Goal: Task Accomplishment & Management: Manage account settings

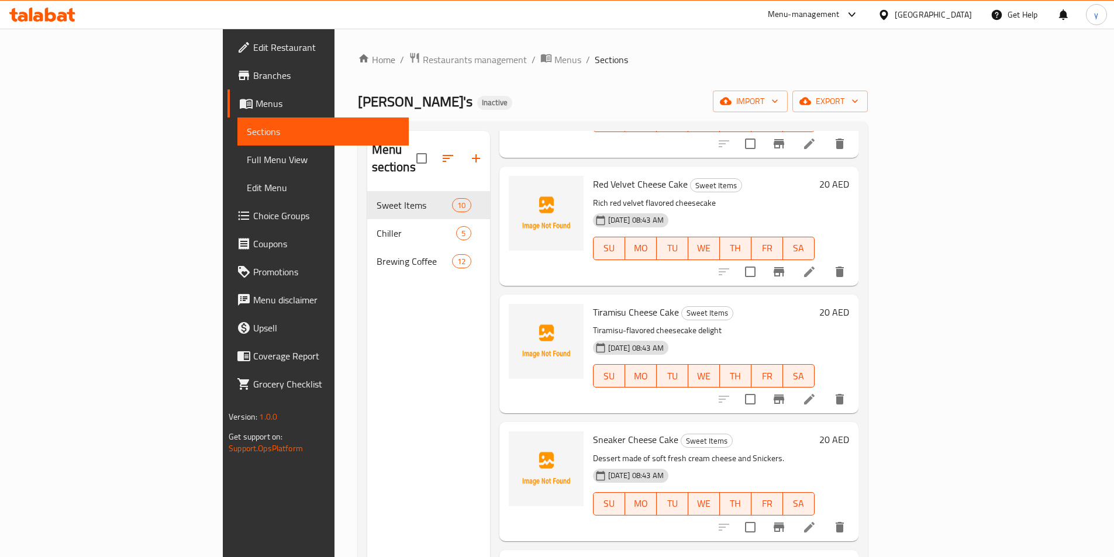
scroll to position [399, 0]
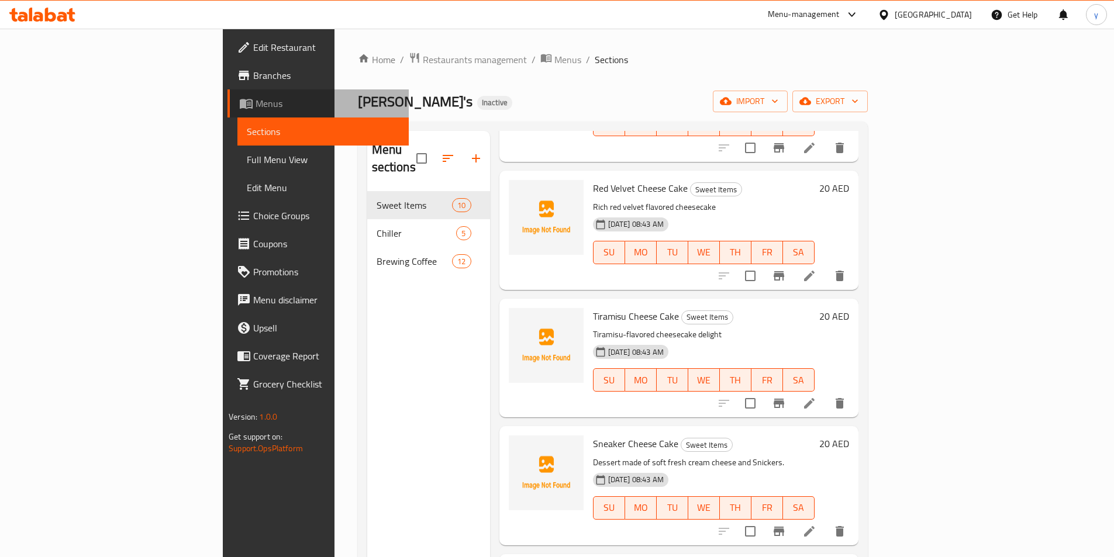
click at [255, 109] on span "Menus" at bounding box center [327, 103] width 144 height 14
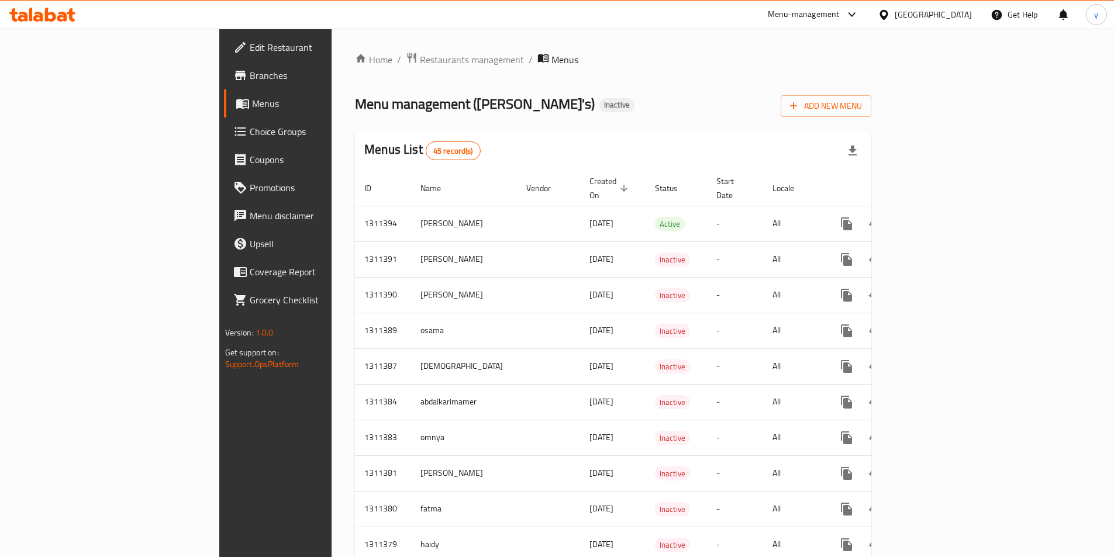
click at [250, 125] on span "Choice Groups" at bounding box center [323, 132] width 146 height 14
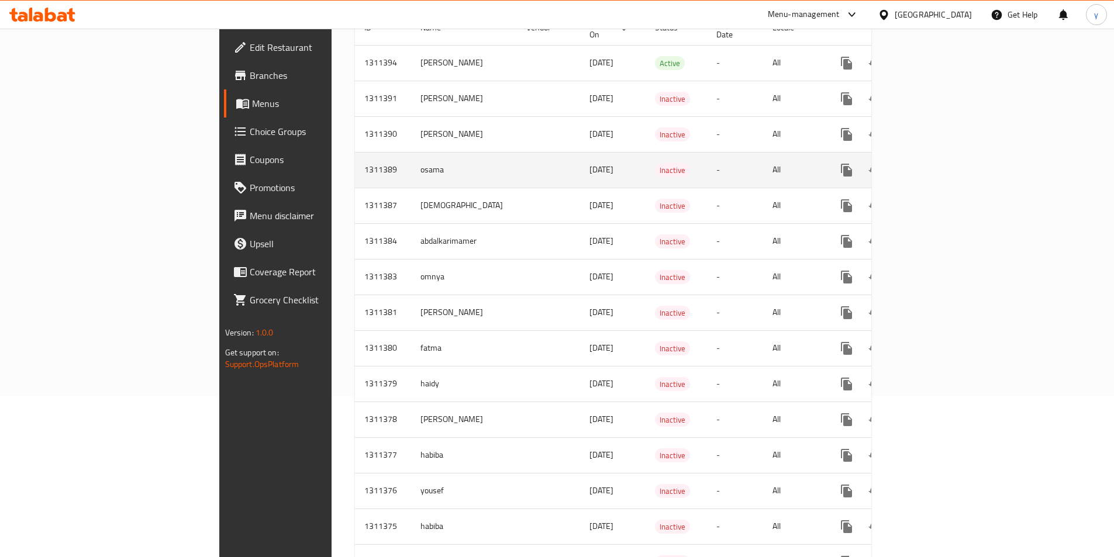
scroll to position [234, 0]
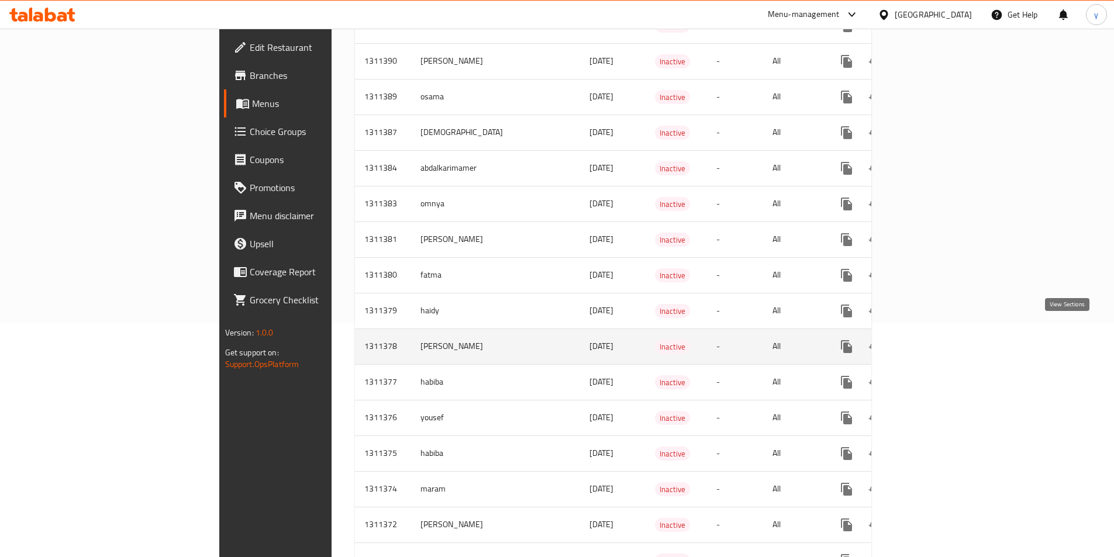
click at [938, 340] on icon "enhanced table" at bounding box center [931, 347] width 14 height 14
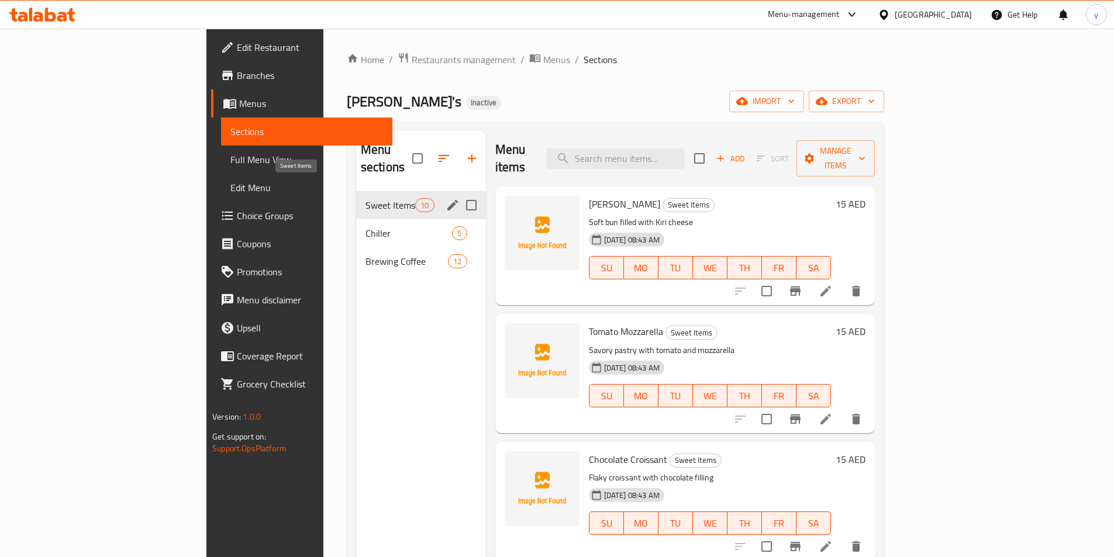
click at [365, 198] on span "Sweet Items" at bounding box center [390, 205] width 50 height 14
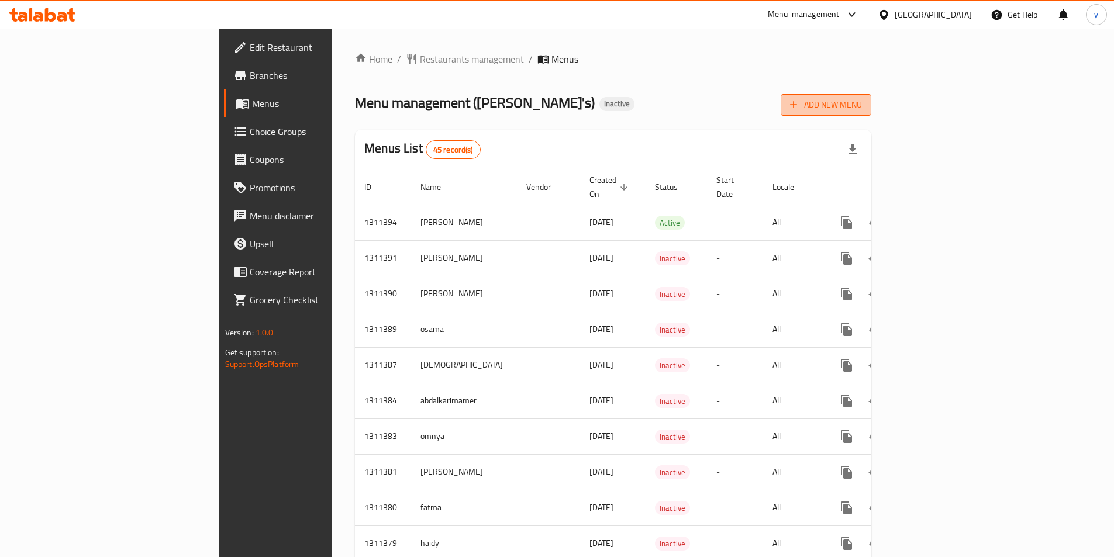
click at [871, 113] on button "Add New Menu" at bounding box center [826, 105] width 91 height 22
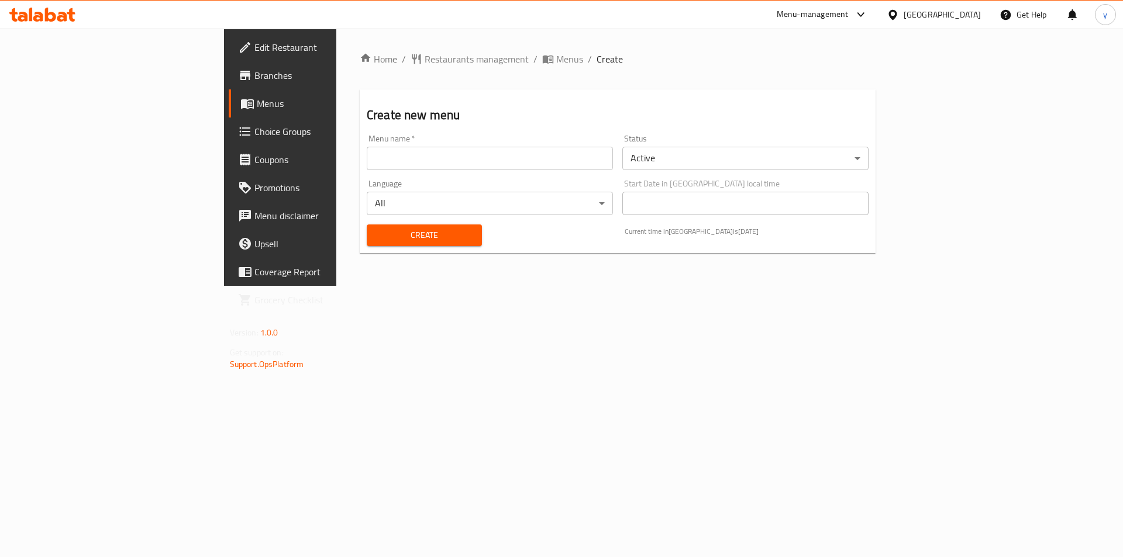
click at [404, 158] on input "text" at bounding box center [490, 158] width 246 height 23
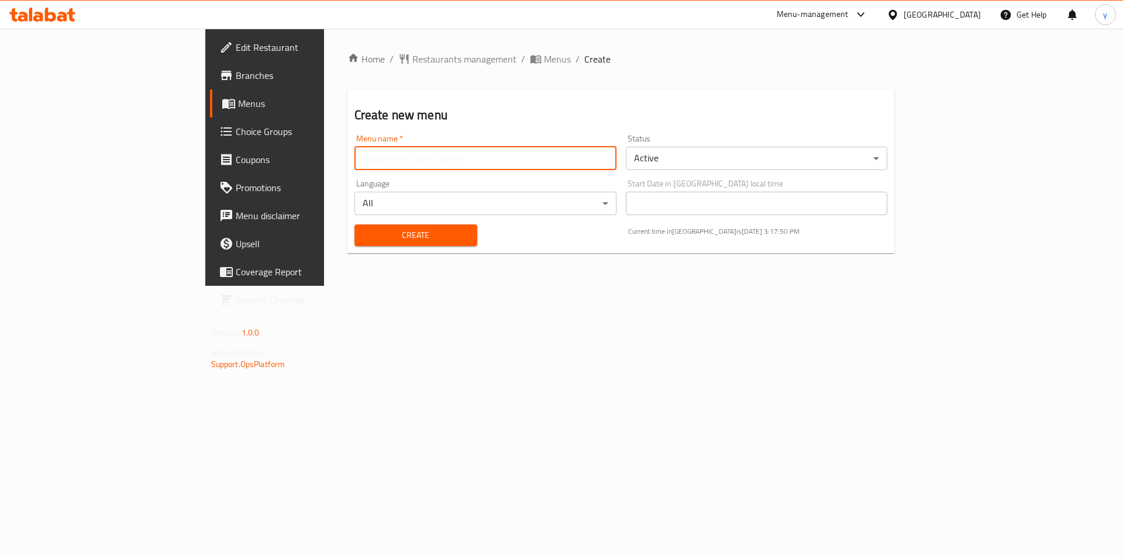
type input "[PERSON_NAME]"
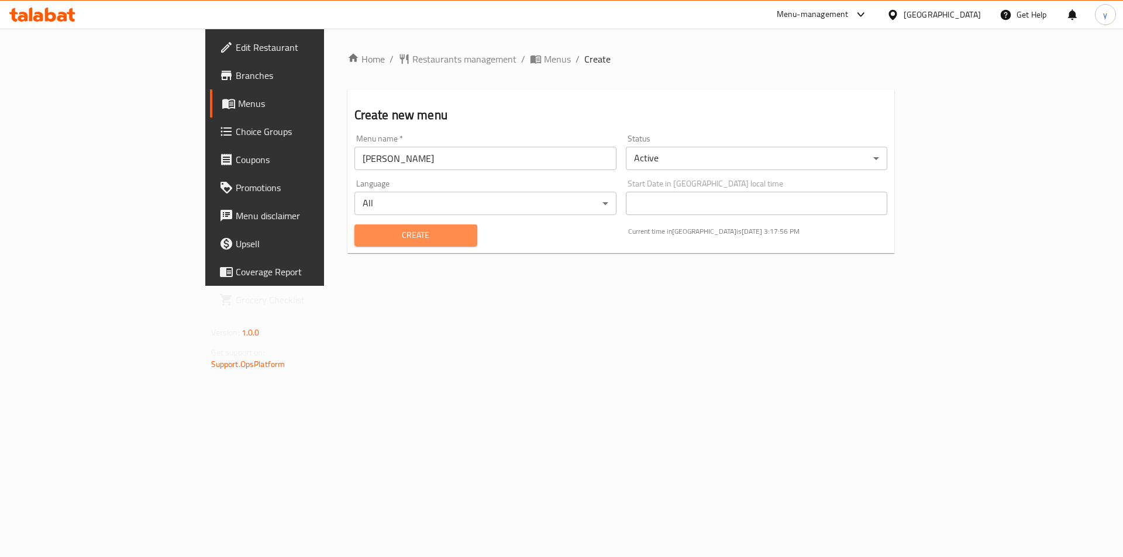
click at [365, 239] on span "Create" at bounding box center [416, 235] width 104 height 15
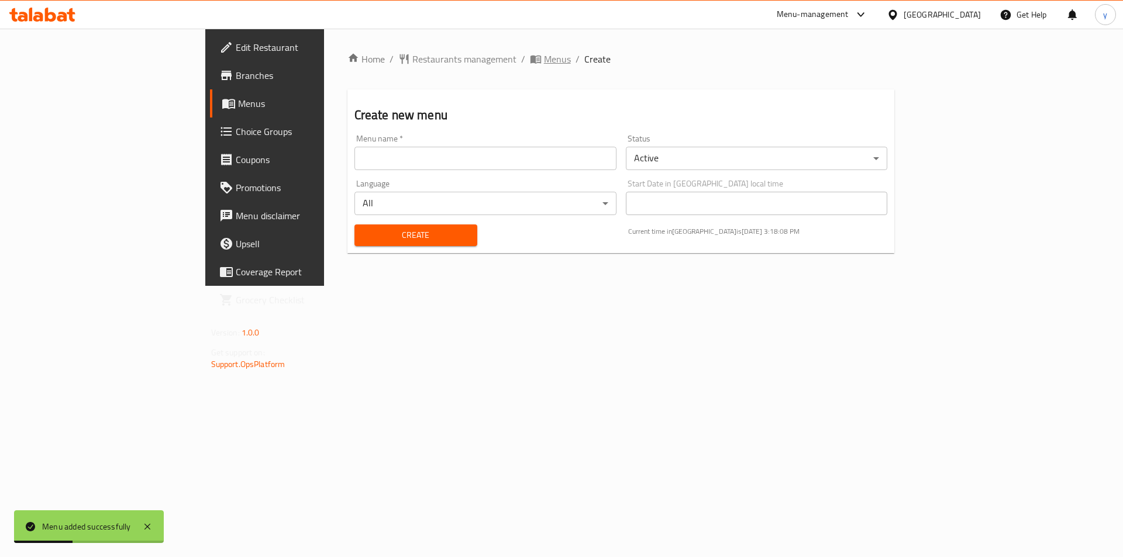
click at [544, 60] on span "Menus" at bounding box center [557, 59] width 27 height 14
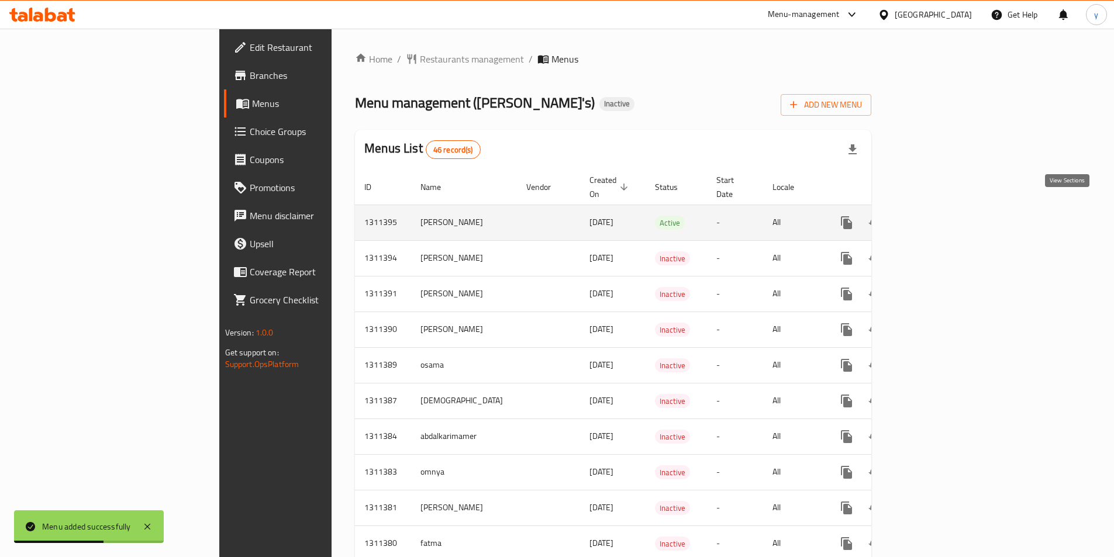
click at [938, 216] on icon "enhanced table" at bounding box center [931, 223] width 14 height 14
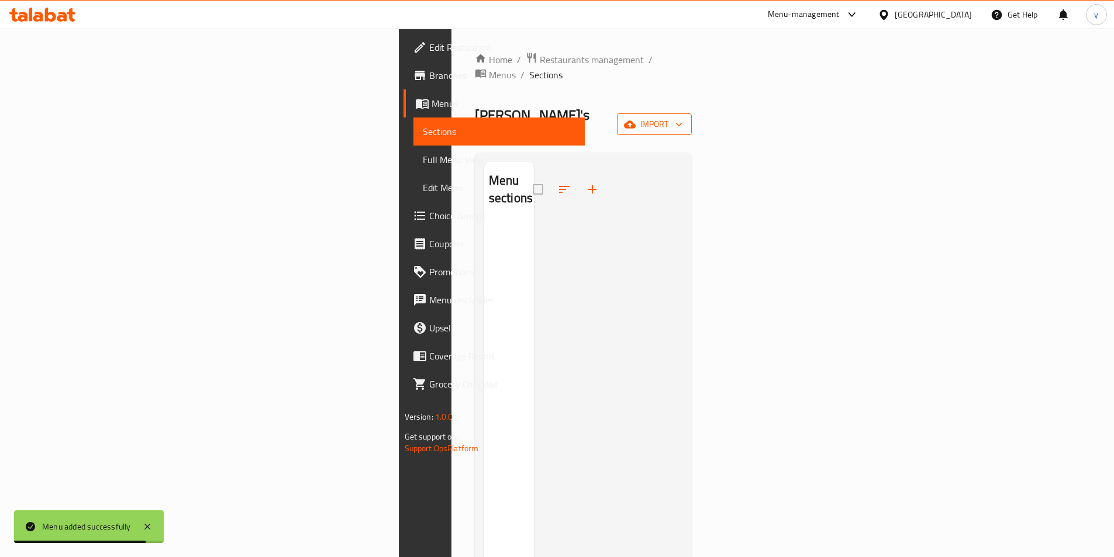
click at [682, 117] on span "import" at bounding box center [654, 124] width 56 height 15
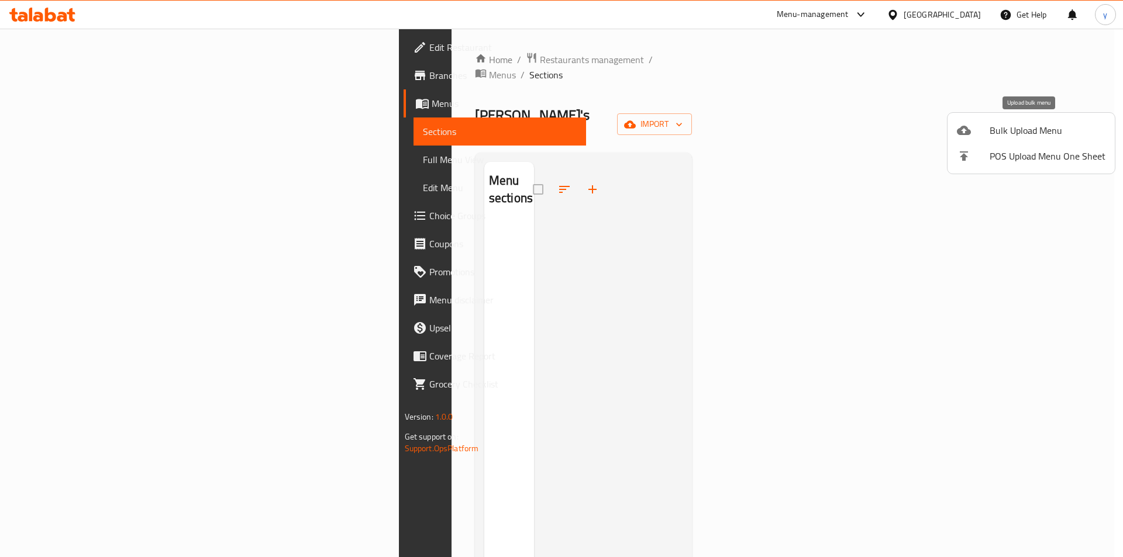
click at [1026, 128] on span "Bulk Upload Menu" at bounding box center [1047, 130] width 116 height 14
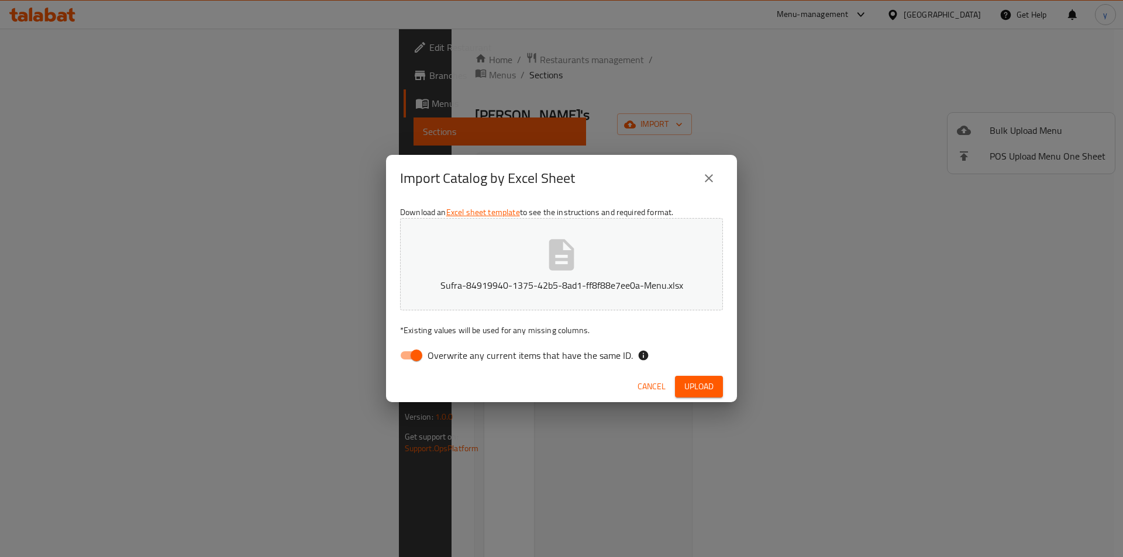
click at [707, 392] on span "Upload" at bounding box center [698, 386] width 29 height 15
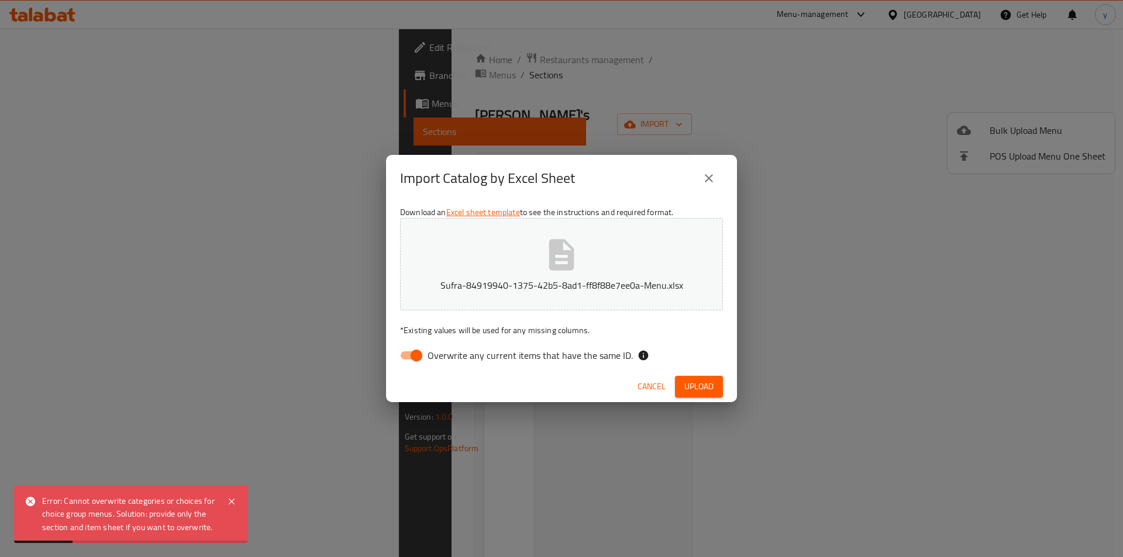
click at [420, 353] on input "Overwrite any current items that have the same ID." at bounding box center [416, 355] width 67 height 22
checkbox input "false"
click at [703, 388] on span "Upload" at bounding box center [698, 386] width 29 height 15
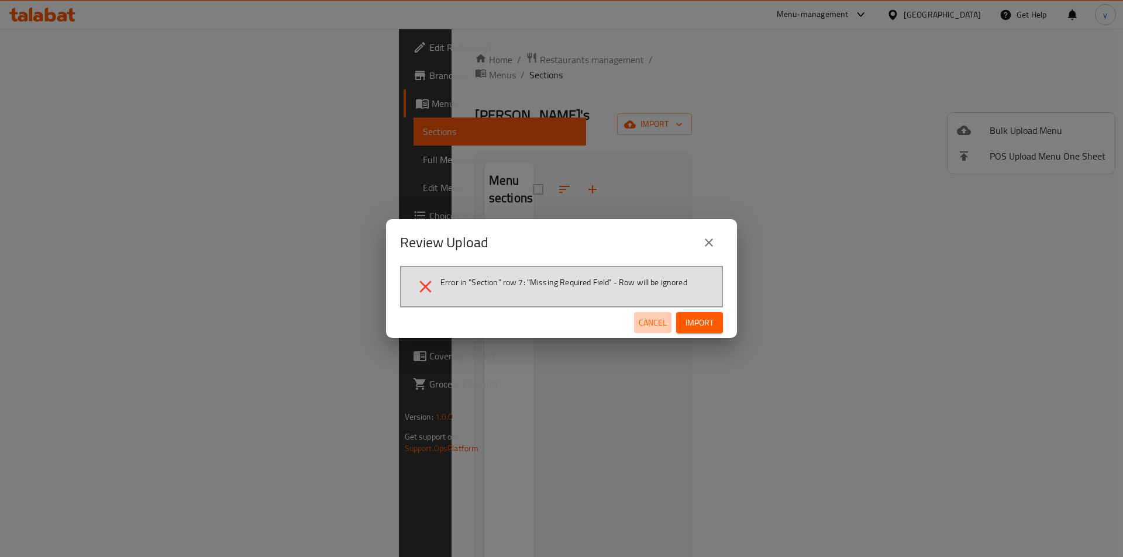
click at [654, 327] on span "Cancel" at bounding box center [652, 323] width 28 height 15
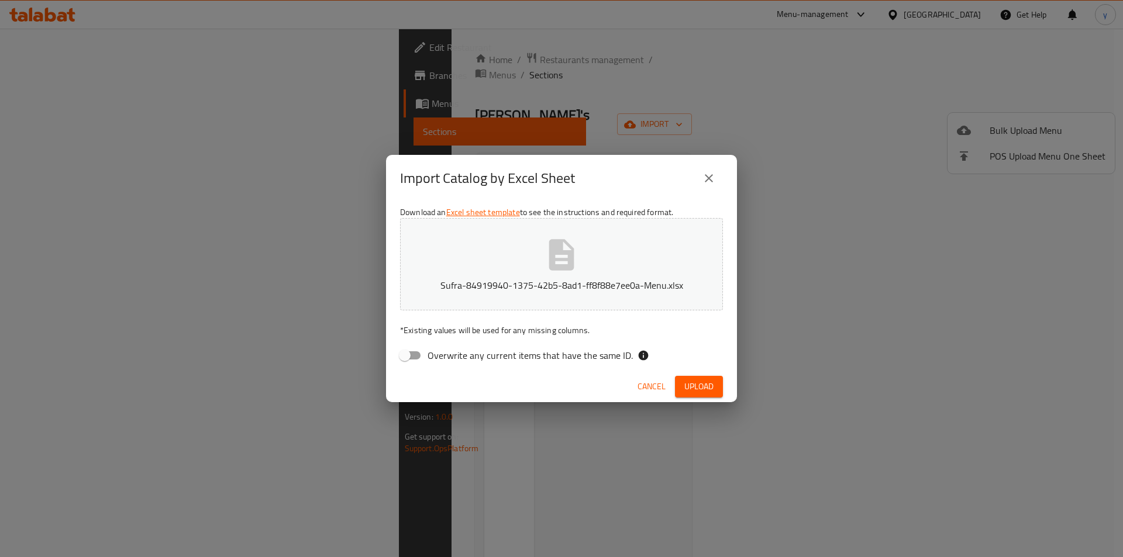
click at [710, 189] on button "close" at bounding box center [709, 178] width 28 height 28
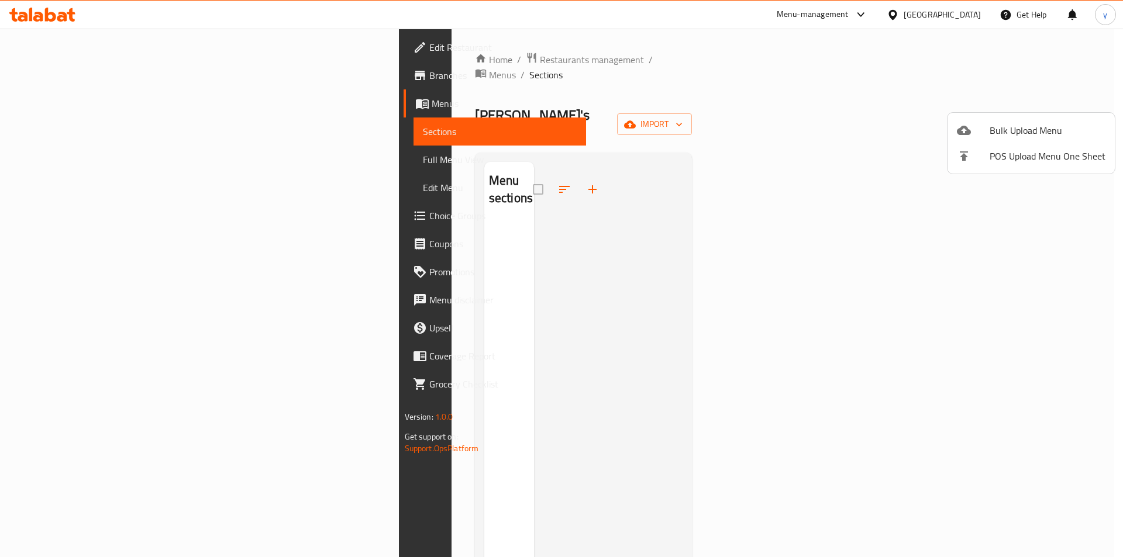
click at [1044, 126] on span "Bulk Upload Menu" at bounding box center [1047, 130] width 116 height 14
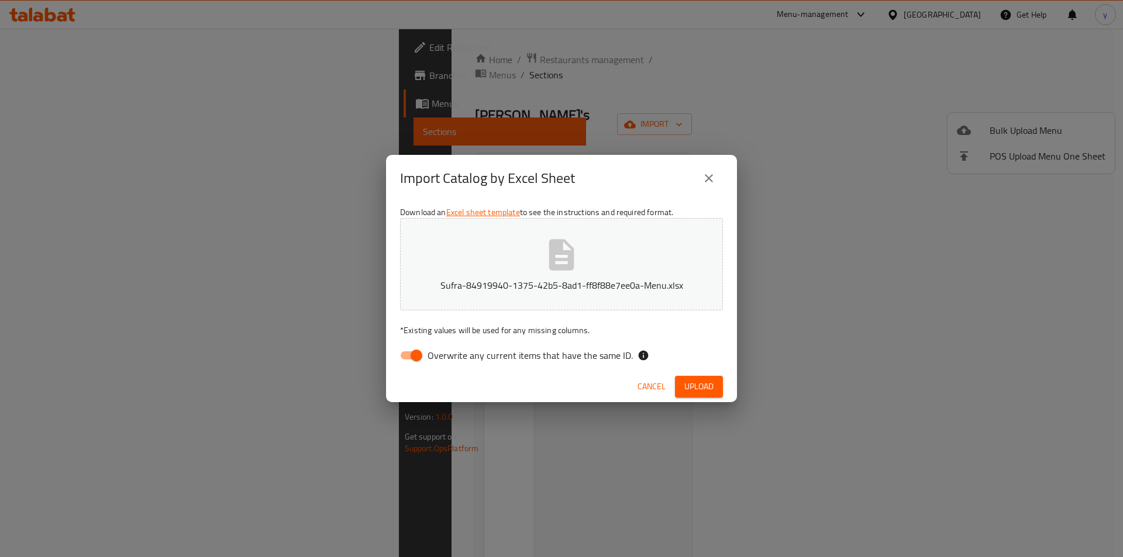
click at [408, 354] on input "Overwrite any current items that have the same ID." at bounding box center [416, 355] width 67 height 22
checkbox input "false"
click at [702, 389] on span "Upload" at bounding box center [698, 386] width 29 height 15
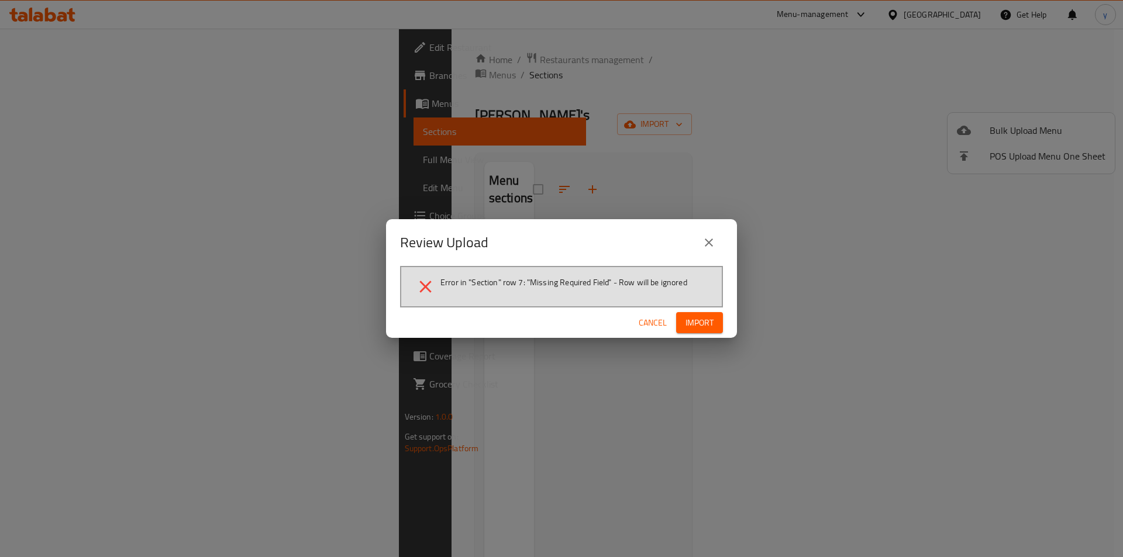
click at [661, 324] on span "Cancel" at bounding box center [652, 323] width 28 height 15
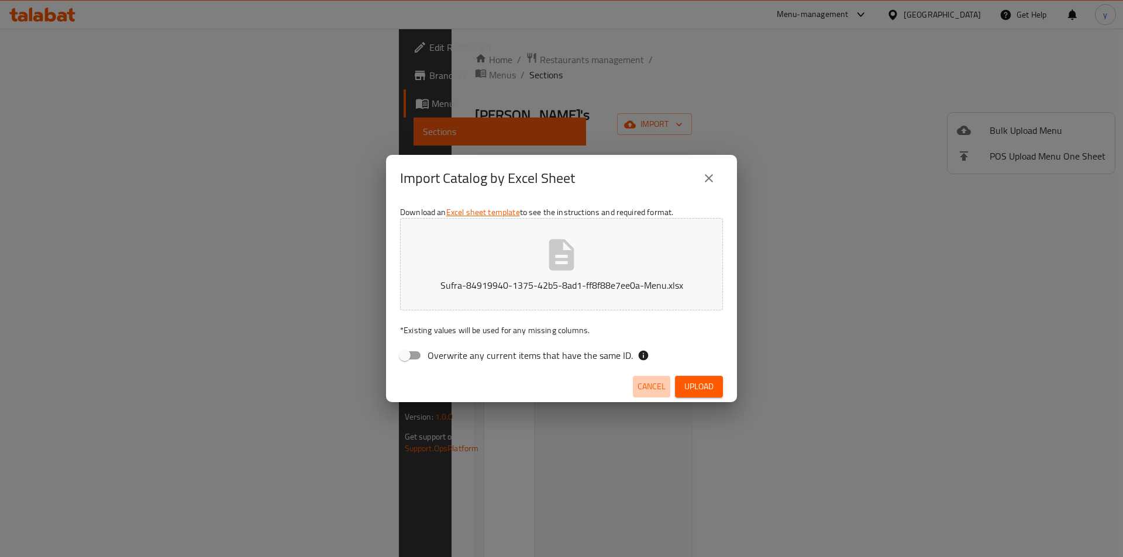
click at [652, 389] on span "Cancel" at bounding box center [651, 386] width 28 height 15
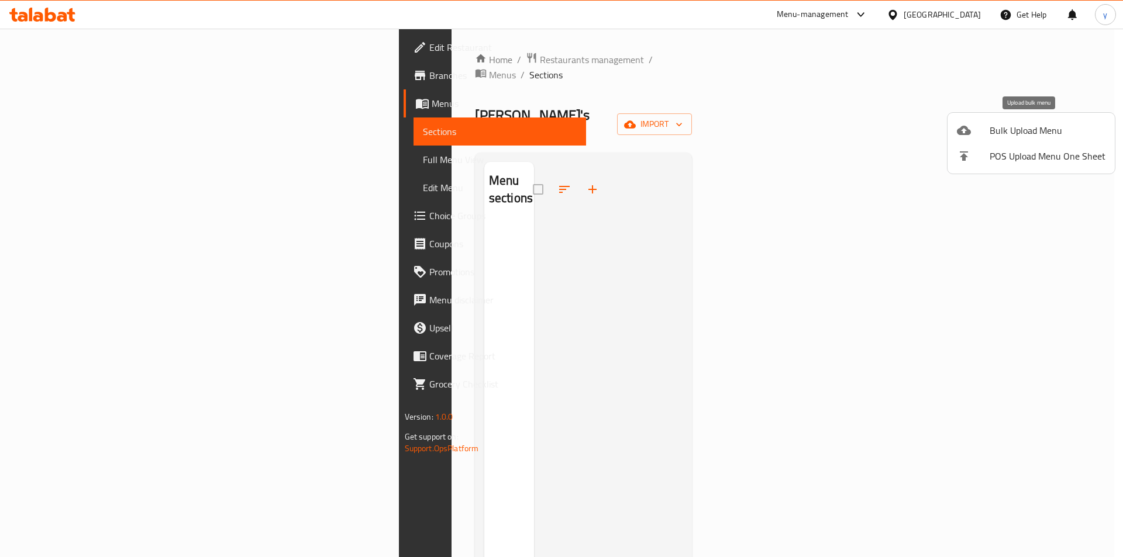
click at [980, 132] on div at bounding box center [972, 130] width 33 height 14
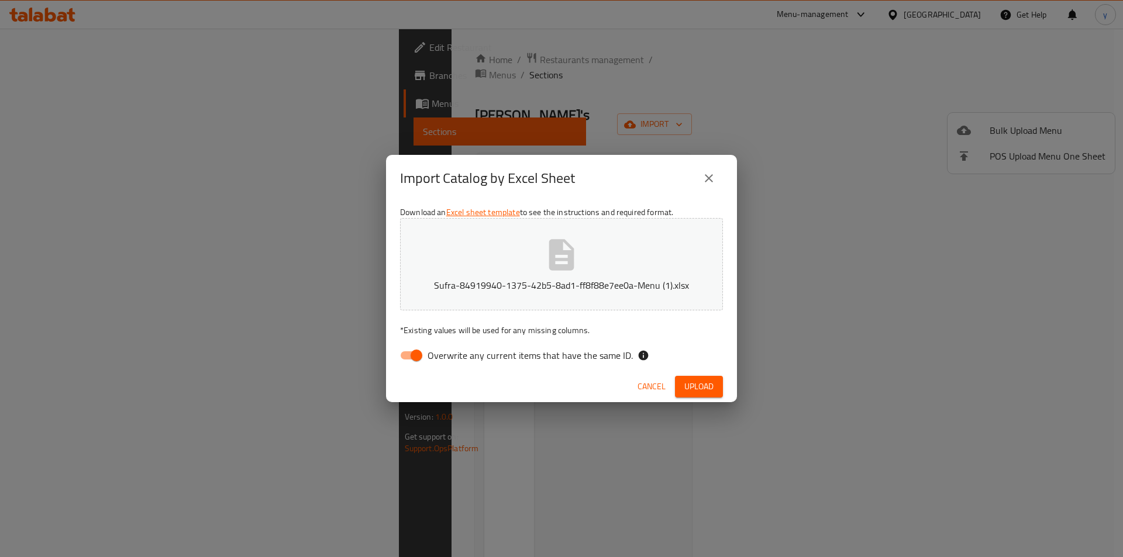
click at [447, 356] on span "Overwrite any current items that have the same ID." at bounding box center [529, 355] width 205 height 14
click at [447, 356] on input "Overwrite any current items that have the same ID." at bounding box center [416, 355] width 67 height 22
checkbox input "false"
click at [705, 393] on span "Upload" at bounding box center [698, 386] width 29 height 15
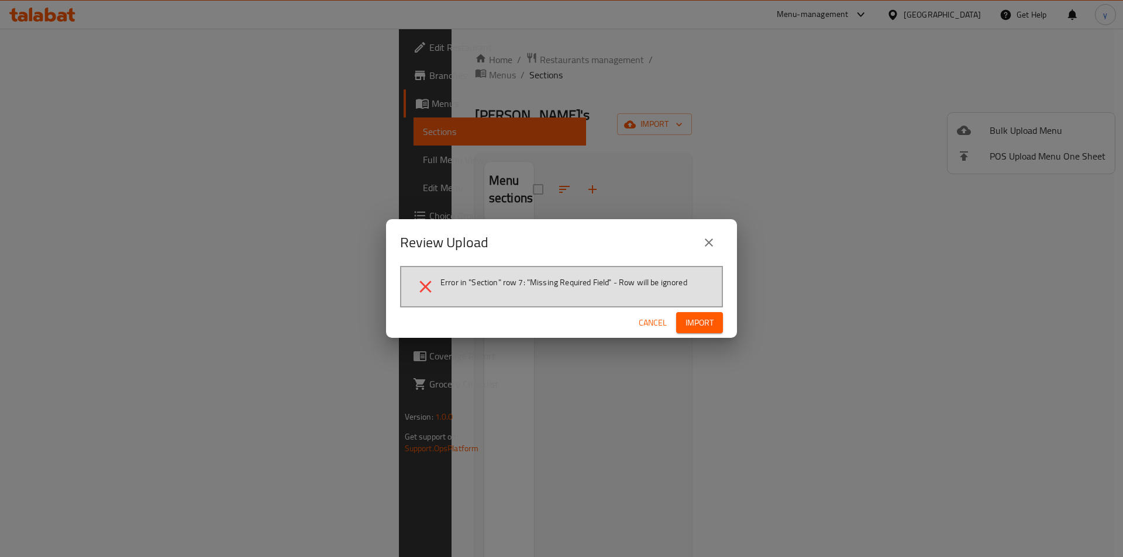
click at [649, 321] on span "Cancel" at bounding box center [652, 323] width 28 height 15
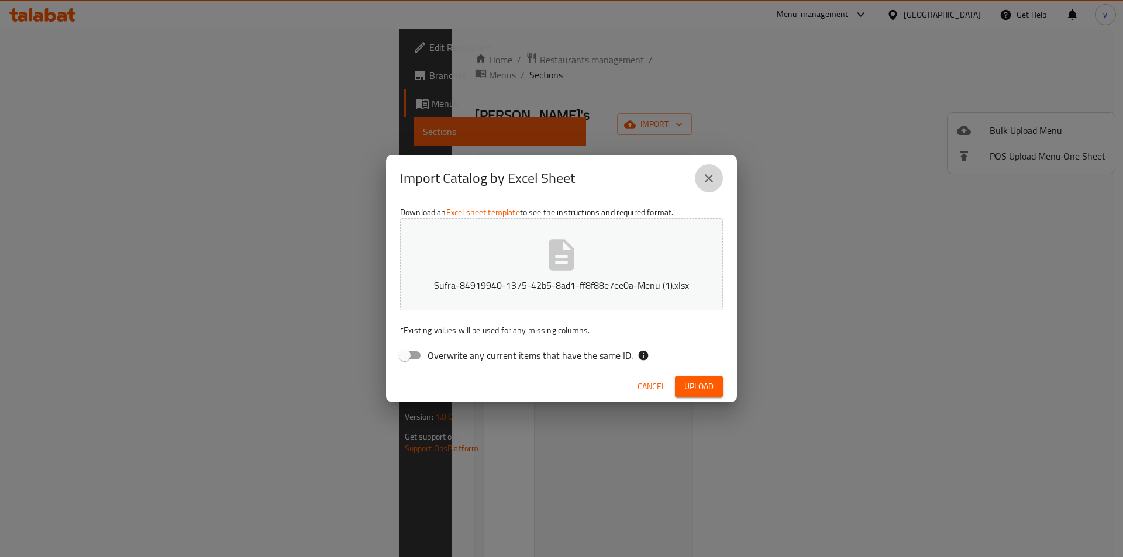
click at [710, 184] on icon "close" at bounding box center [709, 178] width 14 height 14
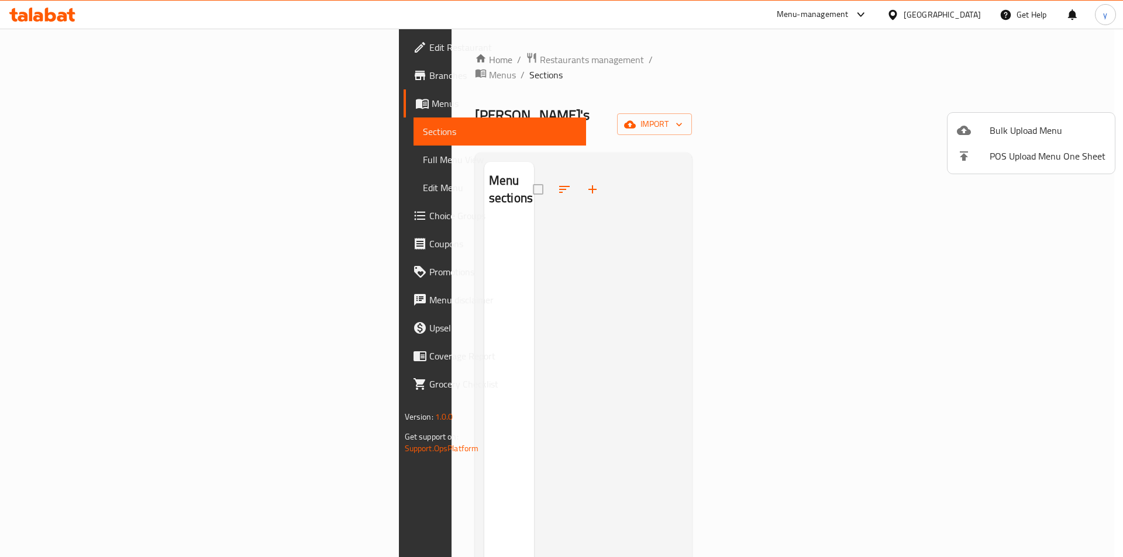
click at [826, 170] on div at bounding box center [561, 278] width 1123 height 557
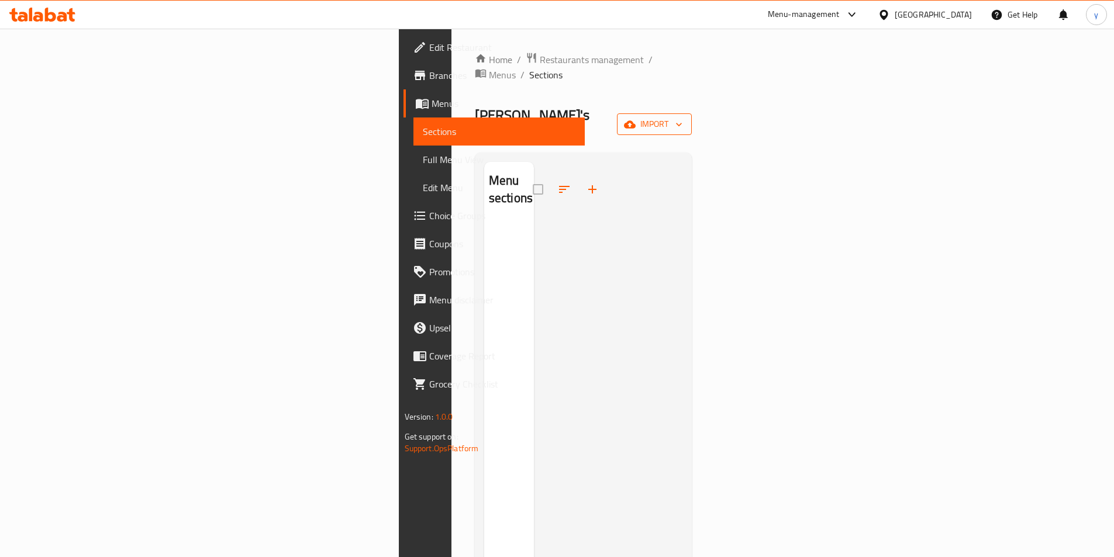
click at [682, 117] on span "import" at bounding box center [654, 124] width 56 height 15
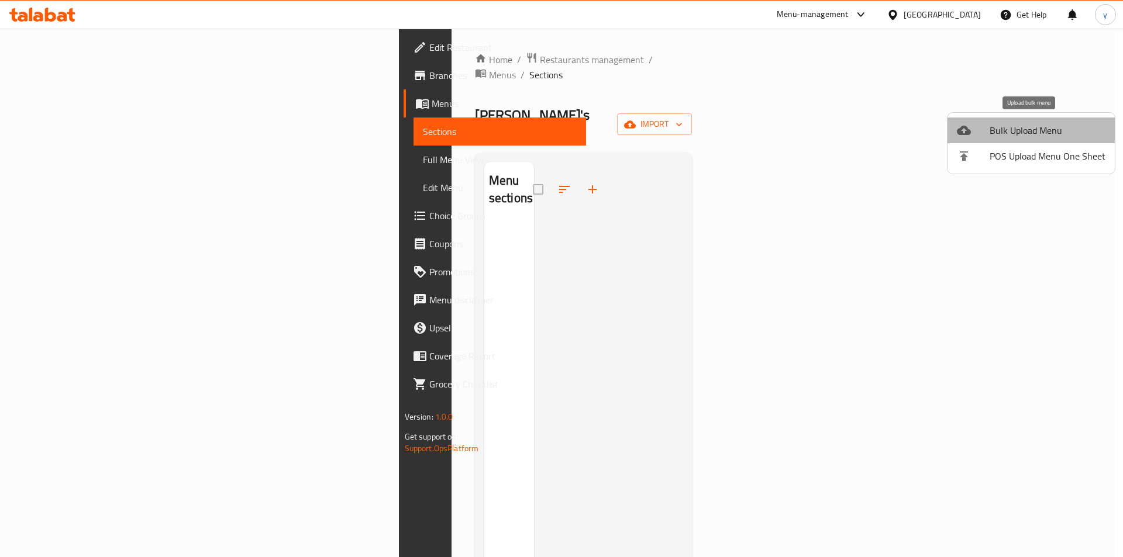
click at [1055, 135] on span "Bulk Upload Menu" at bounding box center [1047, 130] width 116 height 14
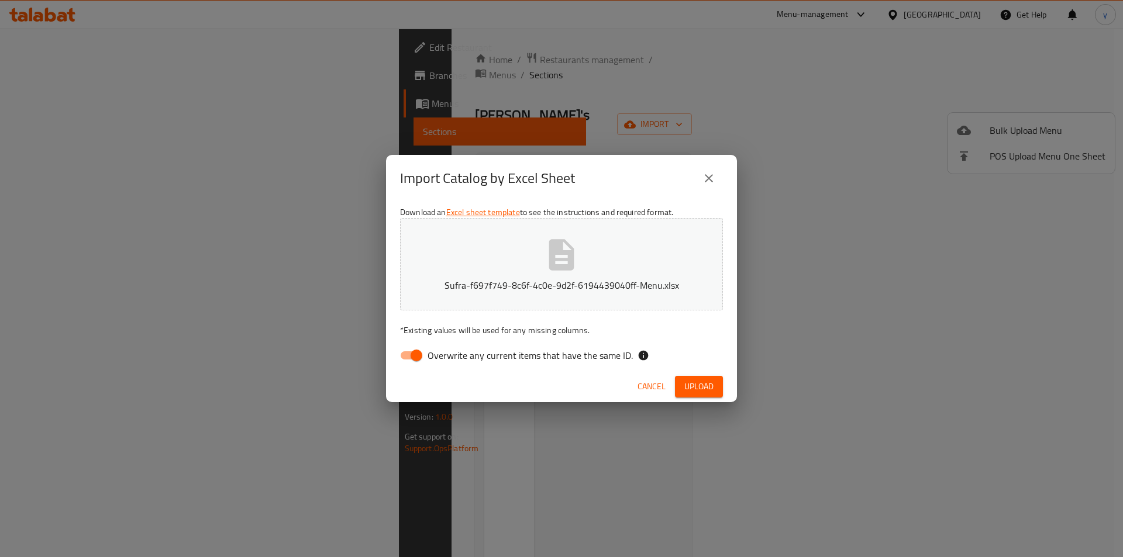
click at [416, 358] on input "Overwrite any current items that have the same ID." at bounding box center [416, 355] width 67 height 22
checkbox input "false"
click at [705, 381] on span "Upload" at bounding box center [698, 386] width 29 height 15
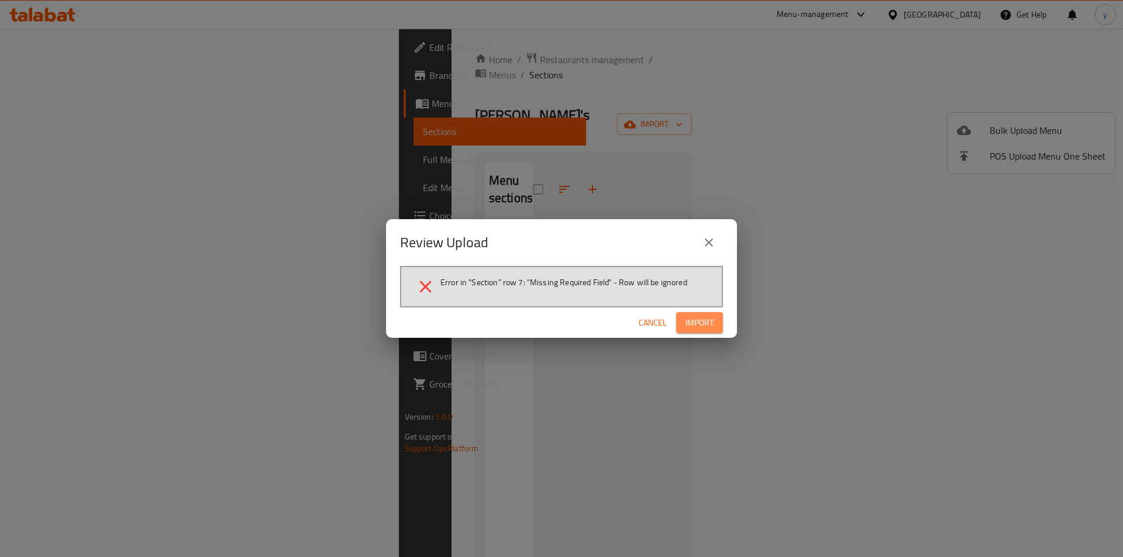
click at [699, 322] on span "Import" at bounding box center [699, 323] width 28 height 15
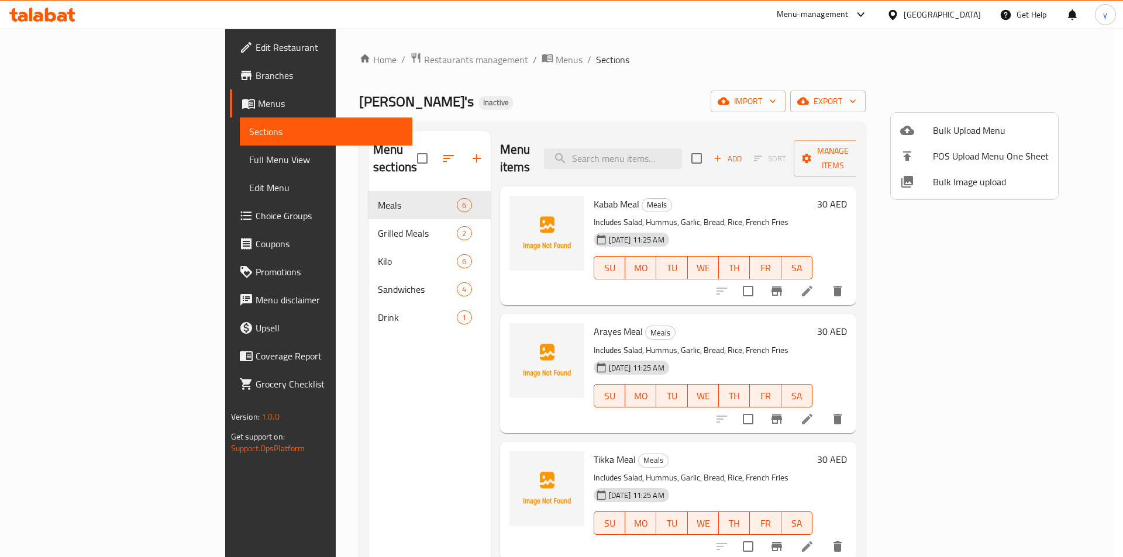
click at [1022, 278] on div at bounding box center [561, 278] width 1123 height 557
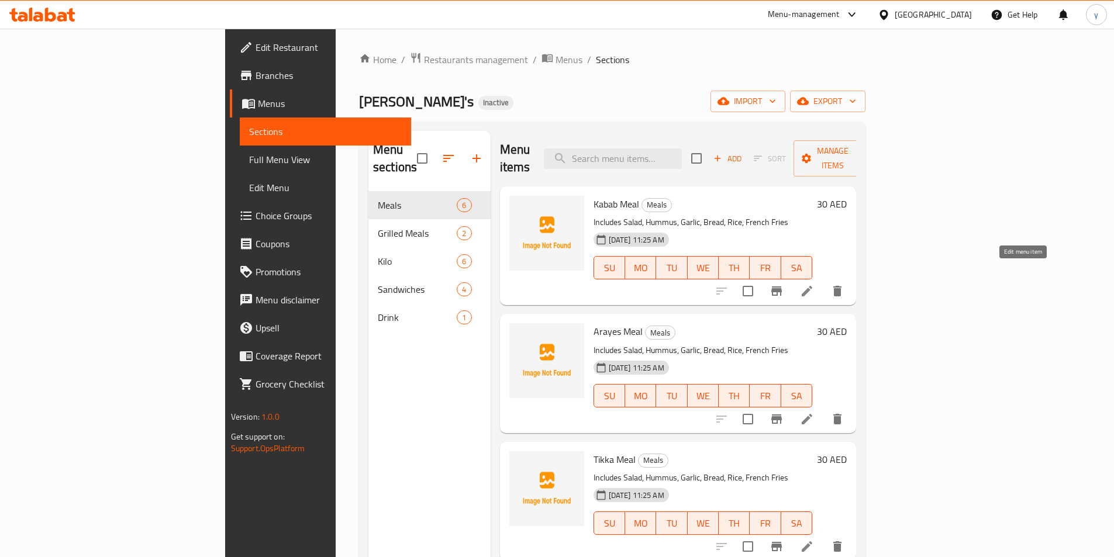
click at [814, 284] on icon at bounding box center [807, 291] width 14 height 14
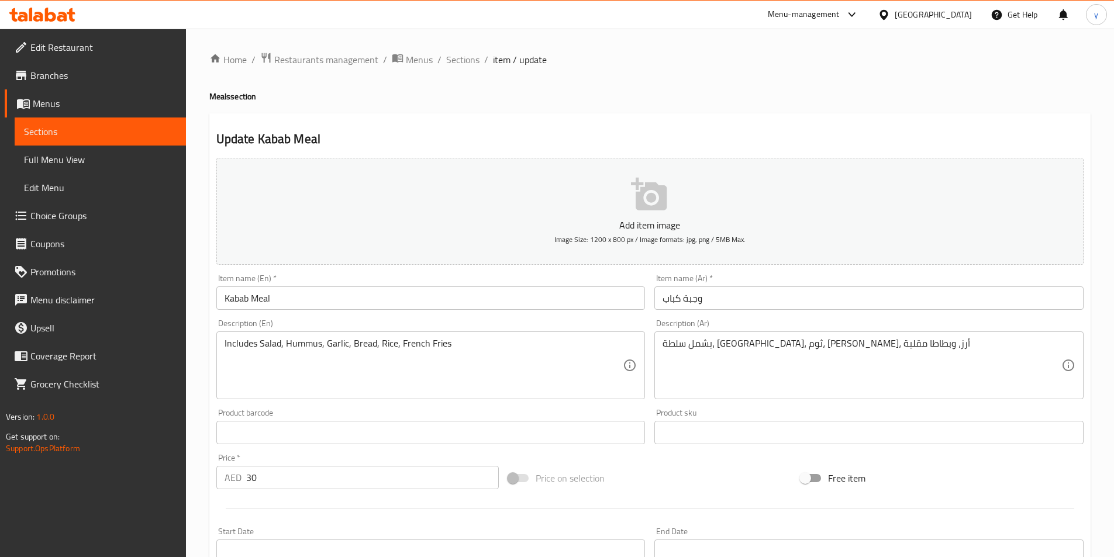
click at [917, 48] on div "Home / Restaurants management / Menus / Sections / item / update Meals section …" at bounding box center [650, 427] width 928 height 797
click at [337, 288] on input "Kabab Meal" at bounding box center [430, 297] width 429 height 23
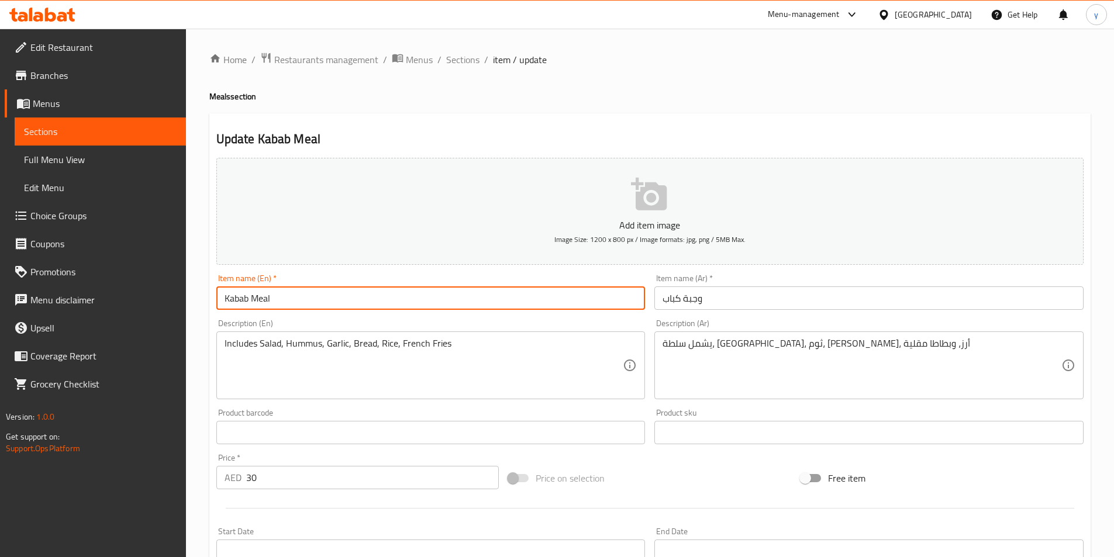
click at [337, 288] on input "Kabab Meal" at bounding box center [430, 297] width 429 height 23
click at [524, 302] on input "Kabab Meal" at bounding box center [430, 297] width 429 height 23
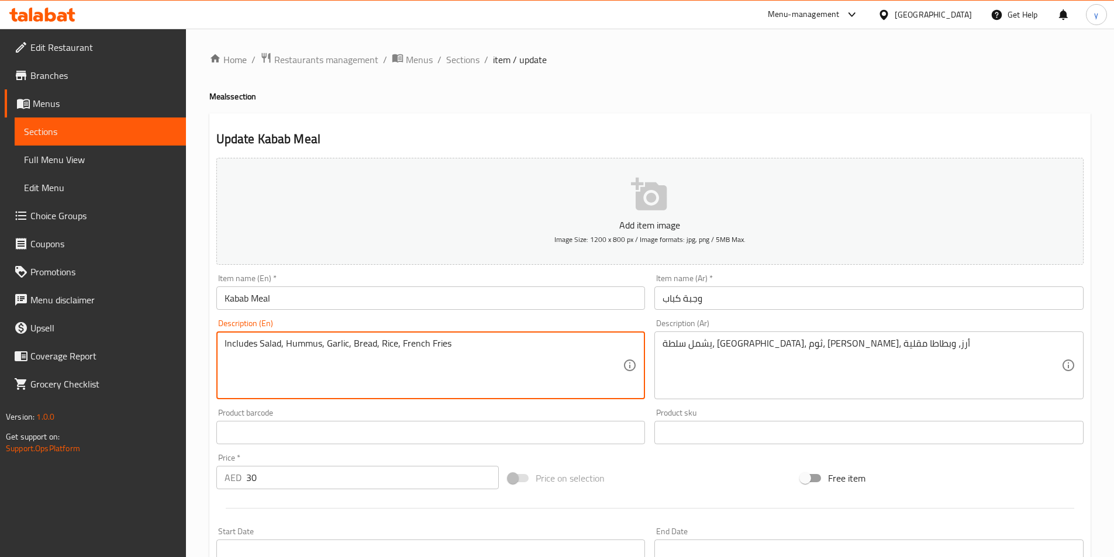
click at [296, 340] on textarea "Includes Salad, Hummus, Garlic, Bread, Rice, French Fries" at bounding box center [424, 366] width 399 height 56
click at [368, 341] on textarea "Includes Salad, Hummus, Garlic, Bread, Rice, French Fries" at bounding box center [424, 366] width 399 height 56
click at [431, 347] on textarea "Includes Salad, Hummus, Garlic, Bread, Rice, French Fries" at bounding box center [424, 366] width 399 height 56
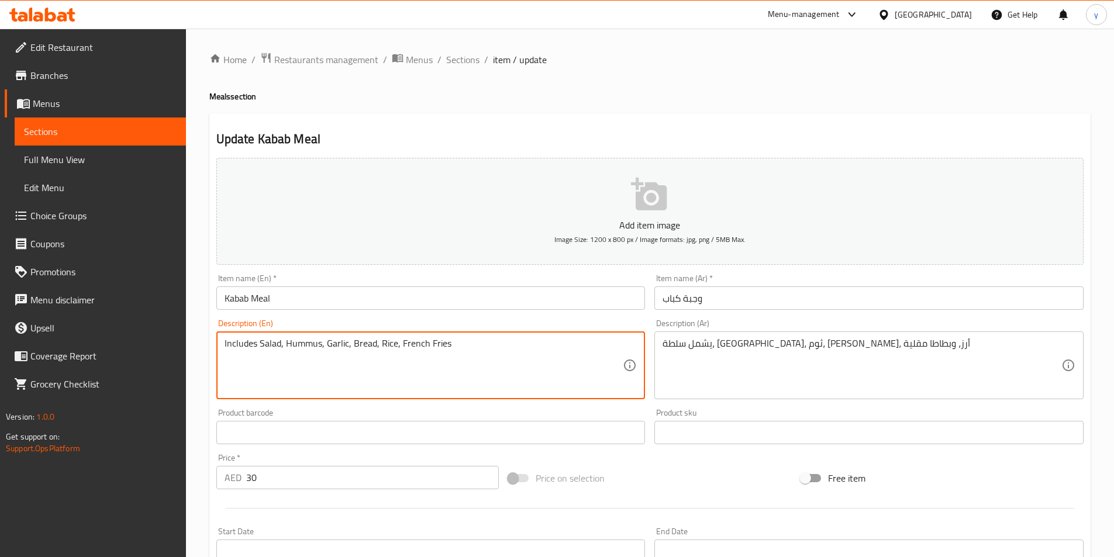
click at [431, 347] on textarea "Includes Salad, Hummus, Garlic, Bread, Rice, French Fries" at bounding box center [424, 366] width 399 height 56
click at [461, 340] on textarea "Includes Salad, Hummus, Garlic, Bread, Rice, French Fries" at bounding box center [424, 366] width 399 height 56
drag, startPoint x: 453, startPoint y: 348, endPoint x: 399, endPoint y: 361, distance: 54.7
click at [399, 361] on textarea "Includes Salad, Hummus, Garlic, Bread, Rice, French Fries" at bounding box center [424, 366] width 399 height 56
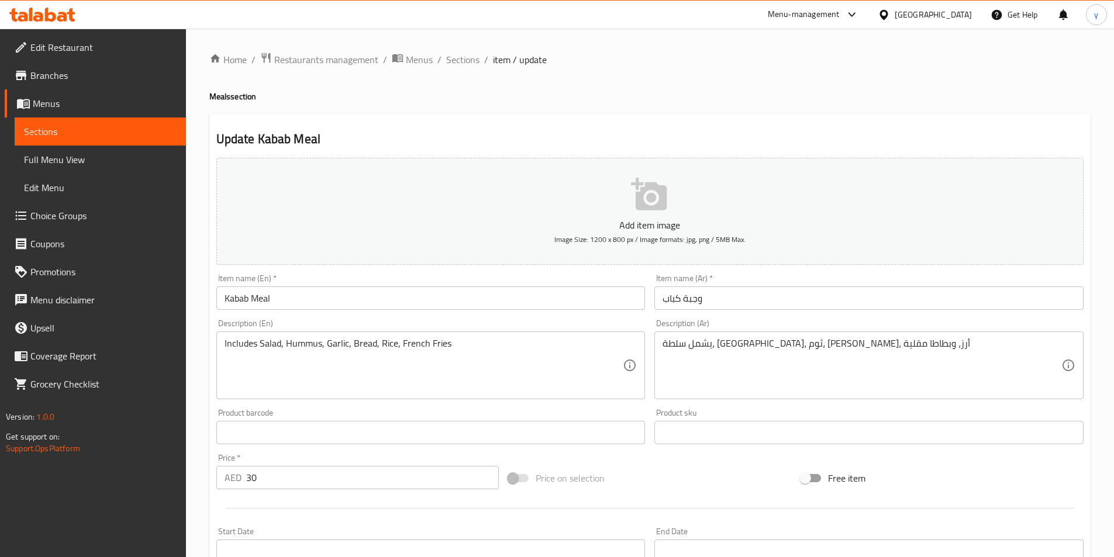
click at [927, 63] on ol "Home / Restaurants management / Menus / Sections / item / update" at bounding box center [649, 59] width 881 height 15
click at [73, 165] on span "Full Menu View" at bounding box center [100, 160] width 153 height 14
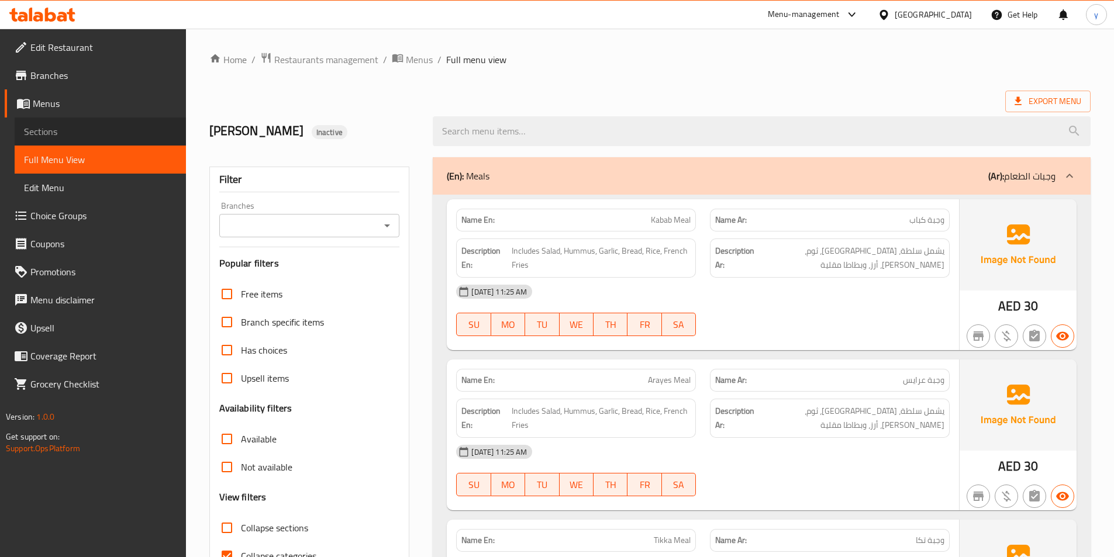
click at [67, 136] on span "Sections" at bounding box center [100, 132] width 153 height 14
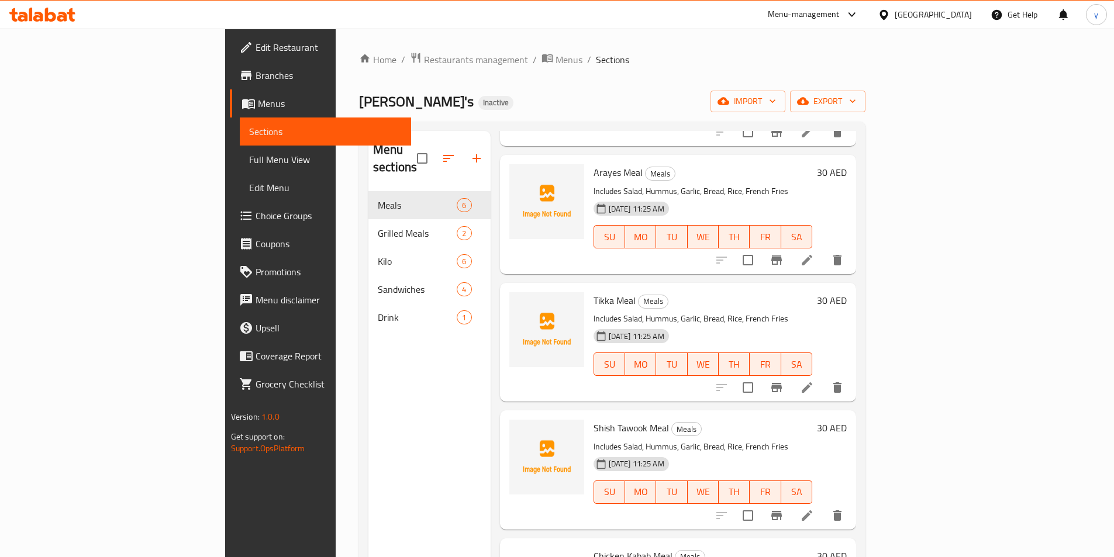
scroll to position [175, 0]
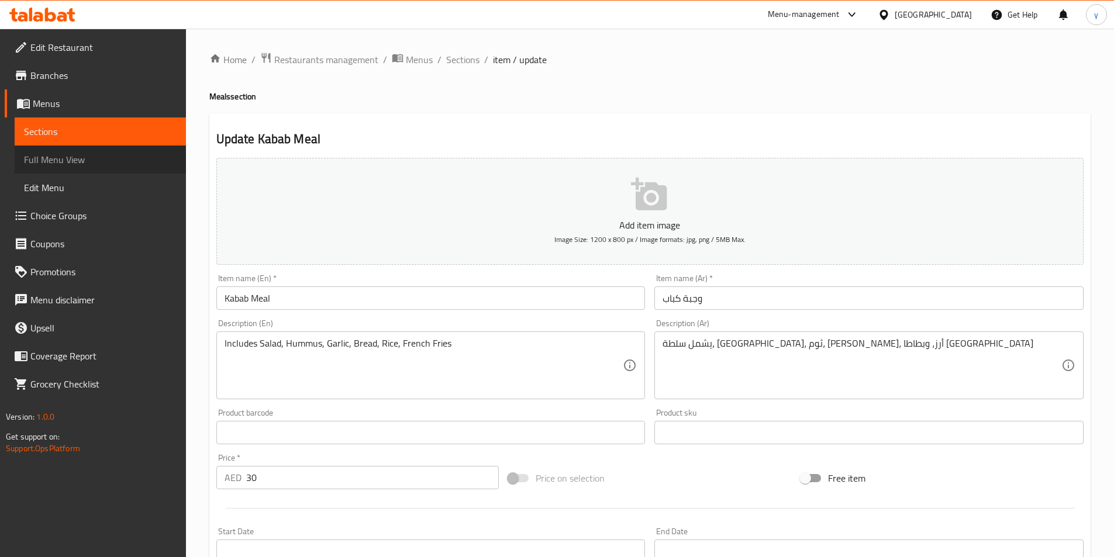
click at [93, 159] on span "Full Menu View" at bounding box center [100, 160] width 153 height 14
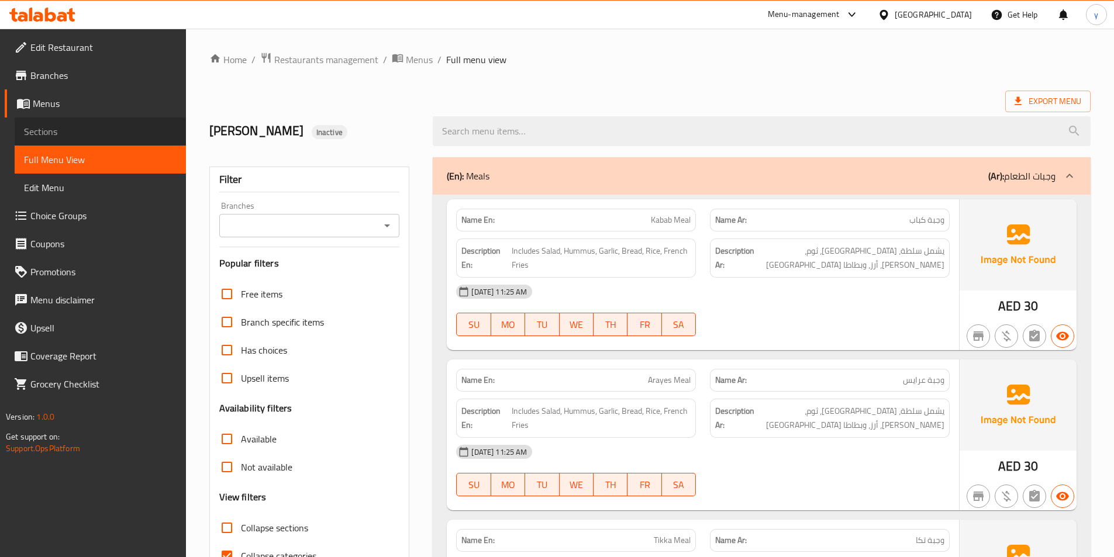
click at [50, 139] on span "Sections" at bounding box center [100, 132] width 153 height 14
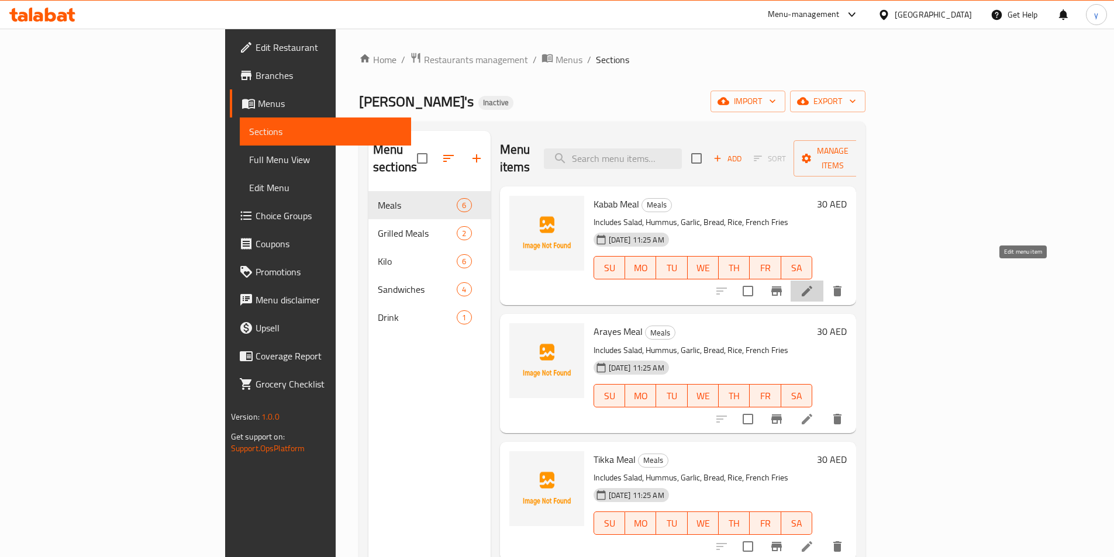
click at [812, 286] on icon at bounding box center [807, 291] width 11 height 11
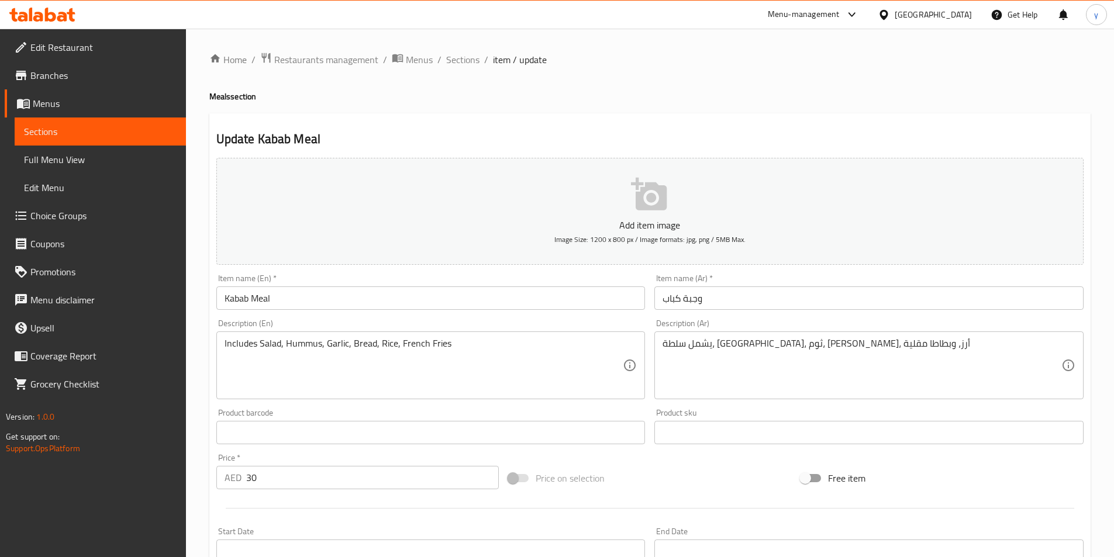
click at [71, 156] on span "Full Menu View" at bounding box center [100, 160] width 153 height 14
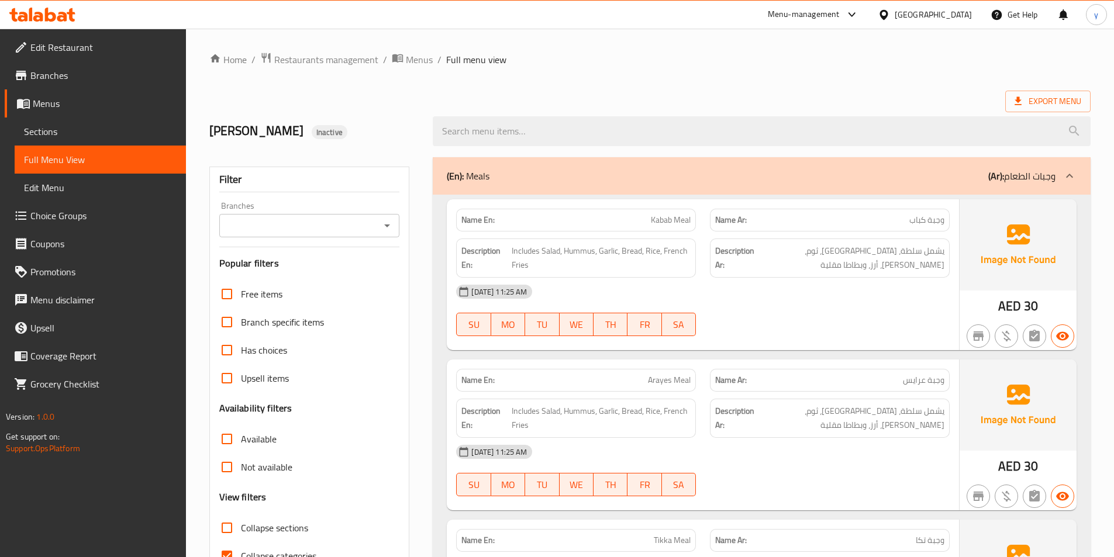
click at [75, 134] on span "Sections" at bounding box center [100, 132] width 153 height 14
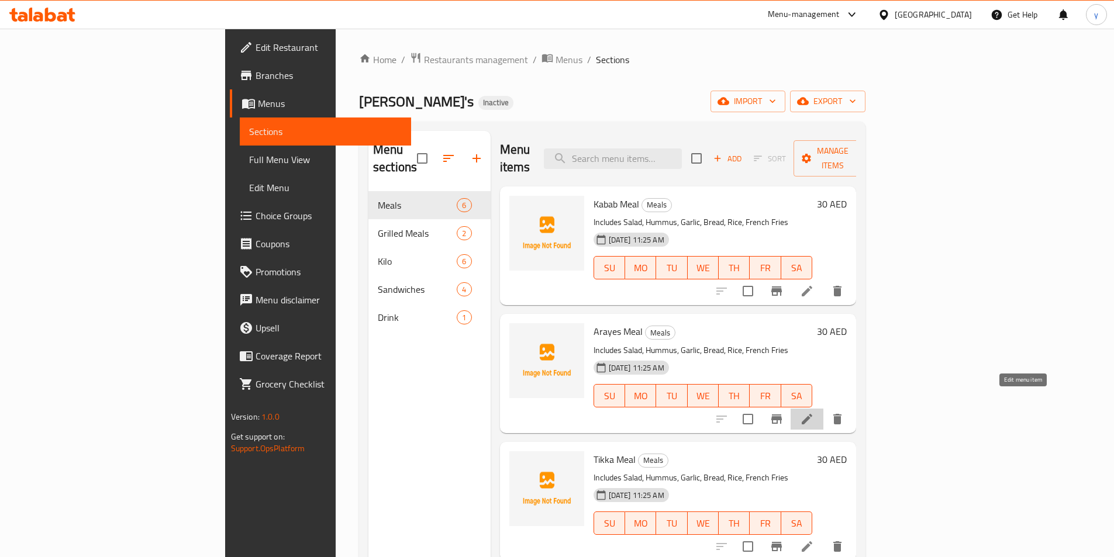
click at [814, 412] on icon at bounding box center [807, 419] width 14 height 14
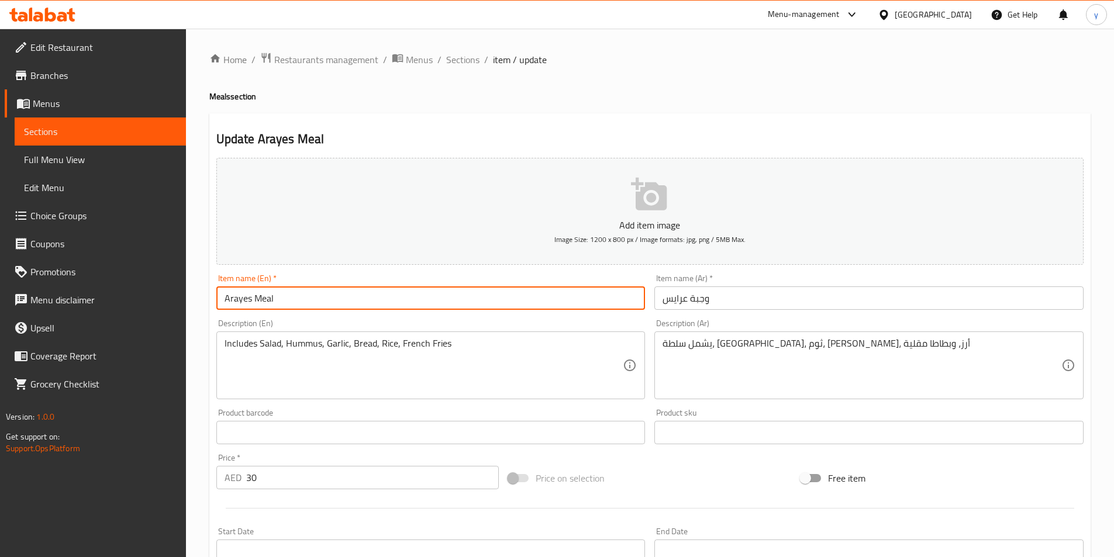
drag, startPoint x: 288, startPoint y: 294, endPoint x: 187, endPoint y: 308, distance: 102.7
click at [187, 308] on div "Home / Restaurants management / Menus / Sections / item / update Meals section …" at bounding box center [650, 427] width 928 height 797
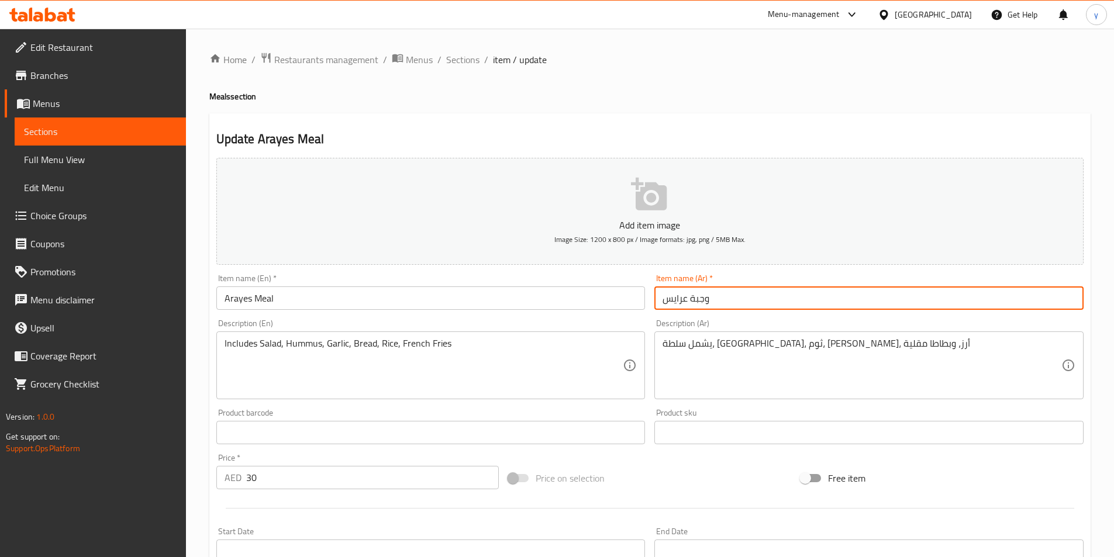
click at [769, 307] on input "وجبة عرايس" at bounding box center [868, 297] width 429 height 23
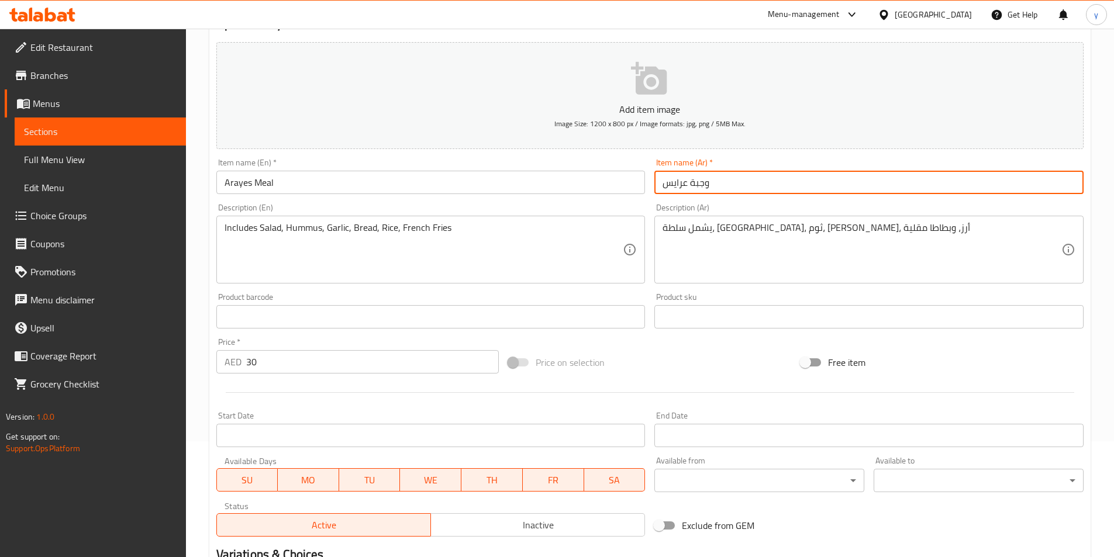
scroll to position [117, 0]
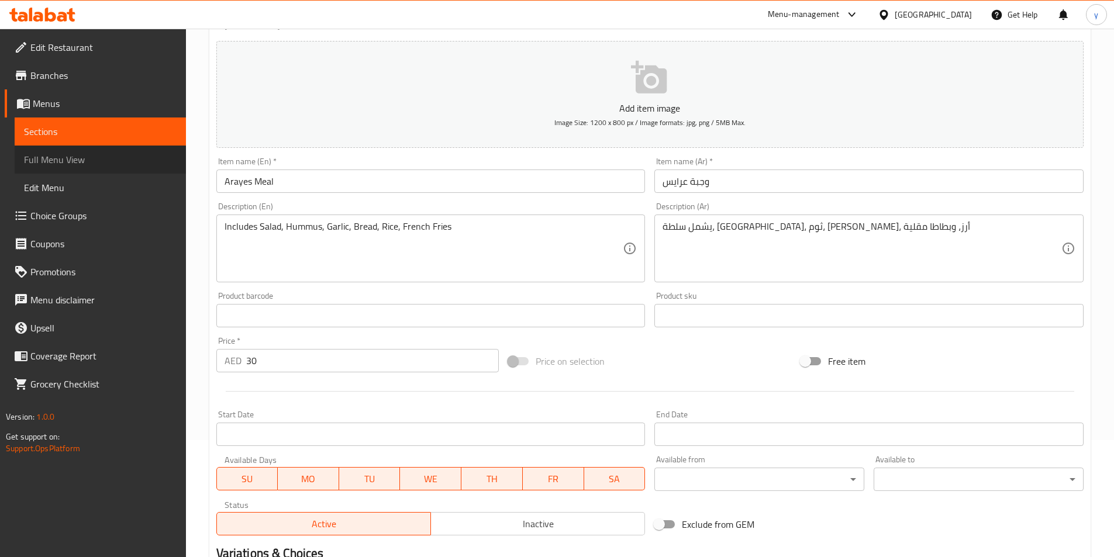
click at [90, 159] on span "Full Menu View" at bounding box center [100, 160] width 153 height 14
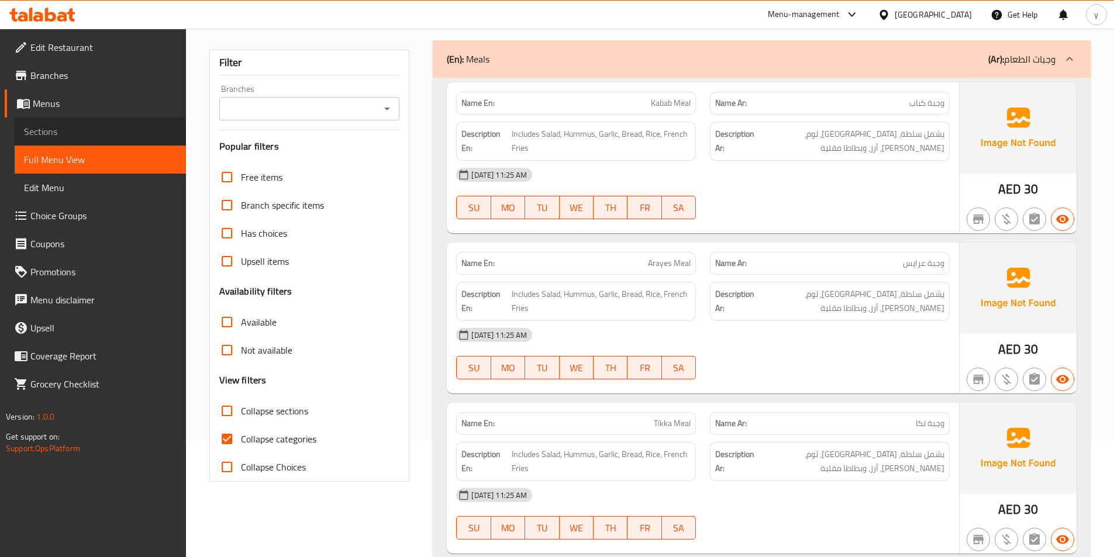
click at [137, 132] on span "Sections" at bounding box center [100, 132] width 153 height 14
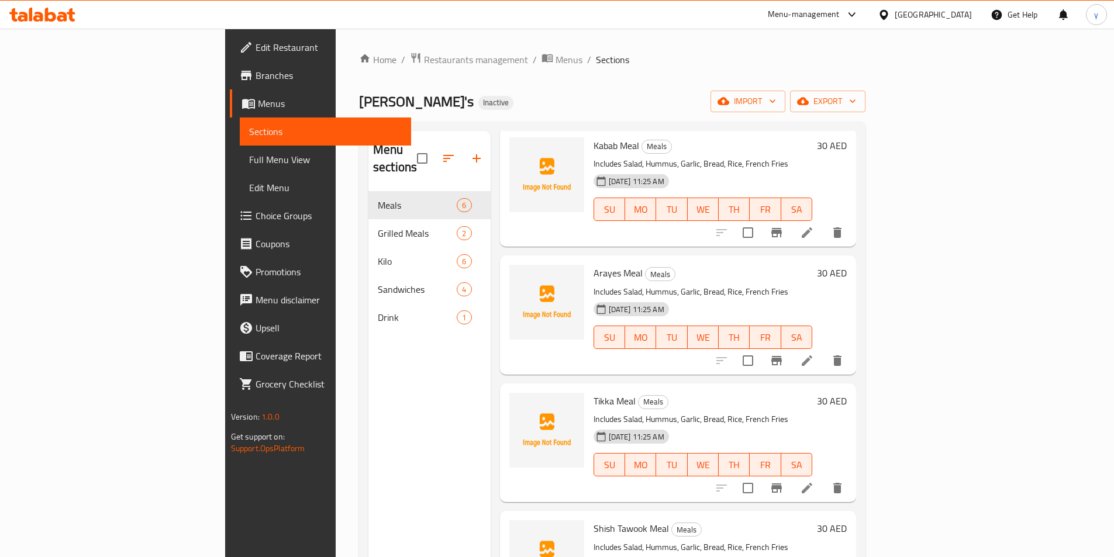
scroll to position [117, 0]
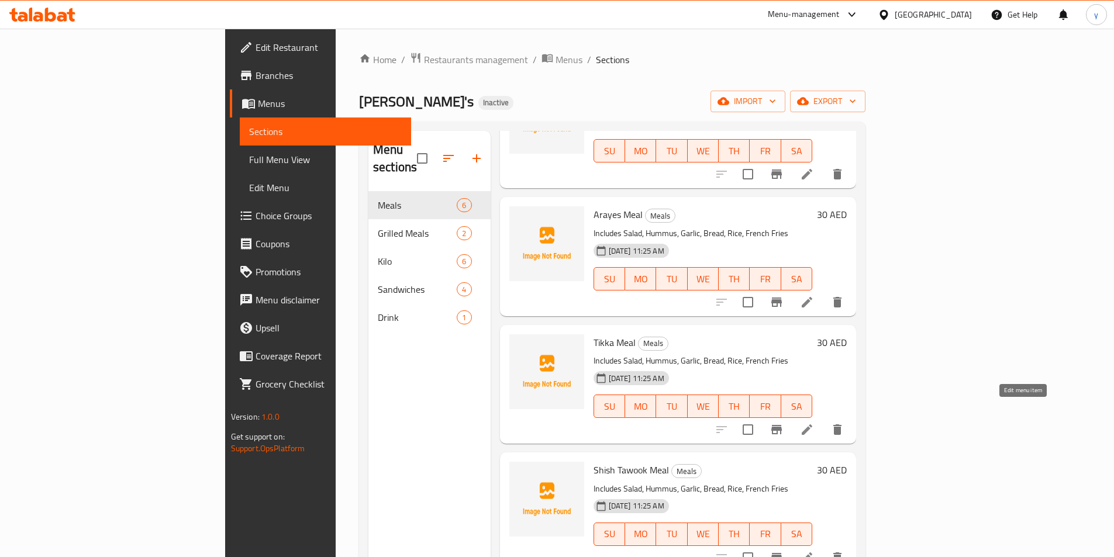
click at [812, 424] on icon at bounding box center [807, 429] width 11 height 11
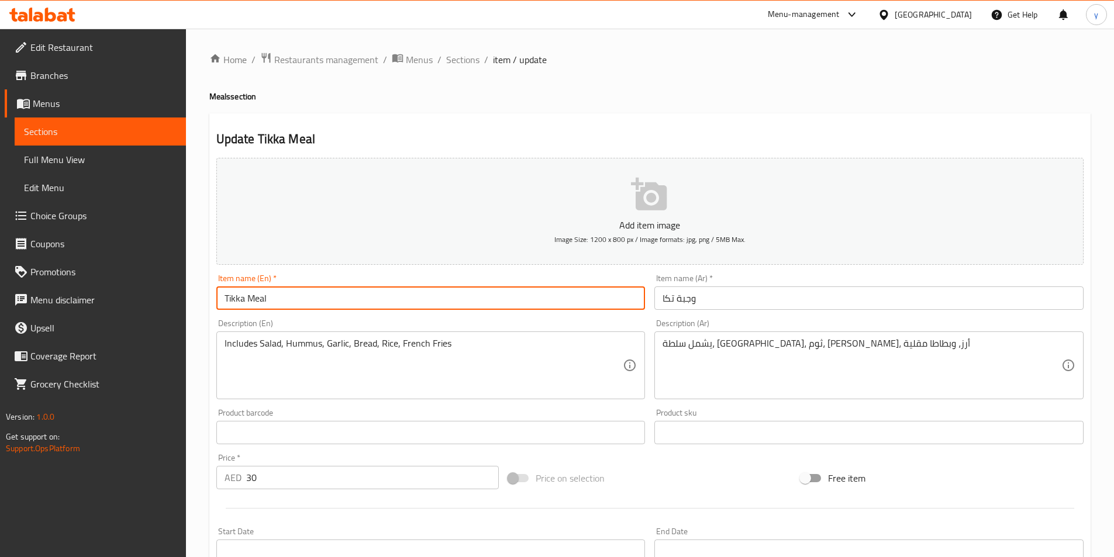
click at [243, 300] on input "Tikka Meal" at bounding box center [430, 297] width 429 height 23
click at [236, 300] on input "Tikka Meal" at bounding box center [430, 297] width 429 height 23
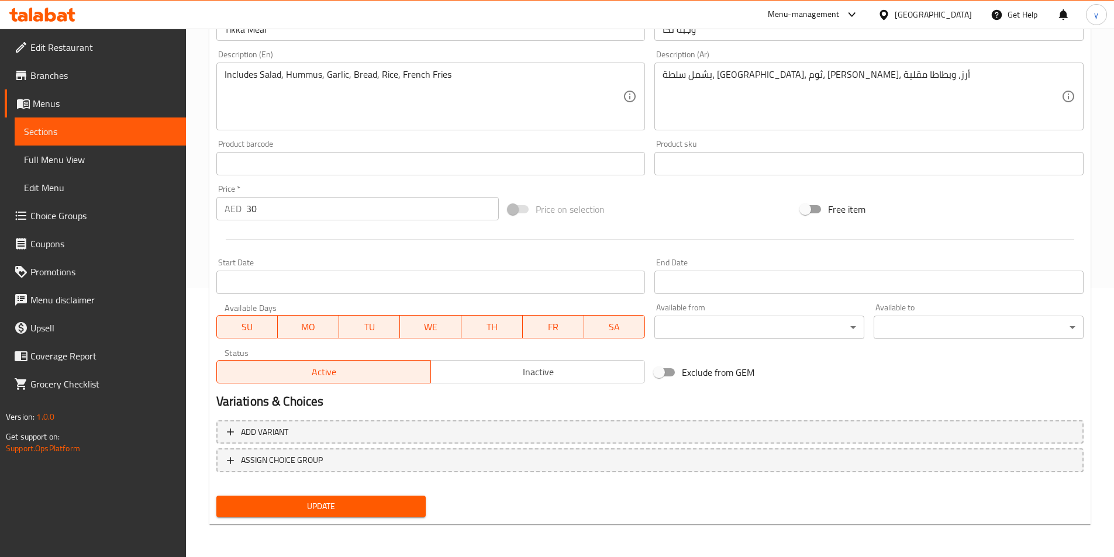
scroll to position [94, 0]
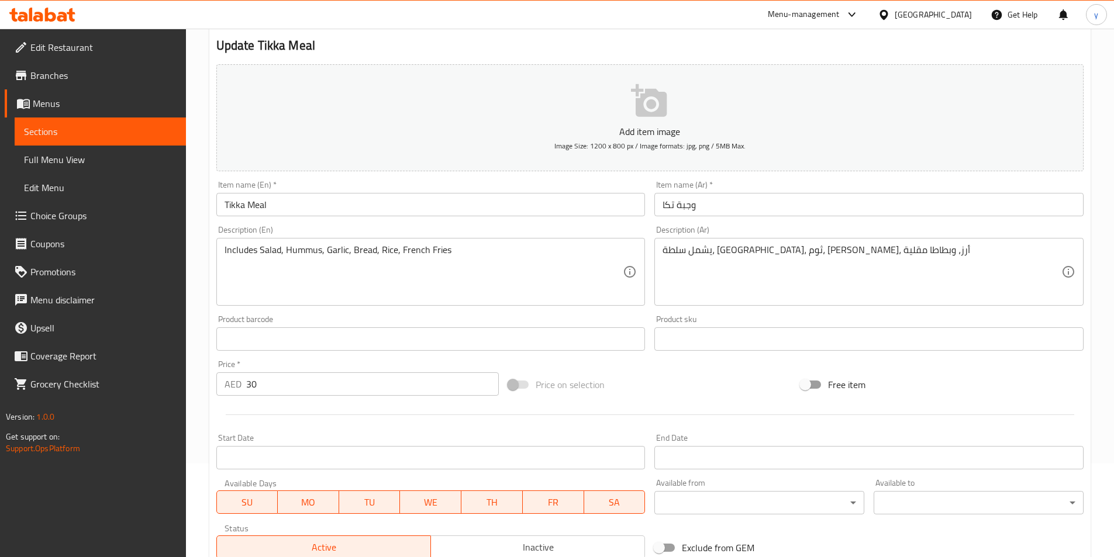
click at [412, 210] on input "Tikka Meal" at bounding box center [430, 204] width 429 height 23
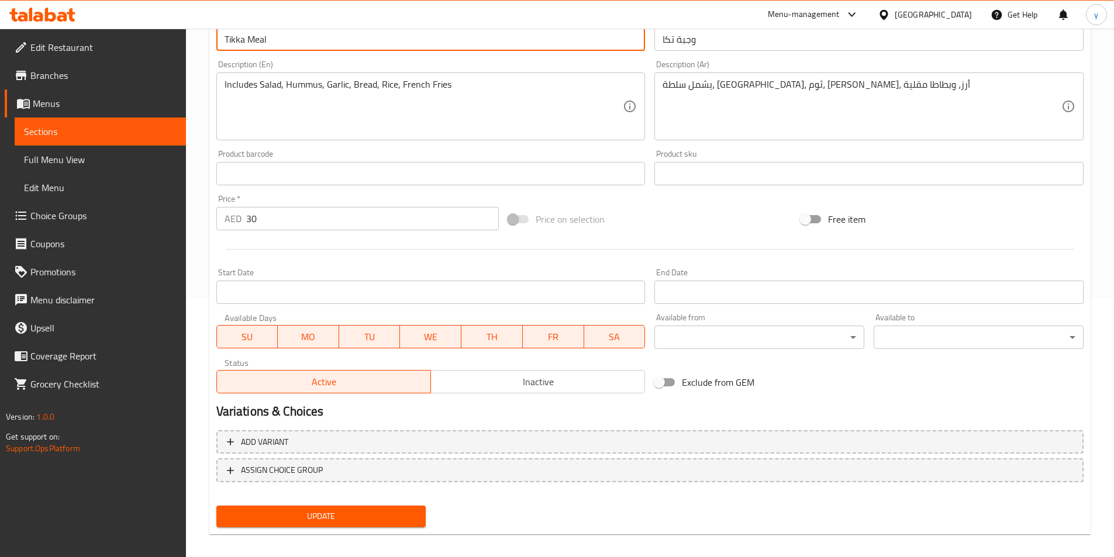
scroll to position [269, 0]
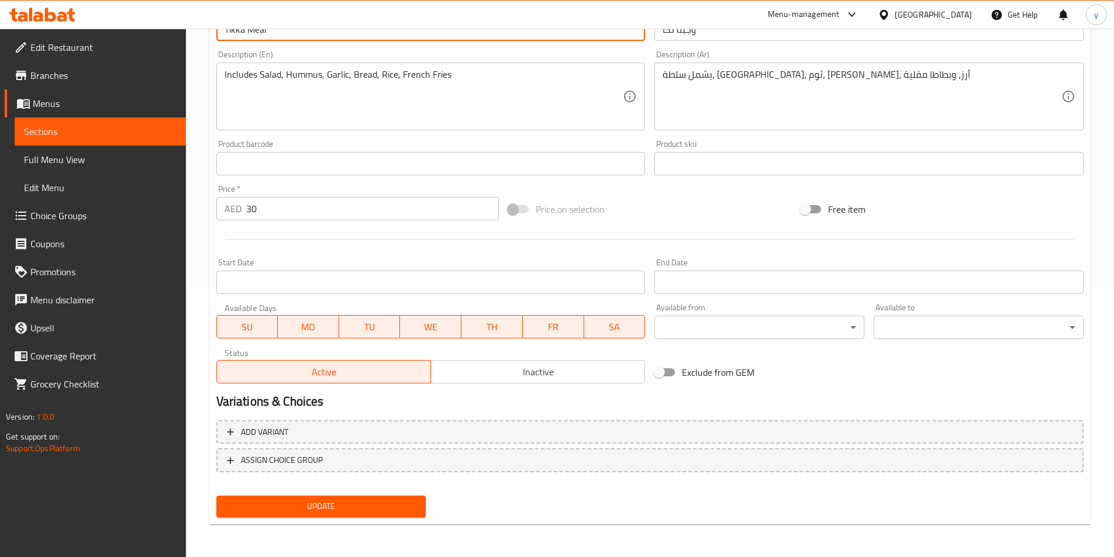
click at [332, 508] on span "Update" at bounding box center [321, 506] width 191 height 15
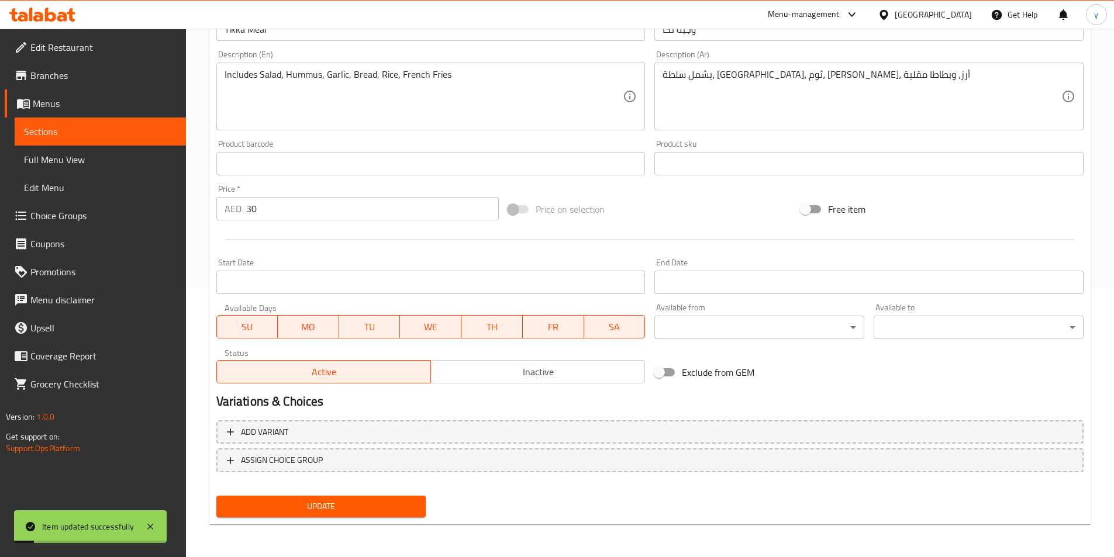
click at [73, 159] on span "Full Menu View" at bounding box center [100, 160] width 153 height 14
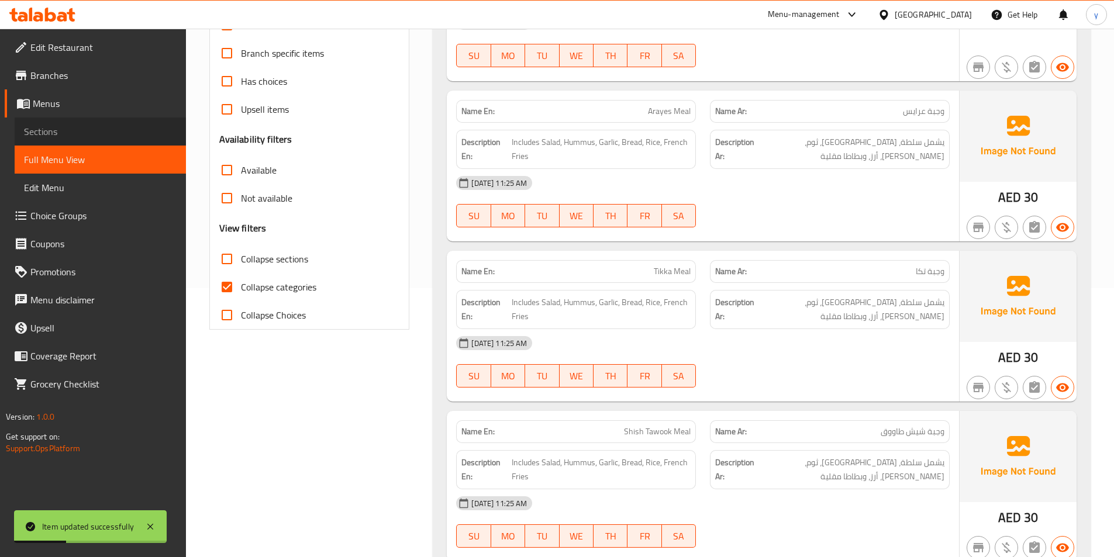
click at [101, 132] on span "Sections" at bounding box center [100, 132] width 153 height 14
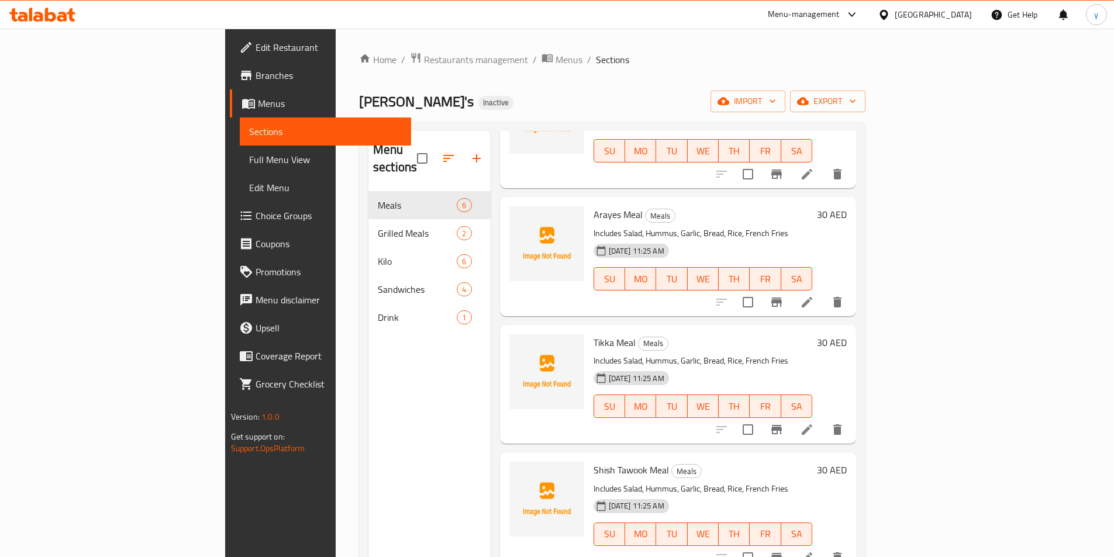
scroll to position [175, 0]
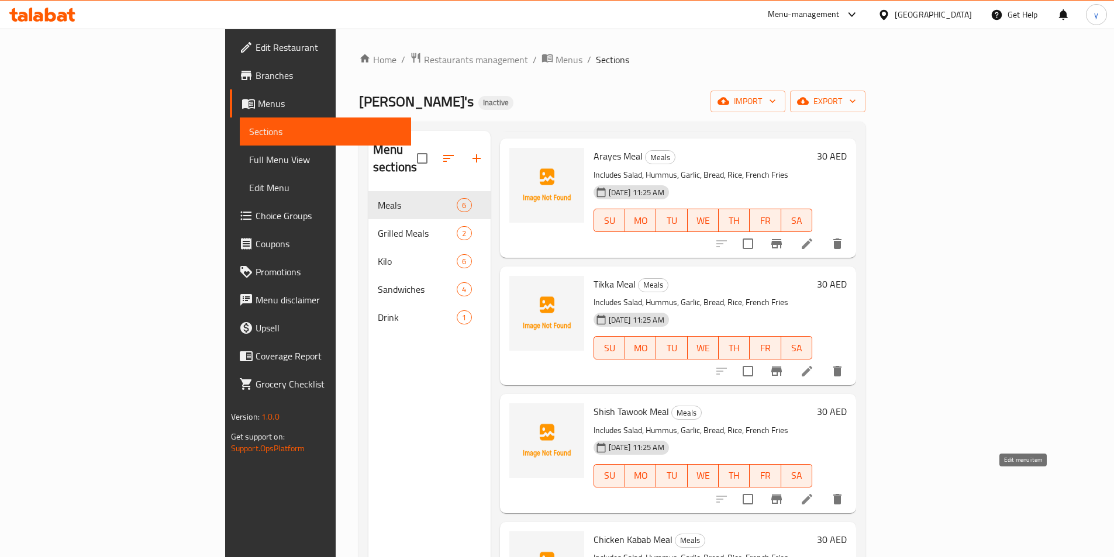
click at [814, 492] on icon at bounding box center [807, 499] width 14 height 14
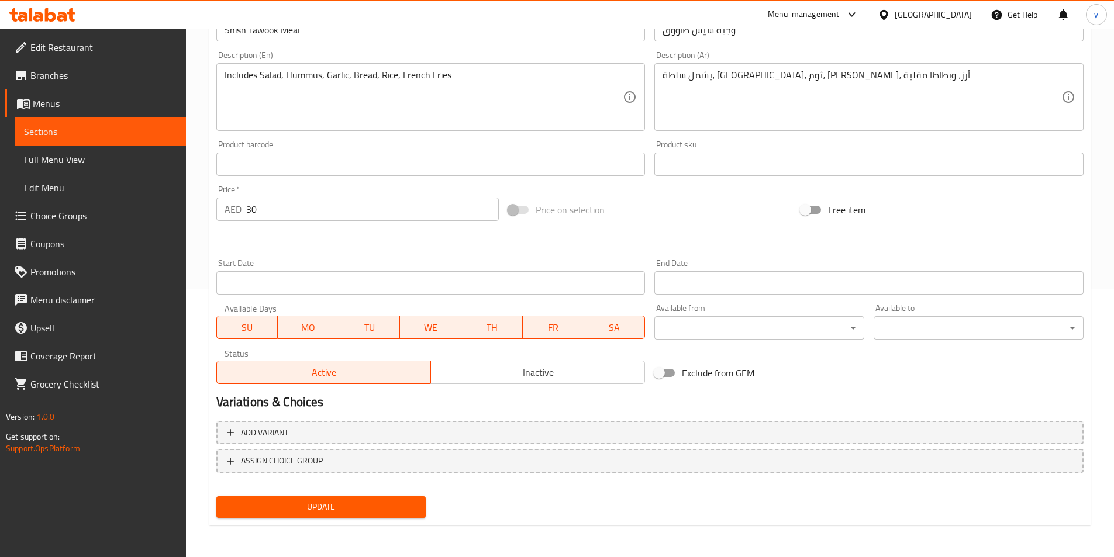
scroll to position [269, 0]
click at [53, 155] on span "Full Menu View" at bounding box center [100, 160] width 153 height 14
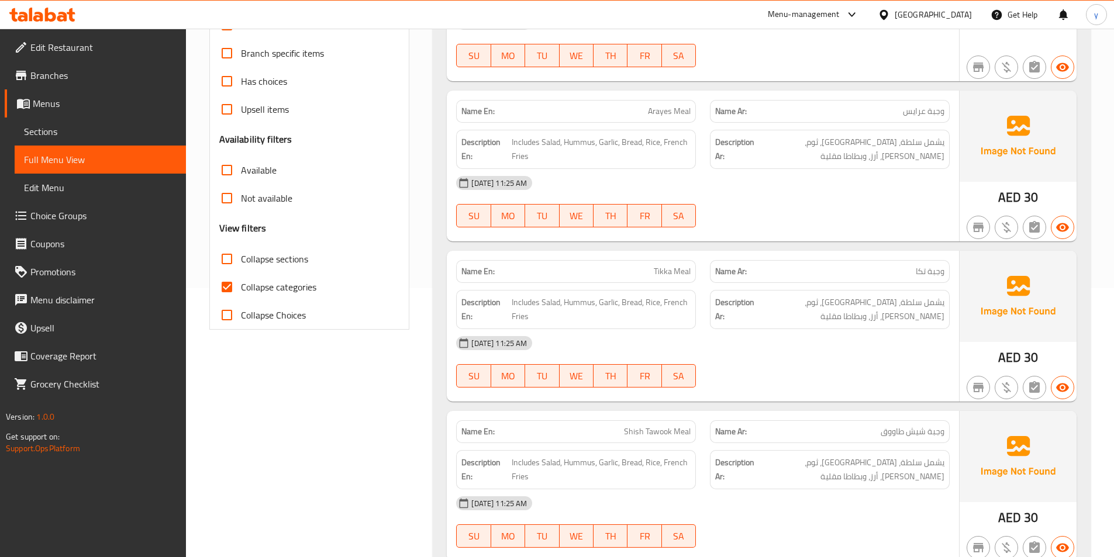
click at [57, 136] on span "Sections" at bounding box center [100, 132] width 153 height 14
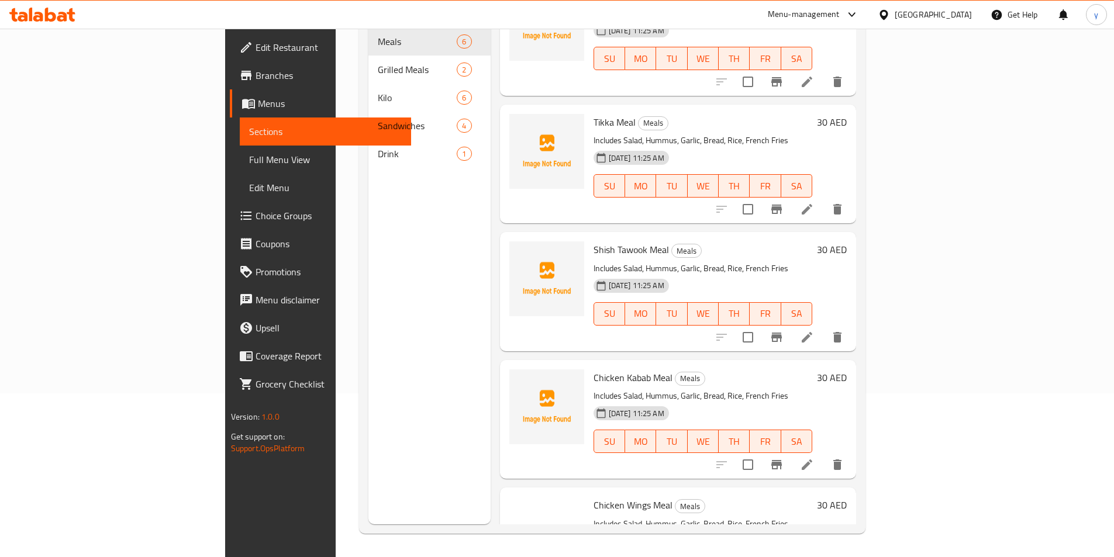
scroll to position [234, 0]
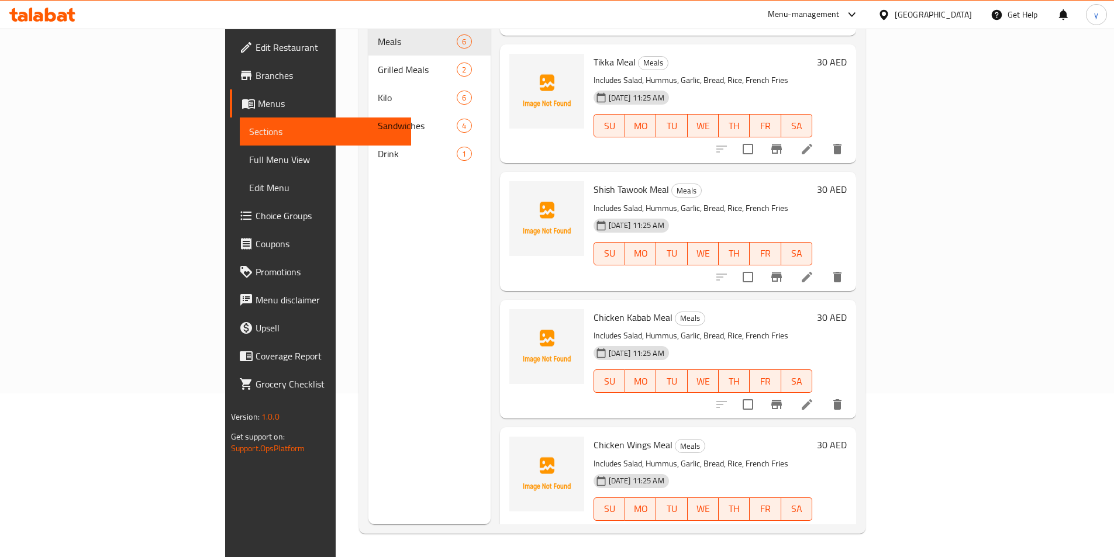
click at [823, 394] on li at bounding box center [806, 404] width 33 height 21
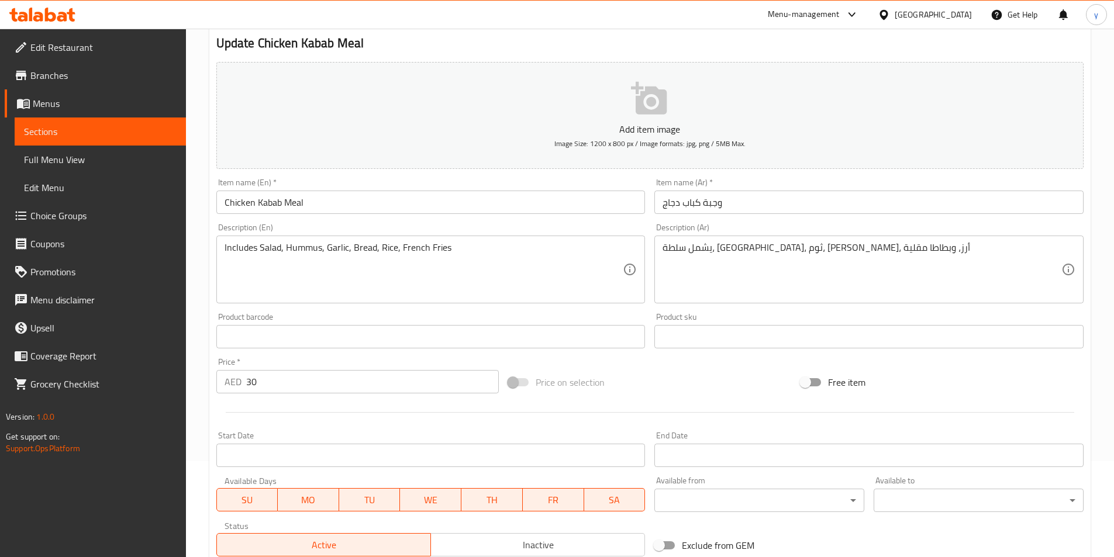
scroll to position [234, 0]
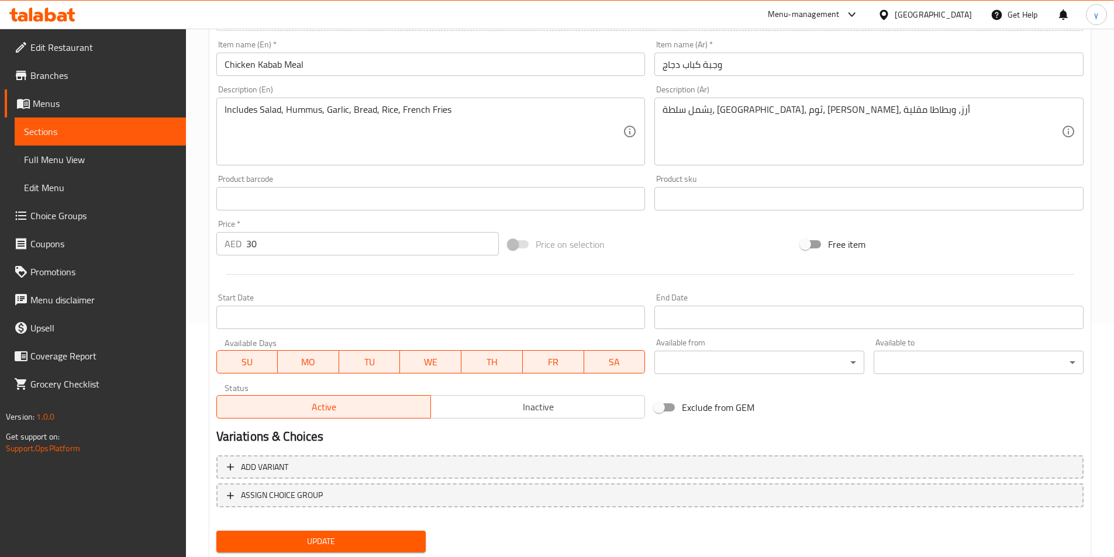
click at [96, 160] on span "Full Menu View" at bounding box center [100, 160] width 153 height 14
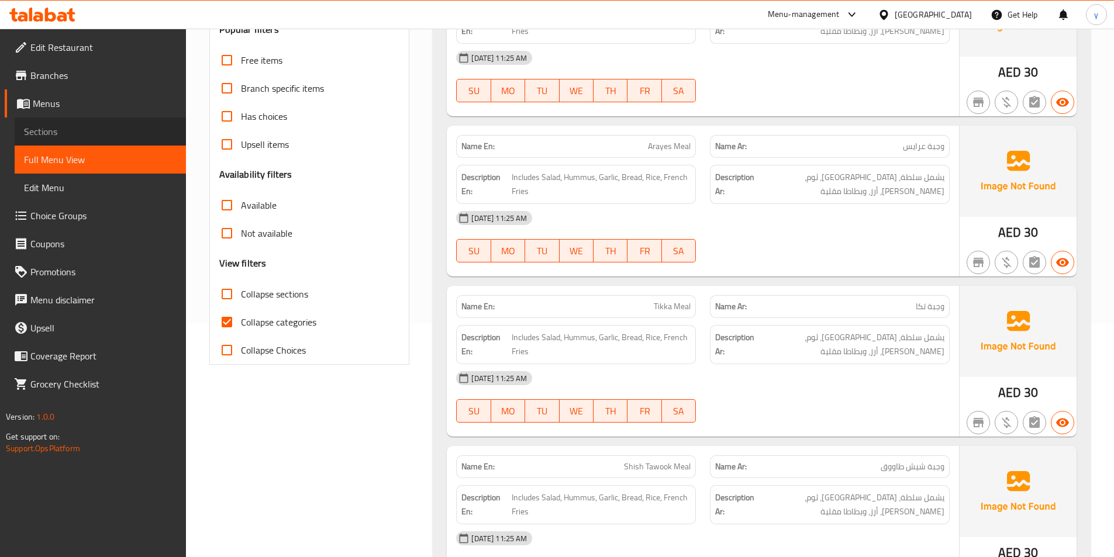
click at [74, 140] on link "Sections" at bounding box center [100, 132] width 171 height 28
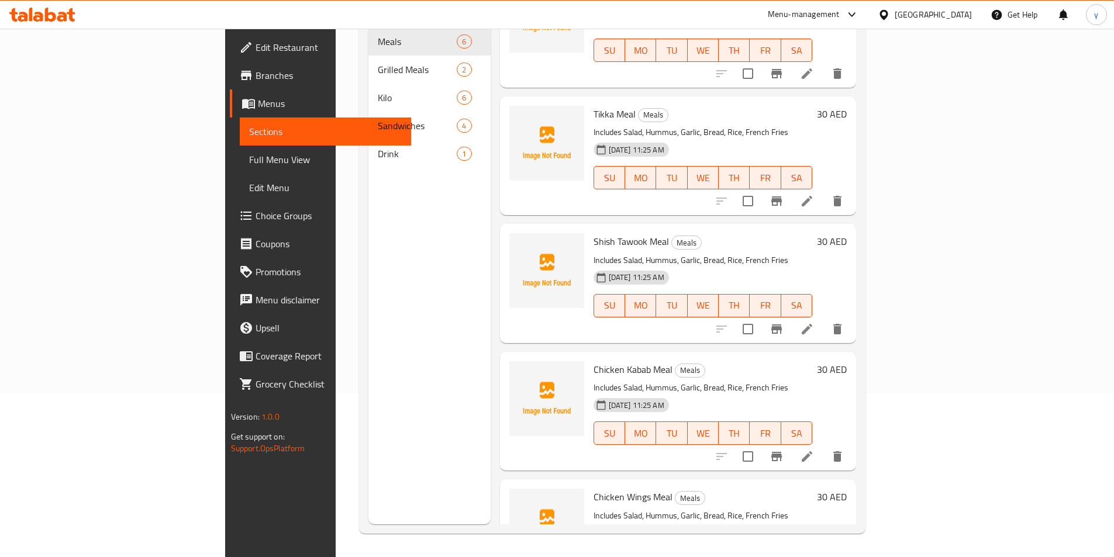
scroll to position [239, 0]
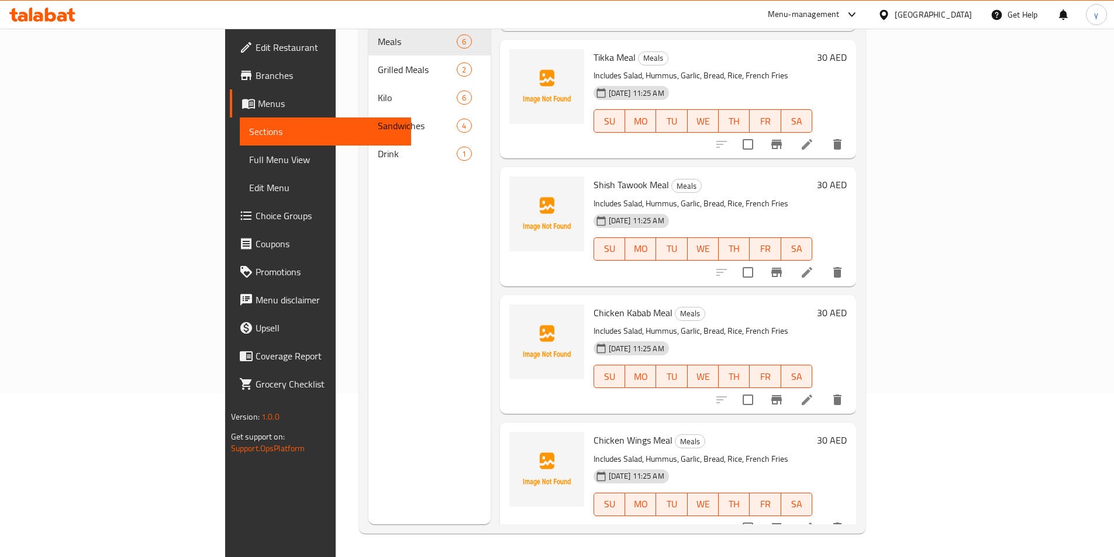
click at [823, 518] on li at bounding box center [806, 527] width 33 height 21
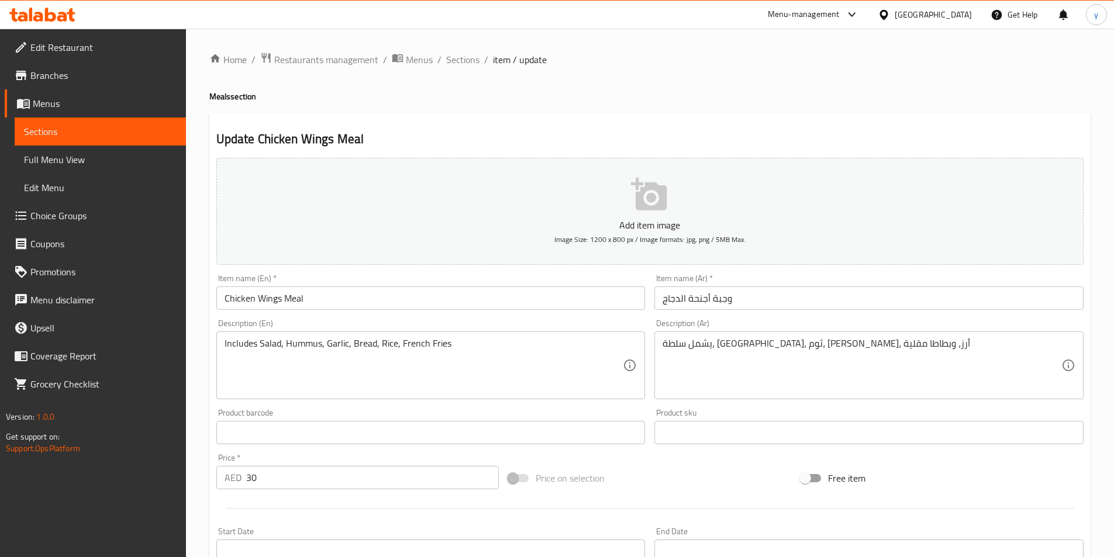
click at [267, 299] on input "Chicken Wings Meal" at bounding box center [430, 297] width 429 height 23
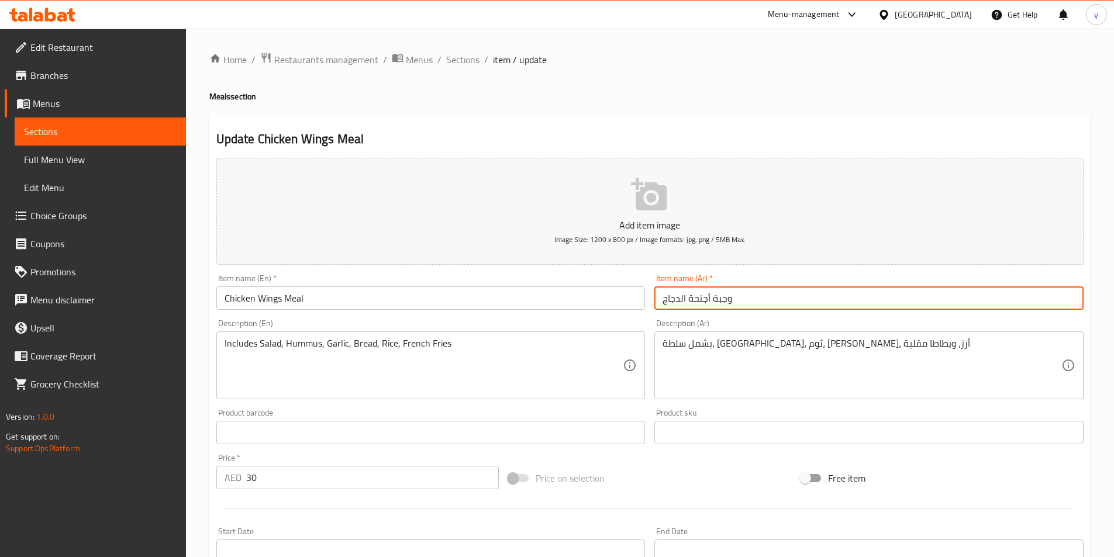
drag, startPoint x: 688, startPoint y: 299, endPoint x: 710, endPoint y: 306, distance: 24.0
click at [710, 306] on input "وجبة أجنحة الدجاج" at bounding box center [868, 297] width 429 height 23
drag, startPoint x: 688, startPoint y: 300, endPoint x: 707, endPoint y: 302, distance: 19.4
click at [707, 302] on input "وجبة وينجز الدجاج" at bounding box center [868, 297] width 429 height 23
type input "وجبة أجنحة الدجاج"
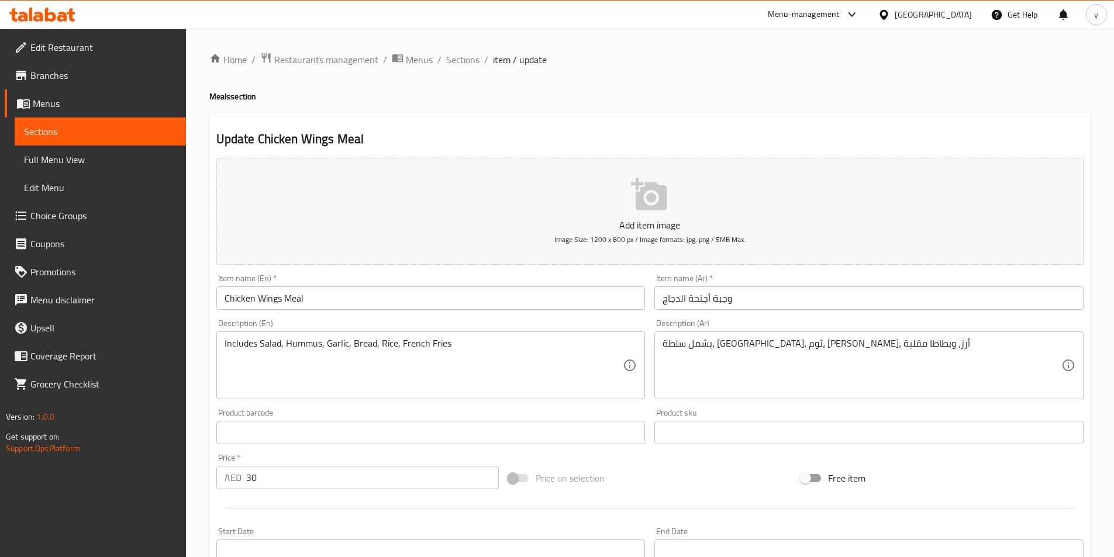
click at [786, 280] on div "Item name (Ar)   * وجبة أجنحة الدجاج Item name (Ar) *" at bounding box center [868, 292] width 429 height 36
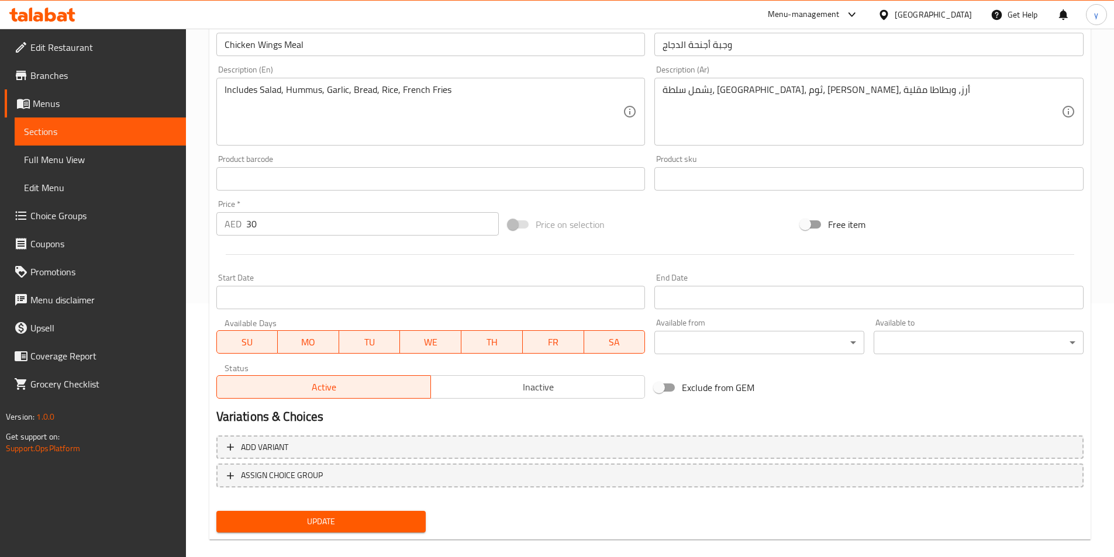
scroll to position [269, 0]
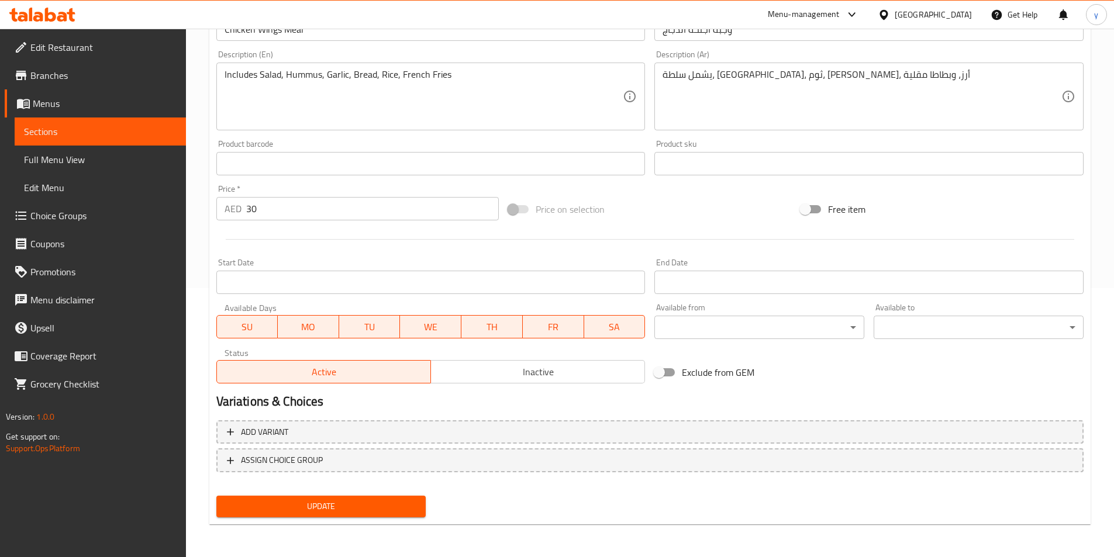
click at [410, 507] on span "Update" at bounding box center [321, 506] width 191 height 15
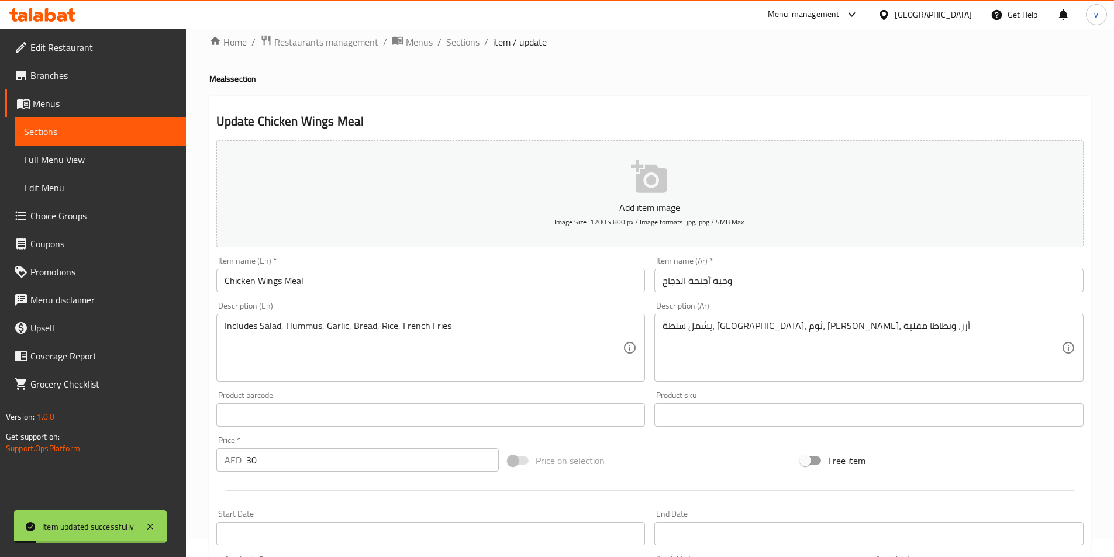
scroll to position [0, 0]
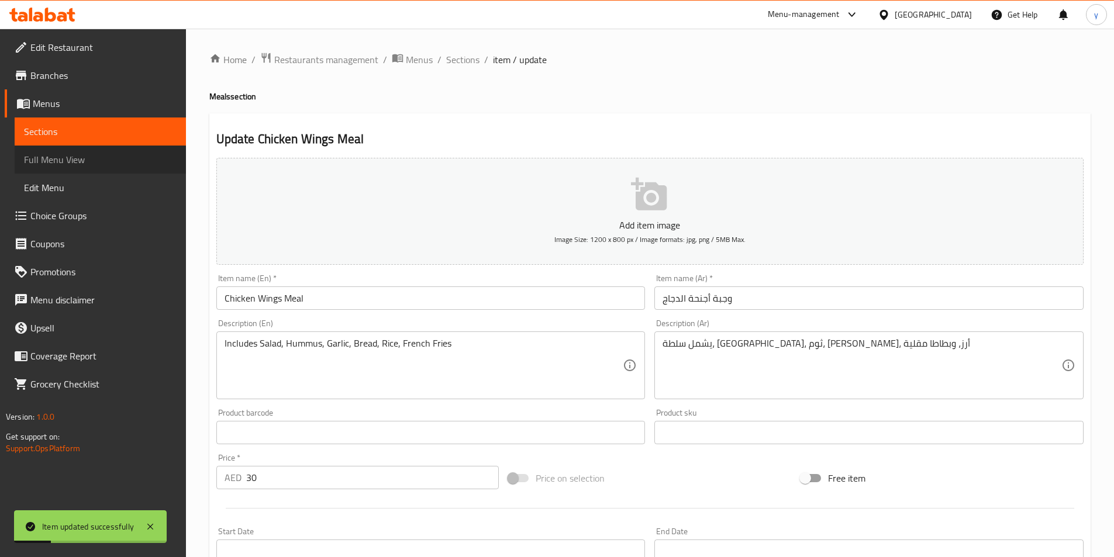
click at [74, 158] on span "Full Menu View" at bounding box center [100, 160] width 153 height 14
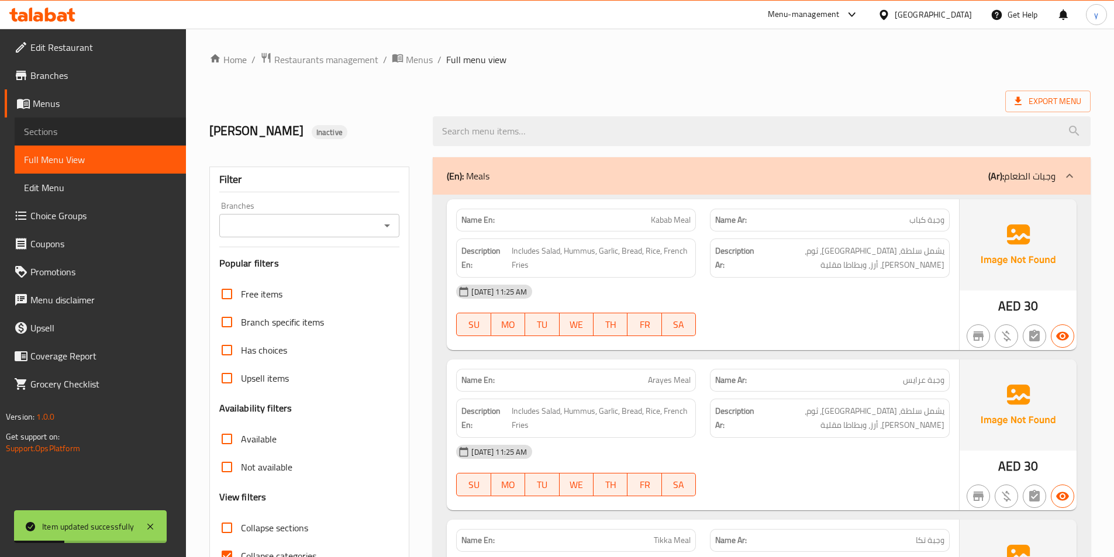
click at [70, 135] on span "Sections" at bounding box center [100, 132] width 153 height 14
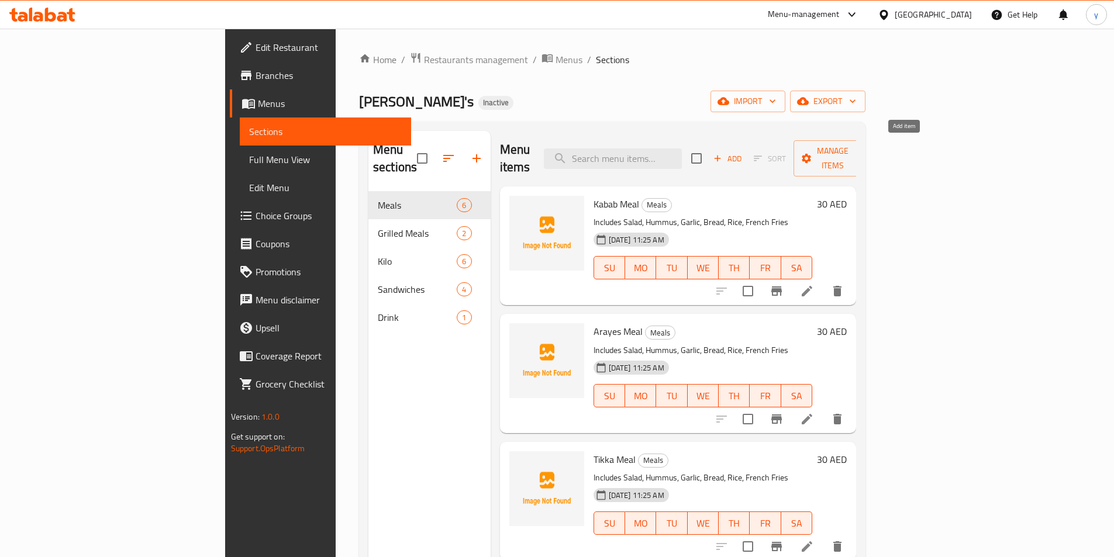
click at [743, 152] on span "Add" at bounding box center [728, 158] width 32 height 13
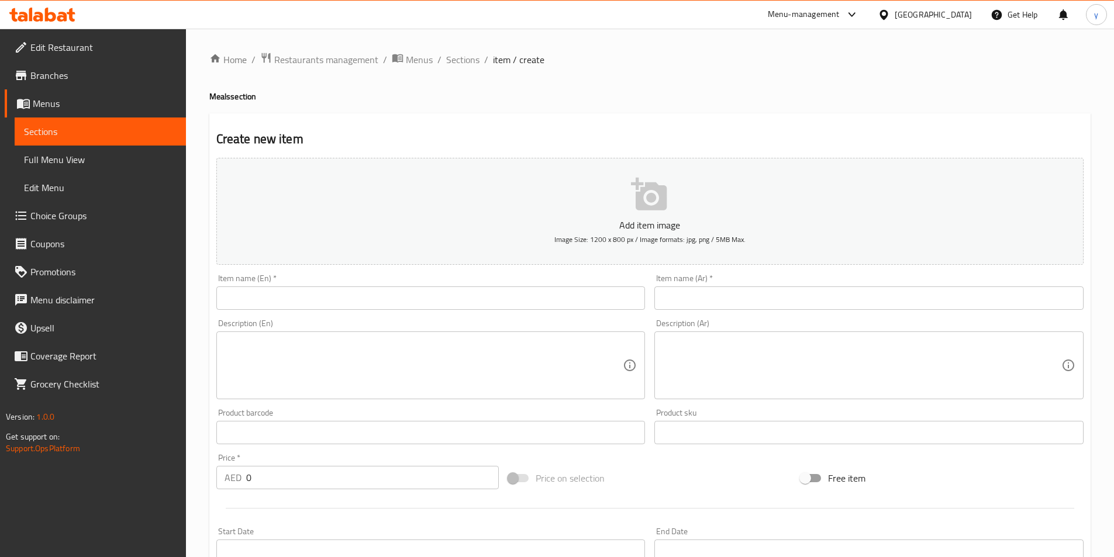
click at [30, 160] on span "Full Menu View" at bounding box center [100, 160] width 153 height 14
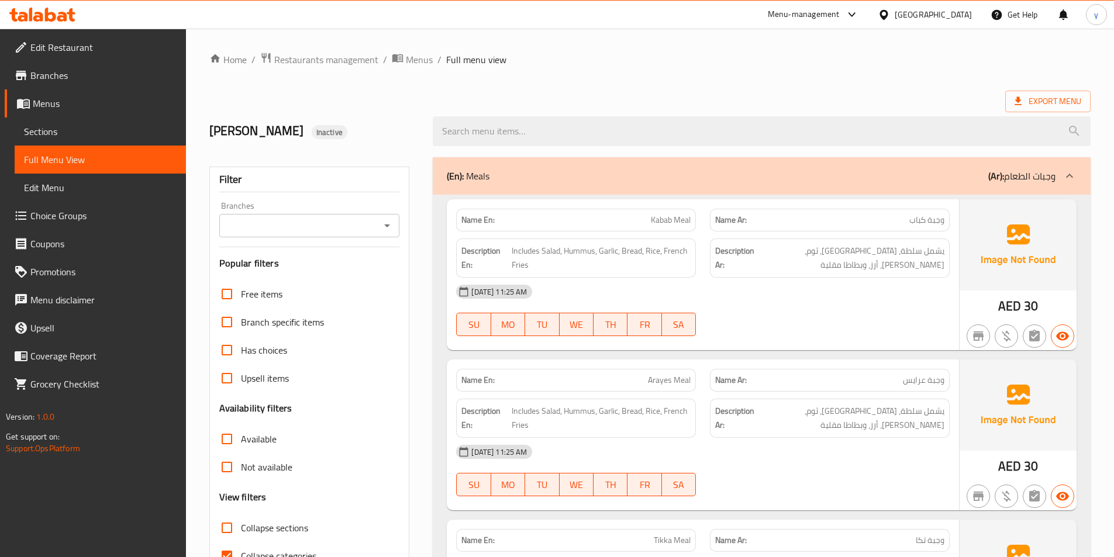
click at [51, 139] on span "Sections" at bounding box center [100, 132] width 153 height 14
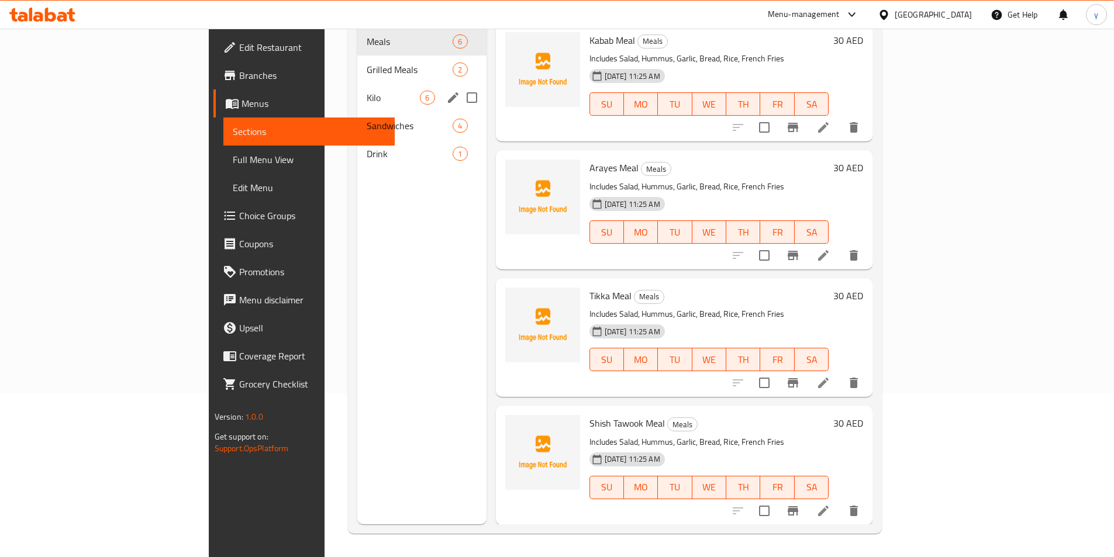
scroll to position [47, 0]
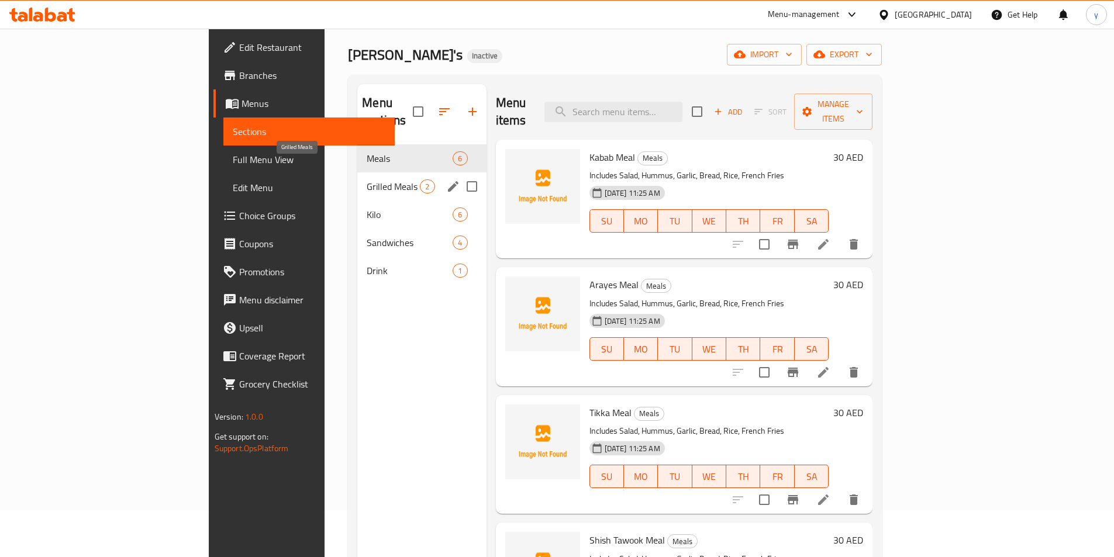
click at [367, 179] on span "Grilled Meals" at bounding box center [393, 186] width 53 height 14
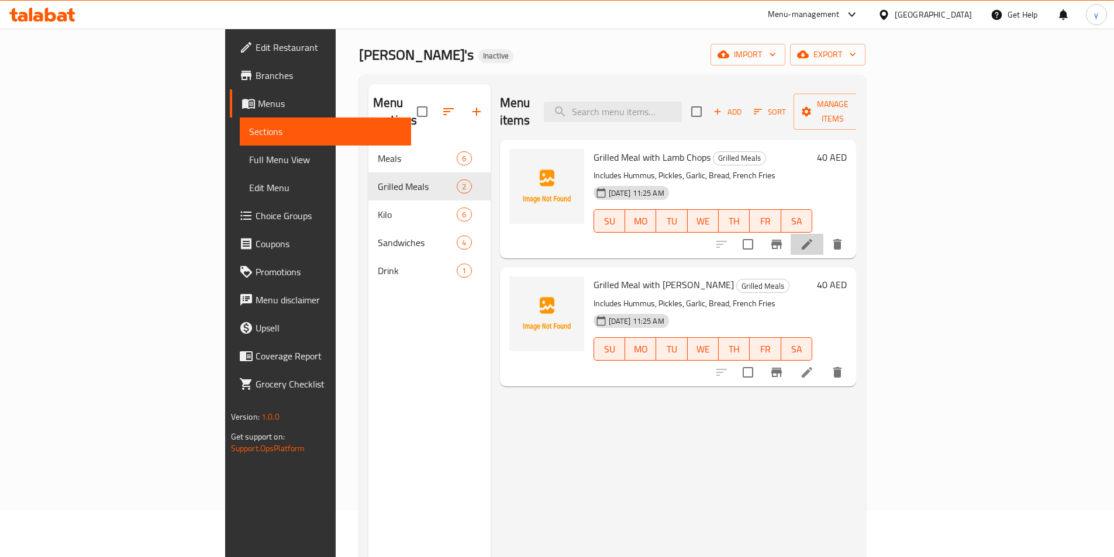
click at [823, 234] on li at bounding box center [806, 244] width 33 height 21
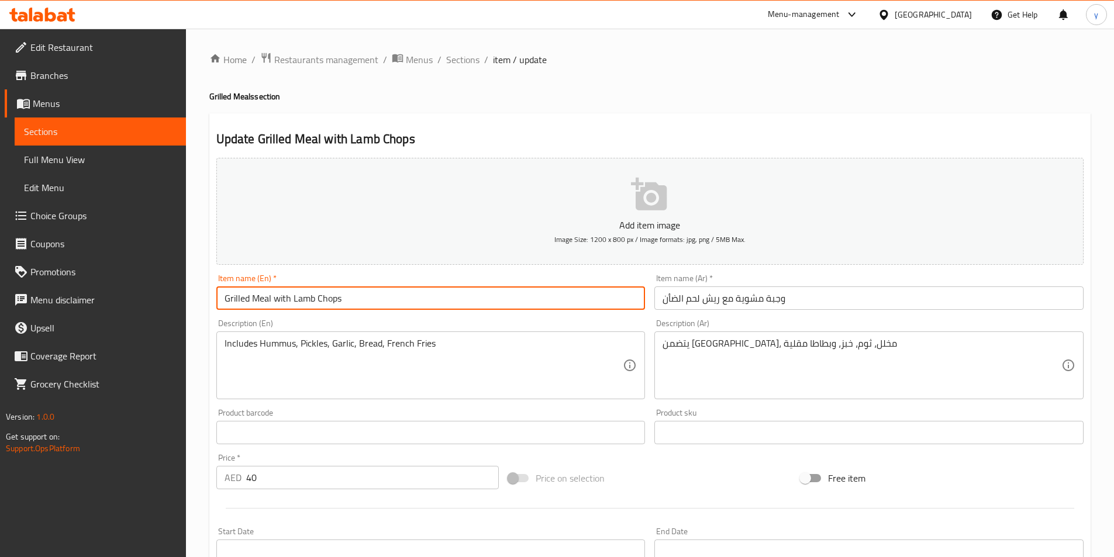
drag, startPoint x: 248, startPoint y: 299, endPoint x: 202, endPoint y: 299, distance: 46.8
click at [202, 299] on div "Home / Restaurants management / Menus / Sections / item / update Grilled Meals …" at bounding box center [650, 427] width 928 height 797
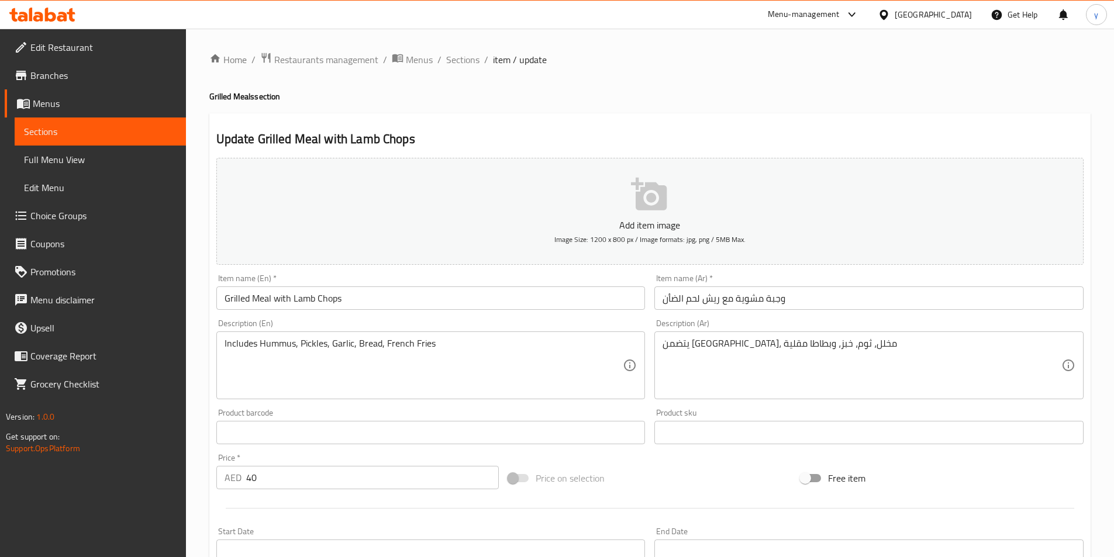
click at [262, 299] on input "Grilled Meal with Lamb Chops" at bounding box center [430, 297] width 429 height 23
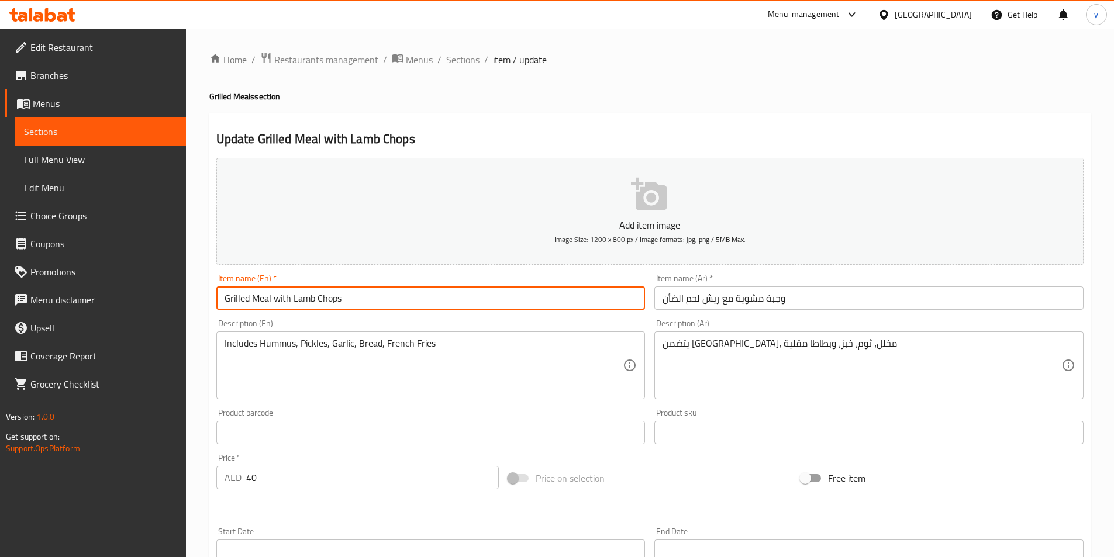
drag, startPoint x: 346, startPoint y: 295, endPoint x: 184, endPoint y: 302, distance: 162.1
click at [186, 302] on div "Edit Restaurant Branches Menus Sections Full Menu View Edit Menu Choice Groups …" at bounding box center [557, 427] width 1114 height 797
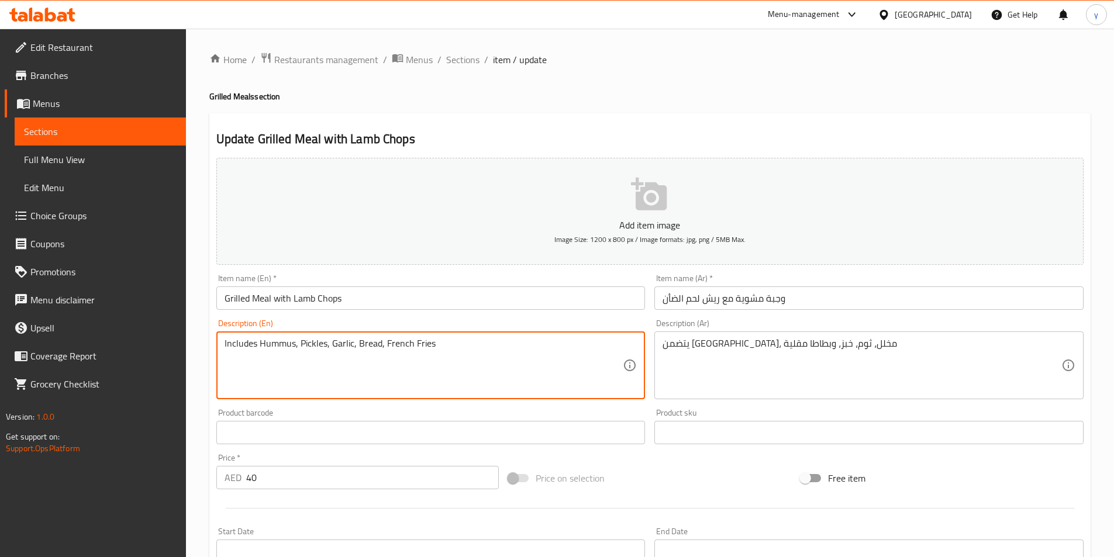
click at [312, 345] on textarea "Includes Hummus, Pickles, Garlic, Bread, French Fries" at bounding box center [424, 366] width 399 height 56
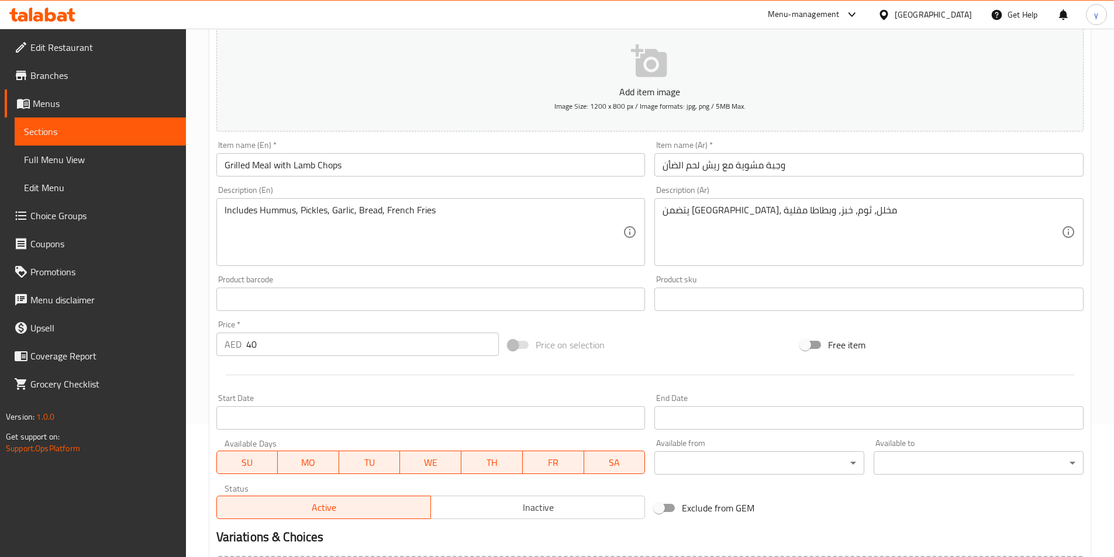
scroll to position [269, 0]
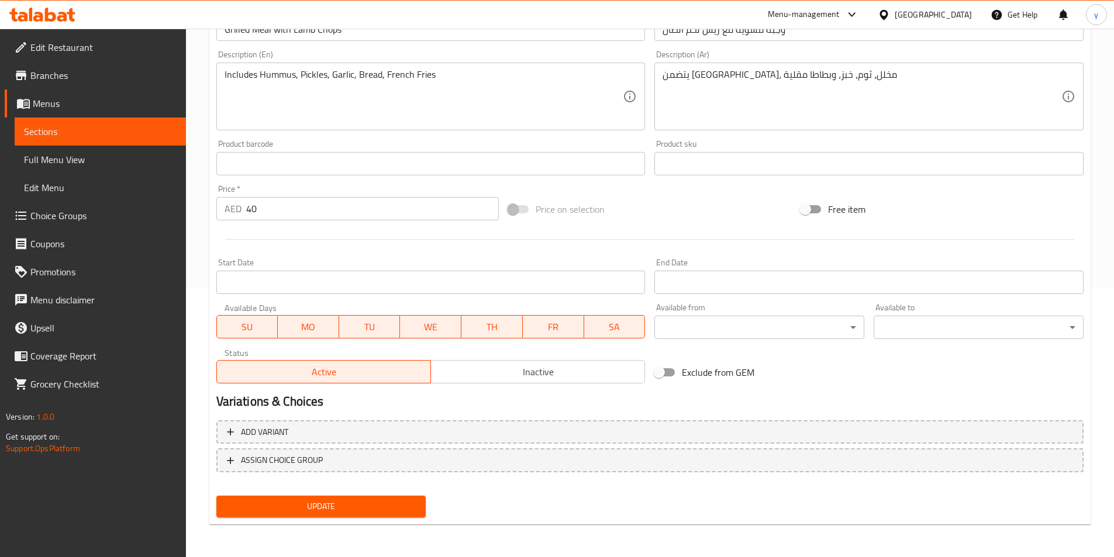
click at [380, 510] on span "Update" at bounding box center [321, 506] width 191 height 15
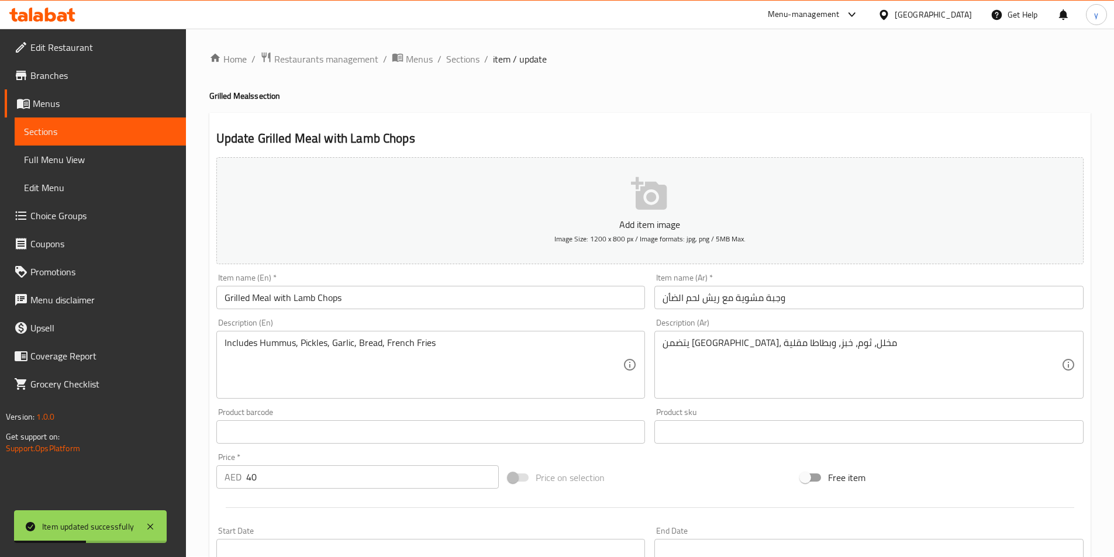
scroll to position [0, 0]
click at [115, 158] on span "Full Menu View" at bounding box center [100, 160] width 153 height 14
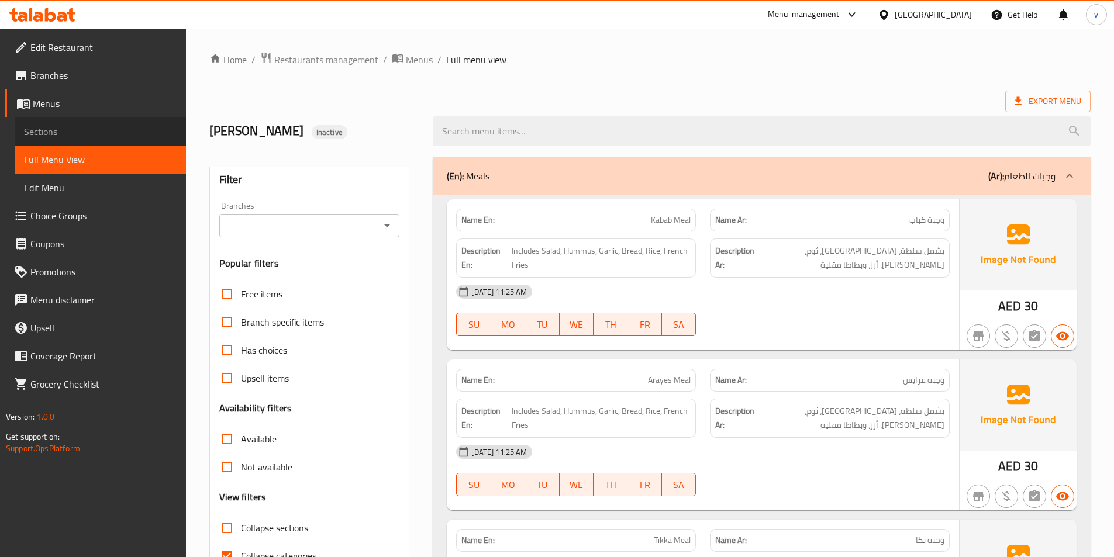
click at [85, 132] on span "Sections" at bounding box center [100, 132] width 153 height 14
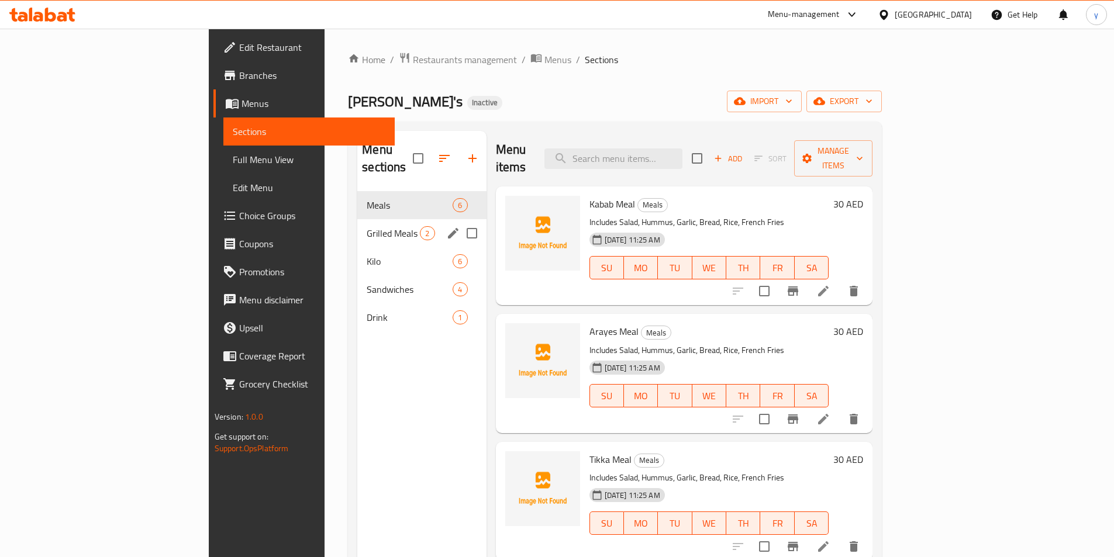
click at [367, 226] on span "Grilled Meals" at bounding box center [393, 233] width 53 height 14
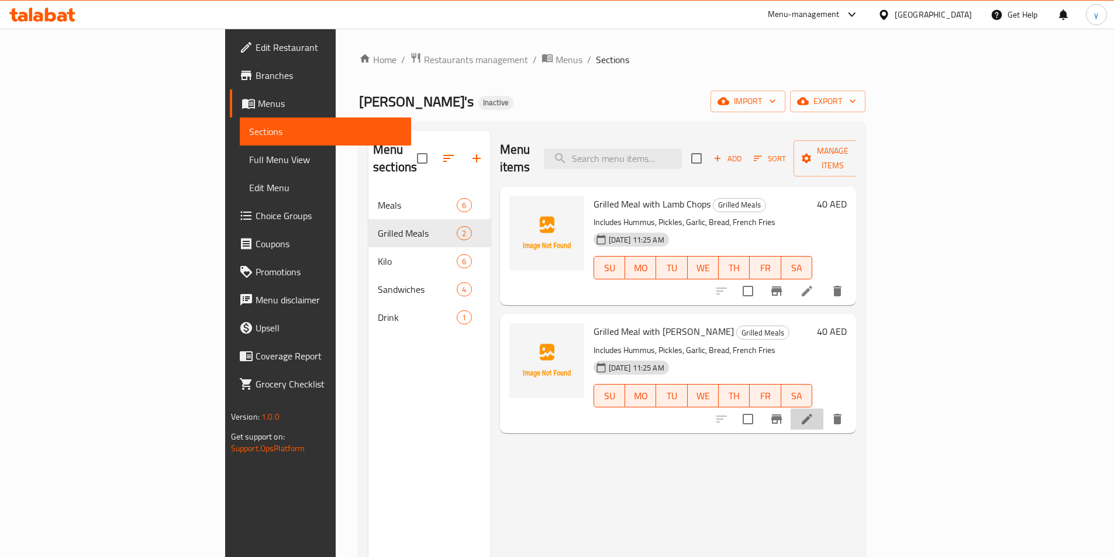
click at [823, 409] on li at bounding box center [806, 419] width 33 height 21
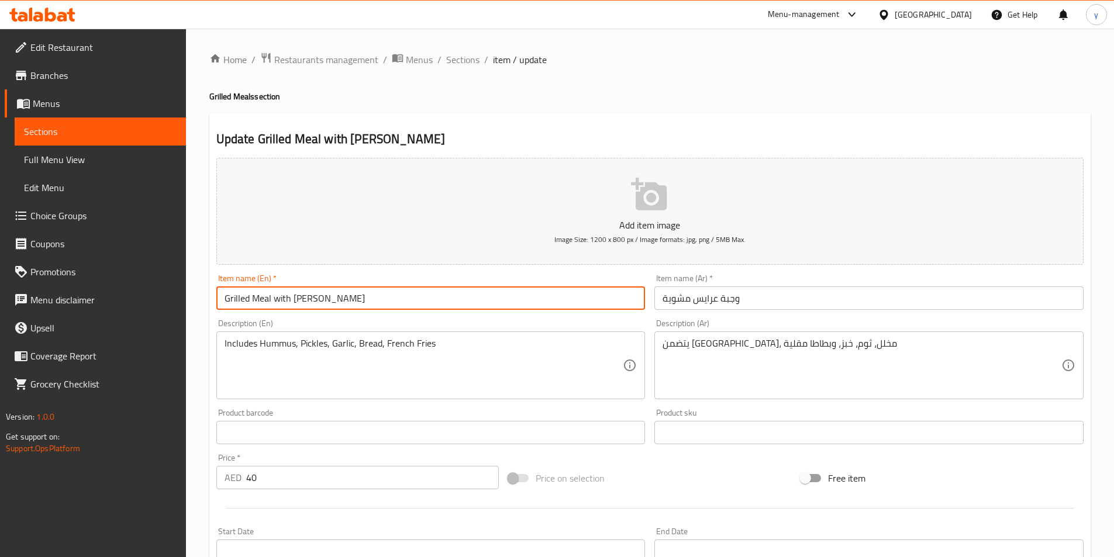
drag, startPoint x: 289, startPoint y: 303, endPoint x: 272, endPoint y: 309, distance: 17.4
click at [272, 309] on input "Grilled Meal with Arayes" at bounding box center [430, 297] width 429 height 23
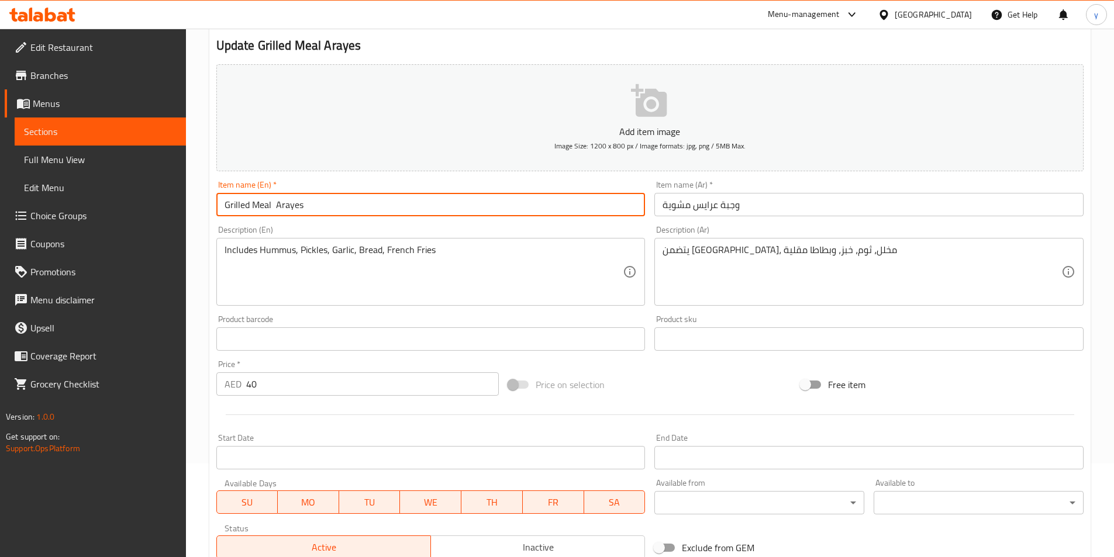
scroll to position [269, 0]
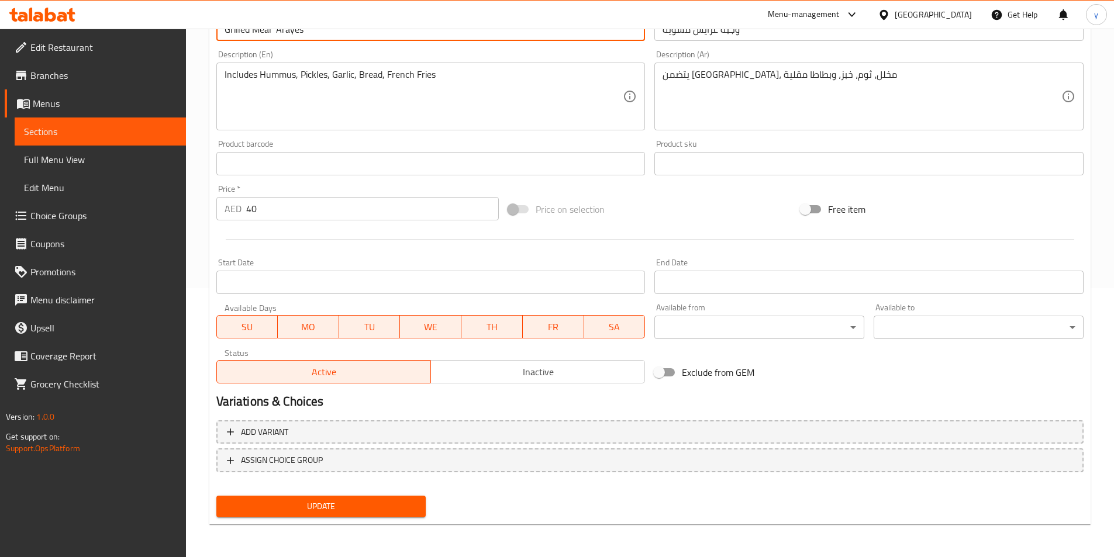
type input "Grilled Meal Arayes"
click at [336, 505] on span "Update" at bounding box center [321, 506] width 191 height 15
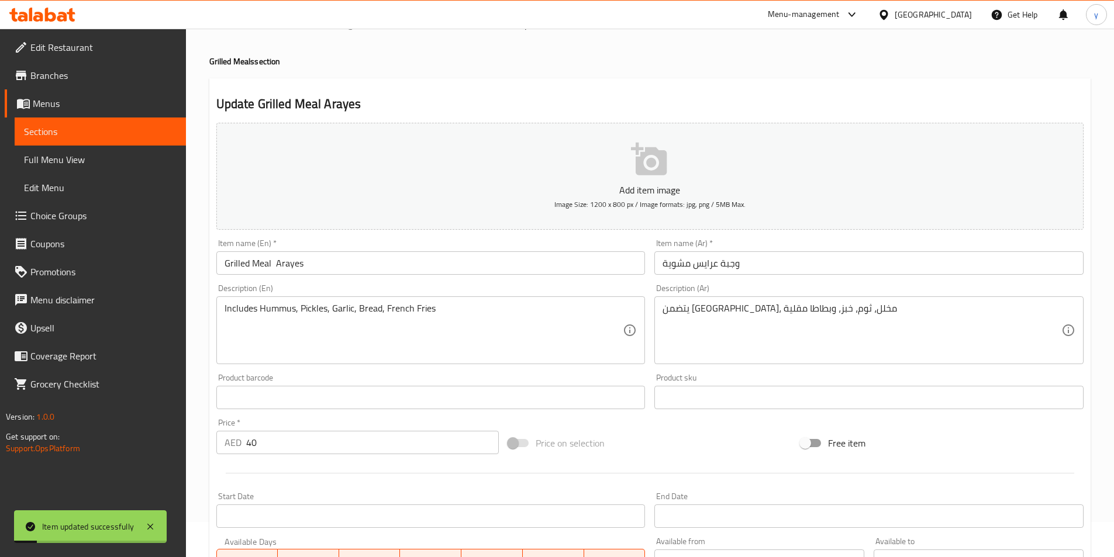
scroll to position [0, 0]
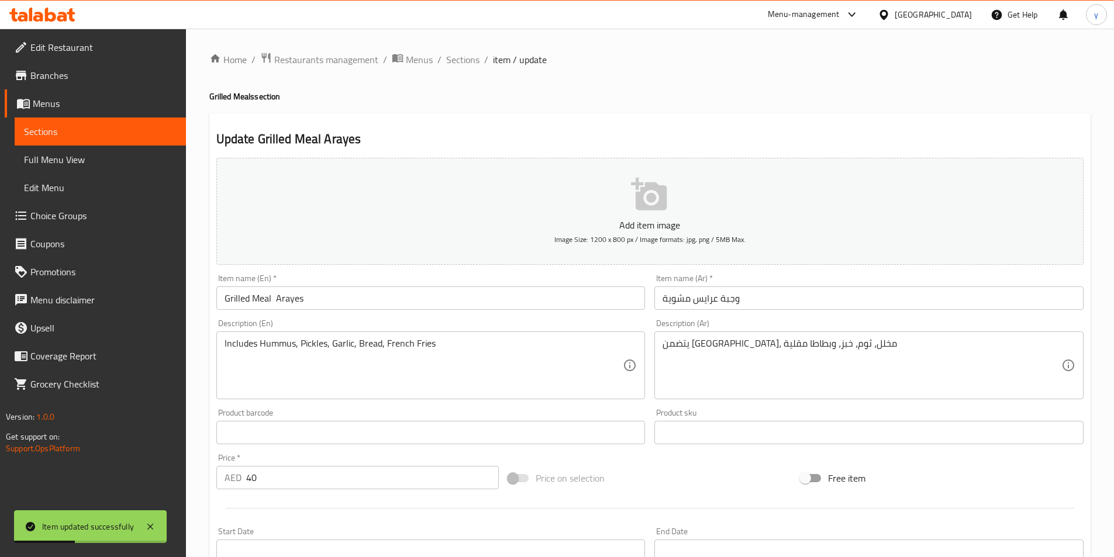
click at [78, 164] on span "Full Menu View" at bounding box center [100, 160] width 153 height 14
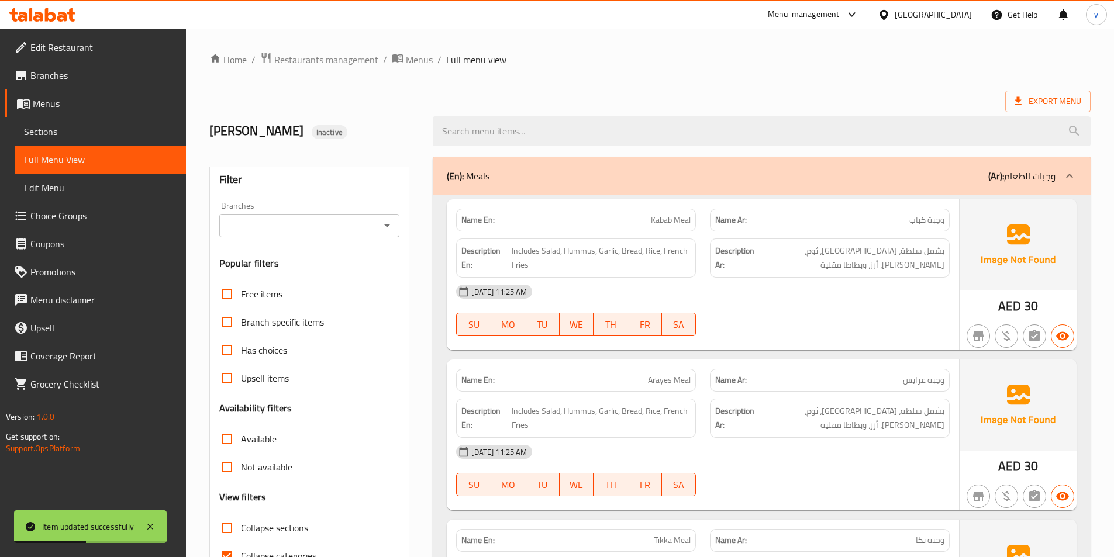
click at [82, 137] on span "Sections" at bounding box center [100, 132] width 153 height 14
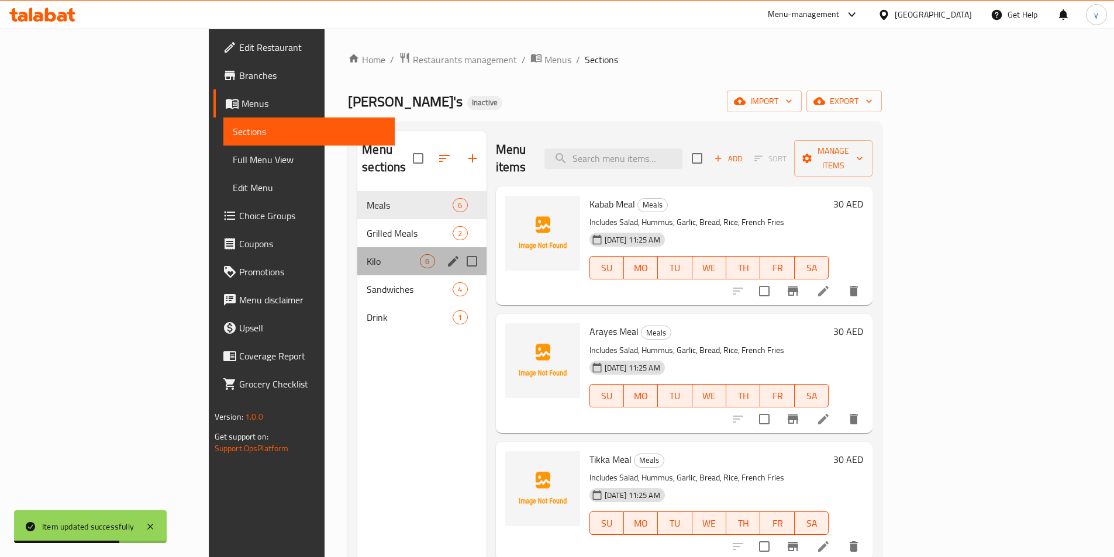
click at [357, 247] on div "Kilo 6" at bounding box center [421, 261] width 129 height 28
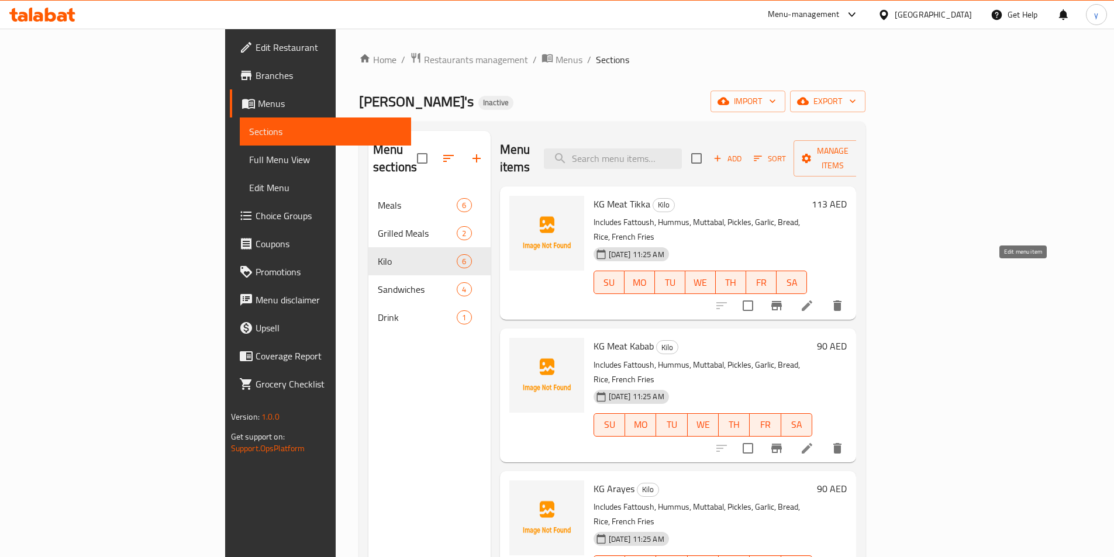
click at [814, 299] on icon at bounding box center [807, 306] width 14 height 14
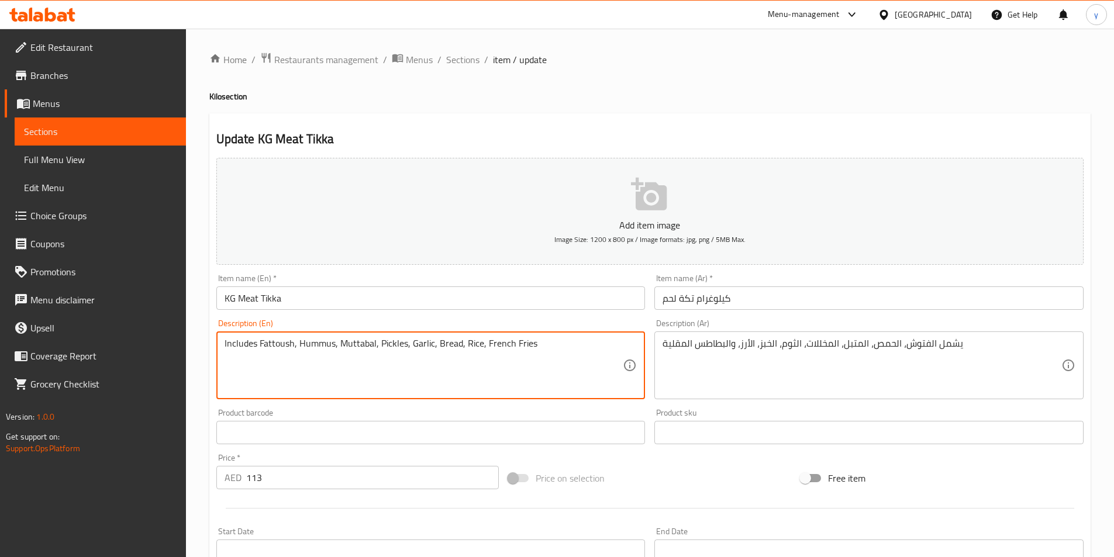
click at [355, 344] on textarea "Includes Fattoush, Hummus, Muttabal, Pickles, Garlic, Bread, Rice, French Fries" at bounding box center [424, 366] width 399 height 56
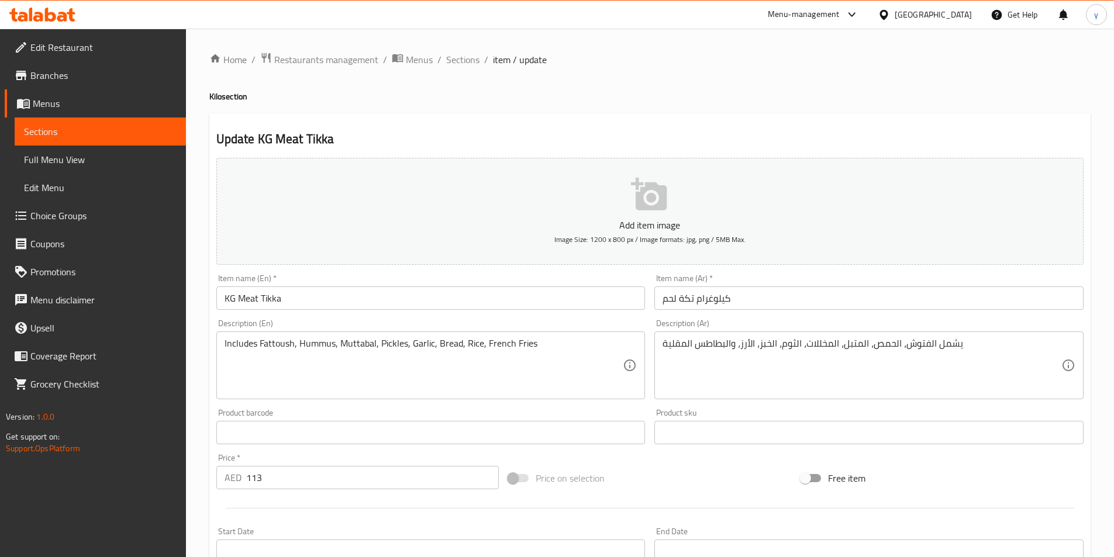
click at [443, 346] on textarea "Includes Fattoush, Hummus, Muttabal, Pickles, Garlic, Bread, Rice, French Fries" at bounding box center [424, 366] width 399 height 56
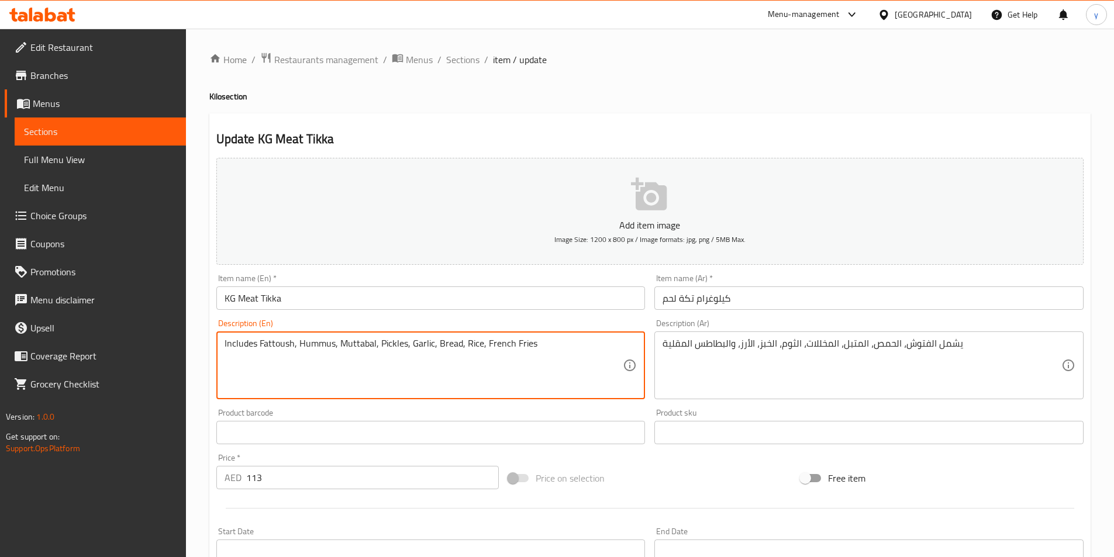
click at [443, 346] on textarea "Includes Fattoush, Hummus, Muttabal, Pickles, Garlic, Bread, Rice, French Fries" at bounding box center [424, 366] width 399 height 56
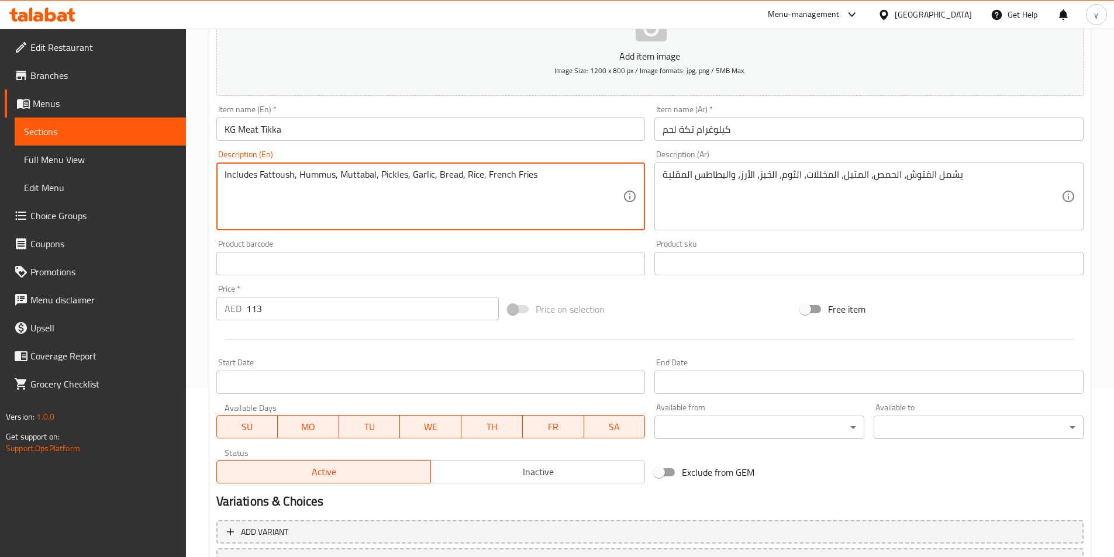
scroll to position [175, 0]
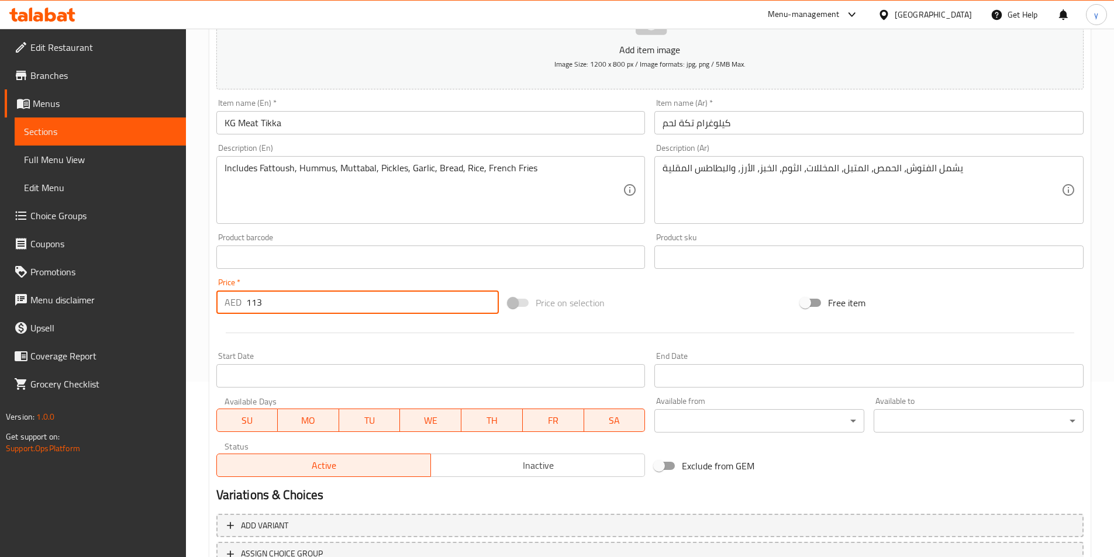
click at [305, 306] on input "113" at bounding box center [372, 302] width 253 height 23
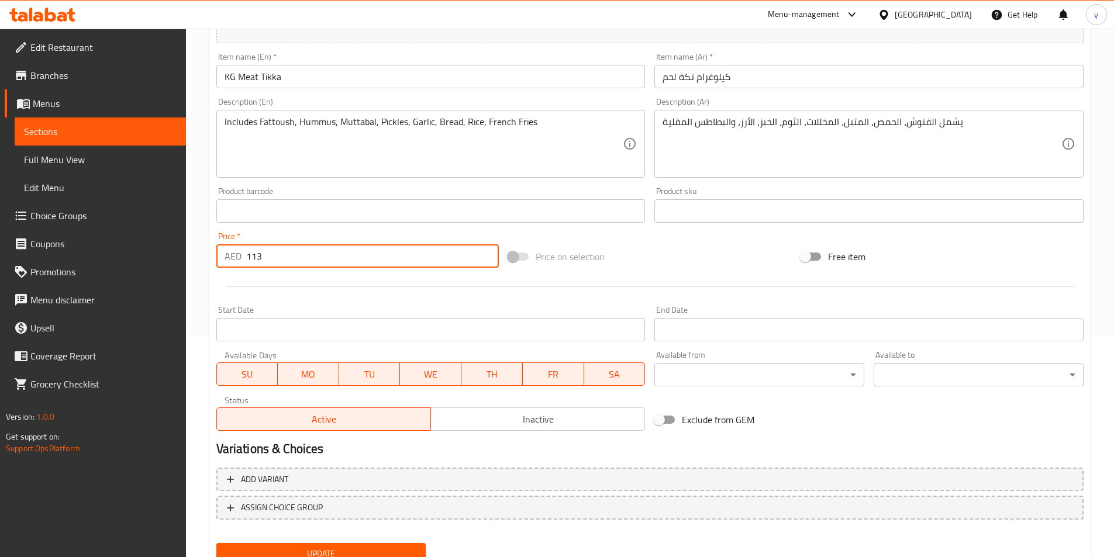
scroll to position [269, 0]
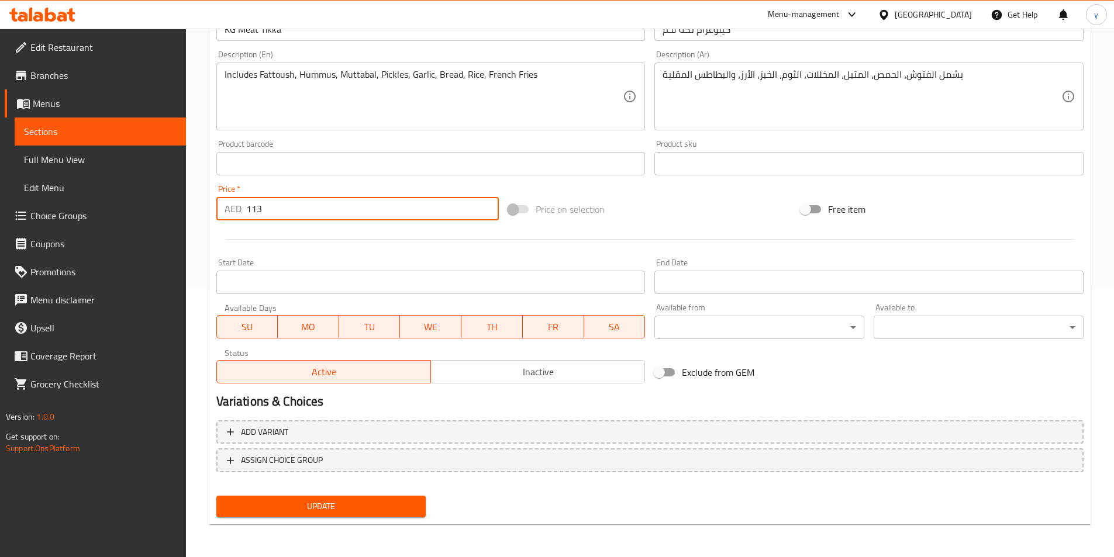
click at [362, 506] on span "Update" at bounding box center [321, 506] width 191 height 15
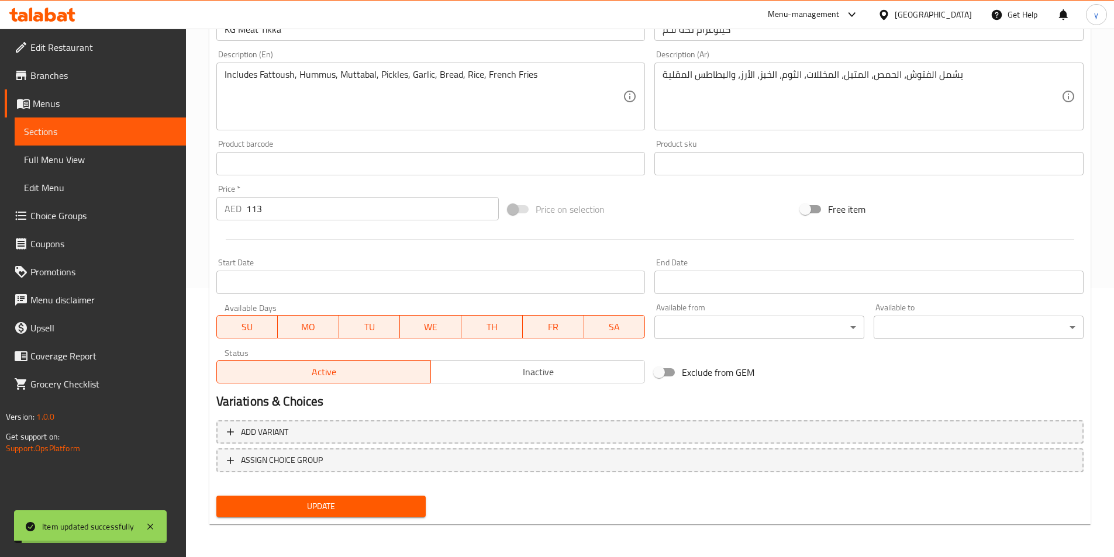
click at [91, 165] on span "Full Menu View" at bounding box center [100, 160] width 153 height 14
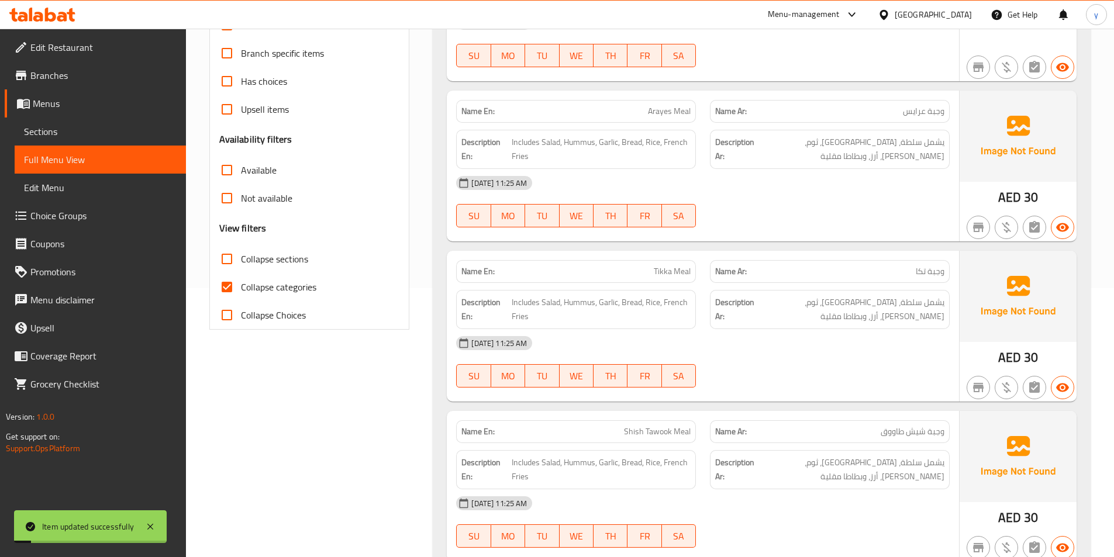
click at [81, 132] on span "Sections" at bounding box center [100, 132] width 153 height 14
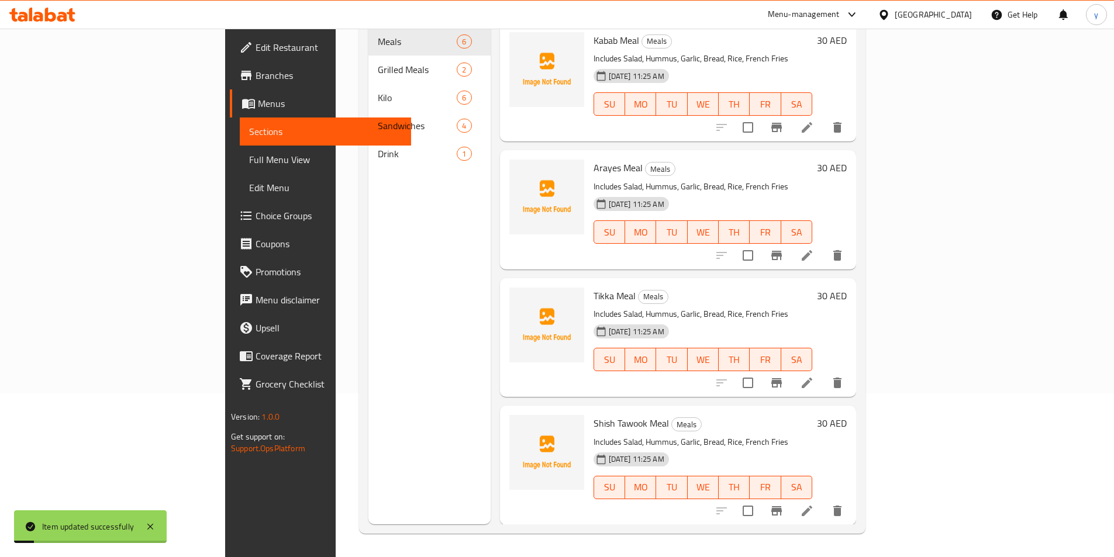
scroll to position [164, 0]
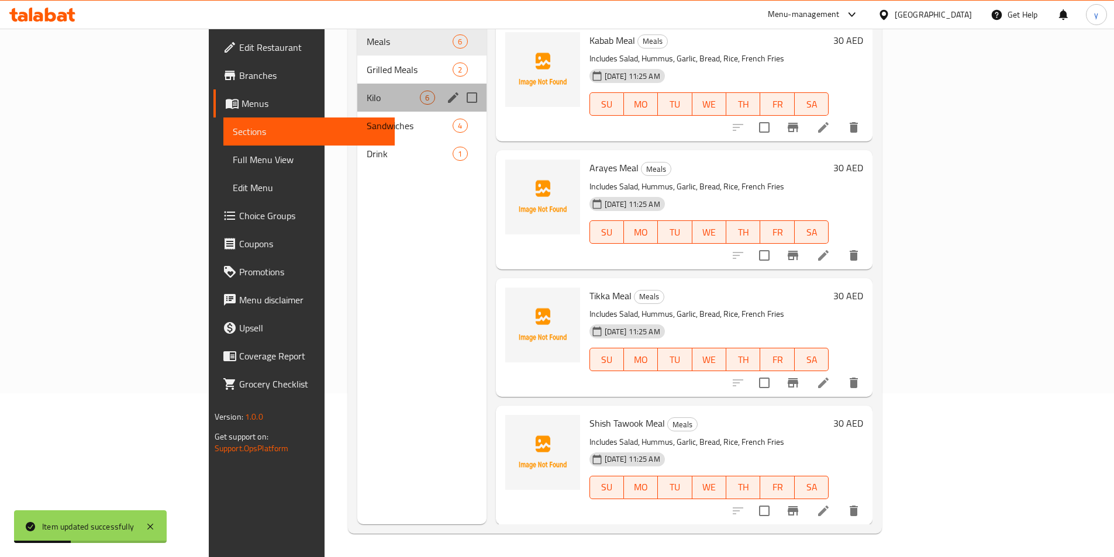
click at [357, 87] on div "Kilo 6" at bounding box center [421, 98] width 129 height 28
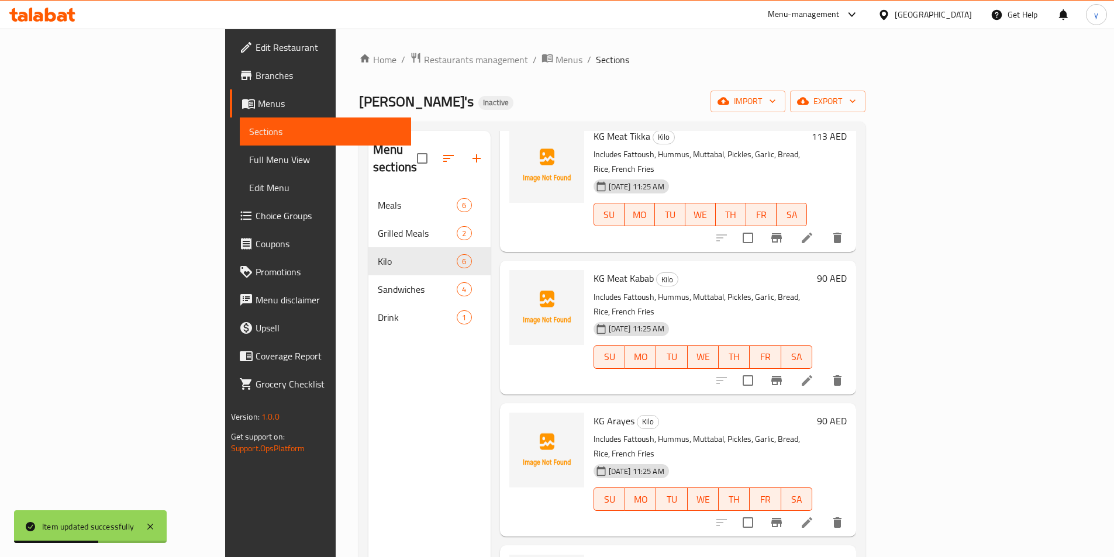
scroll to position [175, 0]
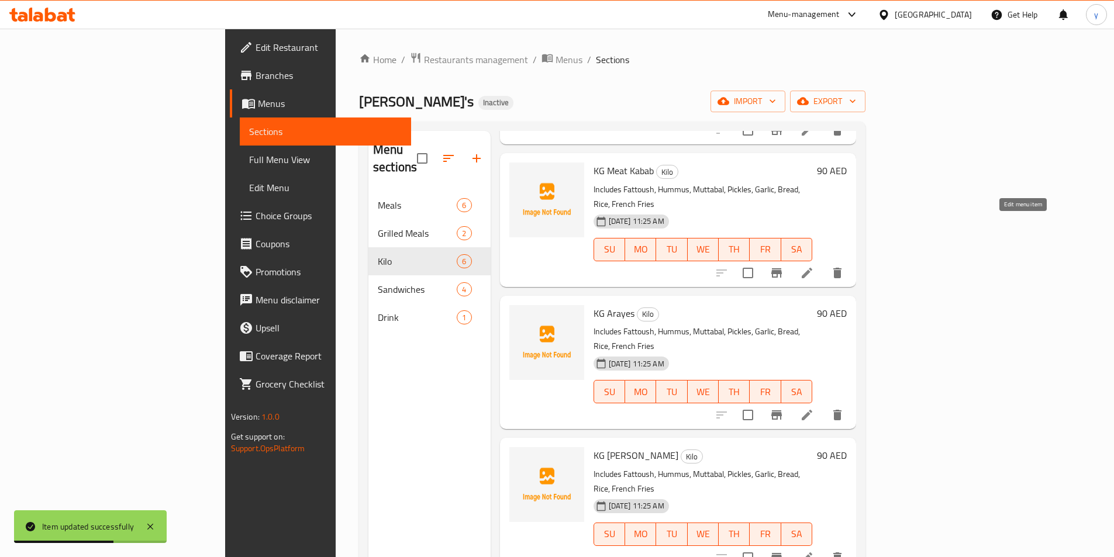
click at [814, 266] on icon at bounding box center [807, 273] width 14 height 14
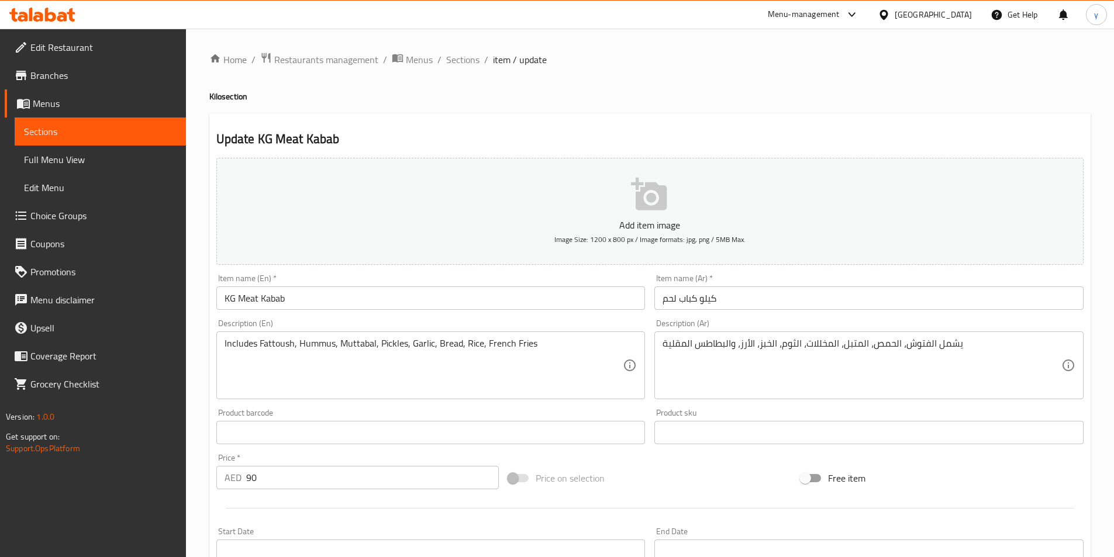
scroll to position [269, 0]
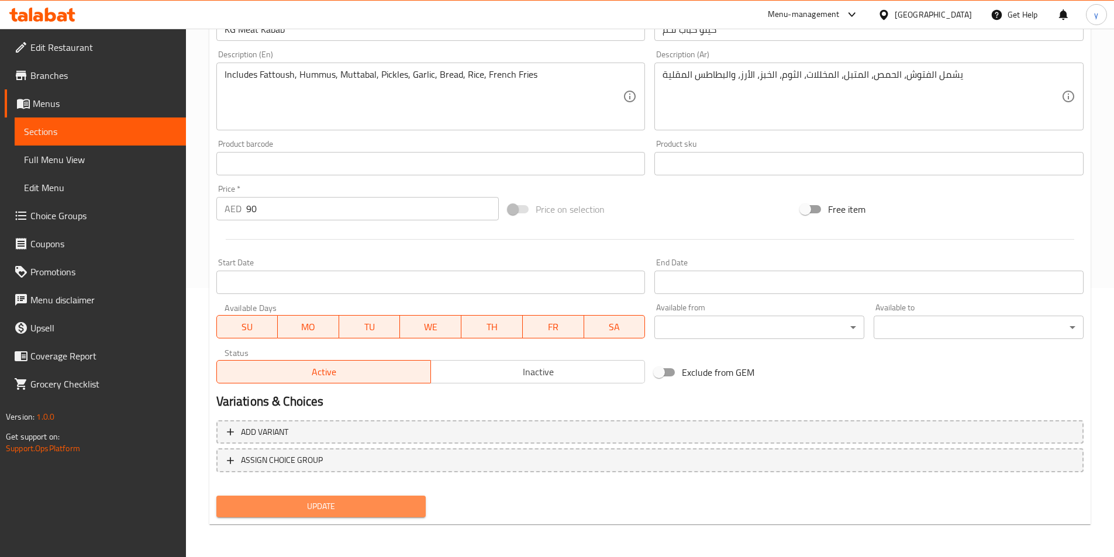
click at [302, 503] on span "Update" at bounding box center [321, 506] width 191 height 15
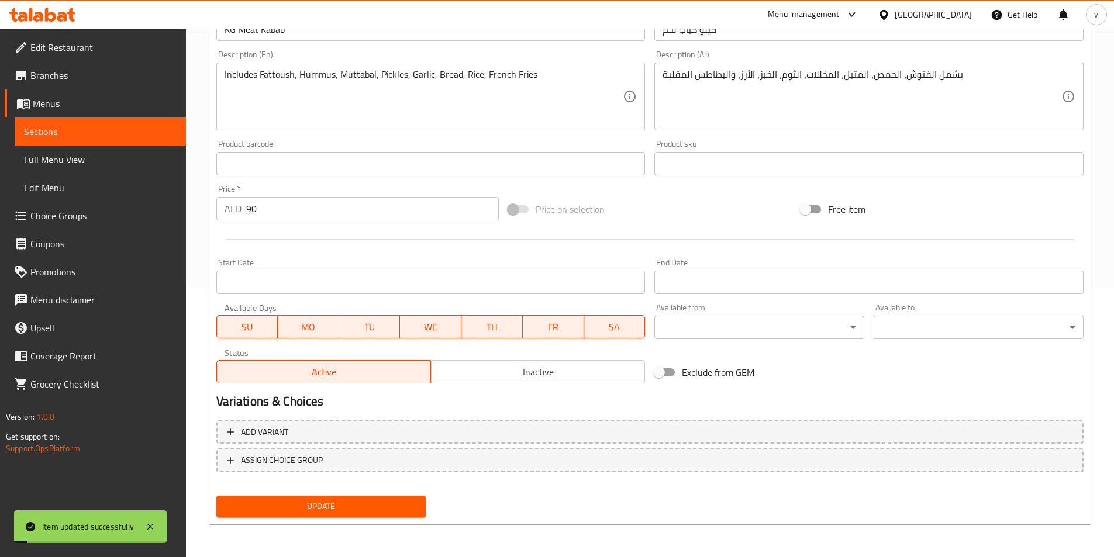
click at [56, 160] on span "Full Menu View" at bounding box center [100, 160] width 153 height 14
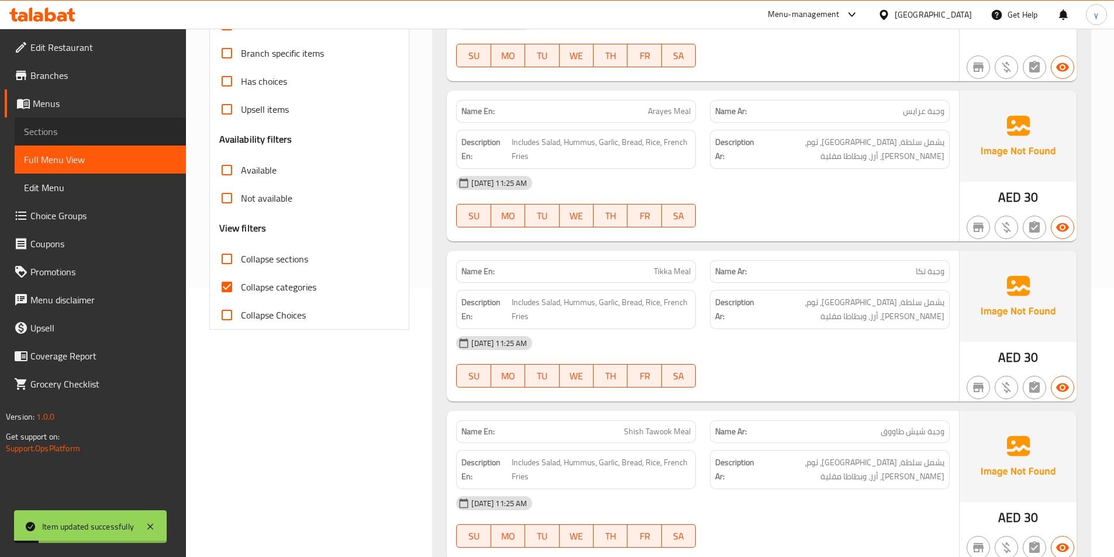
click at [60, 133] on span "Sections" at bounding box center [100, 132] width 153 height 14
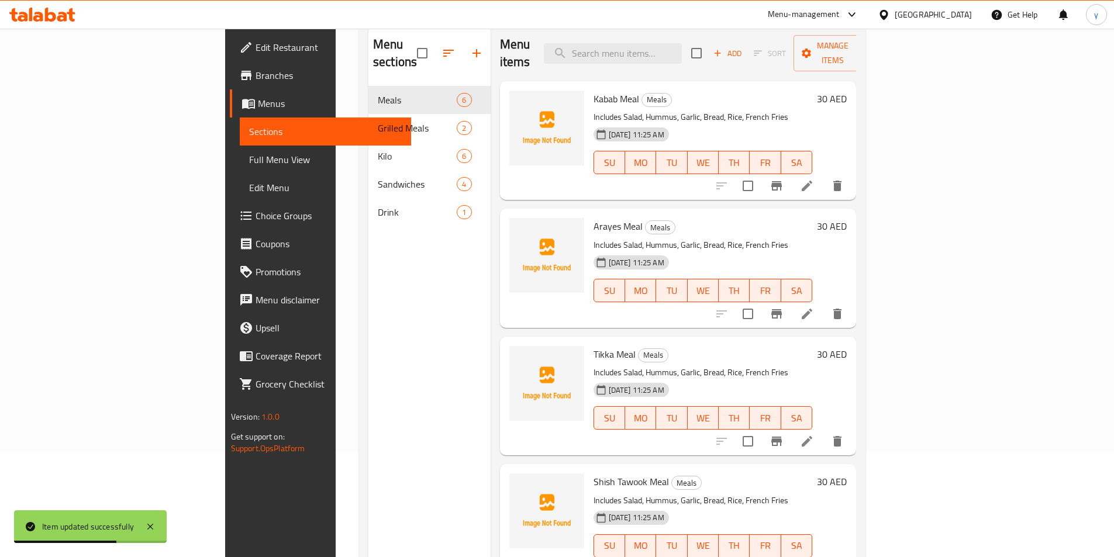
scroll to position [58, 0]
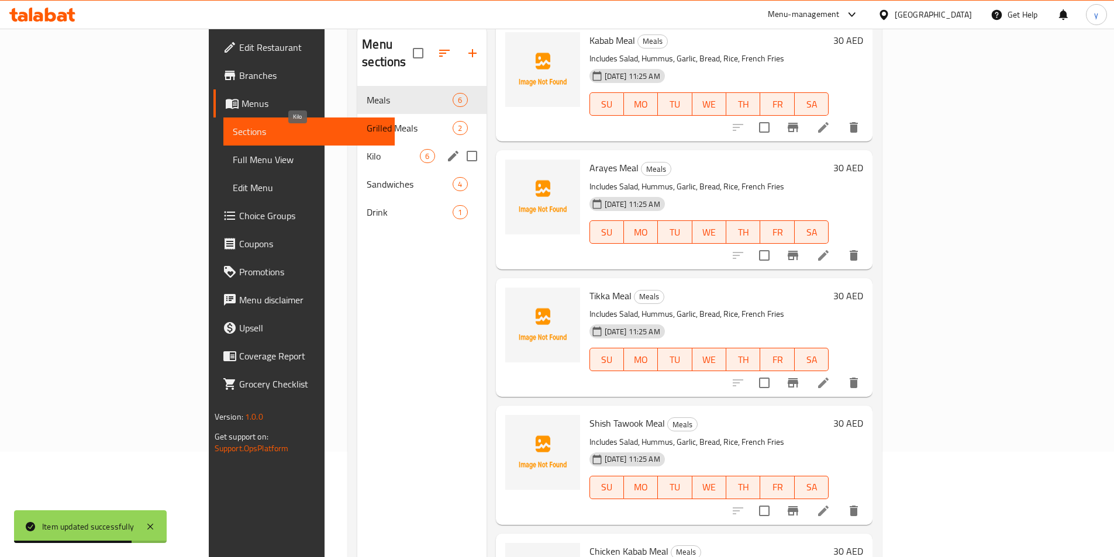
click at [367, 149] on span "Kilo" at bounding box center [393, 156] width 53 height 14
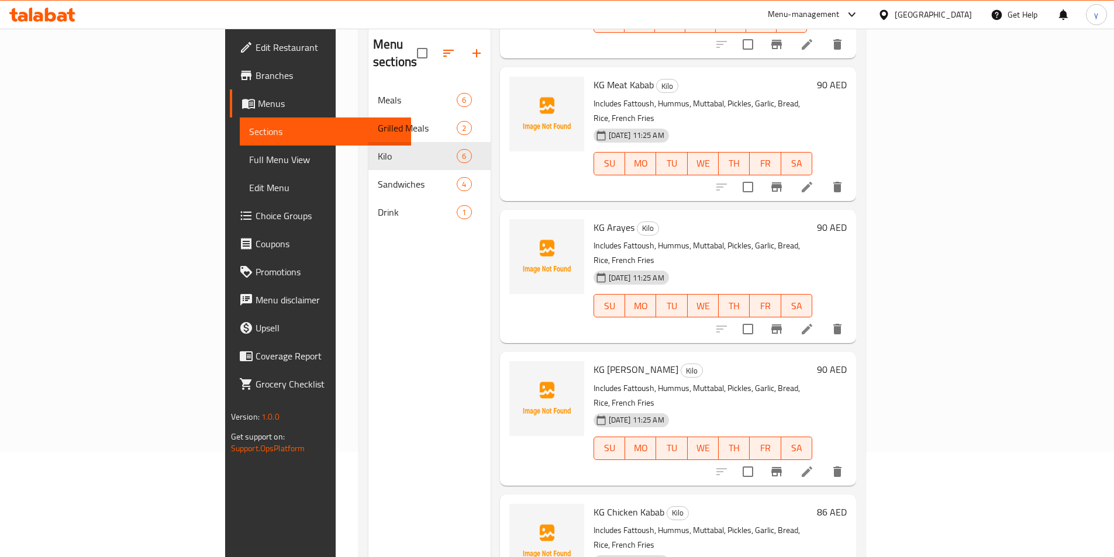
scroll to position [175, 0]
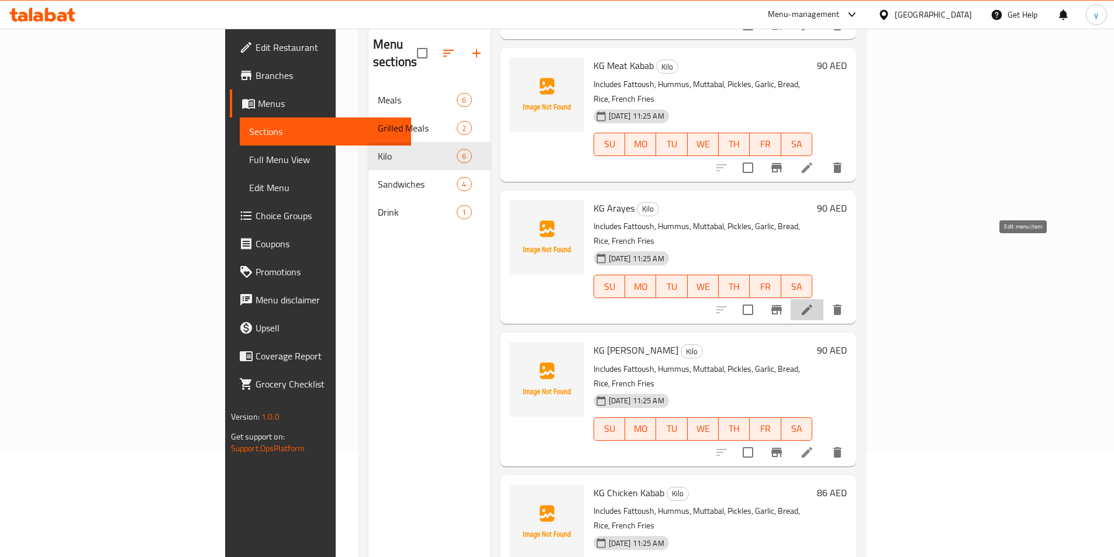
click at [814, 303] on icon at bounding box center [807, 310] width 14 height 14
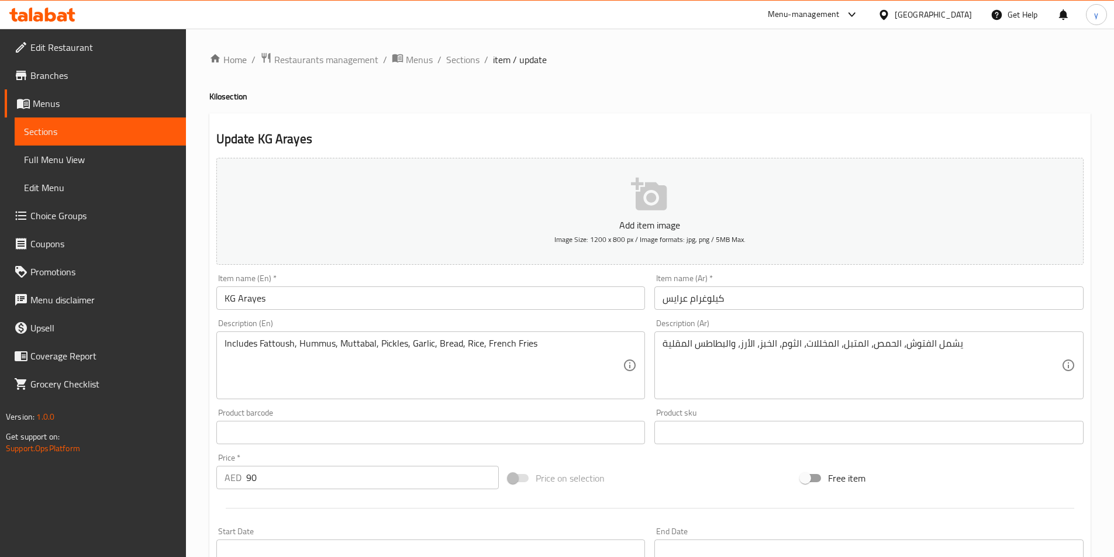
click at [105, 163] on span "Full Menu View" at bounding box center [100, 160] width 153 height 14
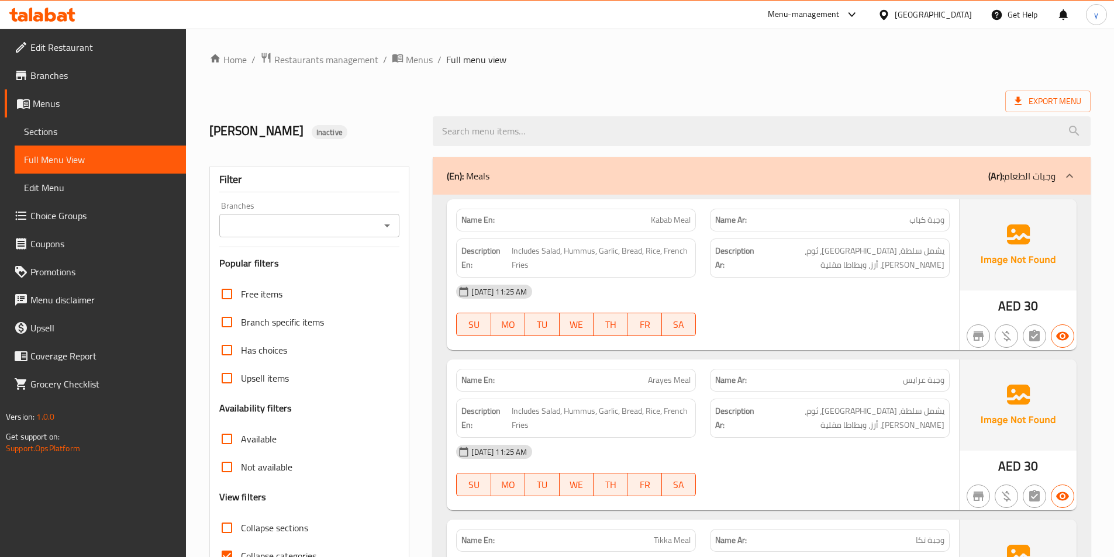
click at [105, 135] on span "Sections" at bounding box center [100, 132] width 153 height 14
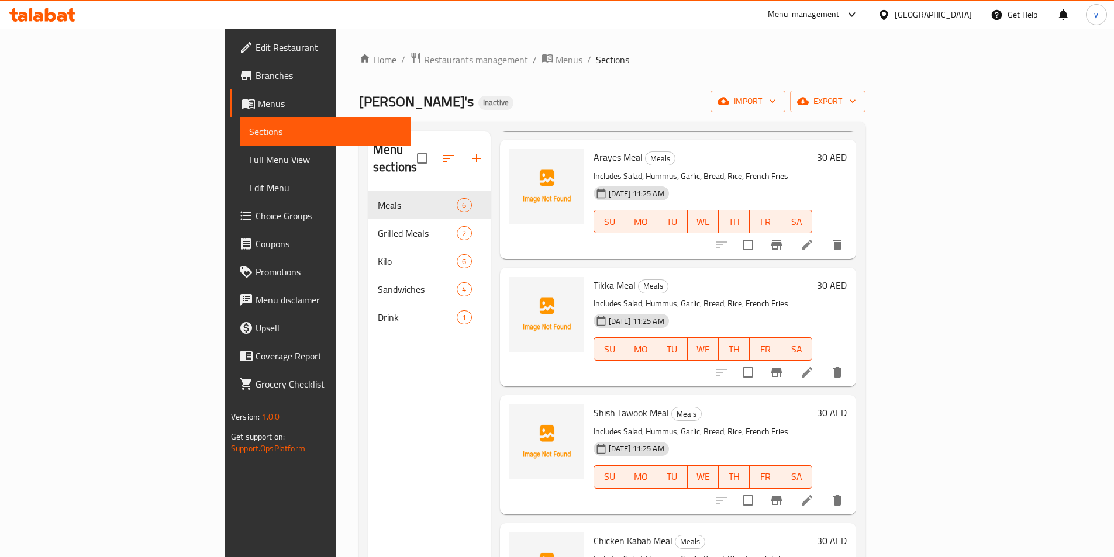
scroll to position [175, 0]
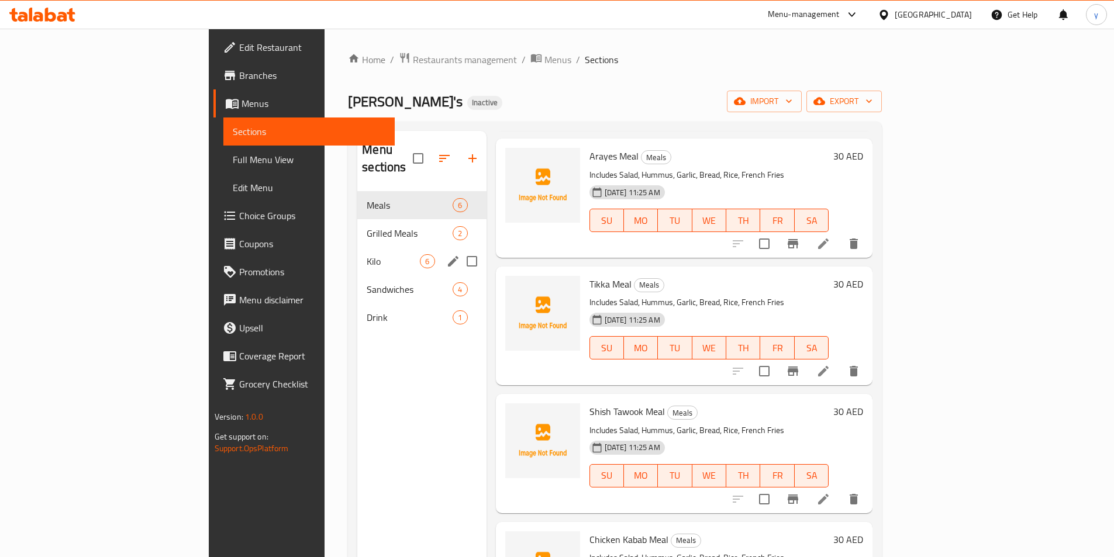
click at [357, 253] on div "Kilo 6" at bounding box center [421, 261] width 129 height 28
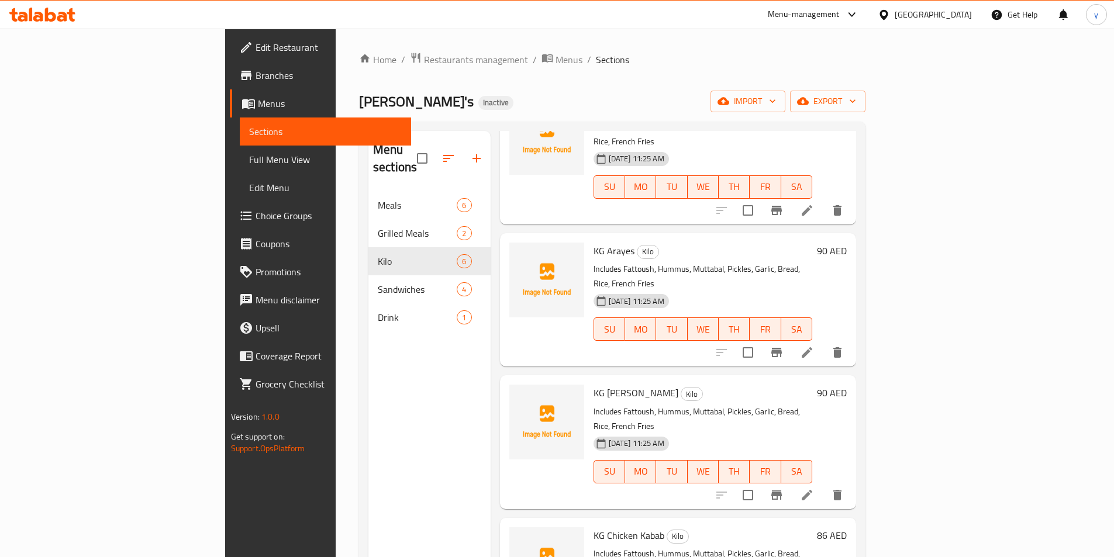
scroll to position [239, 0]
click at [814, 488] on icon at bounding box center [807, 495] width 14 height 14
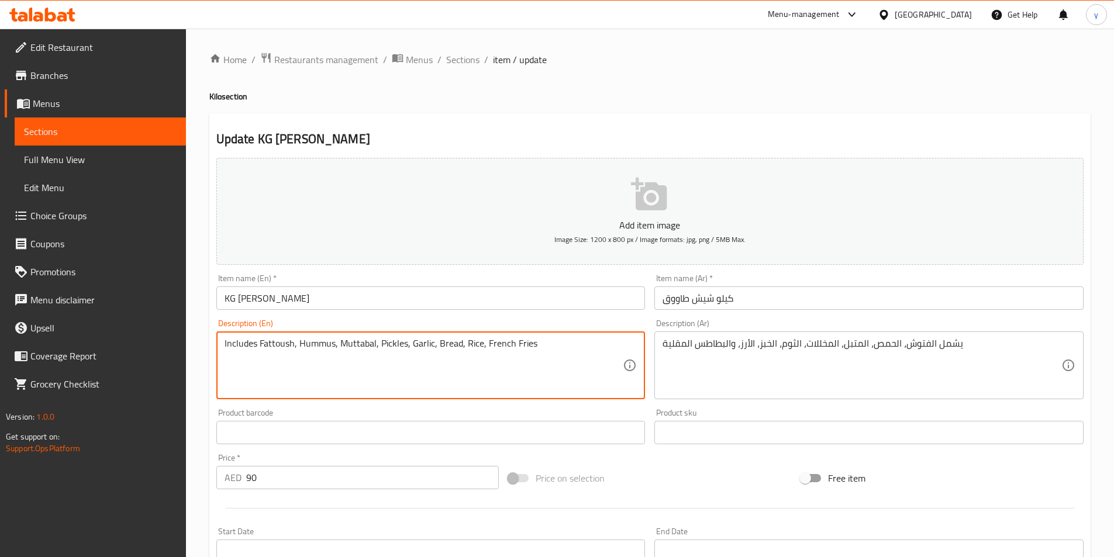
drag, startPoint x: 482, startPoint y: 384, endPoint x: 521, endPoint y: 382, distance: 39.2
click at [482, 384] on textarea "Includes Fattoush, Hummus, Muttabal, Pickles, Garlic, Bread, Rice, French Fries" at bounding box center [424, 366] width 399 height 56
click at [574, 357] on textarea "Includes Fattoush, Hummus, Muttabal, Pickles, Garlic, Bread, Rice, French Fries" at bounding box center [424, 366] width 399 height 56
click at [116, 134] on span "Sections" at bounding box center [100, 132] width 153 height 14
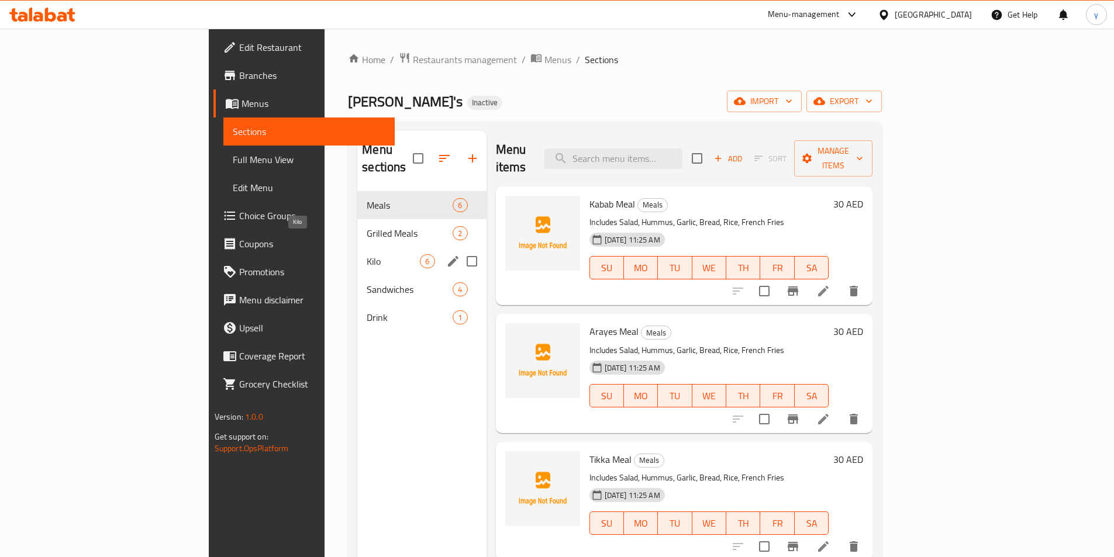
click at [367, 254] on span "Kilo" at bounding box center [393, 261] width 53 height 14
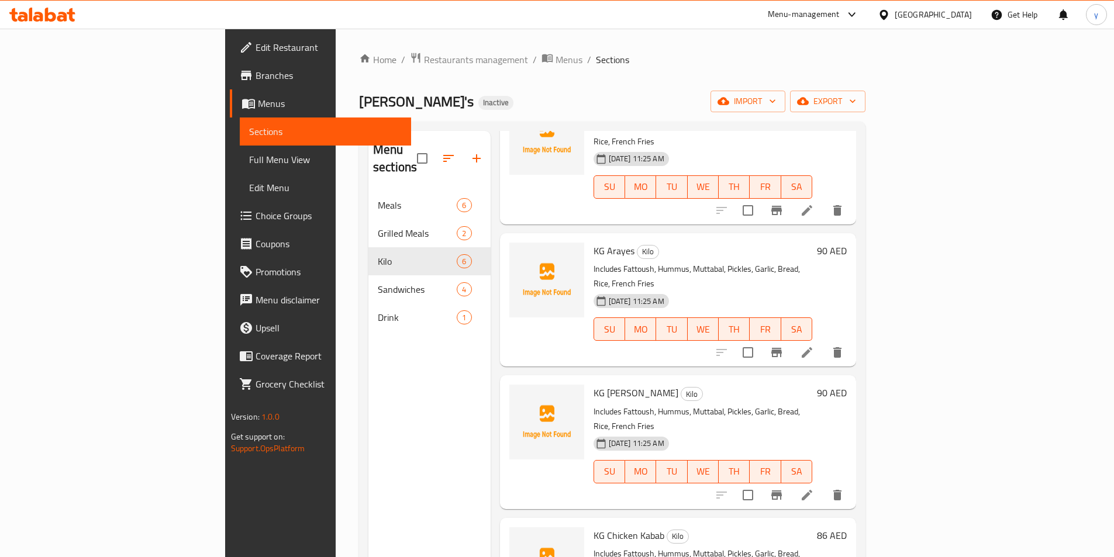
scroll to position [239, 0]
click at [814, 488] on icon at bounding box center [807, 495] width 14 height 14
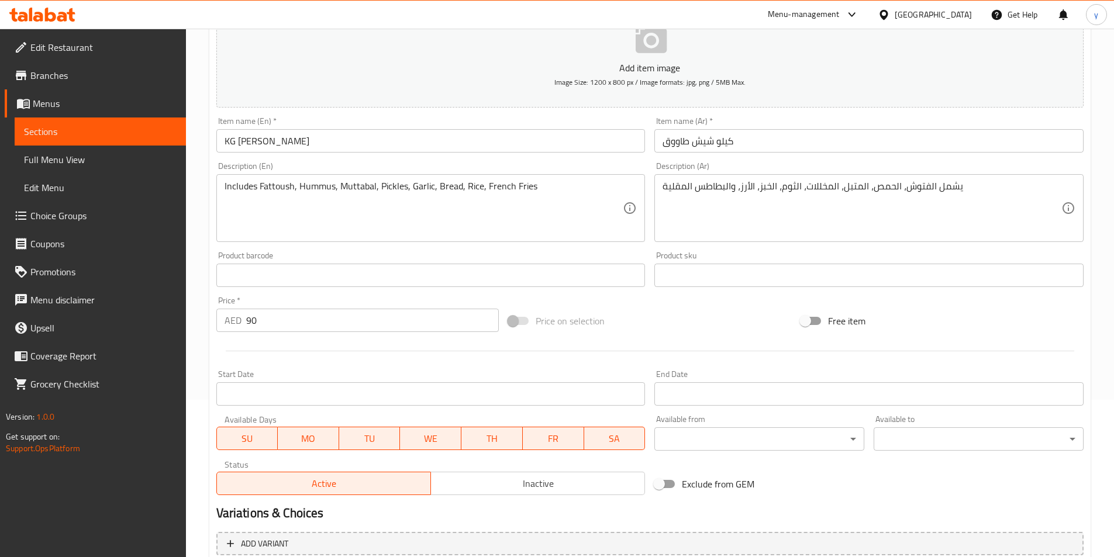
scroll to position [269, 0]
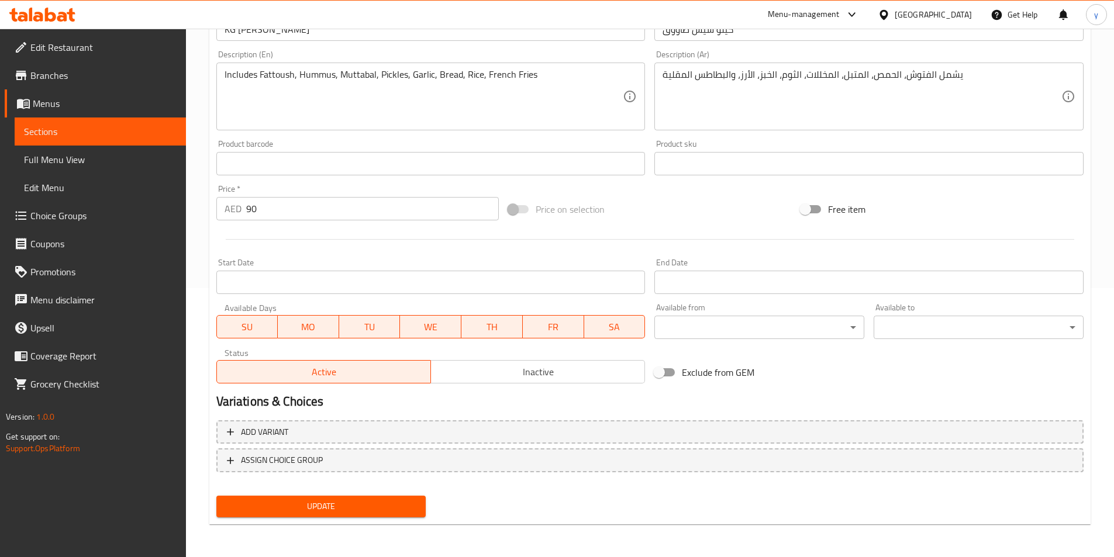
click at [401, 510] on span "Update" at bounding box center [321, 506] width 191 height 15
click at [94, 156] on span "Full Menu View" at bounding box center [100, 160] width 153 height 14
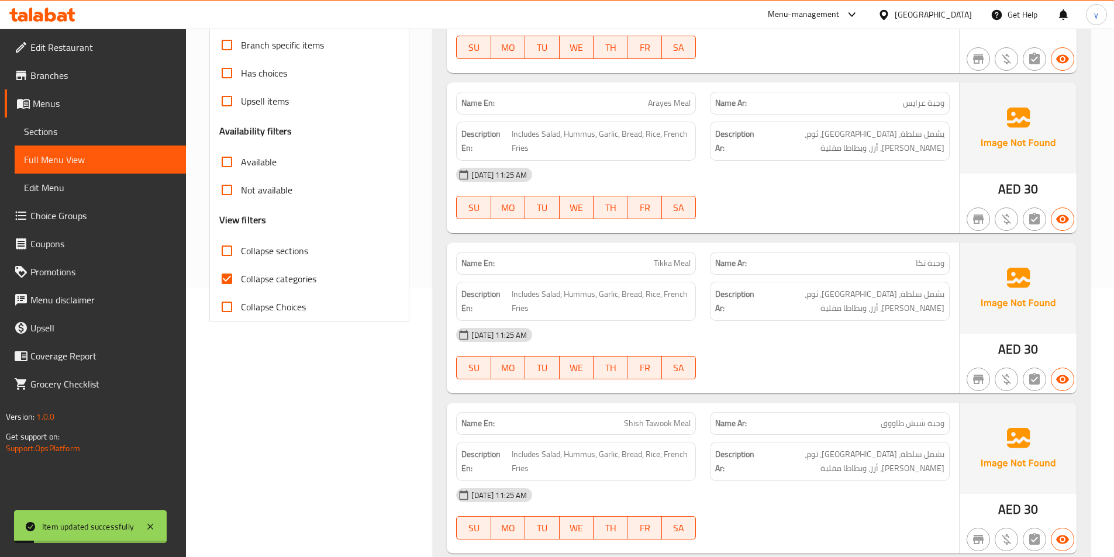
click at [81, 134] on span "Sections" at bounding box center [100, 132] width 153 height 14
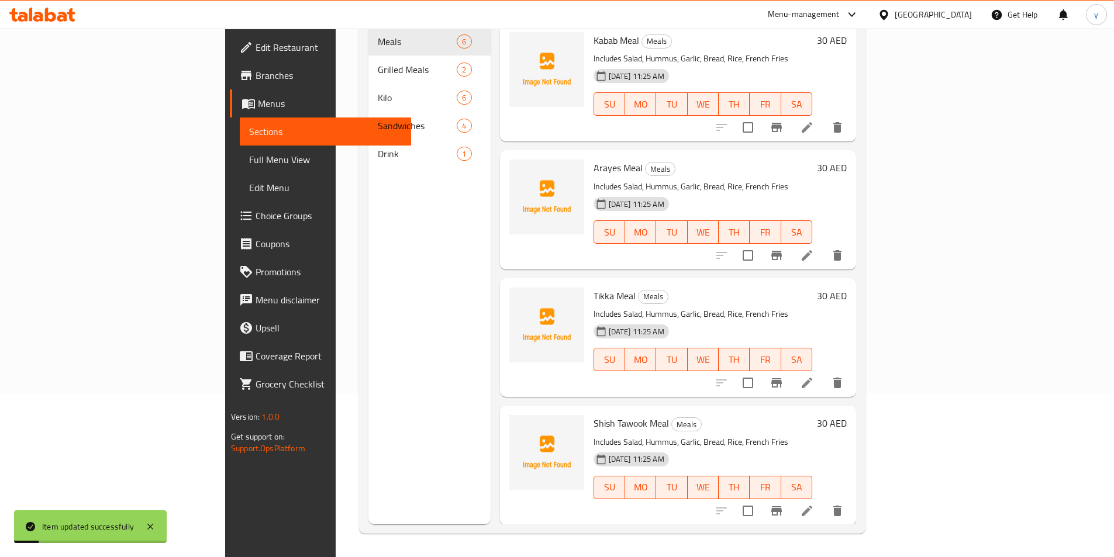
scroll to position [164, 0]
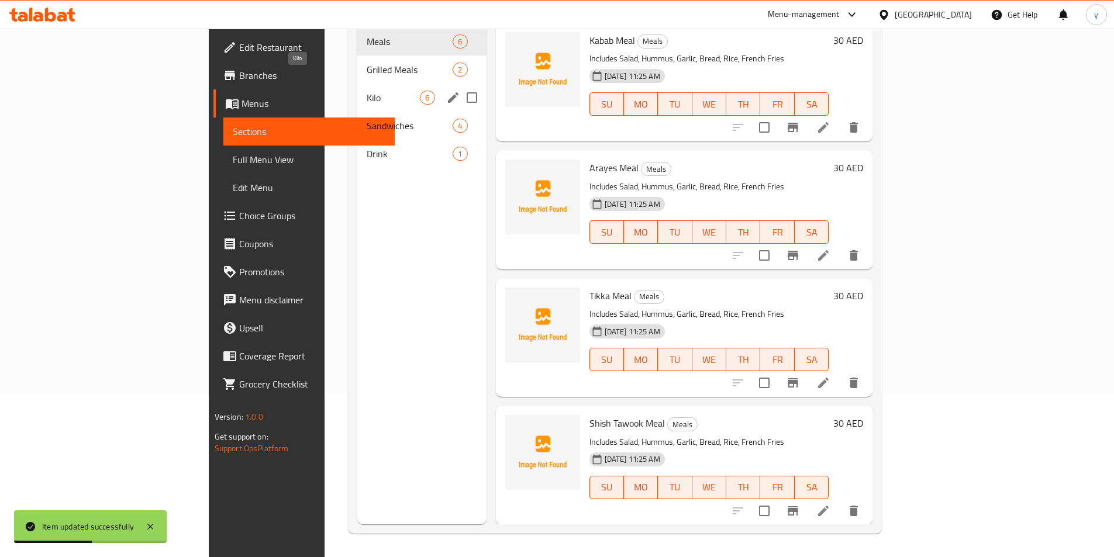
click at [367, 91] on span "Kilo" at bounding box center [393, 98] width 53 height 14
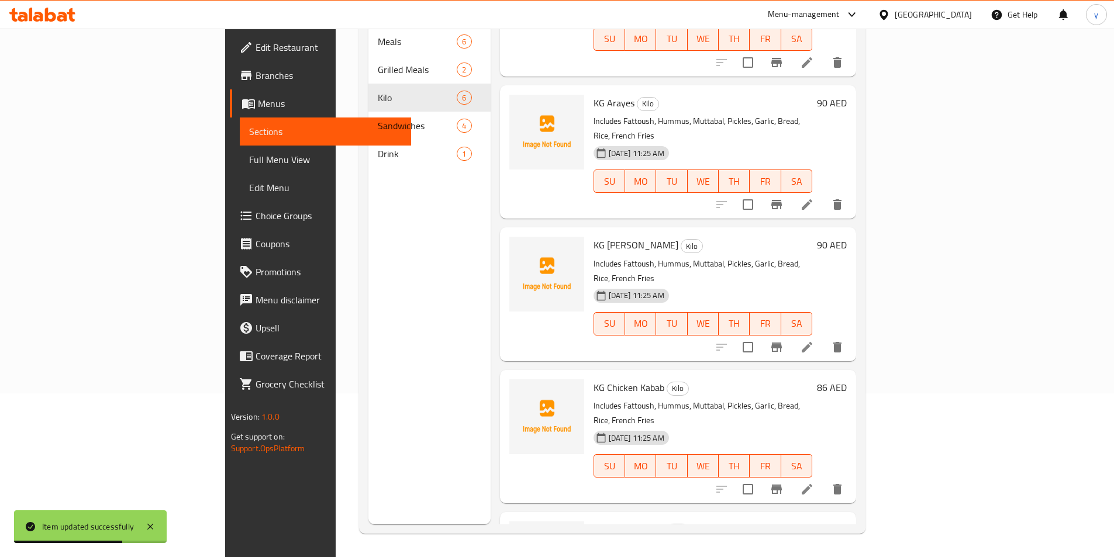
scroll to position [239, 0]
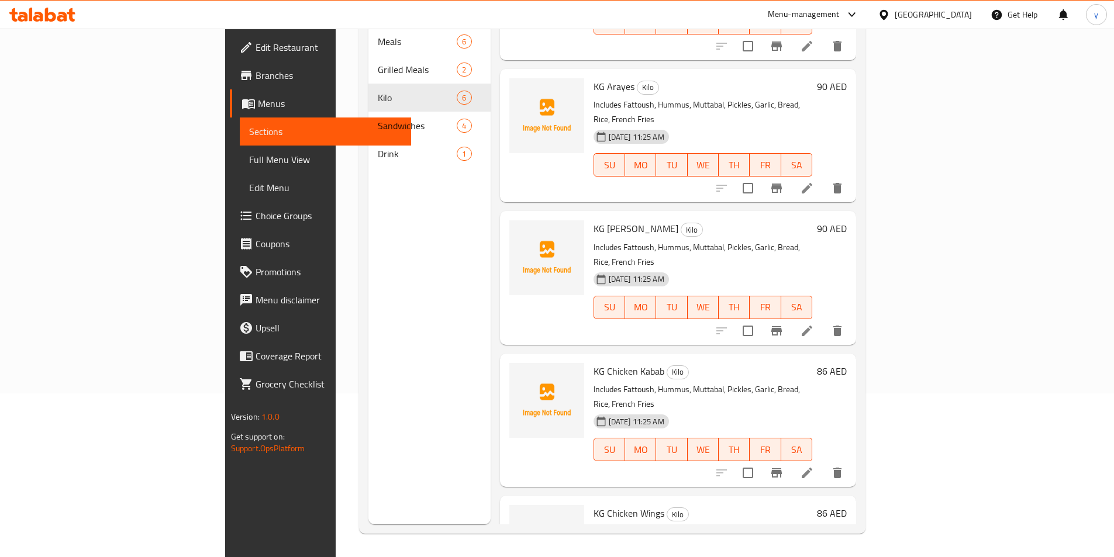
click at [823, 462] on li at bounding box center [806, 472] width 33 height 21
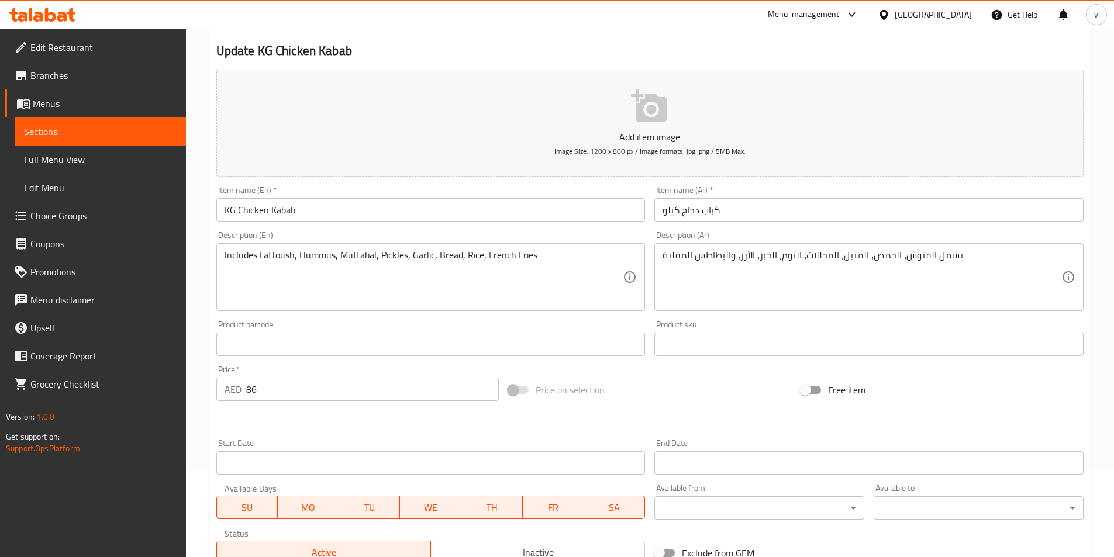
scroll to position [269, 0]
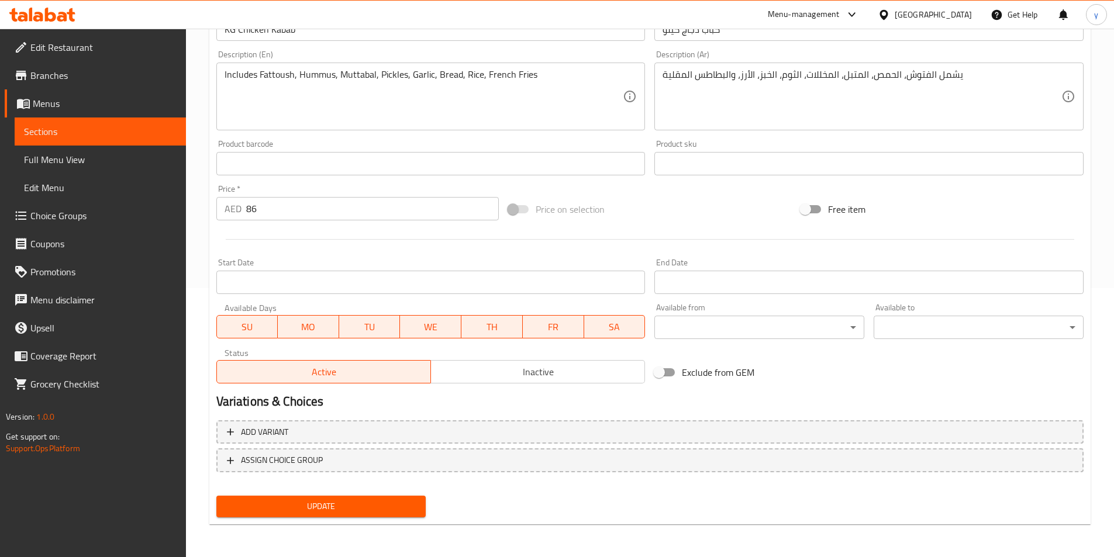
click at [407, 504] on span "Update" at bounding box center [321, 506] width 191 height 15
click at [42, 150] on link "Full Menu View" at bounding box center [100, 160] width 171 height 28
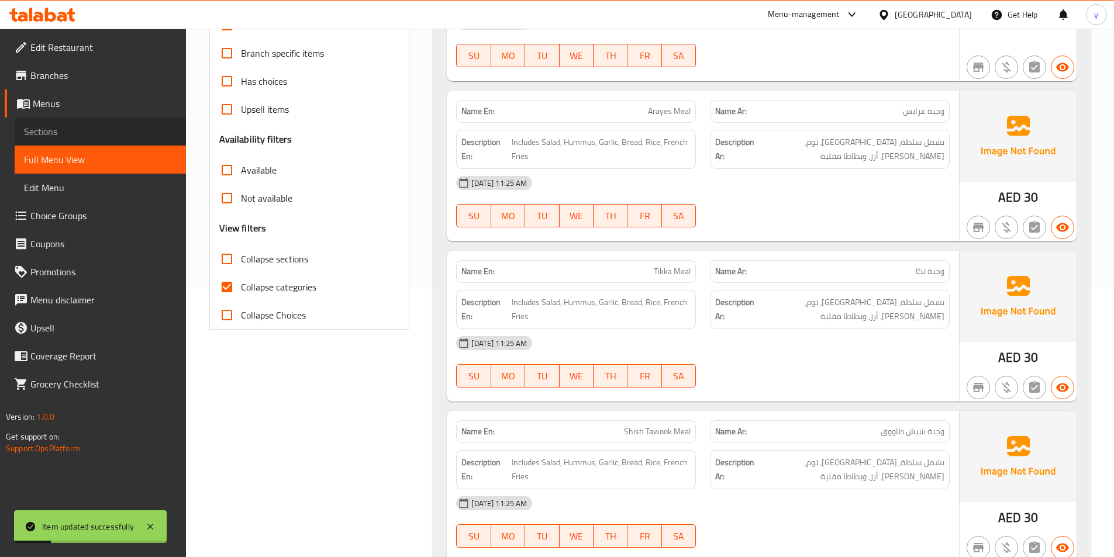
click at [46, 134] on span "Sections" at bounding box center [100, 132] width 153 height 14
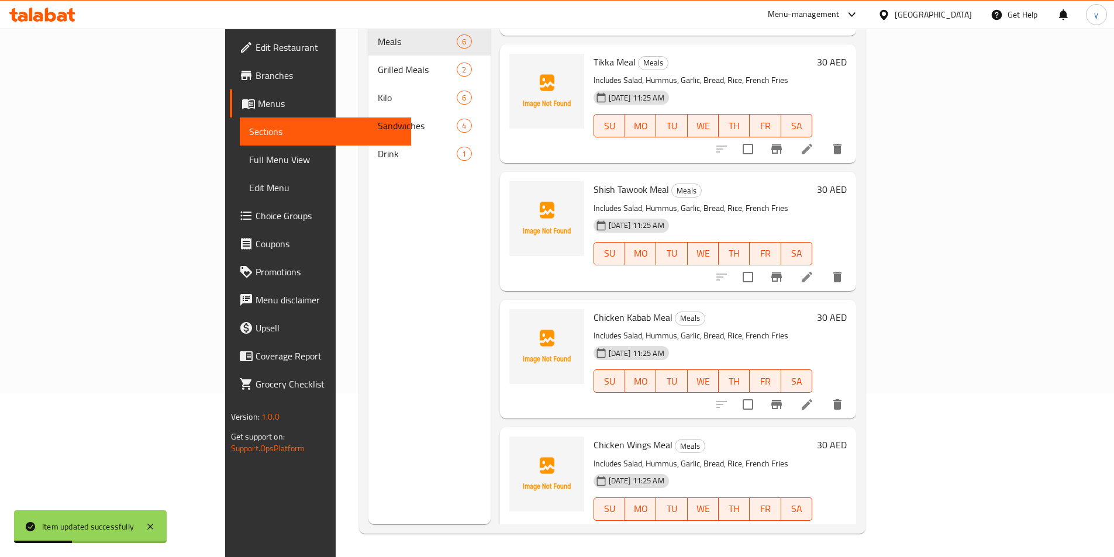
scroll to position [239, 0]
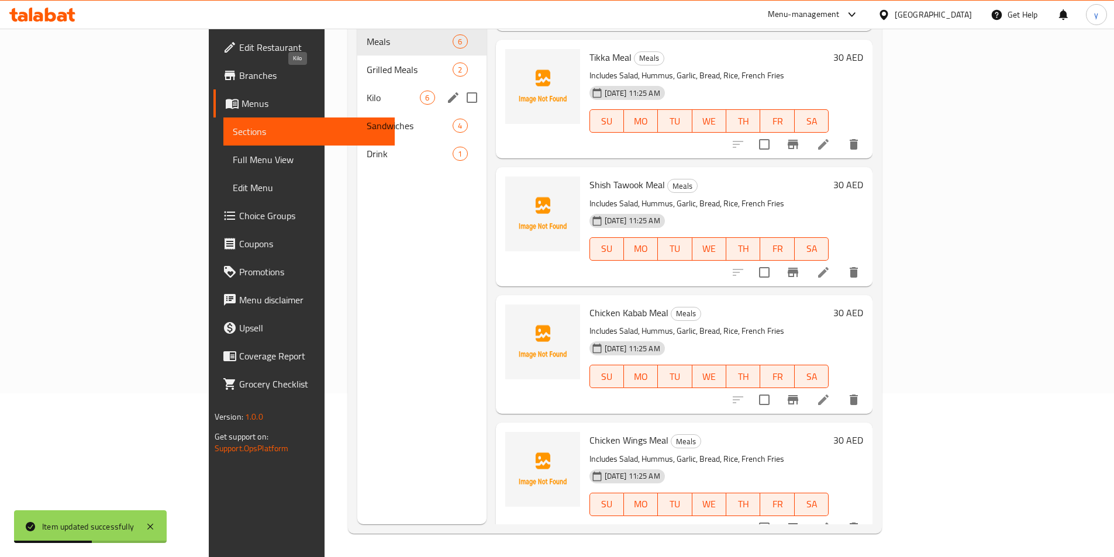
click at [367, 91] on span "Kilo" at bounding box center [393, 98] width 53 height 14
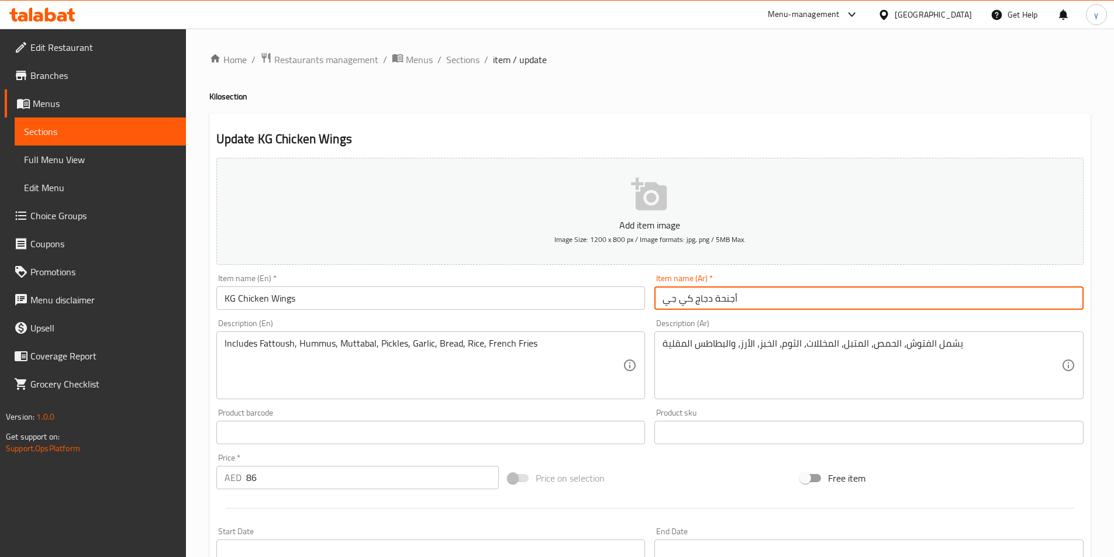
drag, startPoint x: 692, startPoint y: 299, endPoint x: 604, endPoint y: 300, distance: 87.7
click at [606, 300] on div "Add item image Image Size: 1200 x 800 px / Image formats: jpg, png / 5MB Max. I…" at bounding box center [650, 405] width 876 height 504
click at [755, 297] on input "أجنحة دجاج" at bounding box center [868, 297] width 429 height 23
click at [658, 297] on input "أجنحة دجاج" at bounding box center [868, 297] width 429 height 23
drag, startPoint x: 663, startPoint y: 303, endPoint x: 645, endPoint y: 303, distance: 17.5
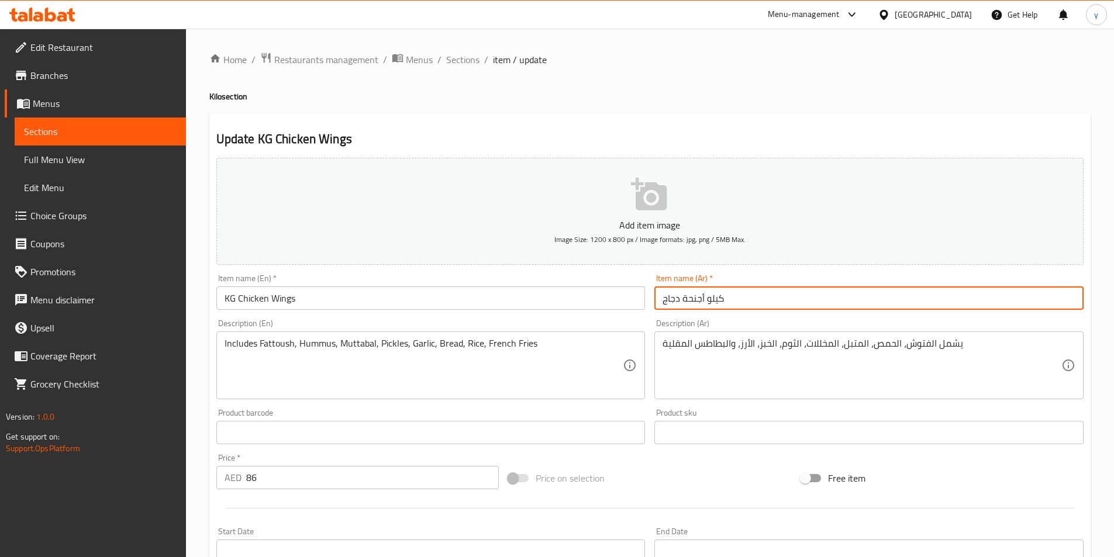
click at [645, 303] on div "Add item image Image Size: 1200 x 800 px / Image formats: jpg, png / 5MB Max. I…" at bounding box center [650, 405] width 876 height 504
click at [737, 295] on input "كيلو أجنحة دجاج" at bounding box center [868, 297] width 429 height 23
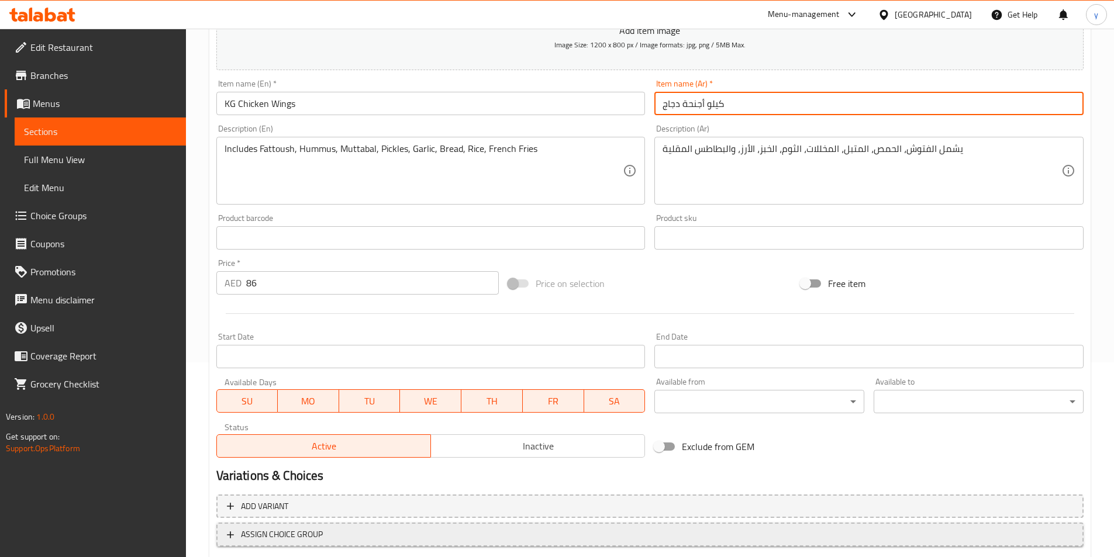
scroll to position [234, 0]
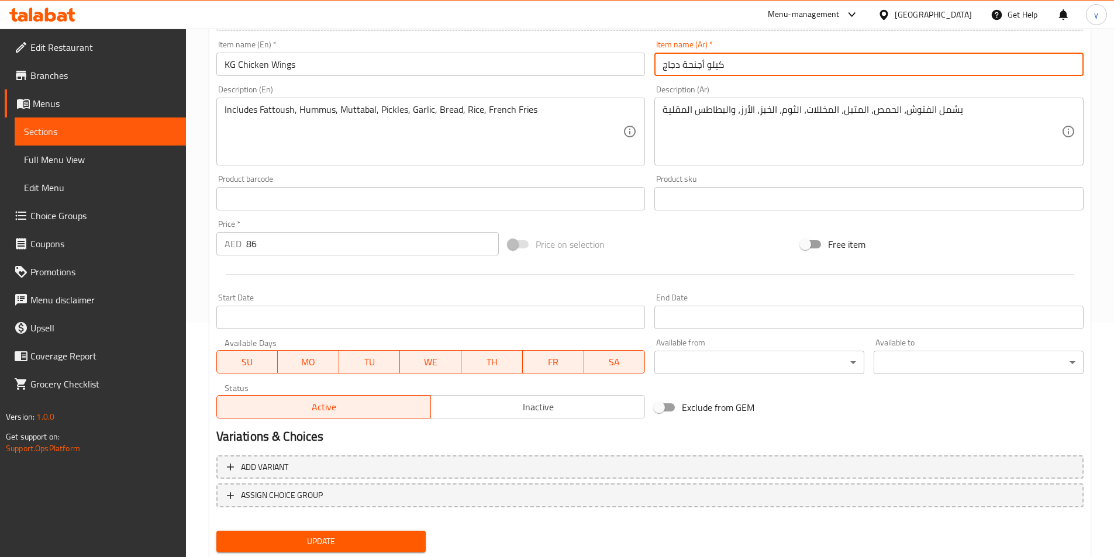
type input "كيلو أجنحة دجاج"
click at [279, 535] on span "Update" at bounding box center [321, 541] width 191 height 15
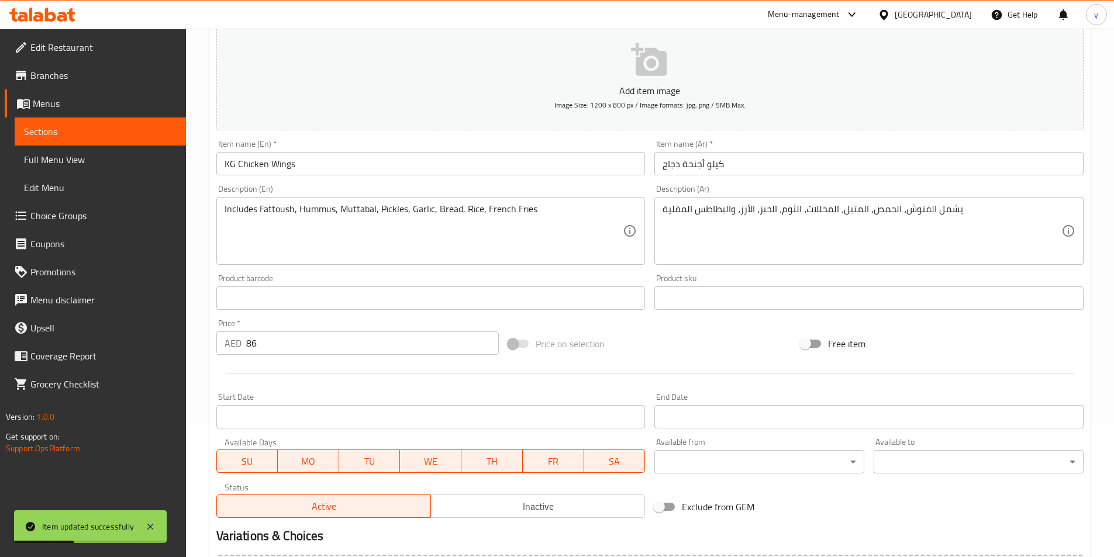
scroll to position [0, 0]
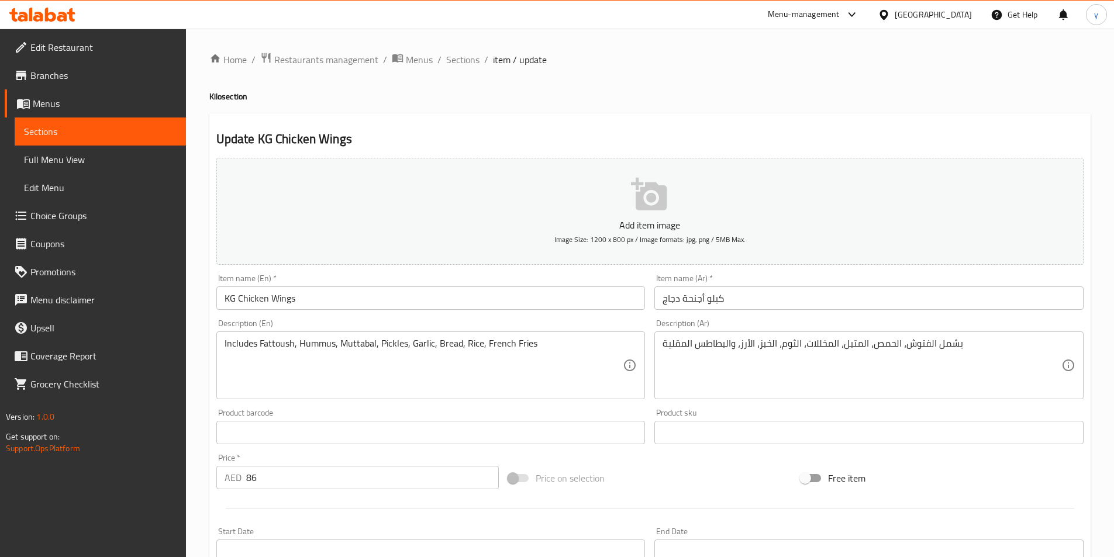
click at [75, 133] on span "Sections" at bounding box center [100, 132] width 153 height 14
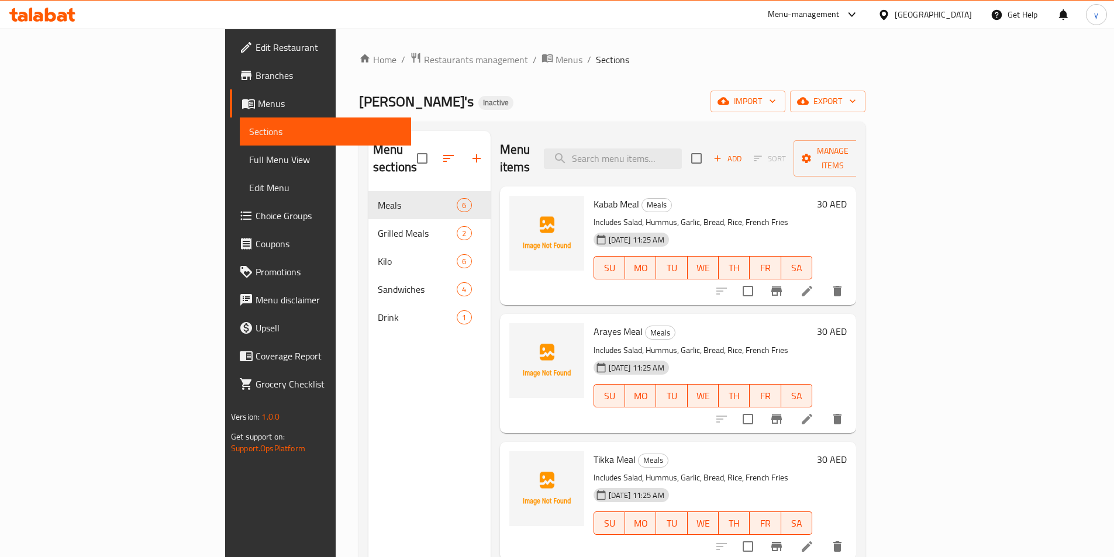
click at [249, 158] on span "Full Menu View" at bounding box center [325, 160] width 153 height 14
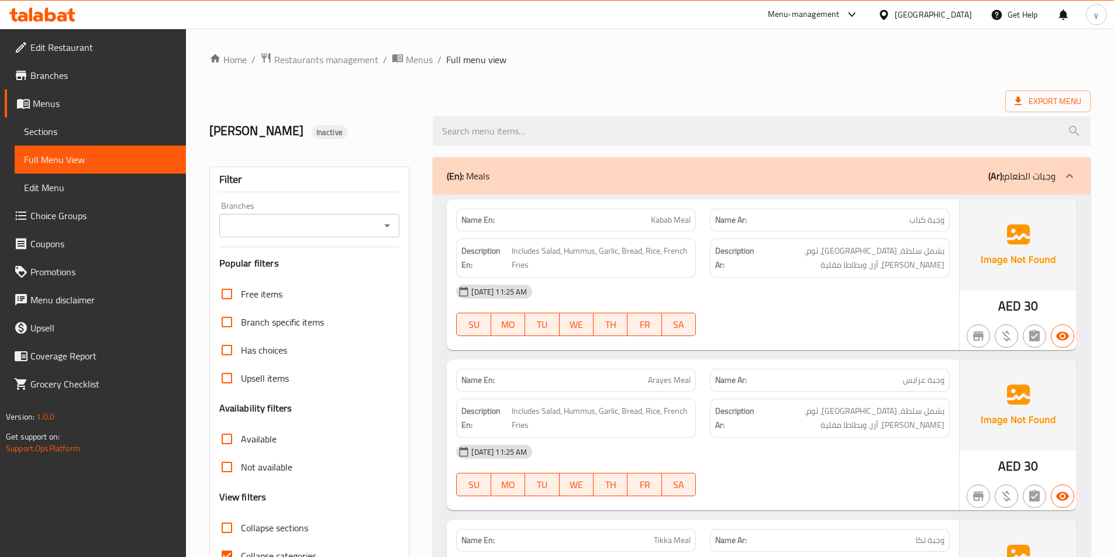
click at [87, 144] on link "Sections" at bounding box center [100, 132] width 171 height 28
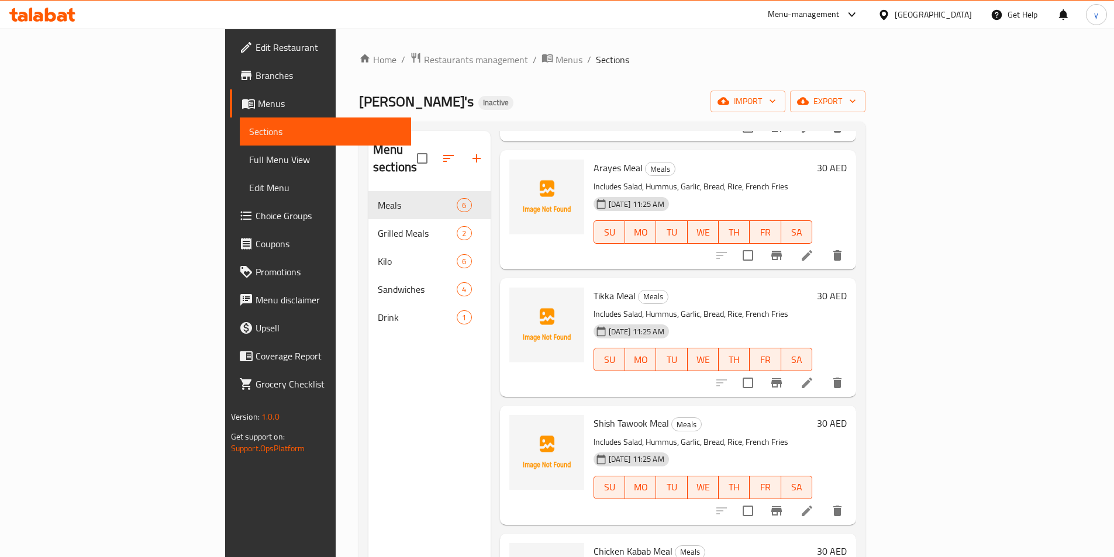
scroll to position [239, 0]
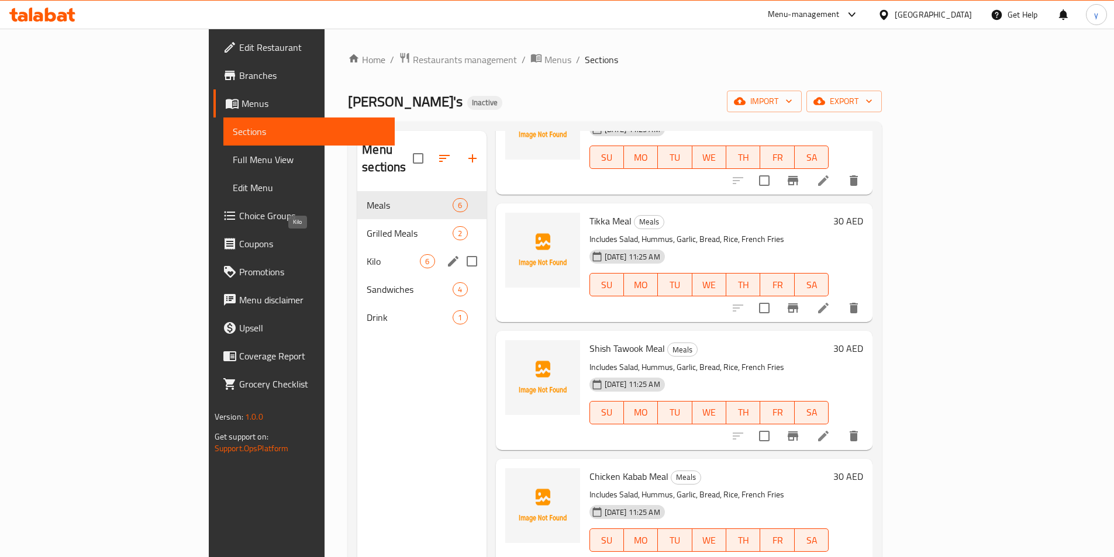
click at [367, 254] on span "Kilo" at bounding box center [393, 261] width 53 height 14
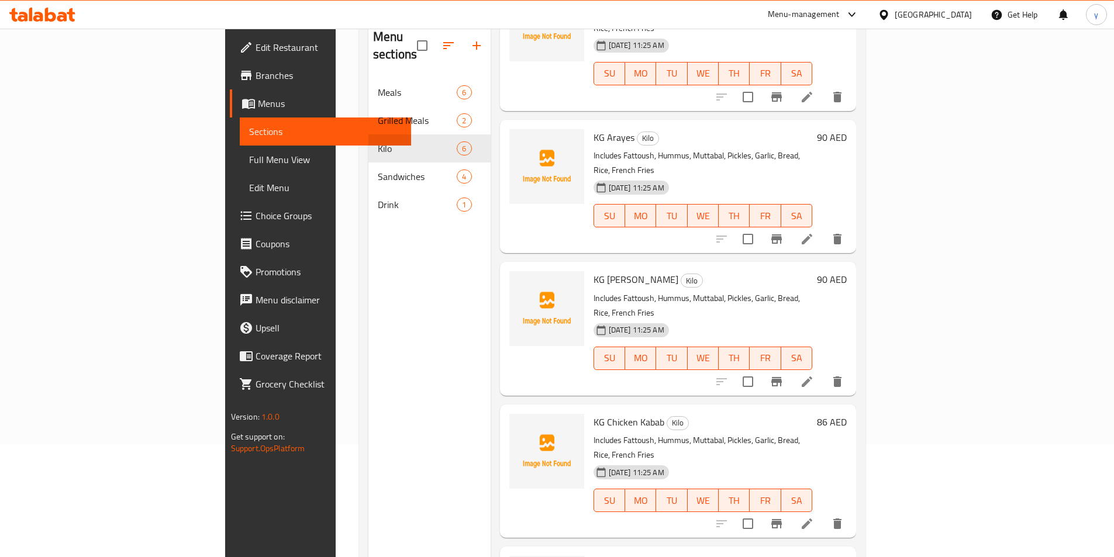
scroll to position [164, 0]
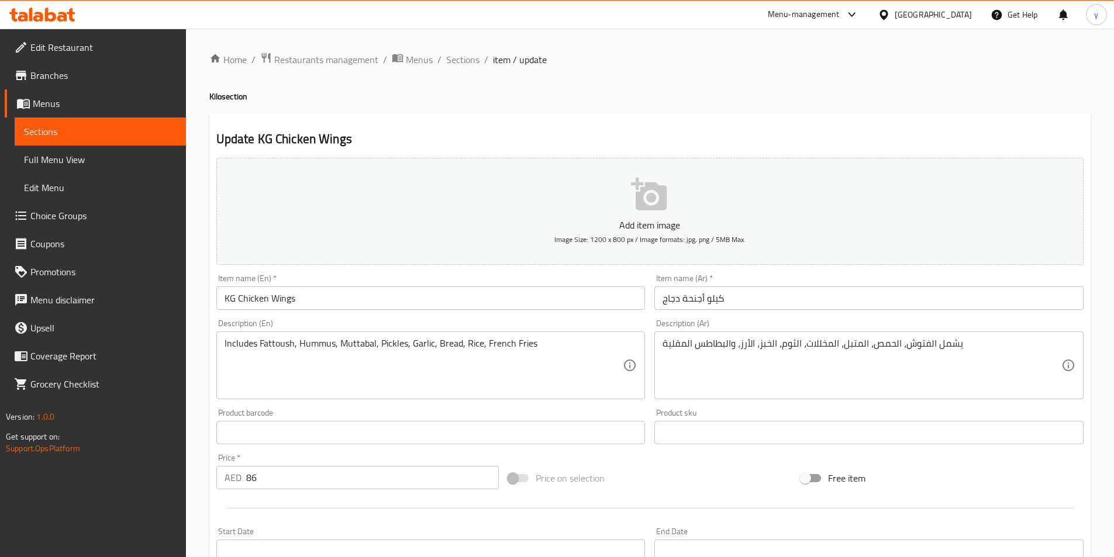
click at [36, 159] on span "Full Menu View" at bounding box center [100, 160] width 153 height 14
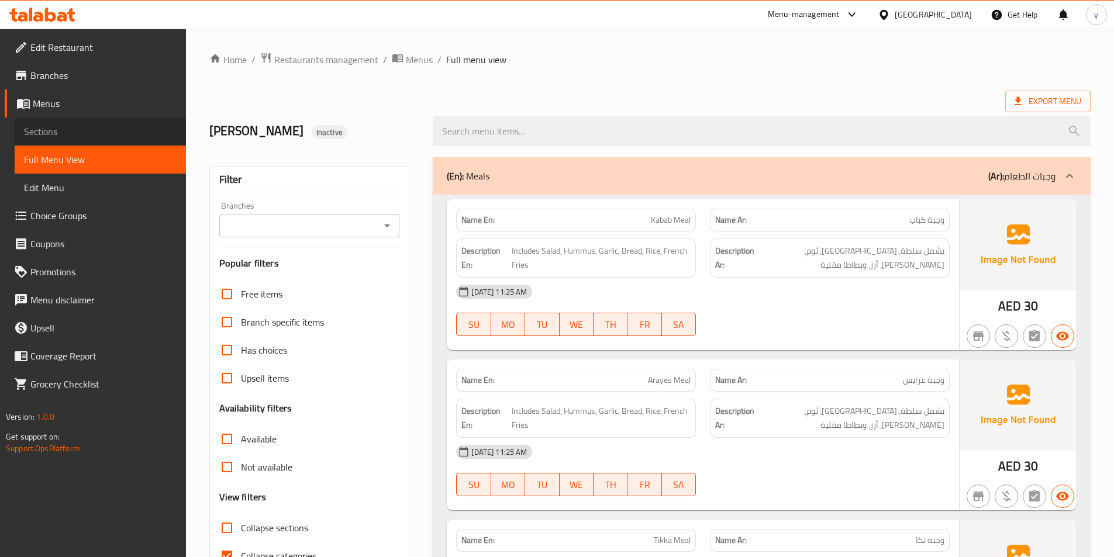
click at [46, 138] on span "Sections" at bounding box center [100, 132] width 153 height 14
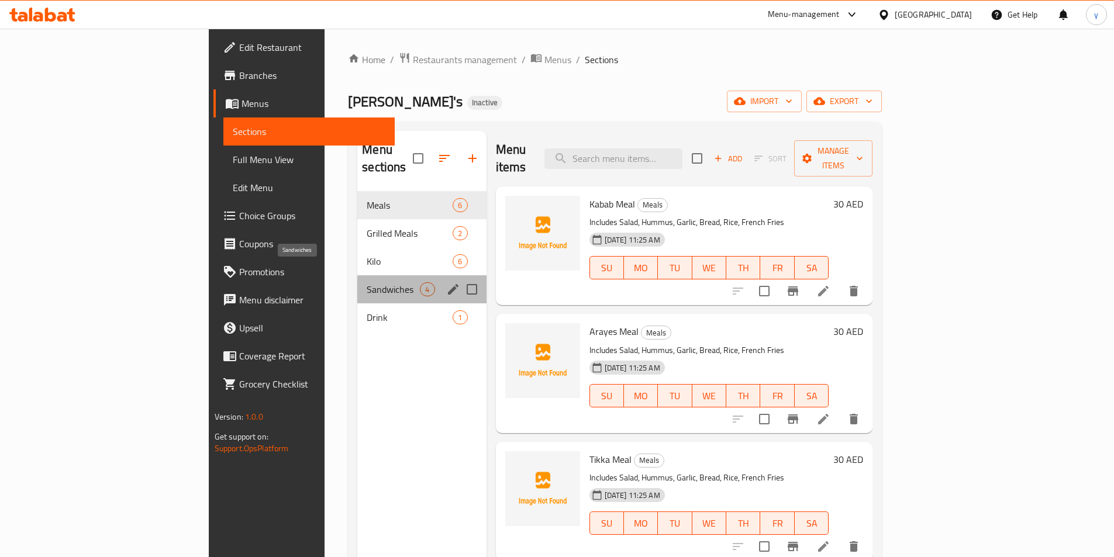
click at [367, 282] on span "Sandwiches" at bounding box center [393, 289] width 53 height 14
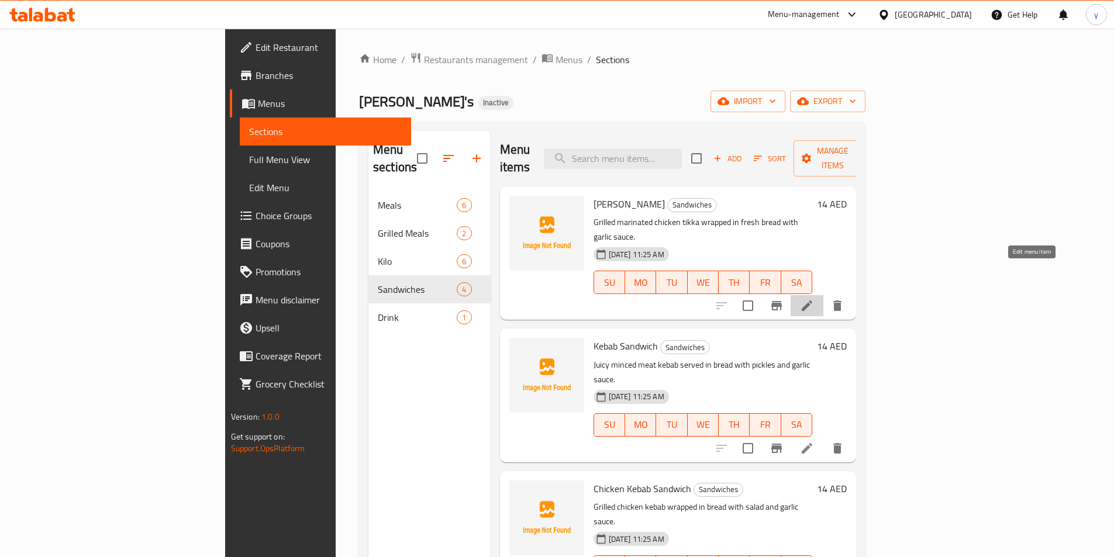
click at [814, 299] on icon at bounding box center [807, 306] width 14 height 14
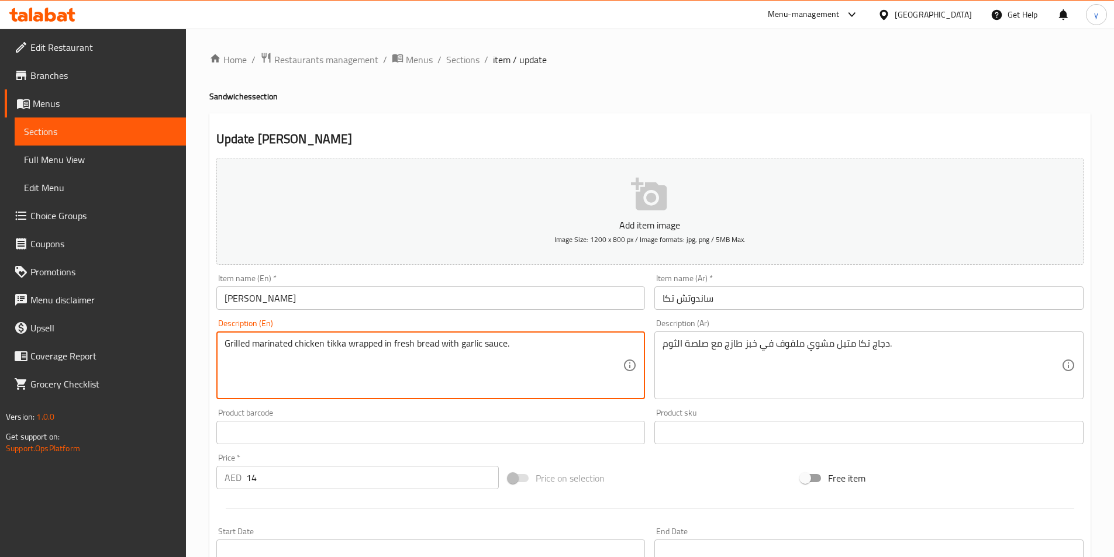
click at [489, 343] on textarea "Grilled marinated chicken tikka wrapped in fresh bread with garlic sauce." at bounding box center [424, 366] width 399 height 56
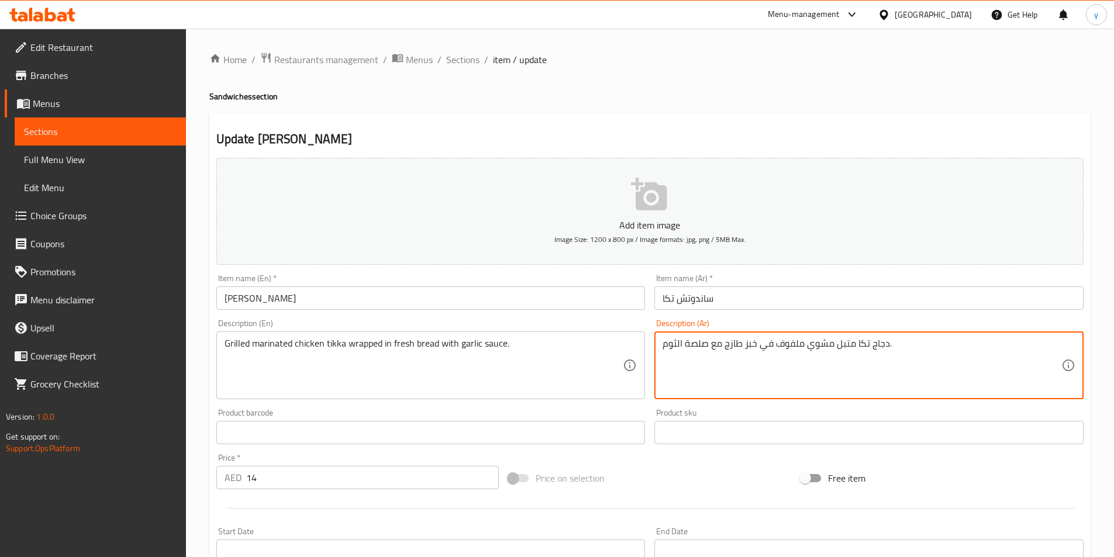
drag, startPoint x: 683, startPoint y: 343, endPoint x: 709, endPoint y: 349, distance: 27.1
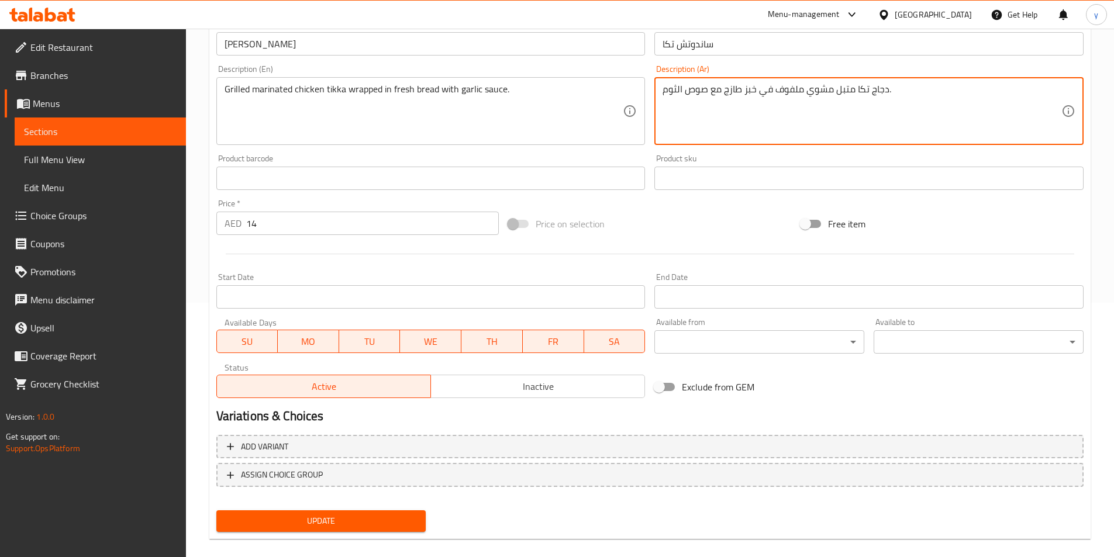
scroll to position [269, 0]
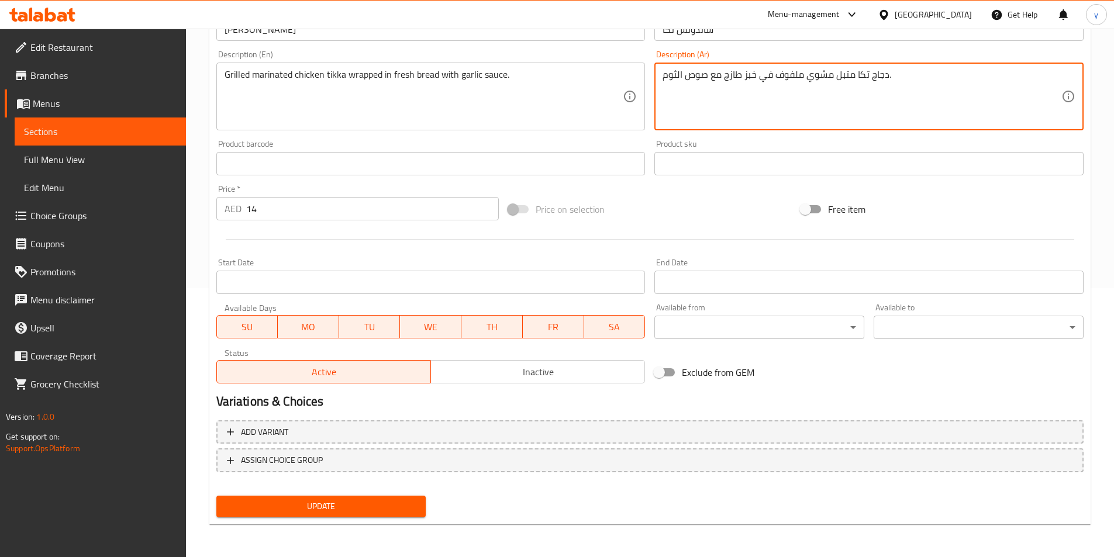
type textarea "دجاج تكا متبل مشوي ملفوف في خبز طازج مع صوص الثوم."
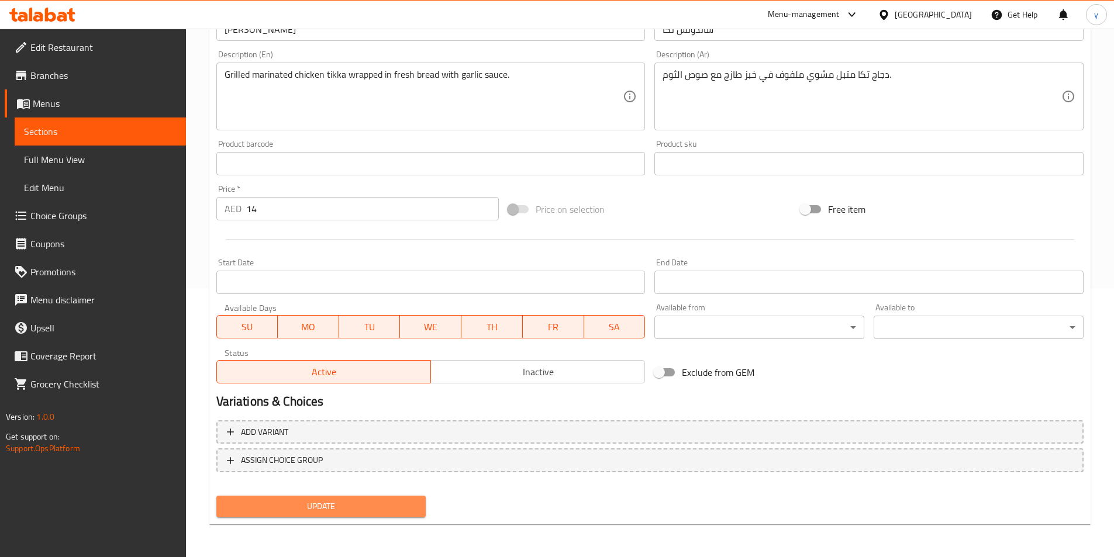
click at [372, 513] on span "Update" at bounding box center [321, 506] width 191 height 15
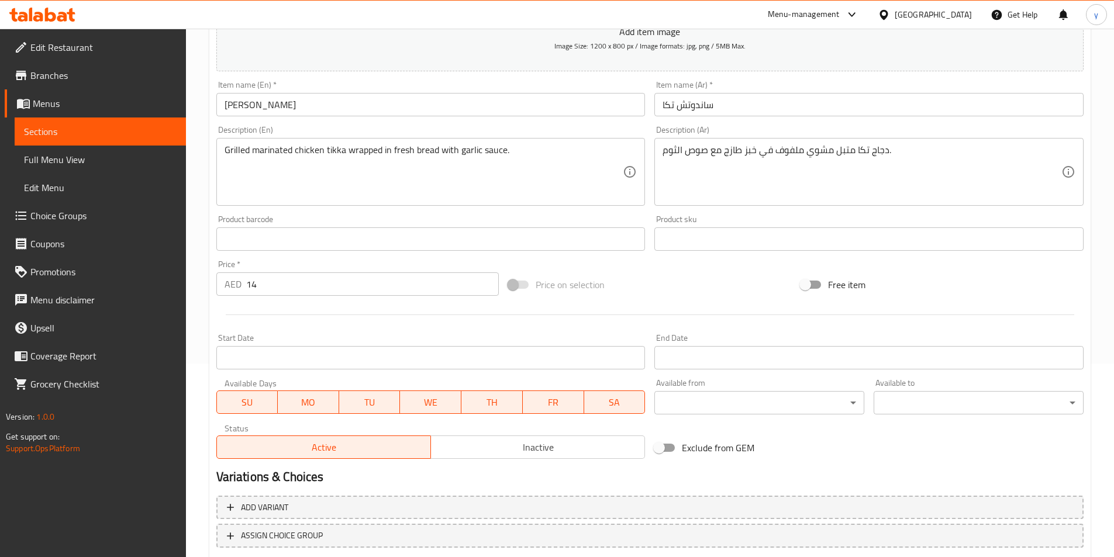
scroll to position [35, 0]
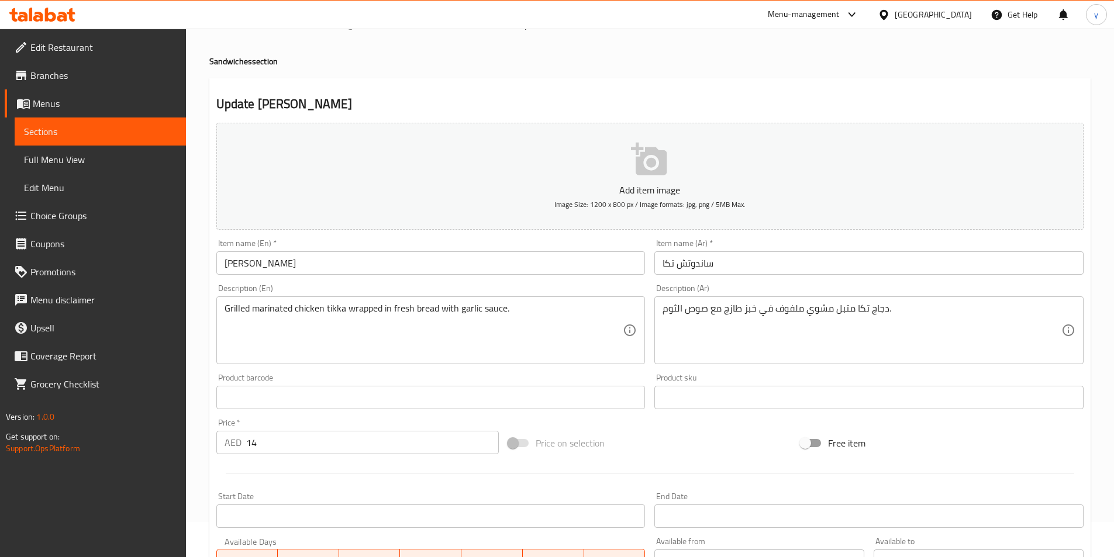
click at [70, 164] on span "Full Menu View" at bounding box center [100, 160] width 153 height 14
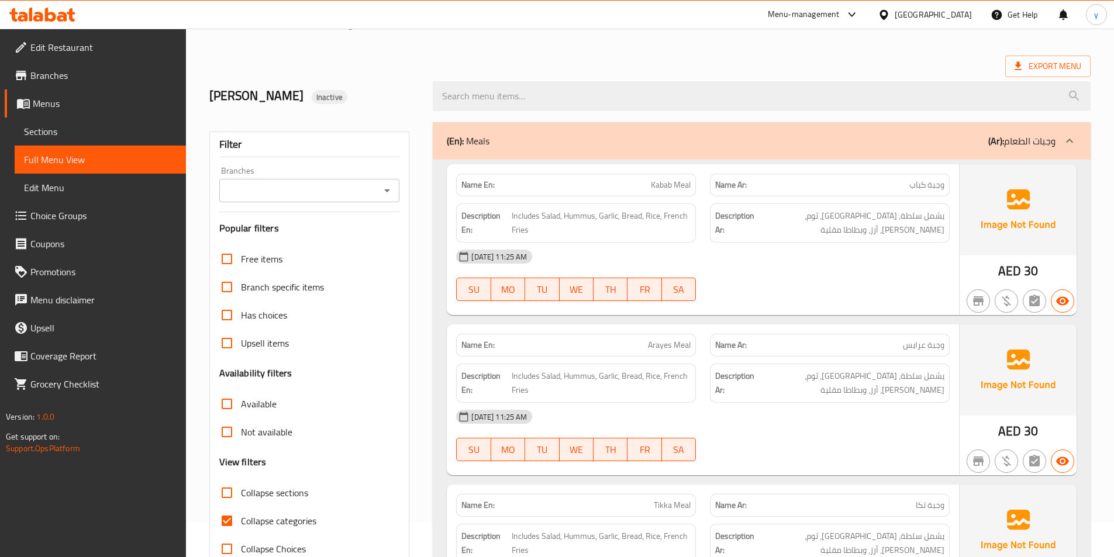
click at [67, 140] on link "Sections" at bounding box center [100, 132] width 171 height 28
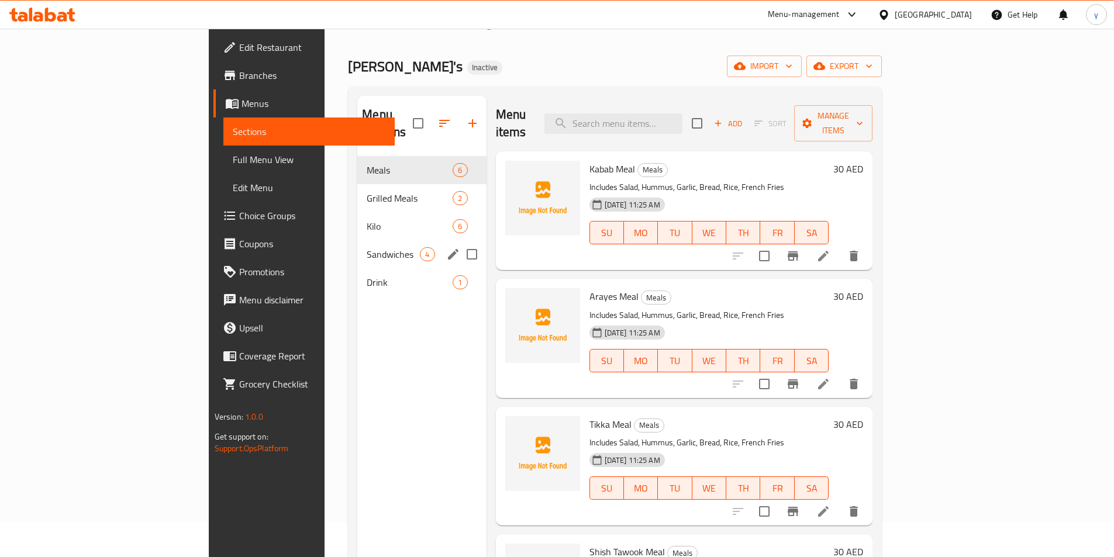
click at [357, 240] on div "Sandwiches 4" at bounding box center [421, 254] width 129 height 28
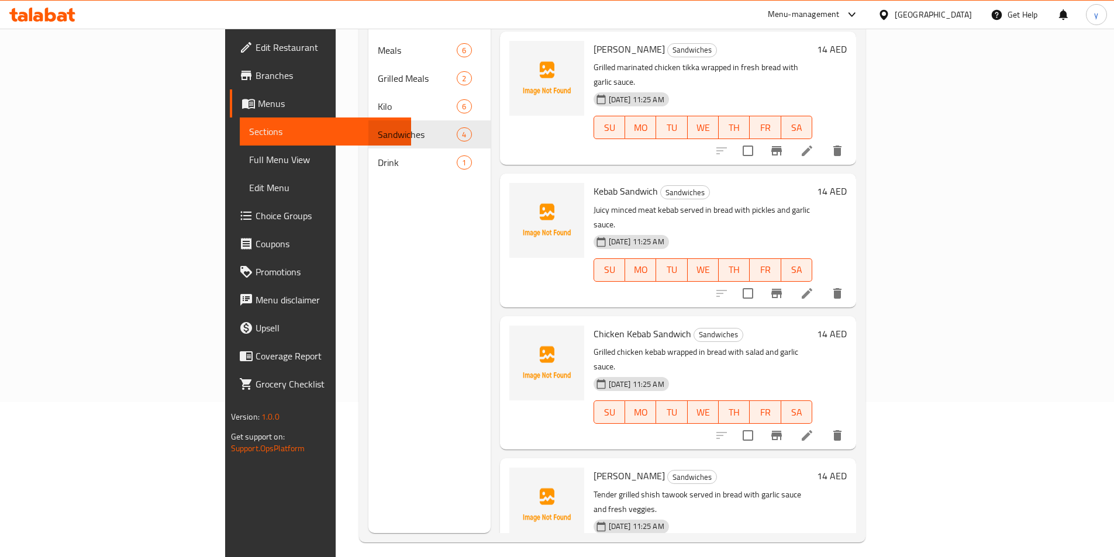
scroll to position [164, 0]
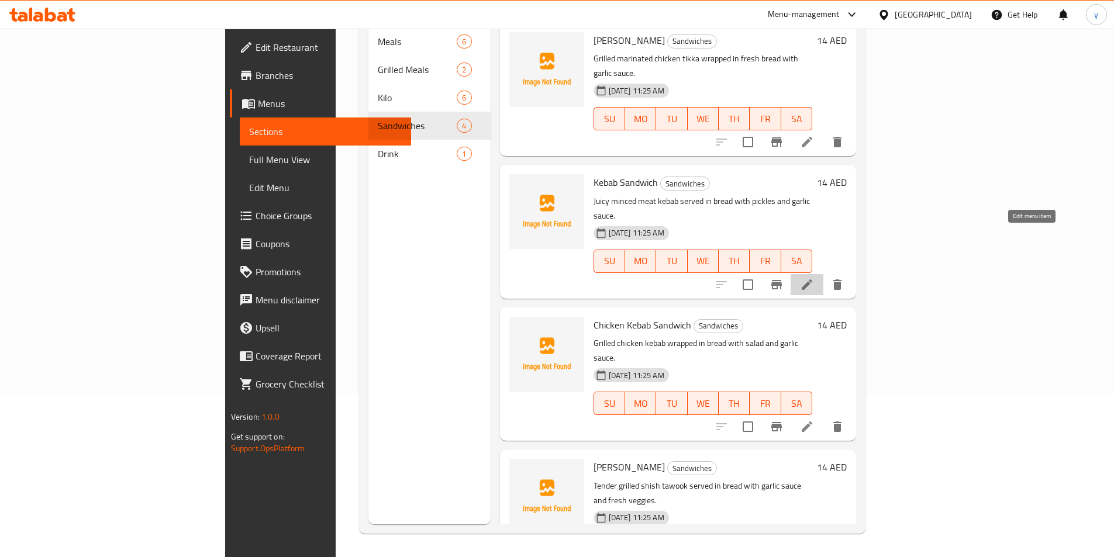
click at [812, 279] on icon at bounding box center [807, 284] width 11 height 11
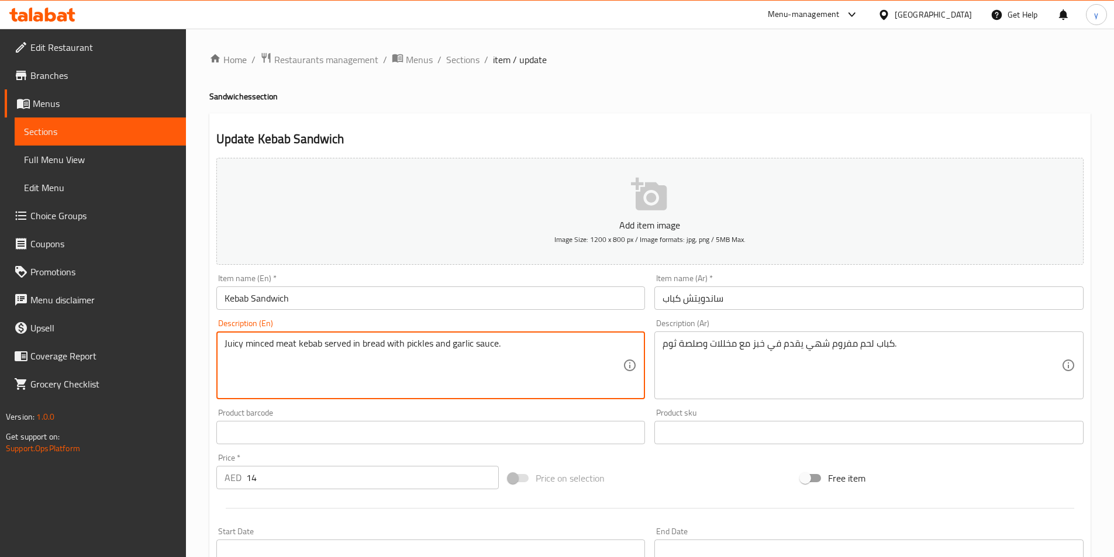
click at [257, 346] on textarea "Juicy minced meat kebab served in bread with pickles and garlic sauce." at bounding box center [424, 366] width 399 height 56
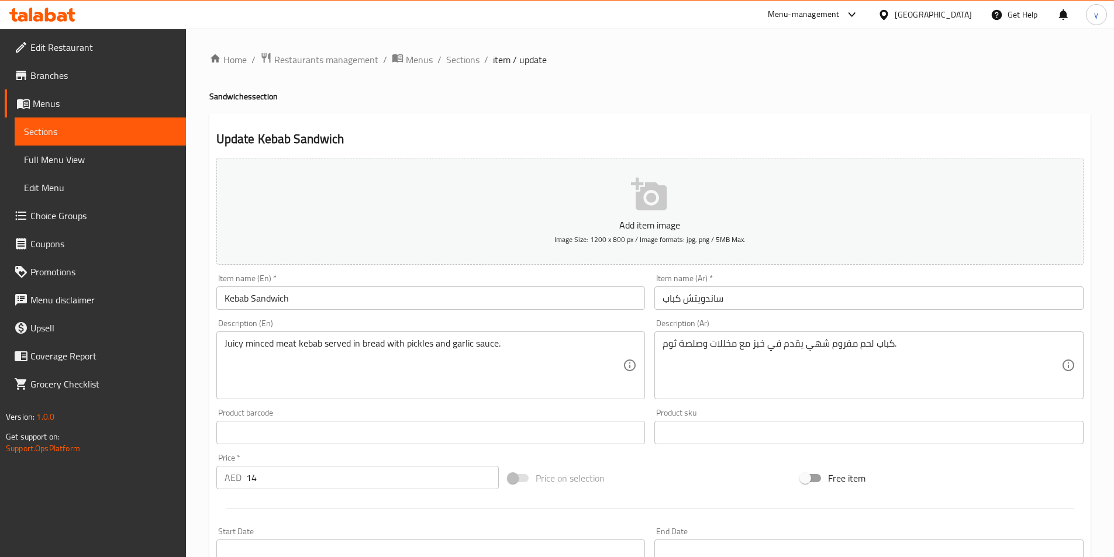
click at [118, 159] on span "Full Menu View" at bounding box center [100, 160] width 153 height 14
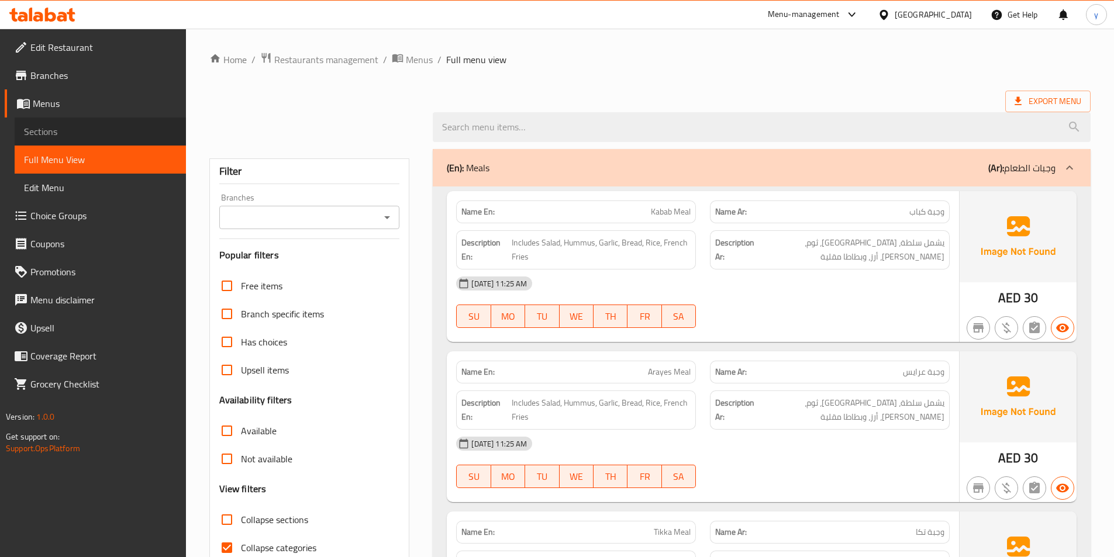
click at [118, 137] on span "Sections" at bounding box center [100, 132] width 153 height 14
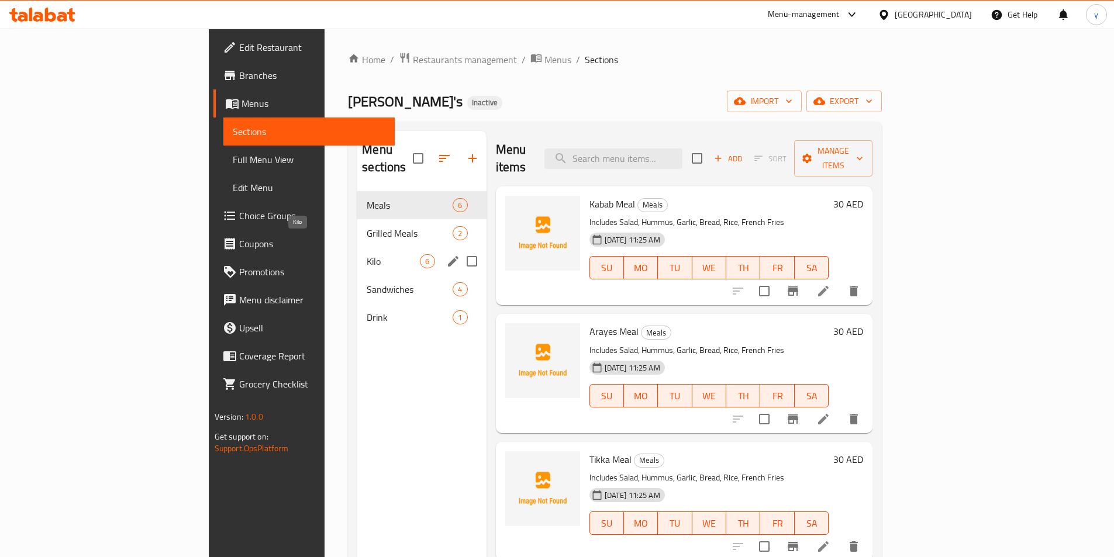
click at [367, 254] on span "Kilo" at bounding box center [393, 261] width 53 height 14
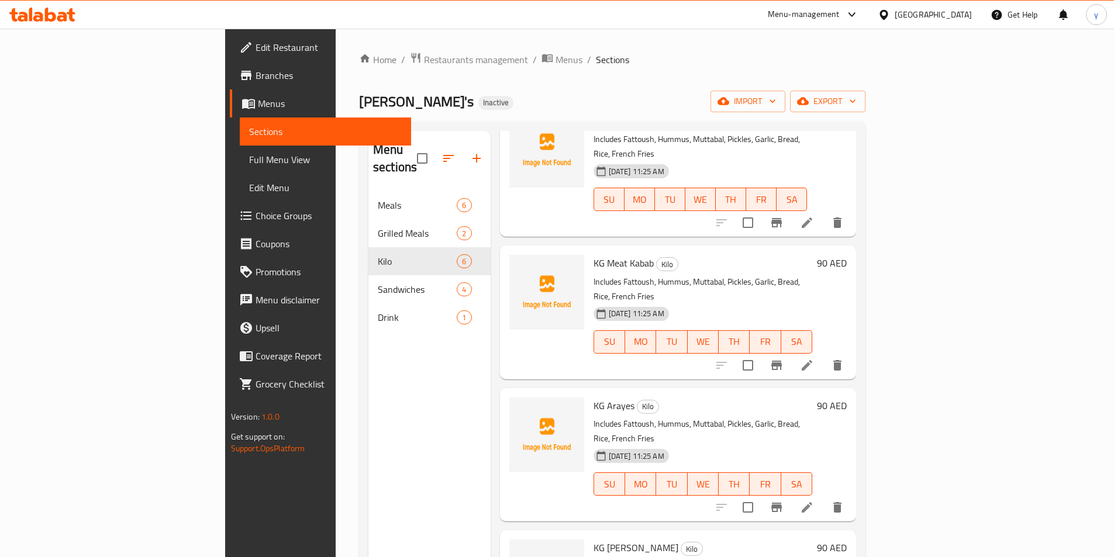
scroll to position [234, 0]
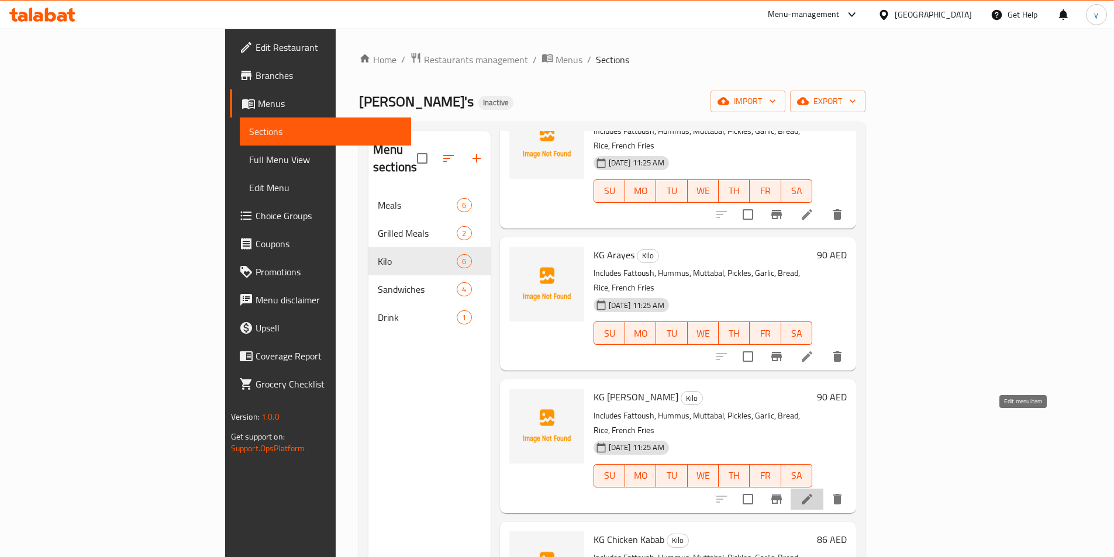
click at [814, 492] on icon at bounding box center [807, 499] width 14 height 14
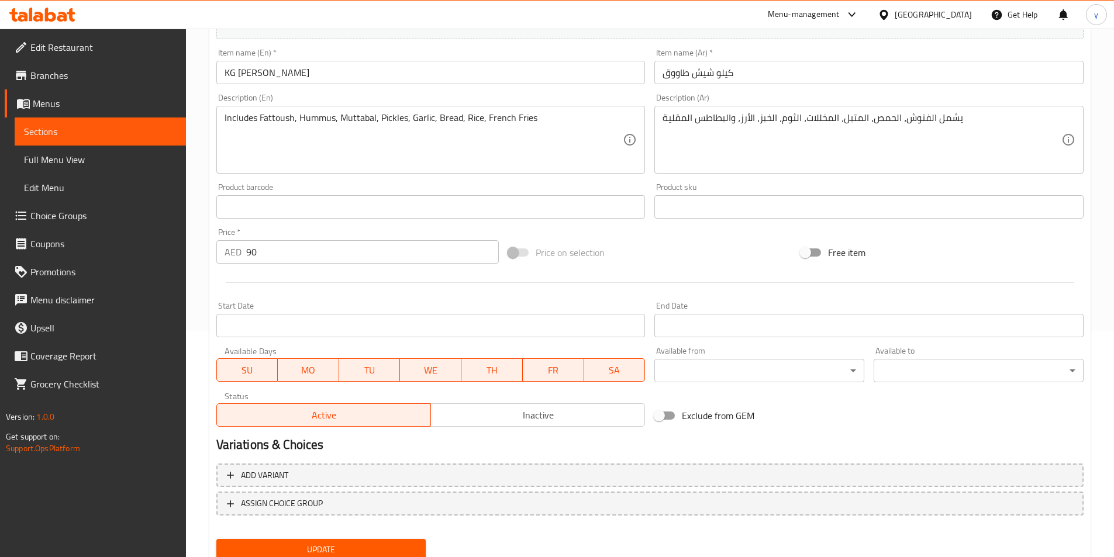
scroll to position [269, 0]
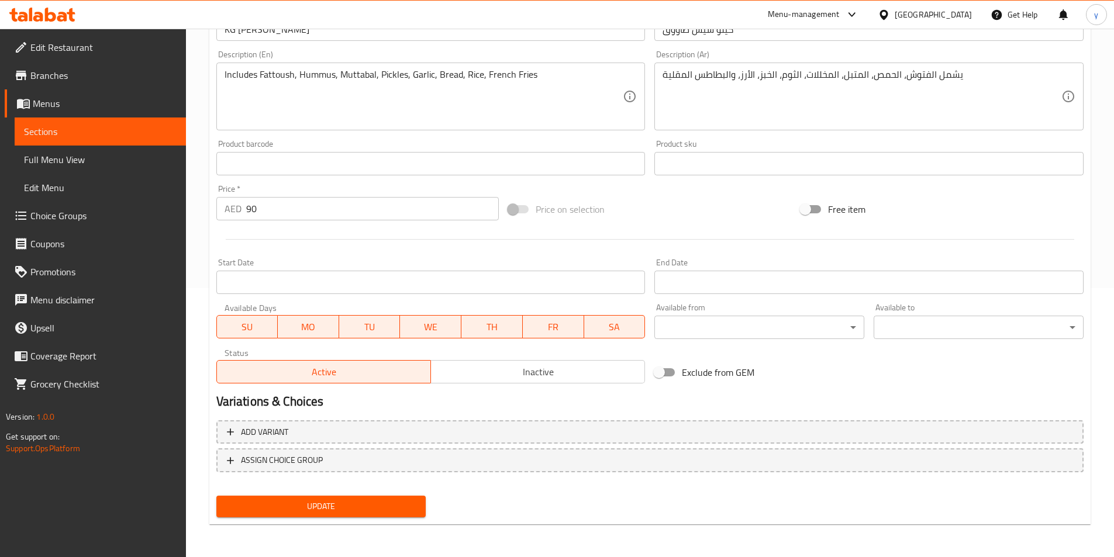
click at [395, 507] on span "Update" at bounding box center [321, 506] width 191 height 15
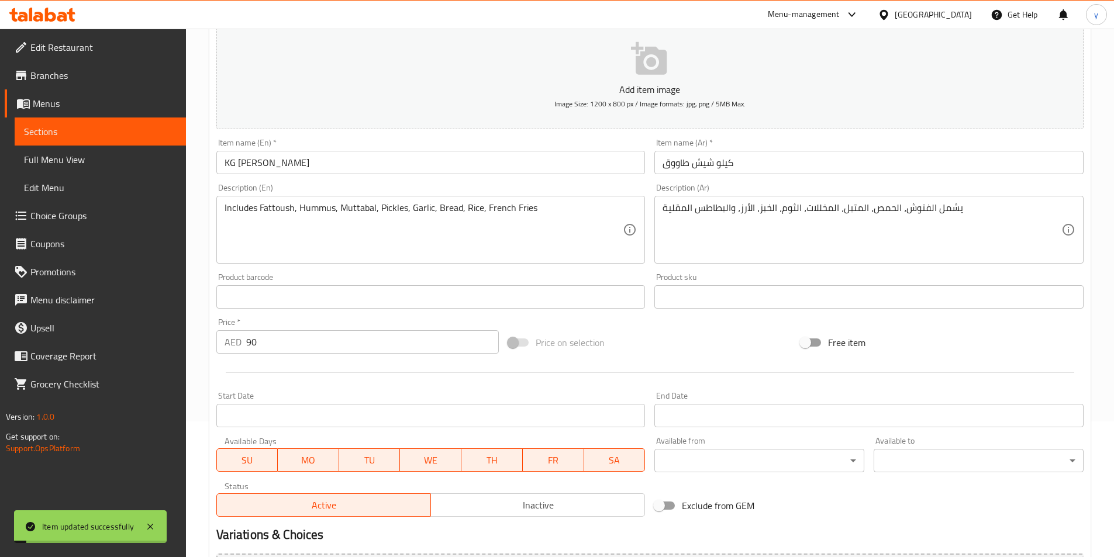
scroll to position [0, 0]
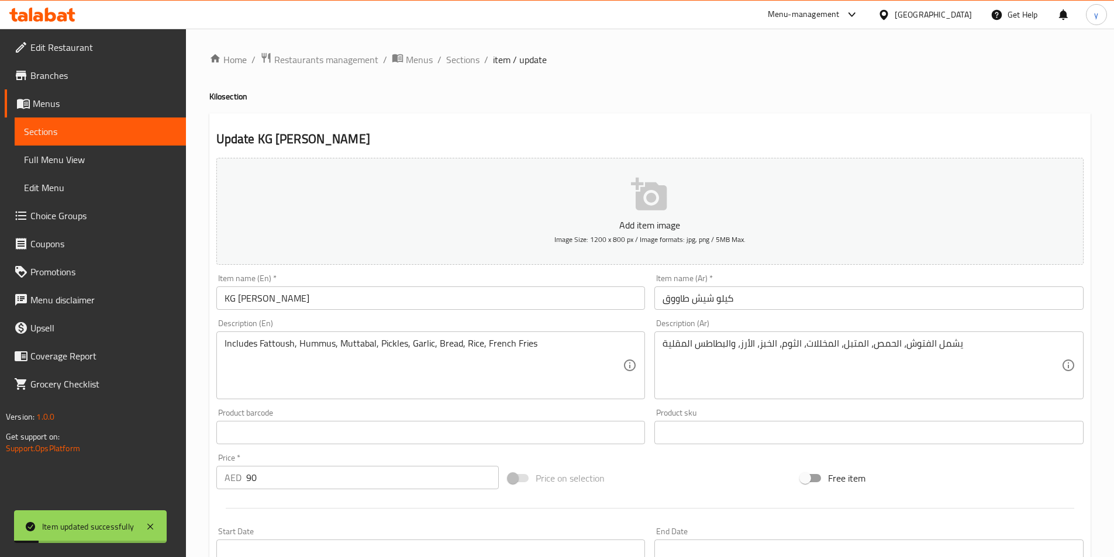
click at [70, 156] on span "Full Menu View" at bounding box center [100, 160] width 153 height 14
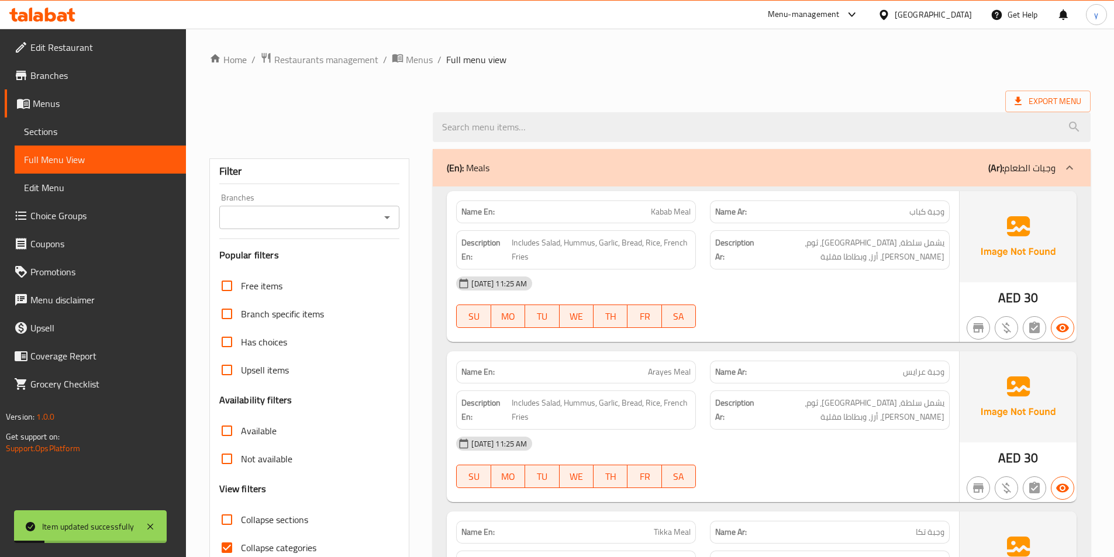
click at [71, 130] on span "Sections" at bounding box center [100, 132] width 153 height 14
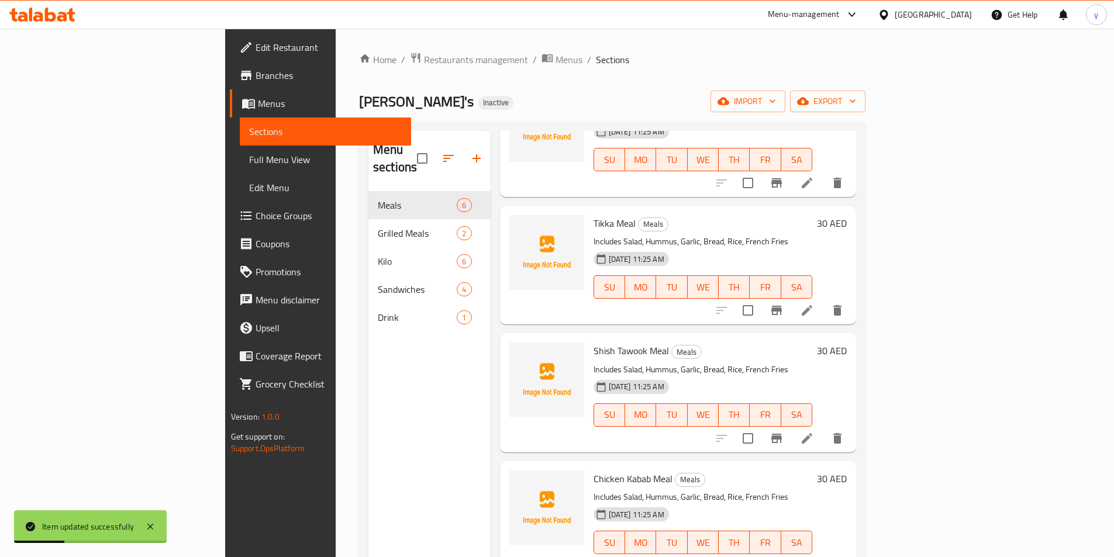
scroll to position [239, 0]
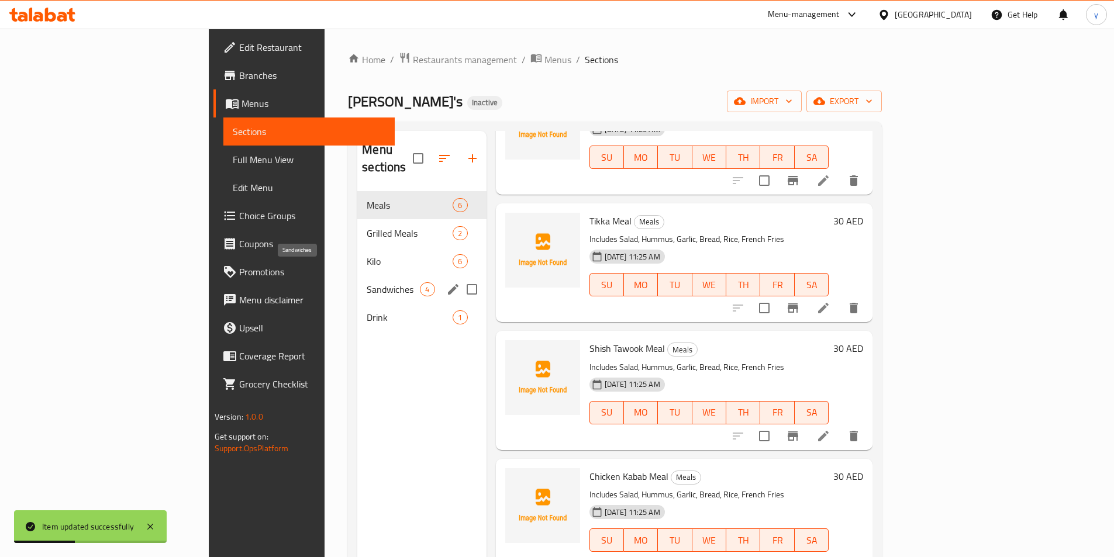
click at [367, 282] on span "Sandwiches" at bounding box center [393, 289] width 53 height 14
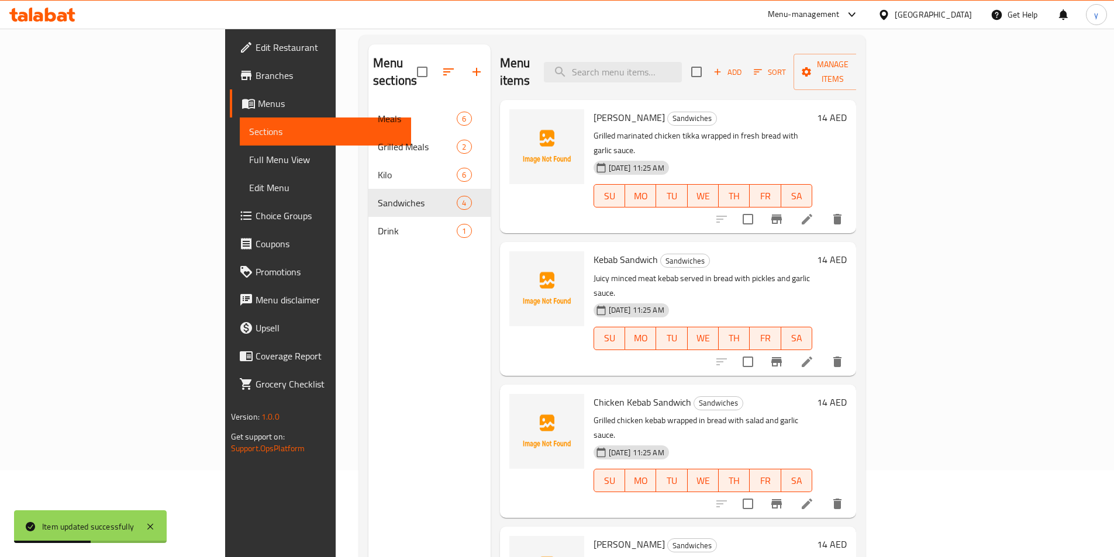
scroll to position [164, 0]
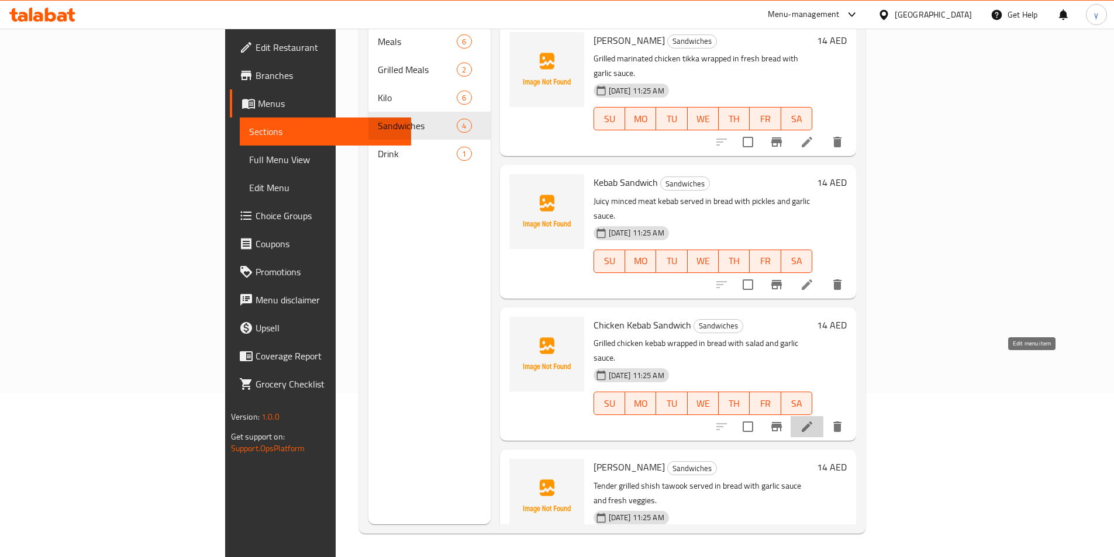
click at [812, 422] on icon at bounding box center [807, 427] width 11 height 11
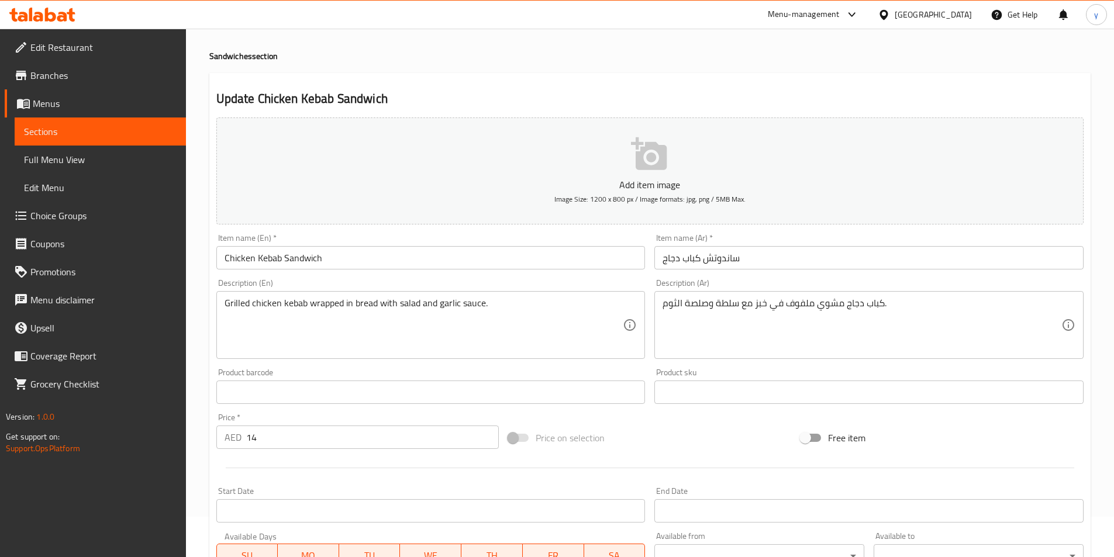
scroll to position [58, 0]
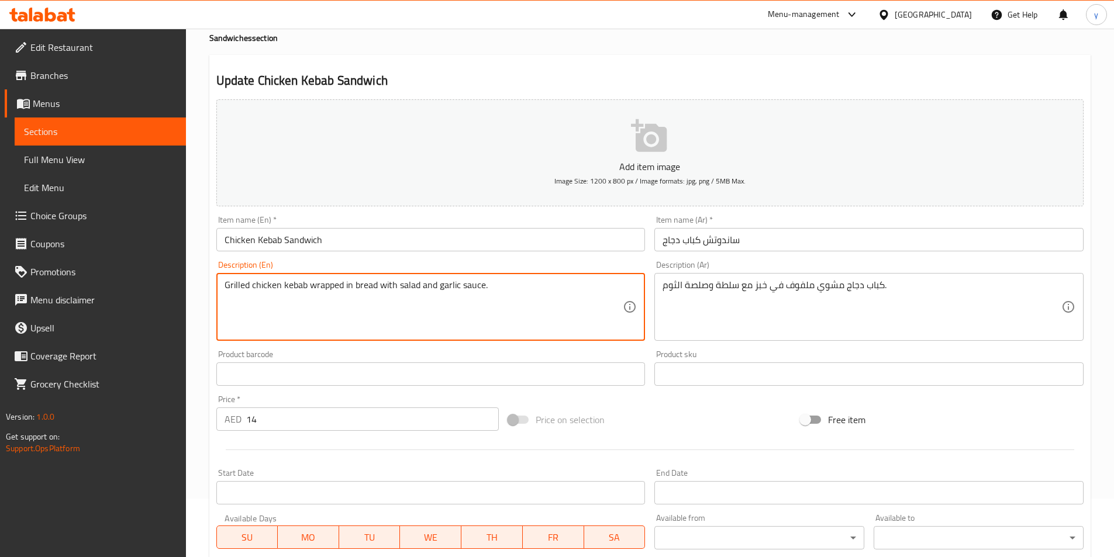
click at [239, 285] on textarea "Grilled chicken kebab wrapped in bread with salad and garlic sauce." at bounding box center [424, 307] width 399 height 56
click at [44, 154] on span "Full Menu View" at bounding box center [100, 160] width 153 height 14
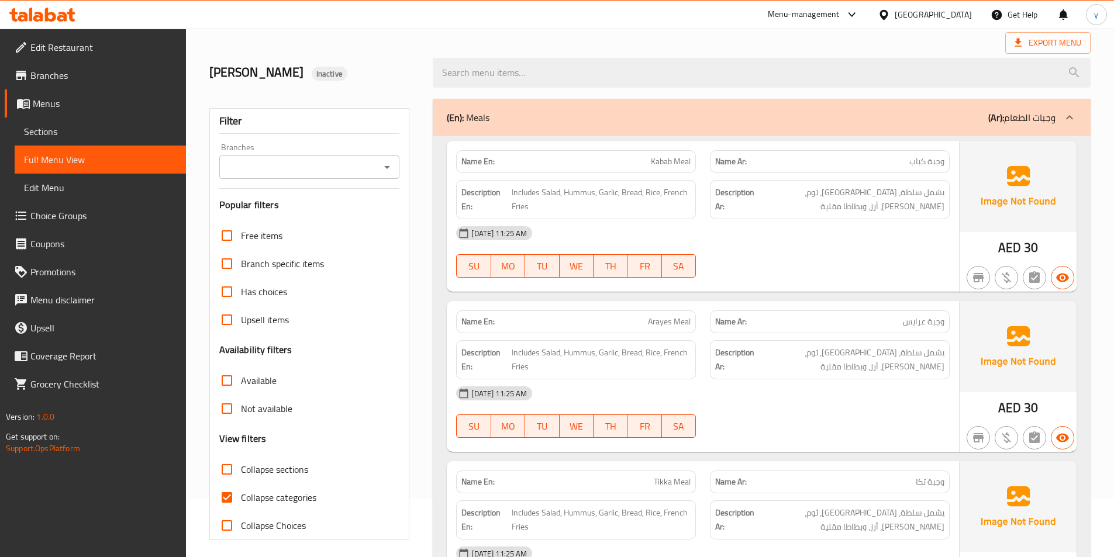
click at [54, 134] on span "Sections" at bounding box center [100, 132] width 153 height 14
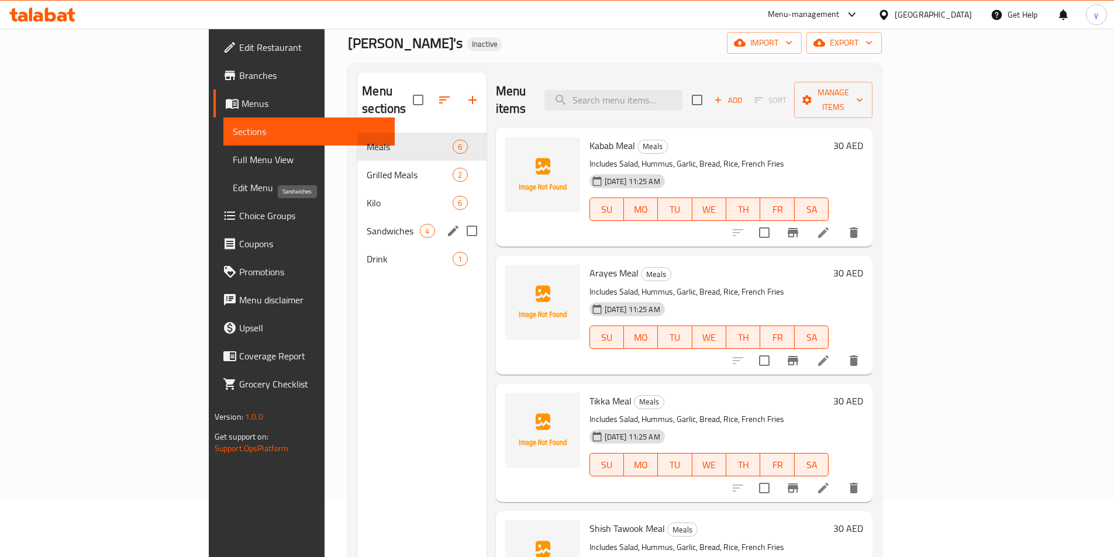
click at [367, 224] on span "Sandwiches" at bounding box center [393, 231] width 53 height 14
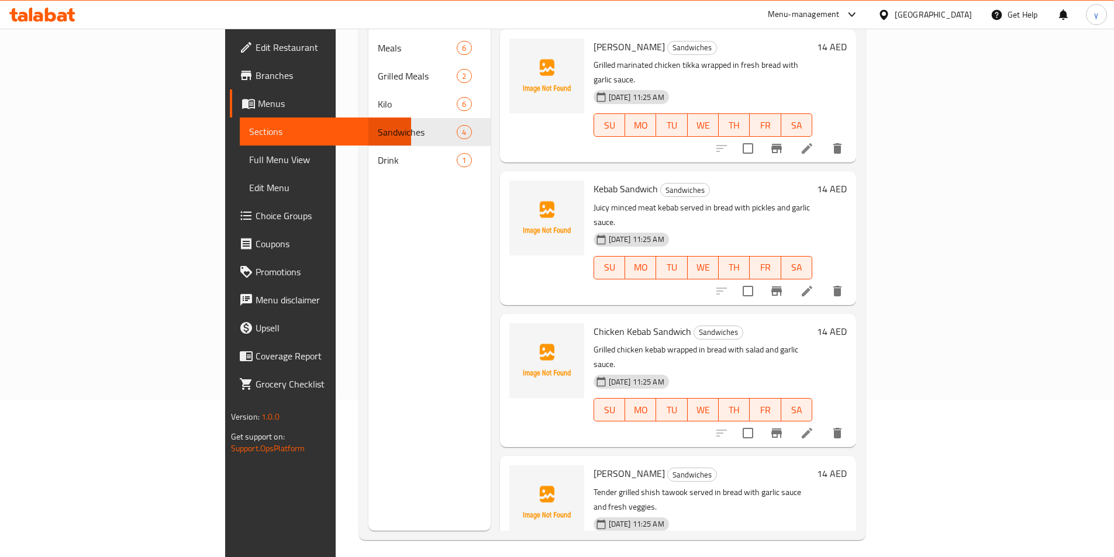
scroll to position [164, 0]
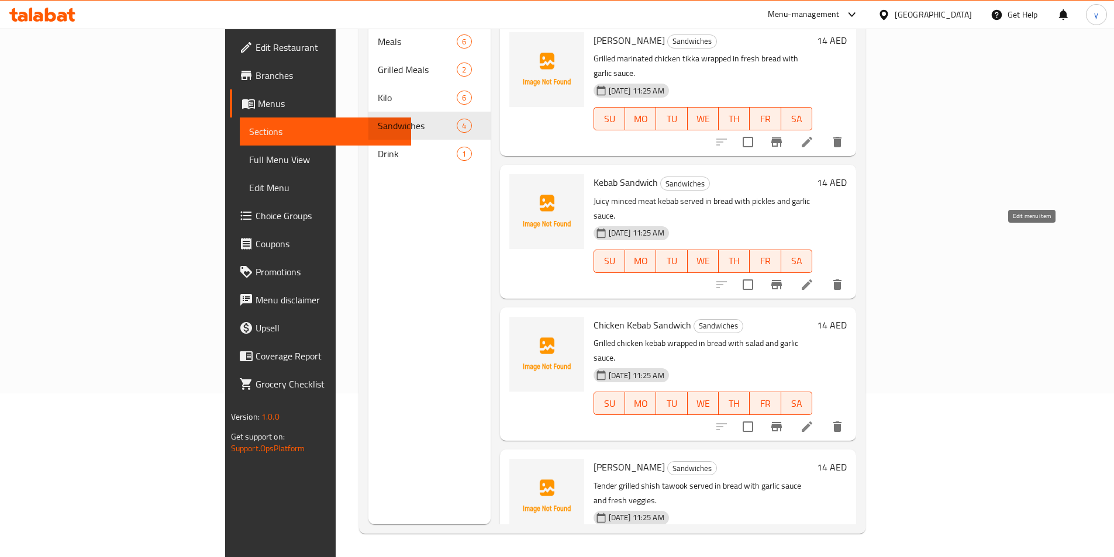
click at [814, 278] on icon at bounding box center [807, 285] width 14 height 14
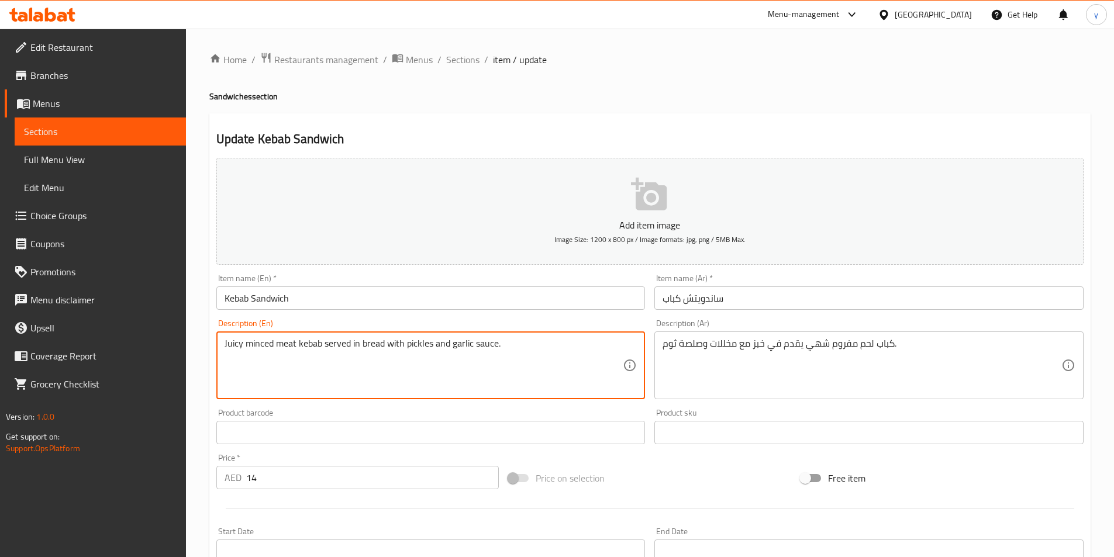
click at [263, 346] on textarea "Juicy minced meat kebab served in bread with pickles and garlic sauce." at bounding box center [424, 366] width 399 height 56
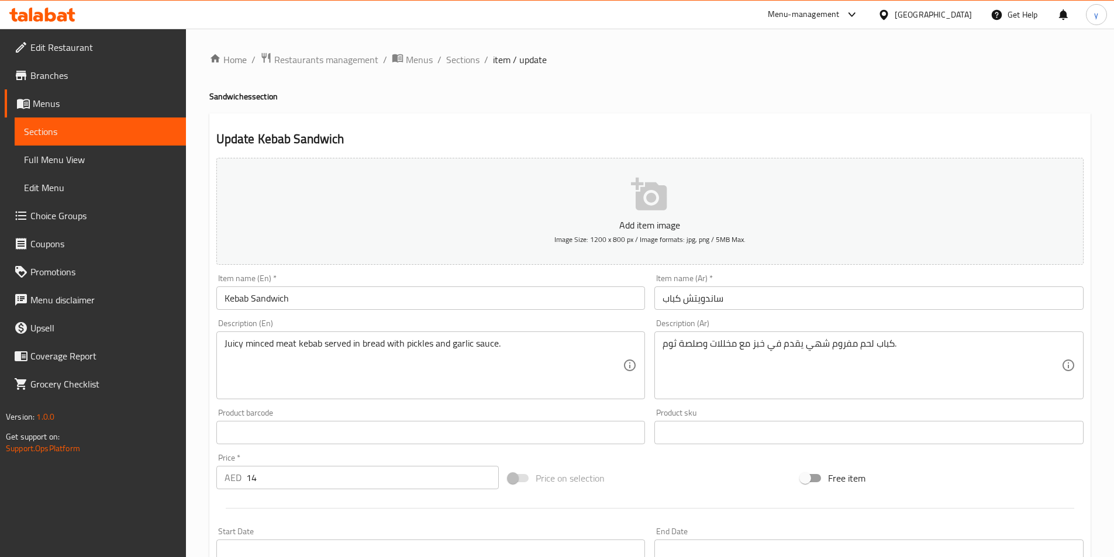
click at [226, 342] on textarea "Juicy minced meat kebab served in bread with pickles and garlic sauce." at bounding box center [424, 366] width 399 height 56
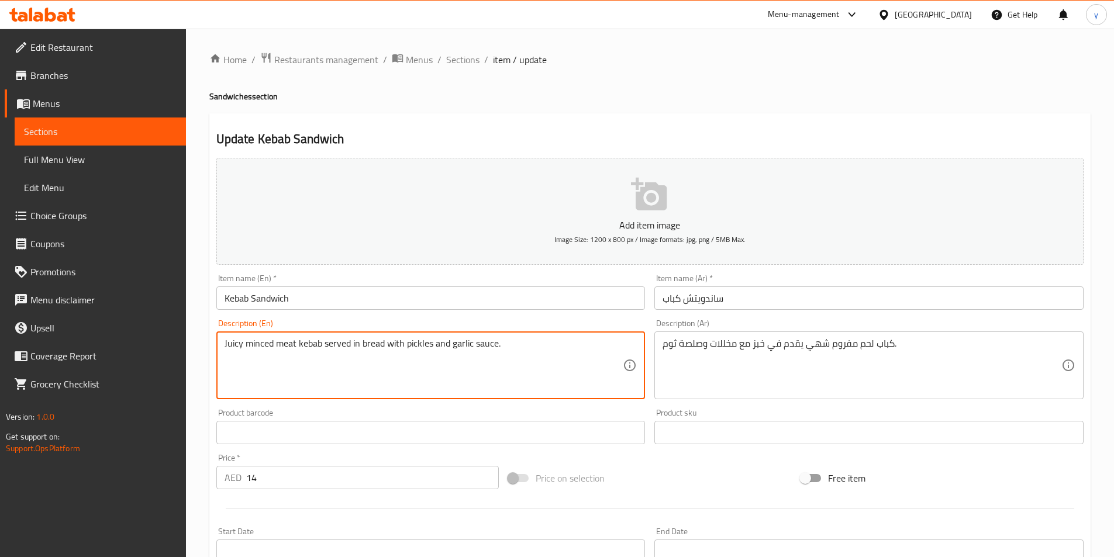
click at [226, 342] on textarea "Juicy minced meat kebab served in bread with pickles and garlic sauce." at bounding box center [424, 366] width 399 height 56
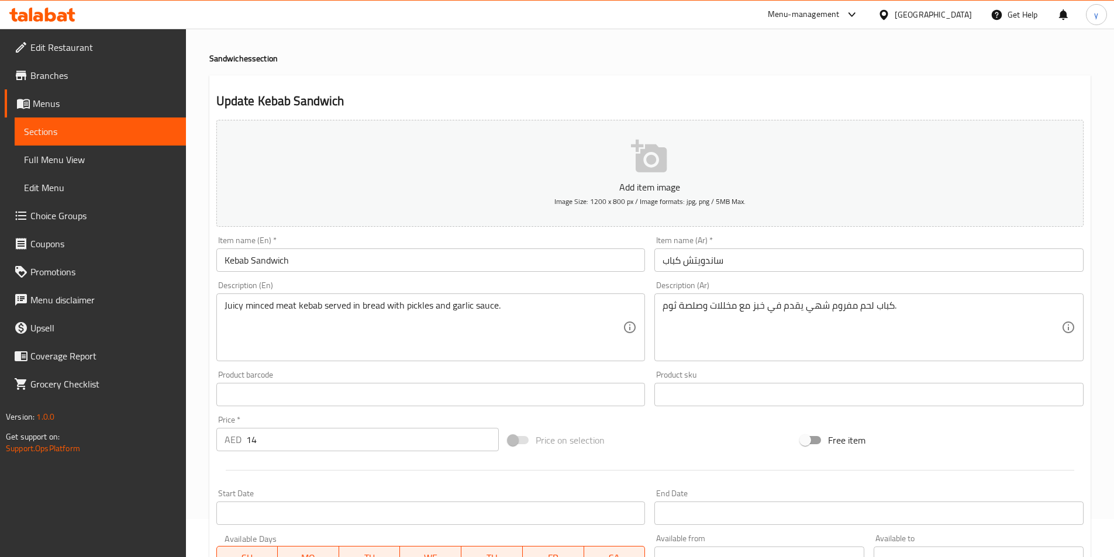
scroll to position [58, 0]
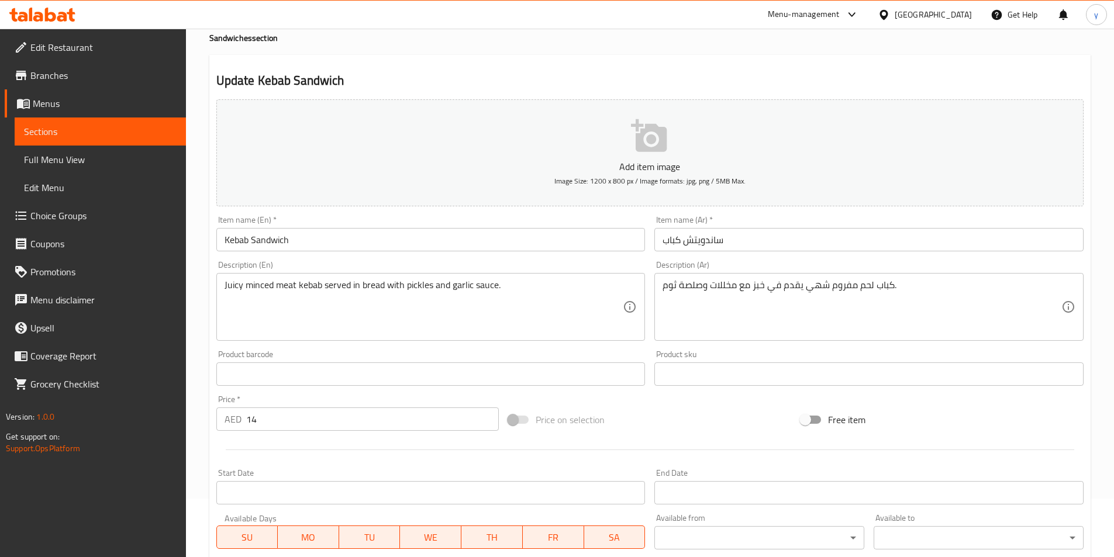
drag, startPoint x: 250, startPoint y: 294, endPoint x: 265, endPoint y: 291, distance: 16.1
click at [250, 294] on textarea "Juicy minced meat kebab served in bread with pickles and garlic sauce." at bounding box center [424, 307] width 399 height 56
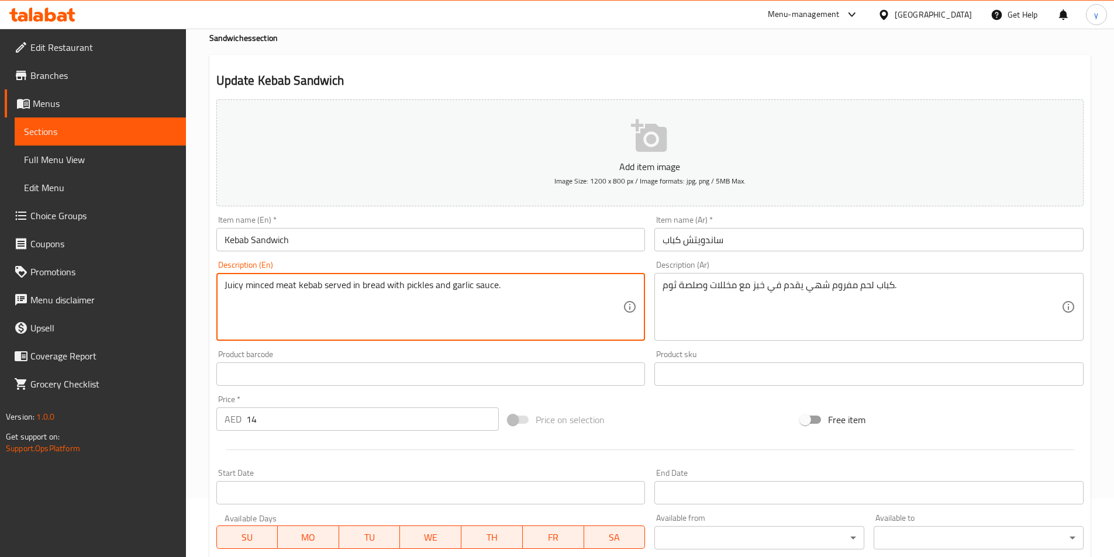
drag, startPoint x: 272, startPoint y: 285, endPoint x: 214, endPoint y: 288, distance: 57.9
click at [214, 288] on div "Description (En) Juicy minced meat kebab served in bread with pickles and garli…" at bounding box center [431, 300] width 438 height 89
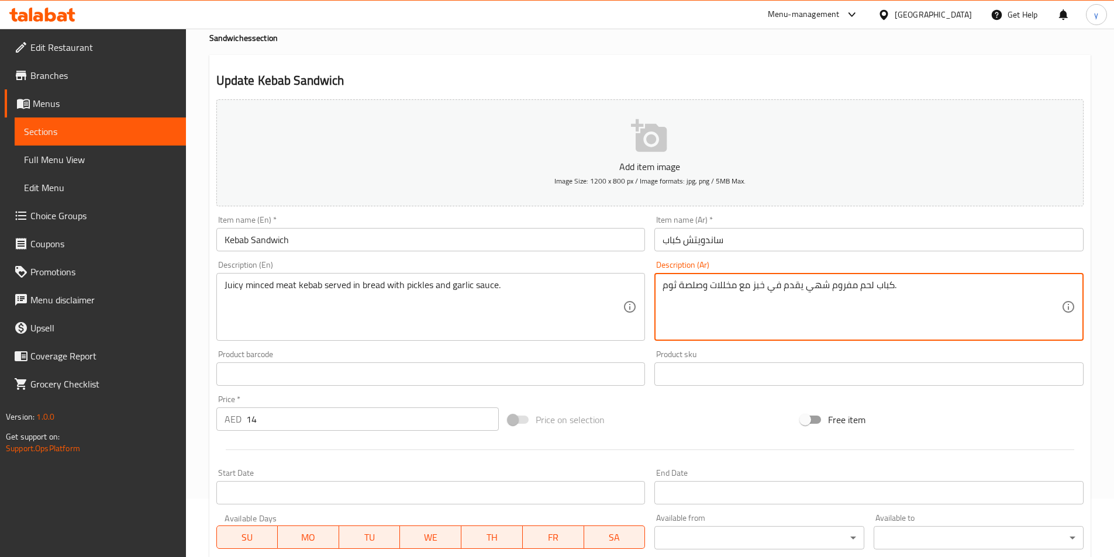
drag, startPoint x: 804, startPoint y: 288, endPoint x: 824, endPoint y: 286, distance: 20.5
click at [829, 285] on textarea "كباب لحم مفروم جوسي يقدم في خبز مع مخللات وصلصة ثوم." at bounding box center [861, 307] width 399 height 56
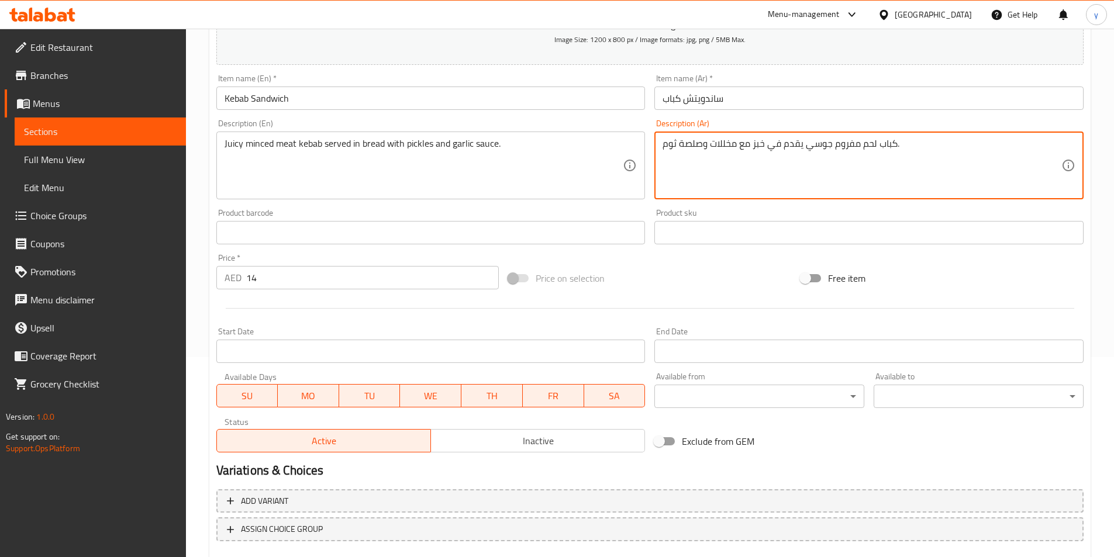
scroll to position [269, 0]
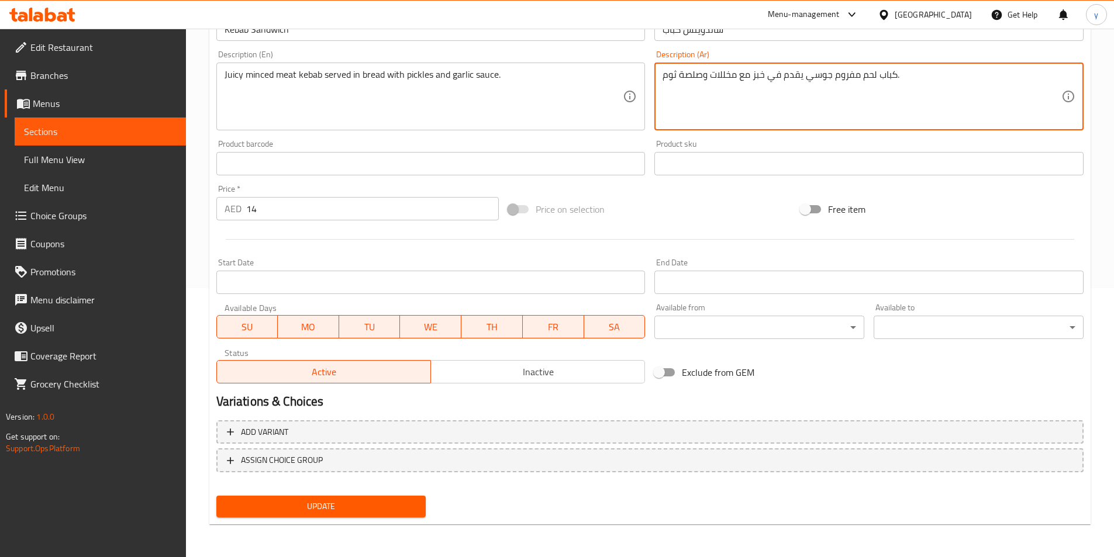
type textarea "كباب لحم مفروم جوسي يقدم في خبز مع مخللات وصلصة ثوم."
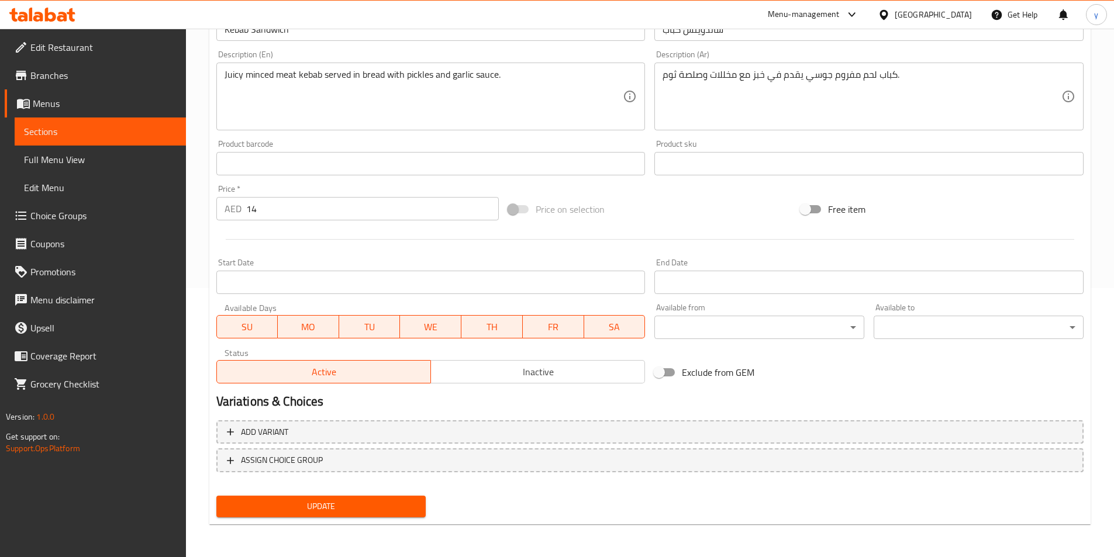
click at [301, 516] on button "Update" at bounding box center [321, 507] width 210 height 22
click at [71, 154] on span "Full Menu View" at bounding box center [100, 160] width 153 height 14
click at [69, 138] on span "Sections" at bounding box center [100, 132] width 153 height 14
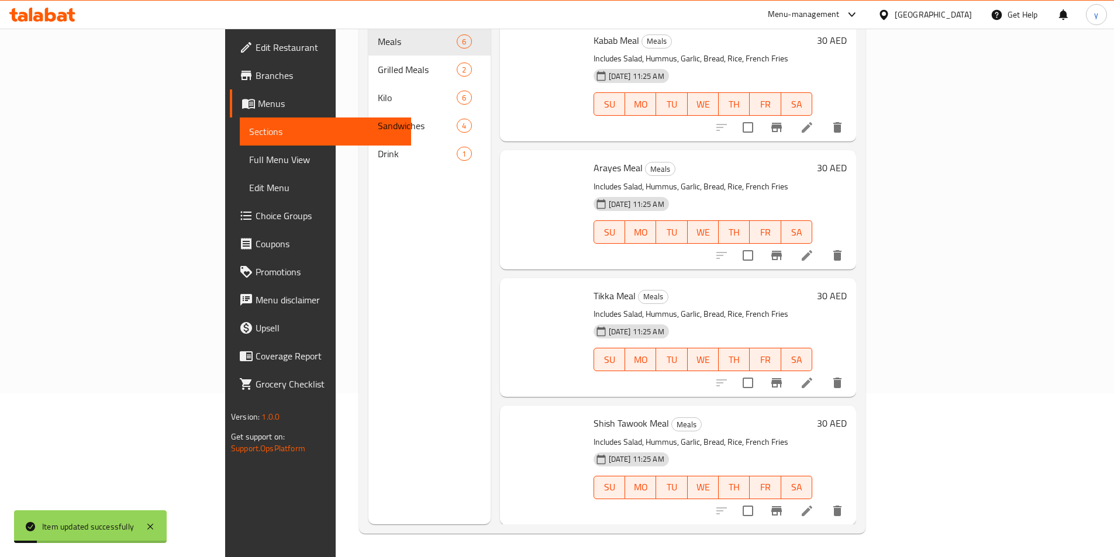
scroll to position [164, 0]
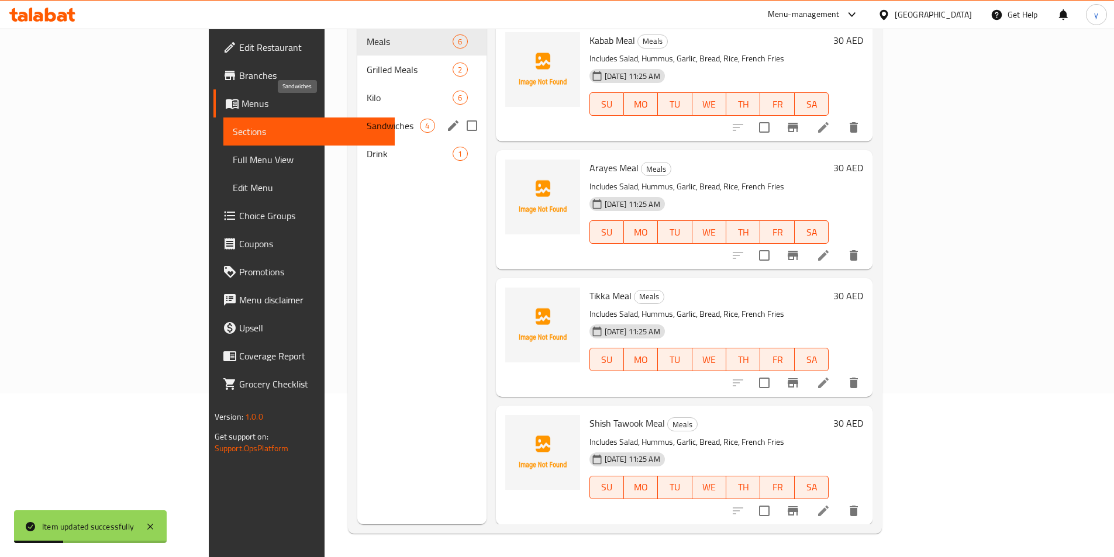
click at [367, 119] on span "Sandwiches" at bounding box center [393, 126] width 53 height 14
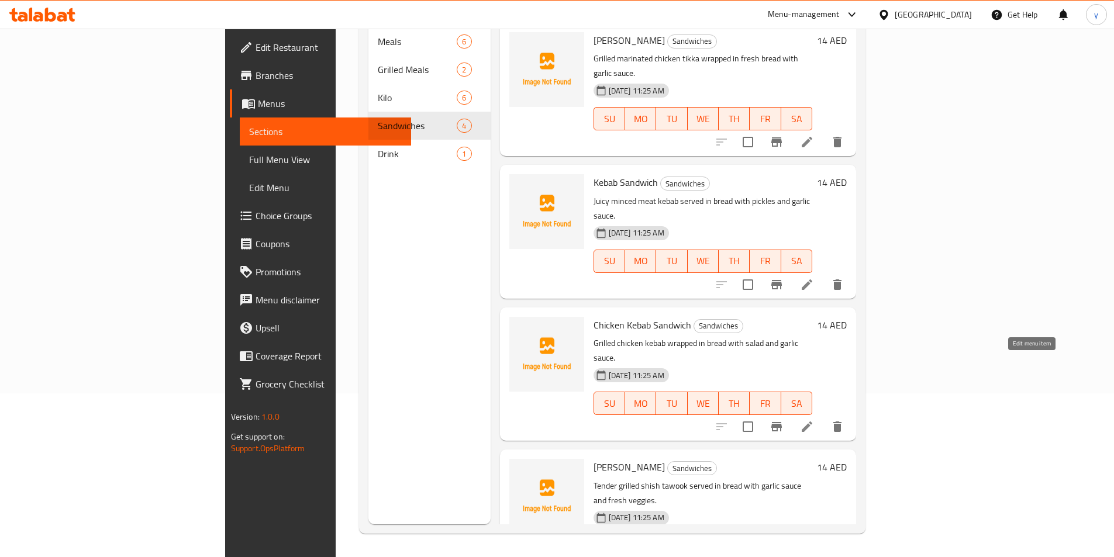
click at [814, 420] on icon at bounding box center [807, 427] width 14 height 14
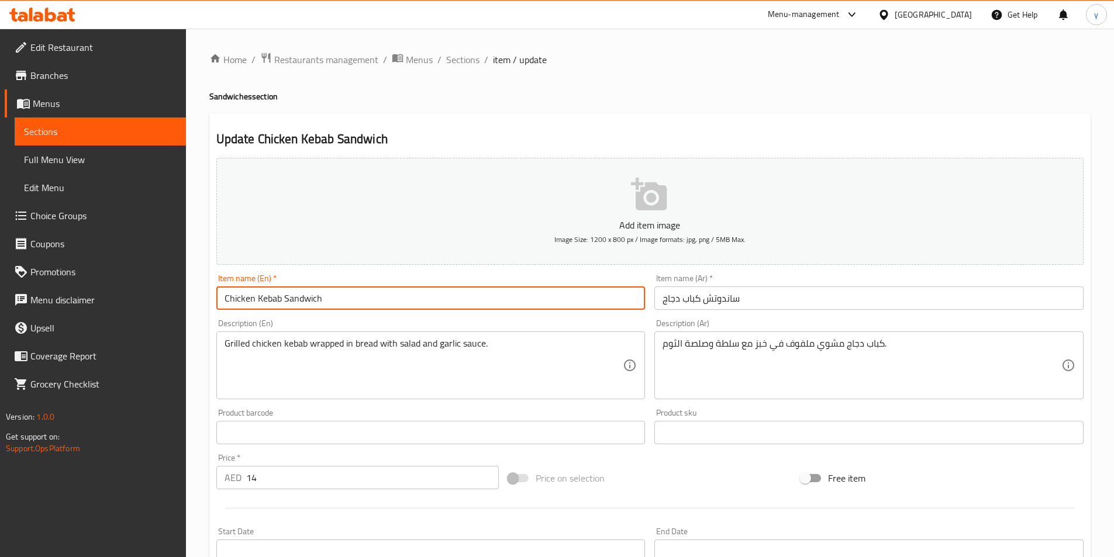
click at [275, 304] on input "Chicken Kebab Sandwich" at bounding box center [430, 297] width 429 height 23
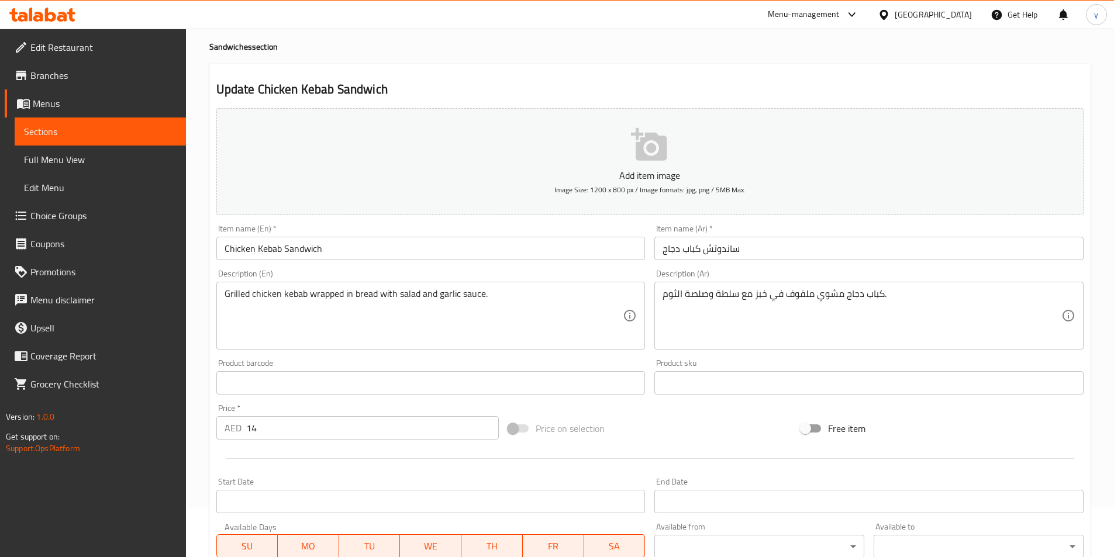
scroll to position [117, 0]
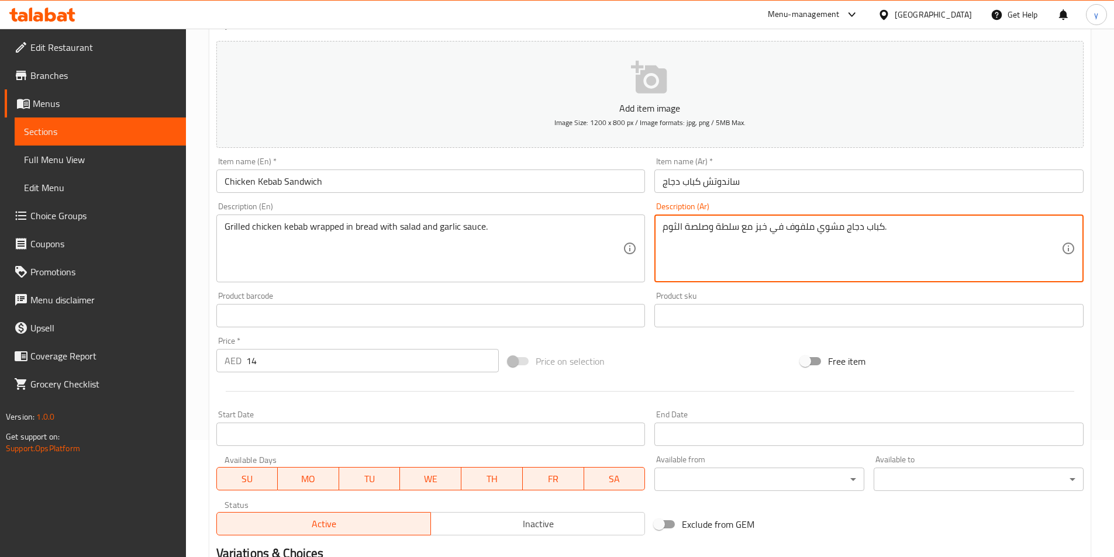
click at [699, 226] on textarea "كباب دجاج مشوي ملفوف في خبز مع سلطة وصلصة الثوم." at bounding box center [861, 249] width 399 height 56
type textarea "كباب دجاج مشوي ملفوف في خبز مع سلطة صوص الثوم."
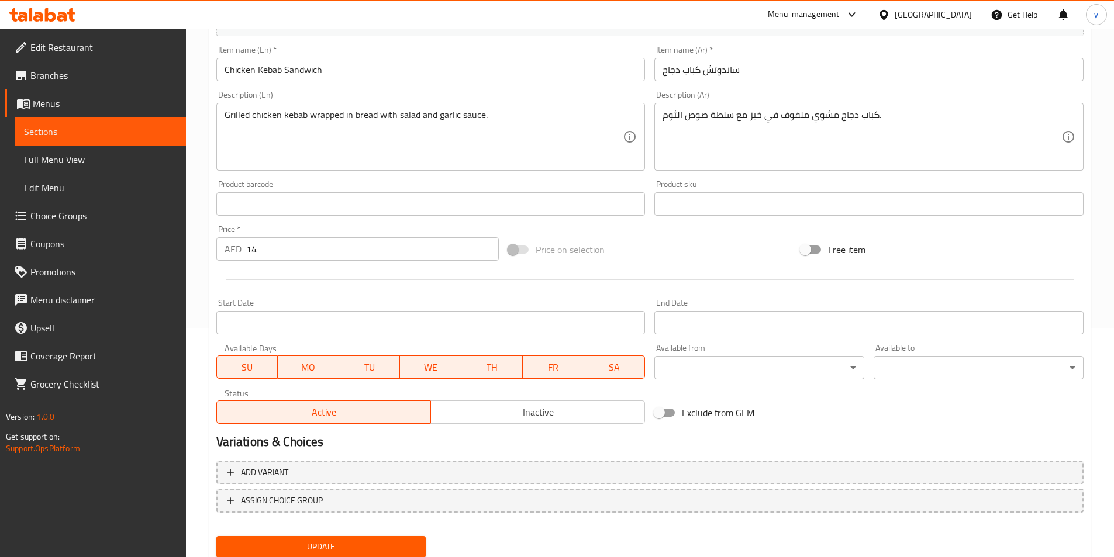
scroll to position [234, 0]
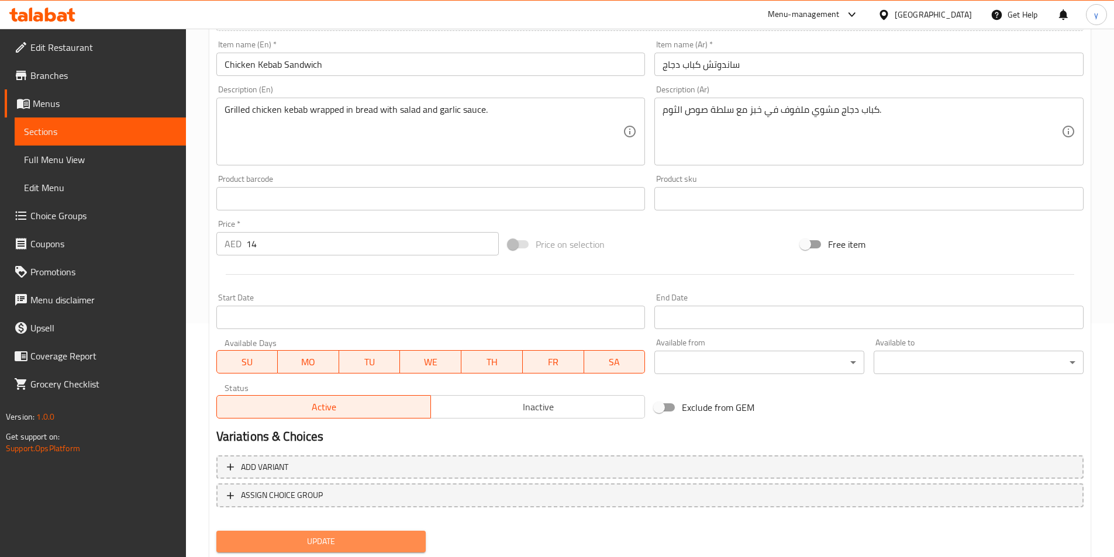
click at [386, 534] on span "Update" at bounding box center [321, 541] width 191 height 15
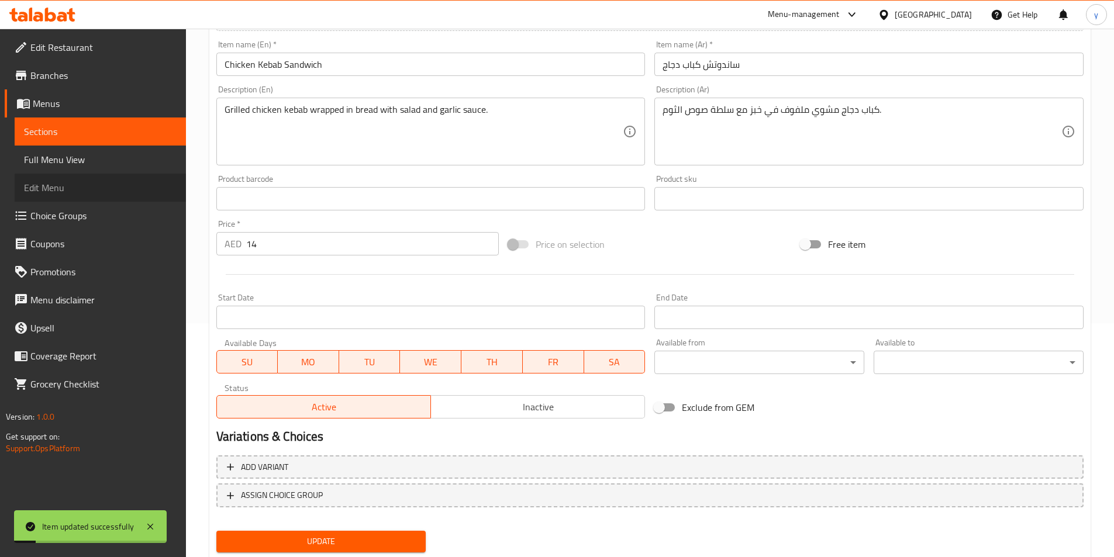
click at [67, 175] on link "Edit Menu" at bounding box center [100, 188] width 171 height 28
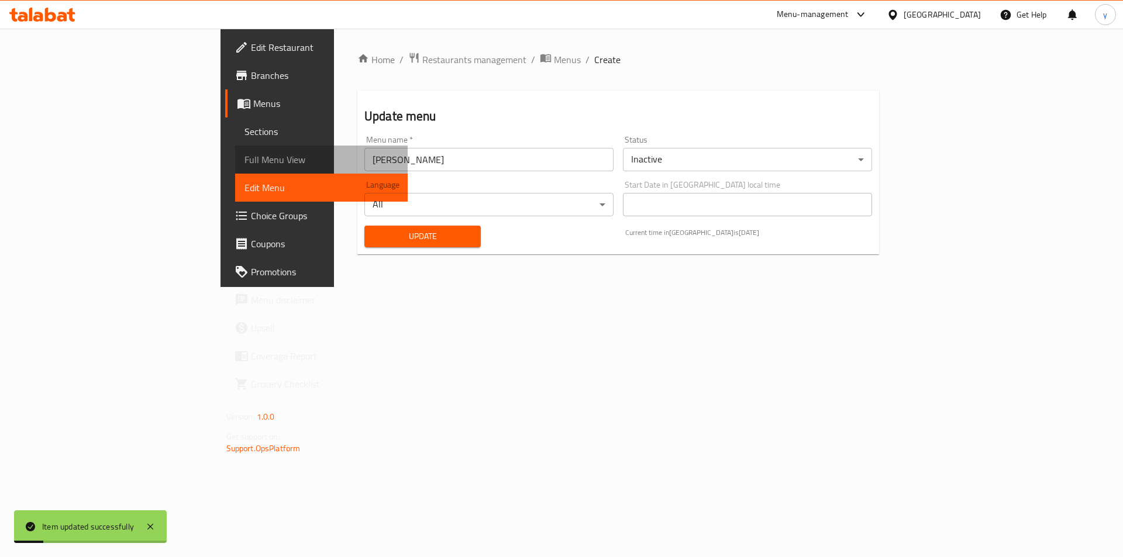
click at [244, 166] on span "Full Menu View" at bounding box center [321, 160] width 154 height 14
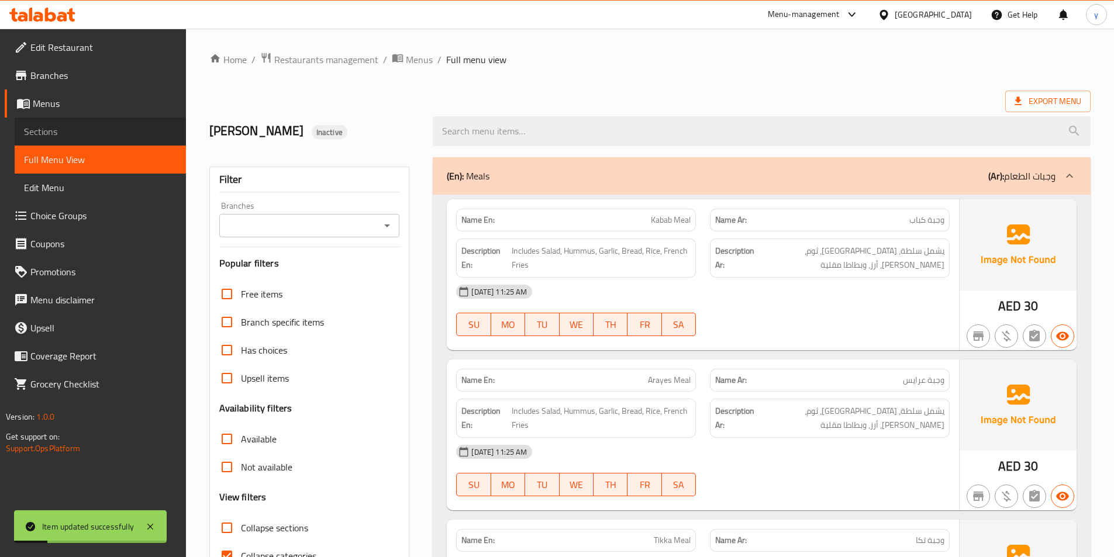
click at [70, 134] on span "Sections" at bounding box center [100, 132] width 153 height 14
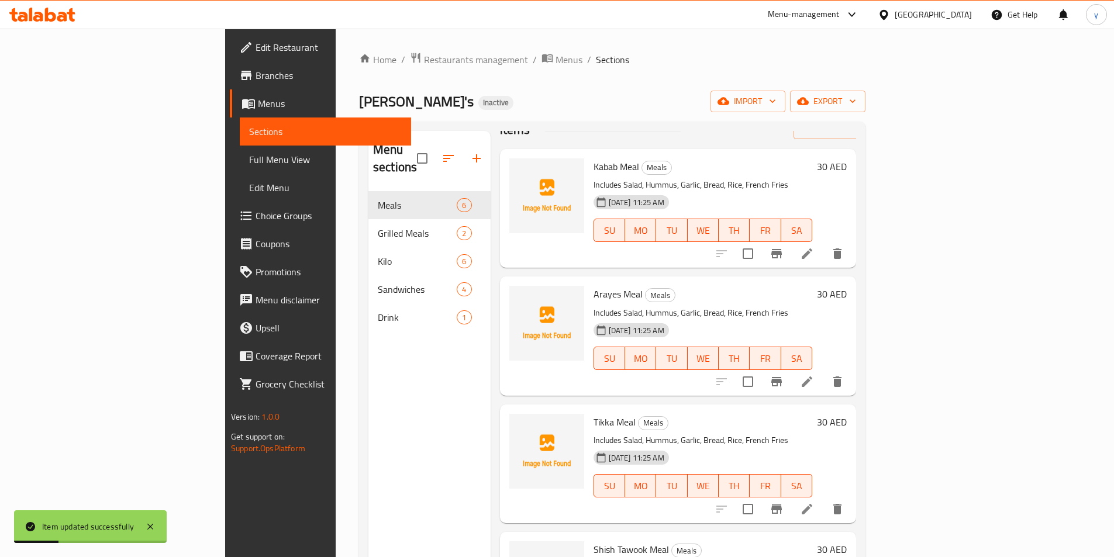
scroll to position [58, 0]
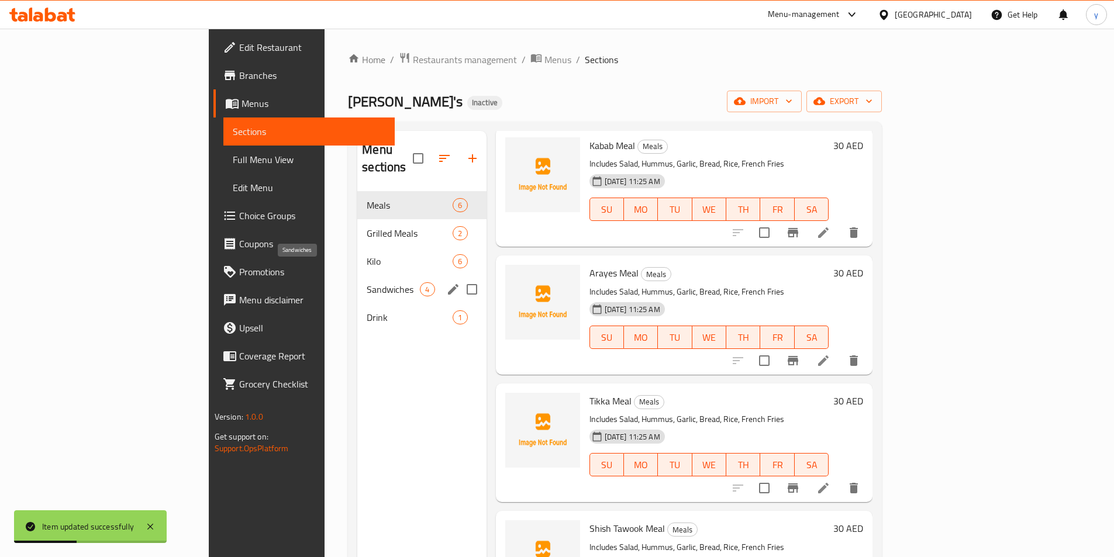
click at [367, 282] on span "Sandwiches" at bounding box center [393, 289] width 53 height 14
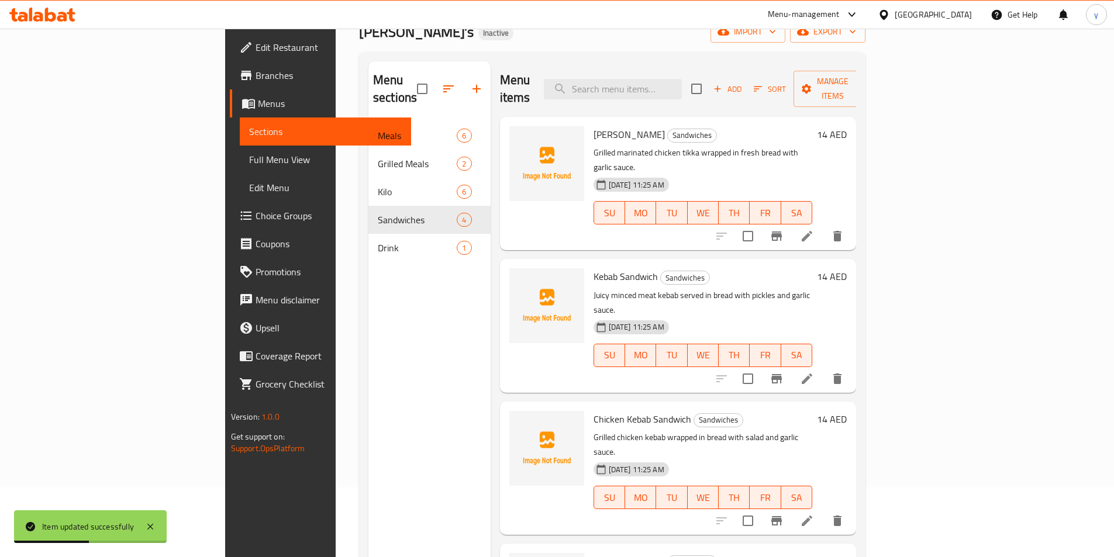
scroll to position [164, 0]
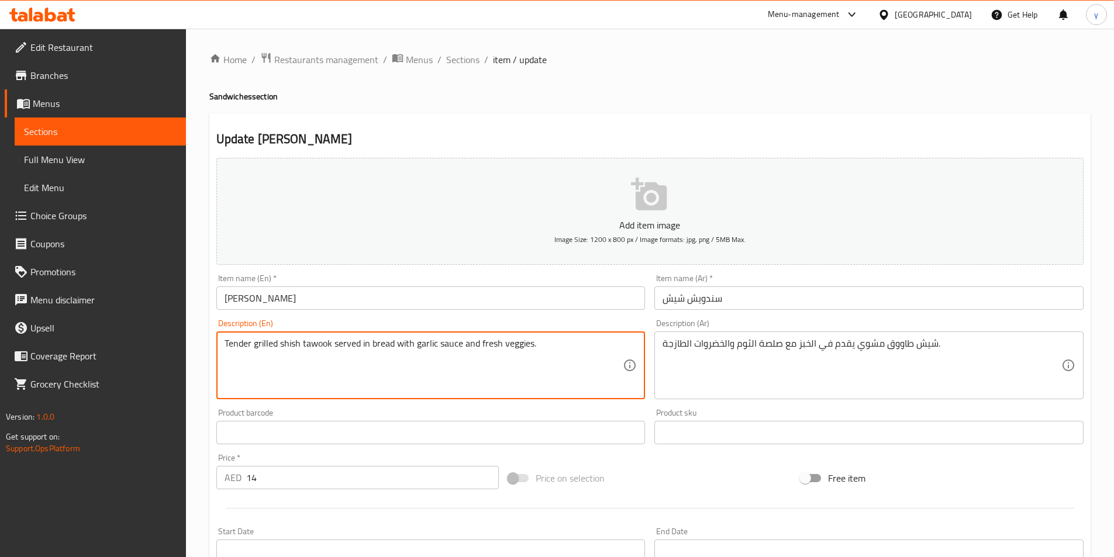
click at [486, 344] on textarea "Tender grilled shish tawook served in bread with garlic sauce and fresh veggies." at bounding box center [424, 366] width 399 height 56
click at [347, 357] on textarea "Tender grilled shish tawook served in bread with garlic sauce and fresh veggies." at bounding box center [424, 366] width 399 height 56
drag, startPoint x: 247, startPoint y: 346, endPoint x: 224, endPoint y: 345, distance: 22.8
click at [219, 345] on div "Tender grilled shish tawook served in bread with garlic sauce and fresh veggies…" at bounding box center [430, 365] width 429 height 68
click at [250, 345] on textarea "Tender grilled shish tawook served in bread with garlic sauce and fresh veggies." at bounding box center [424, 366] width 399 height 56
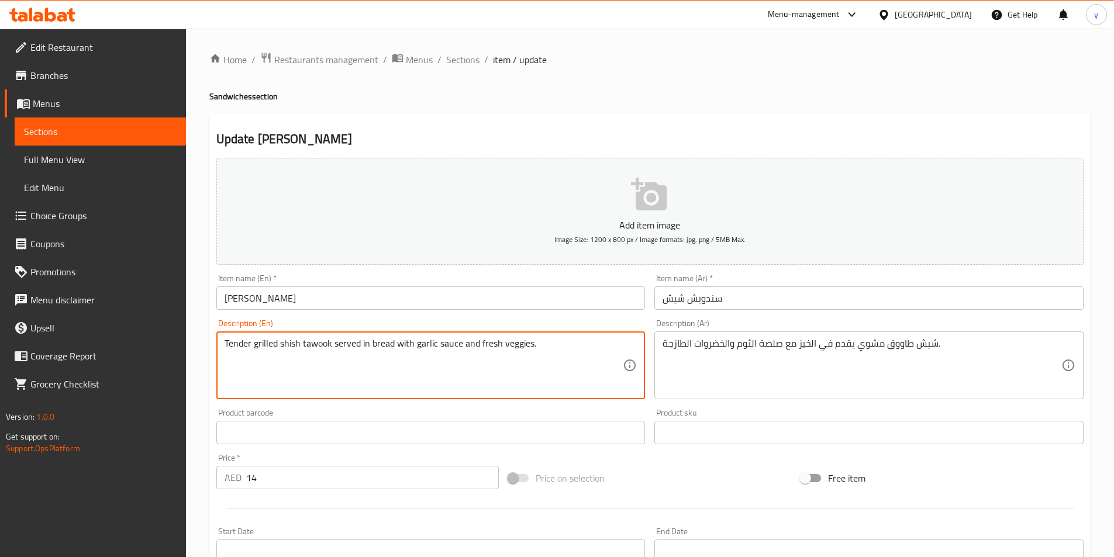
drag, startPoint x: 250, startPoint y: 345, endPoint x: 188, endPoint y: 351, distance: 61.7
click at [193, 351] on div "Home / Restaurants management / Menus / Sections / item / update Sandwiches sec…" at bounding box center [650, 427] width 928 height 797
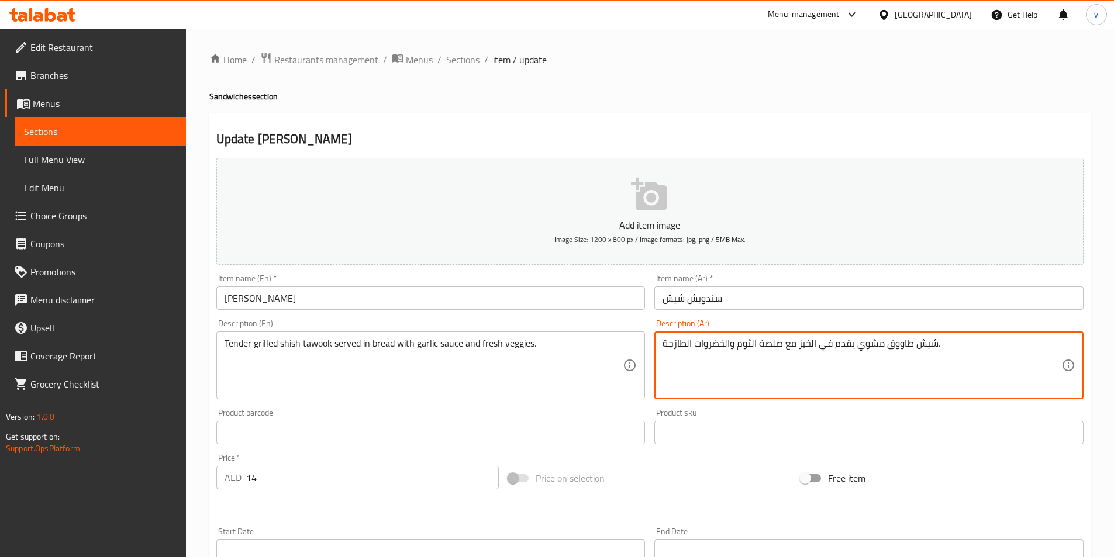
click at [765, 346] on textarea "شيش طاووق مشوي يقدم في الخبز مع صلصة الثوم والخضروات الطازجة." at bounding box center [861, 366] width 399 height 56
click at [753, 359] on textarea "شيش طاووق مشوي يقدم في الخبز مع صوص الثوم والخضروات الطازجة." at bounding box center [861, 366] width 399 height 56
click at [942, 343] on textarea "شيش طاووق مشوي يقدم في الخبز مع صوص الثوم والخضروات الطازجة." at bounding box center [861, 366] width 399 height 56
click at [882, 347] on textarea "شيش طاووق مشوي يقدم في الخبز مع صوص الثوم والخضروات الطازجة." at bounding box center [861, 366] width 399 height 56
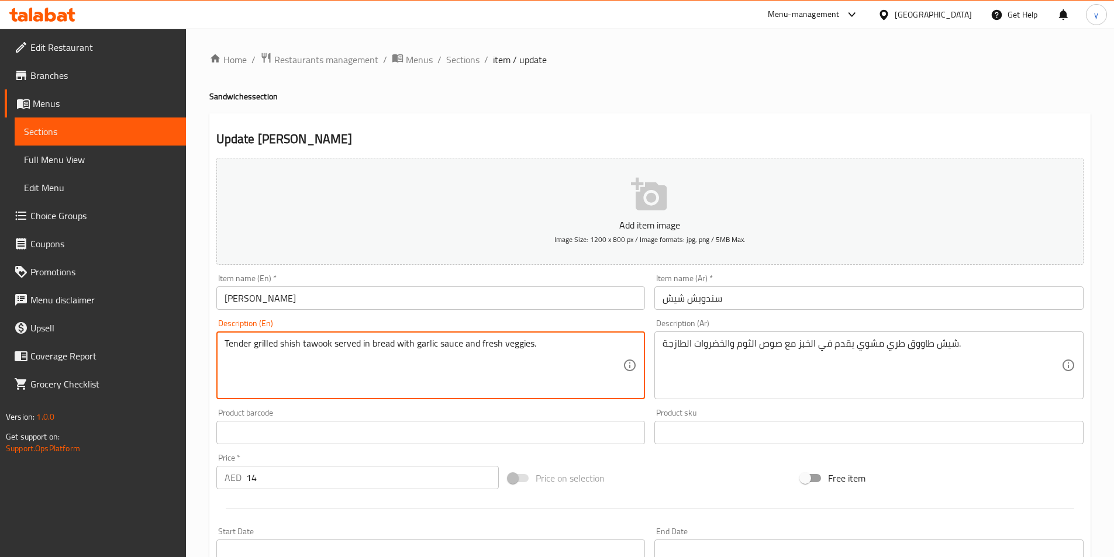
click at [236, 346] on textarea "Tender grilled shish tawook served in bread with garlic sauce and fresh veggies." at bounding box center [424, 366] width 399 height 56
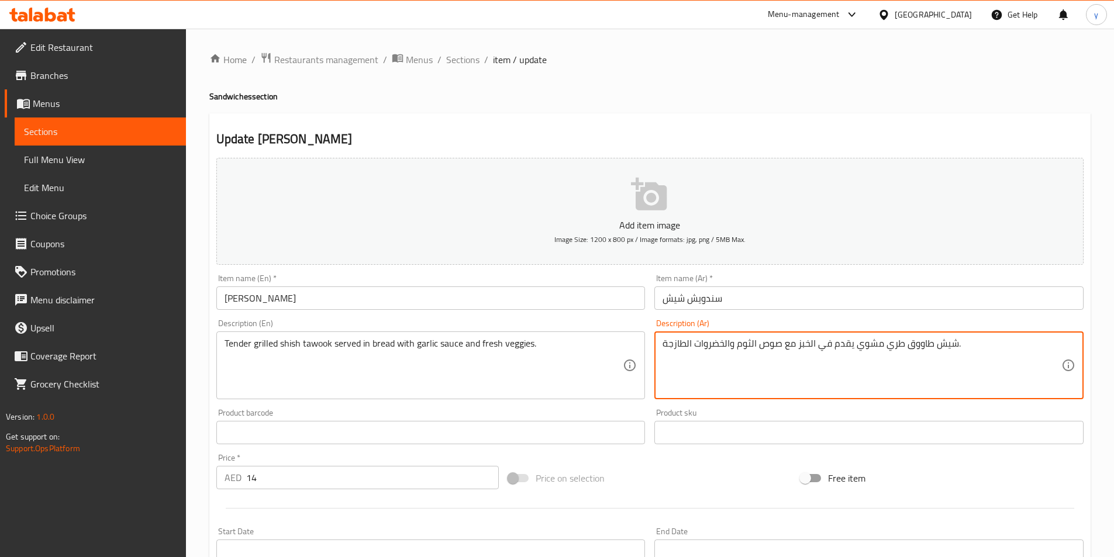
drag, startPoint x: 883, startPoint y: 347, endPoint x: 905, endPoint y: 346, distance: 21.7
click at [854, 346] on textarea "شيش طاووق مشوي يقدم في الخبز مع صوص الثوم والخضروات الطازجة." at bounding box center [861, 366] width 399 height 56
paste textarea "طري"
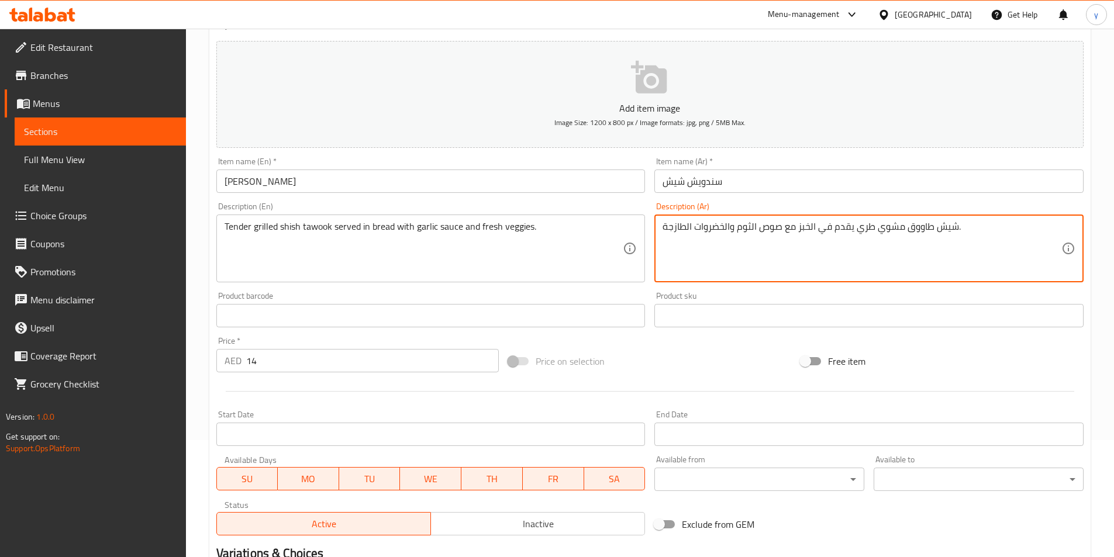
scroll to position [269, 0]
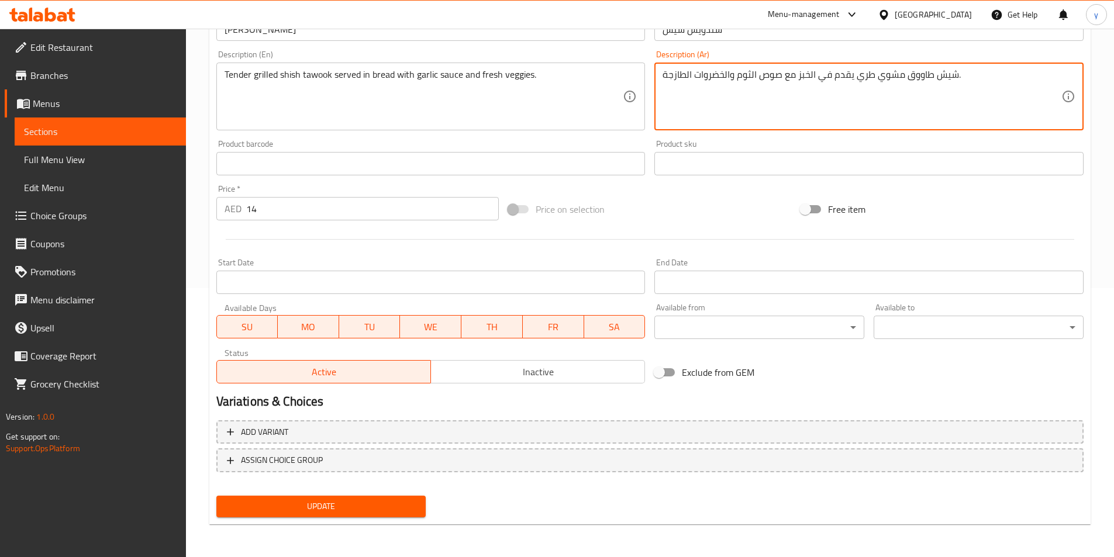
type textarea "شيش طاووق مشوي طري يقدم في الخبز مع صوص الثوم والخضروات الطازجة."
click at [301, 513] on span "Update" at bounding box center [321, 506] width 191 height 15
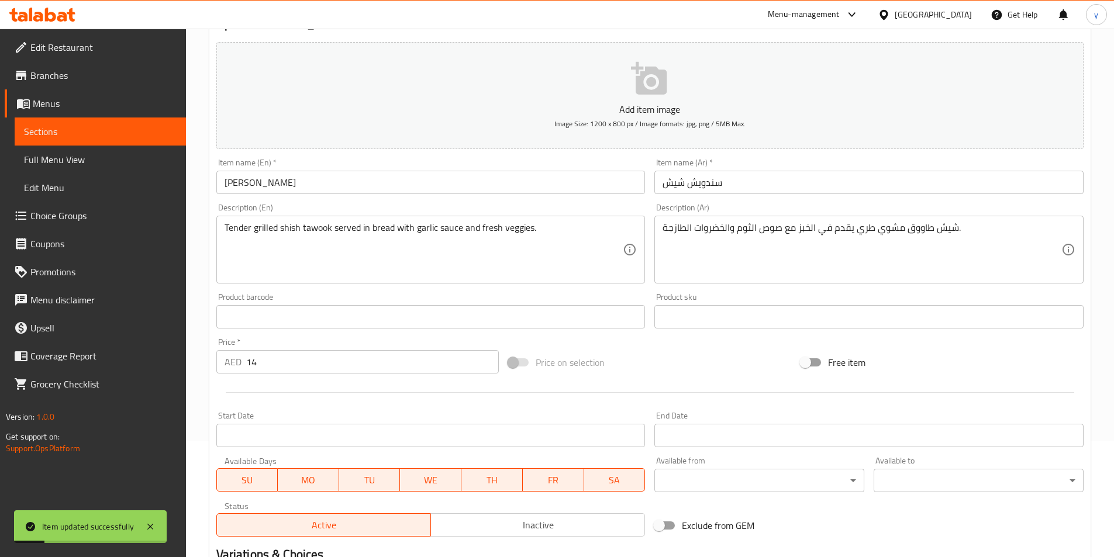
scroll to position [0, 0]
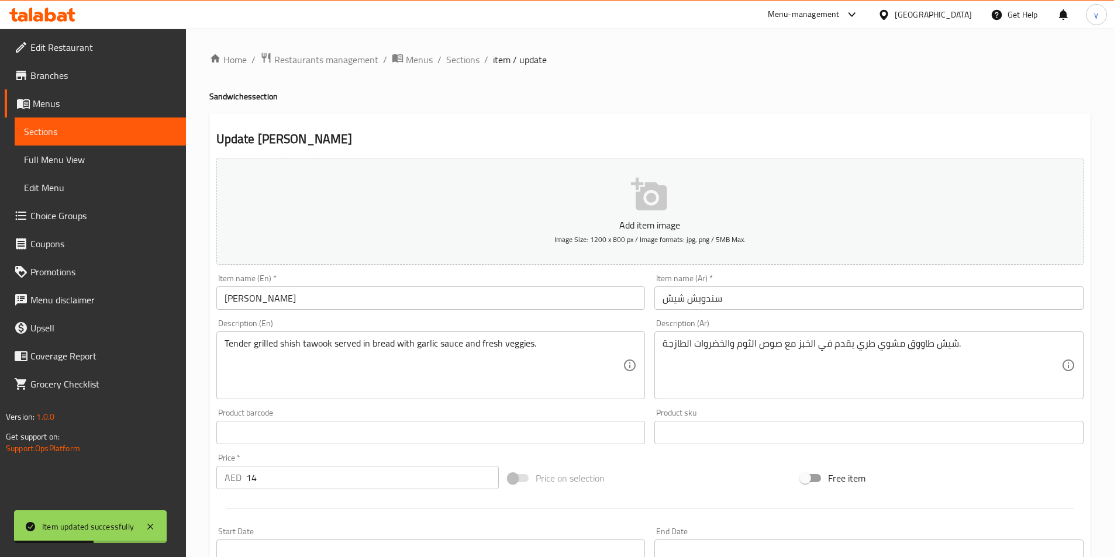
click at [59, 149] on link "Full Menu View" at bounding box center [100, 160] width 171 height 28
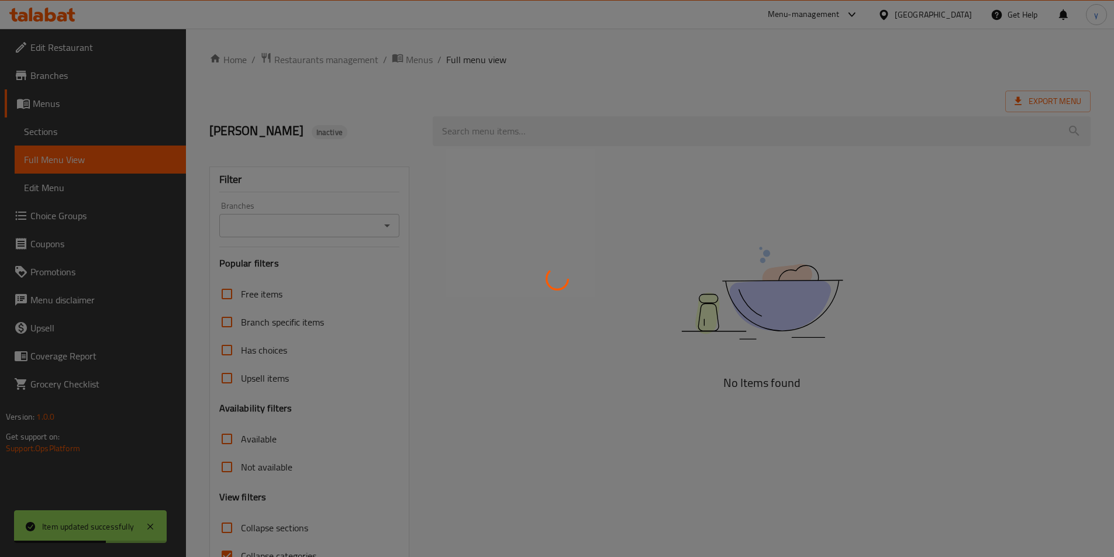
click at [65, 136] on div at bounding box center [557, 278] width 1114 height 557
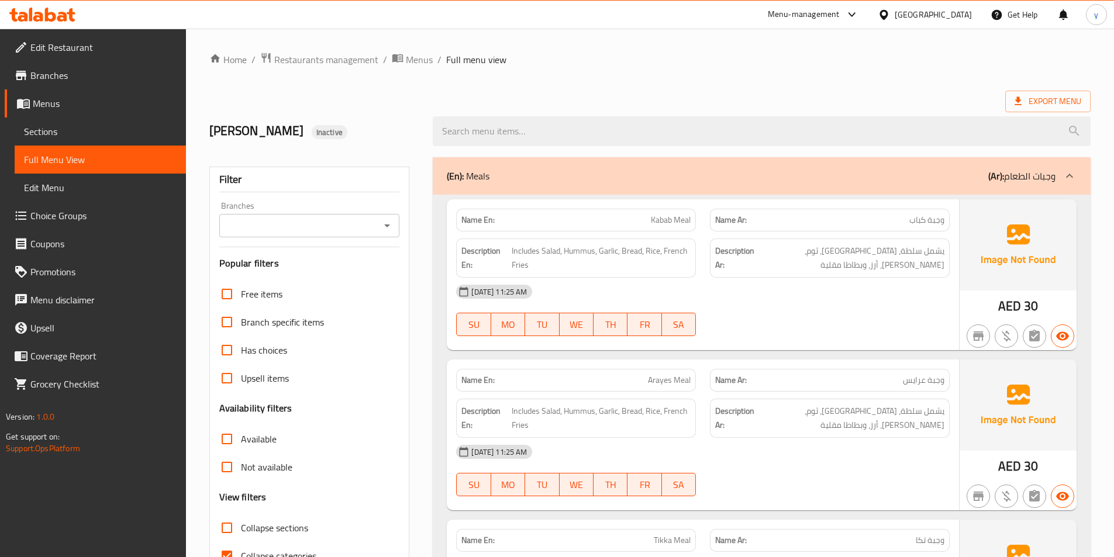
click at [58, 133] on span "Sections" at bounding box center [100, 132] width 153 height 14
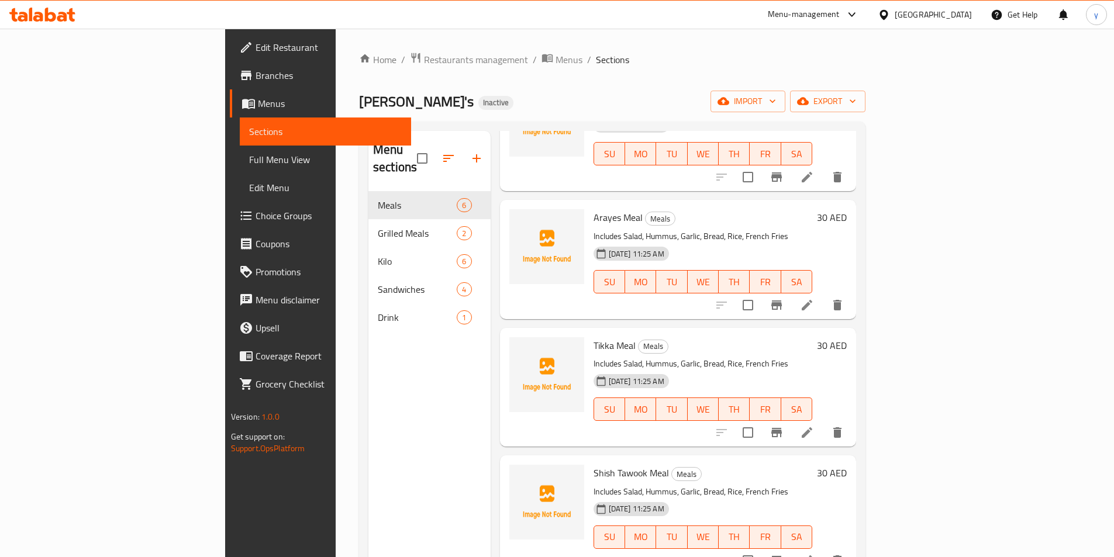
scroll to position [117, 0]
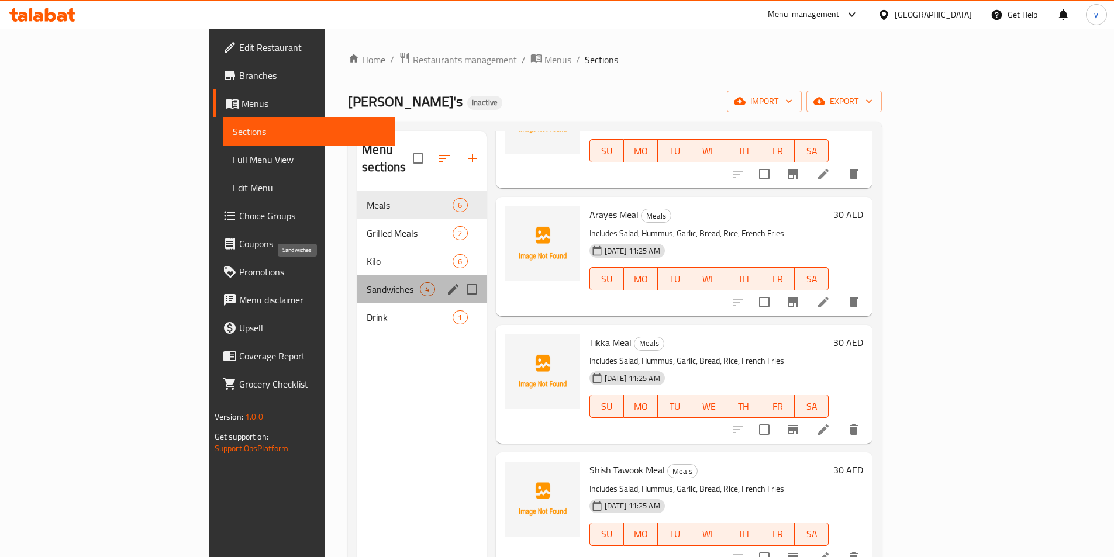
click at [367, 282] on span "Sandwiches" at bounding box center [393, 289] width 53 height 14
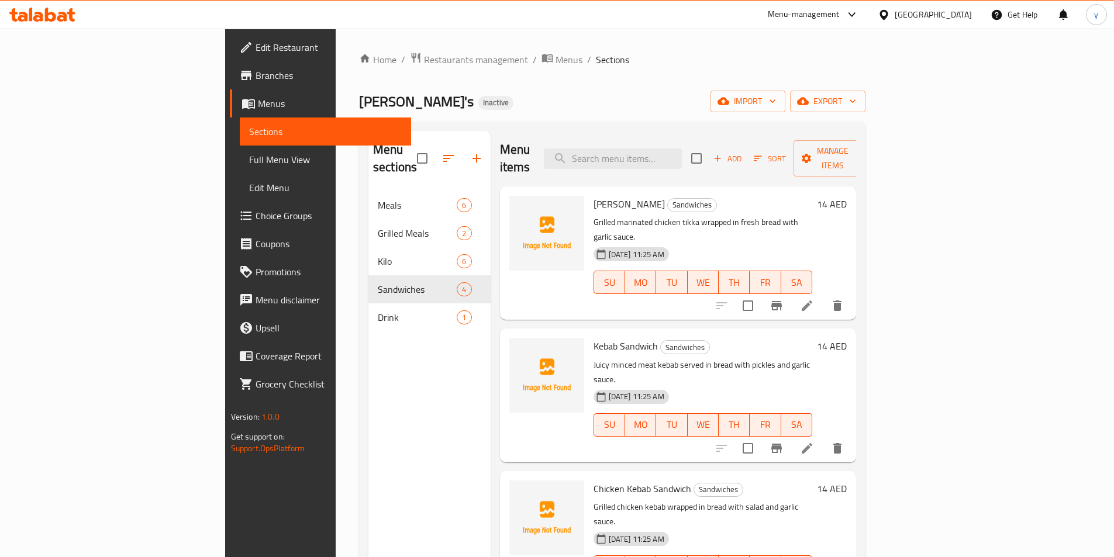
scroll to position [164, 0]
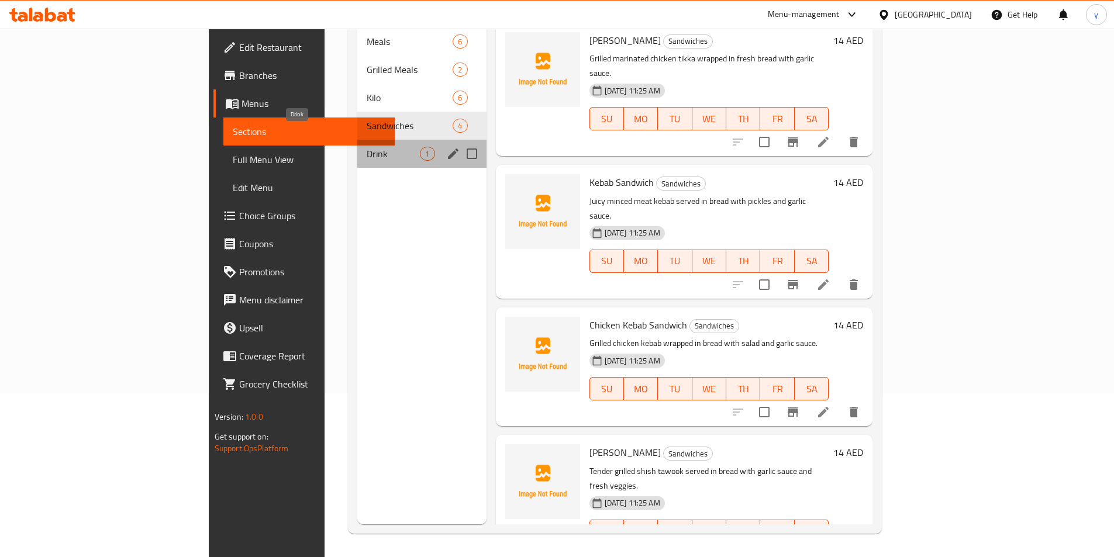
click at [367, 147] on span "Drink" at bounding box center [393, 154] width 53 height 14
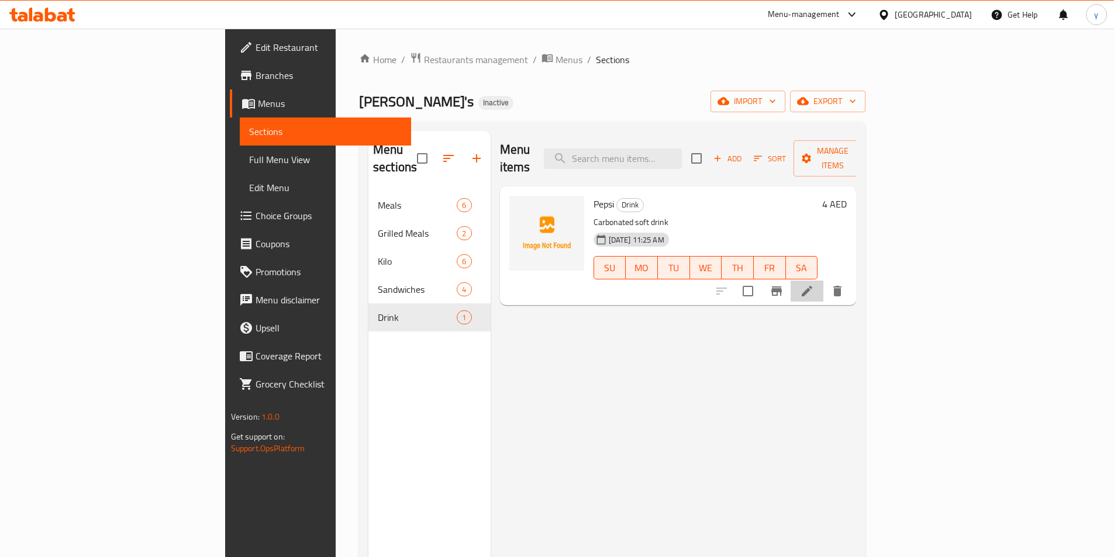
click at [823, 281] on li at bounding box center [806, 291] width 33 height 21
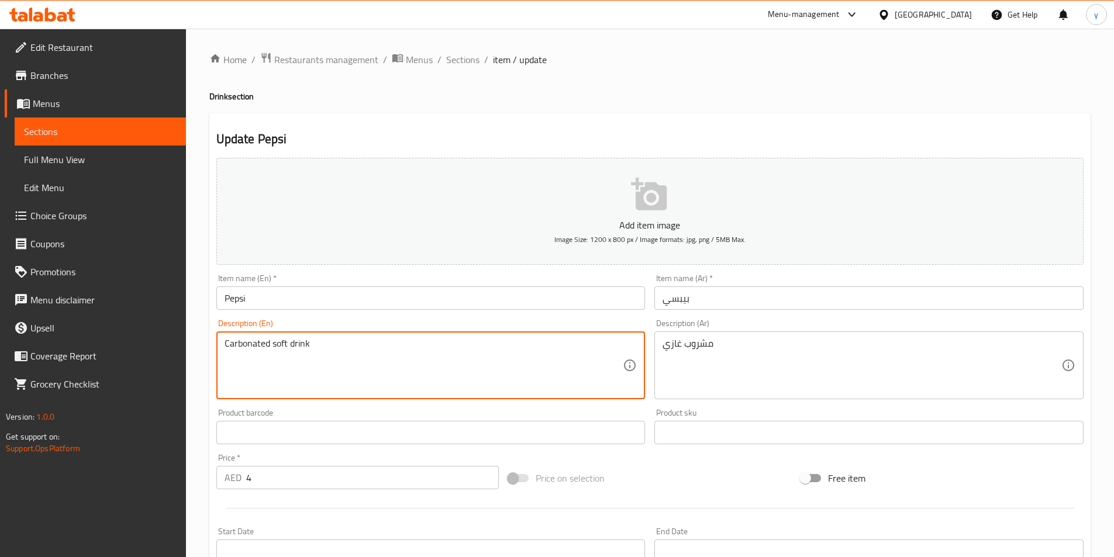
drag, startPoint x: 288, startPoint y: 346, endPoint x: 220, endPoint y: 346, distance: 67.8
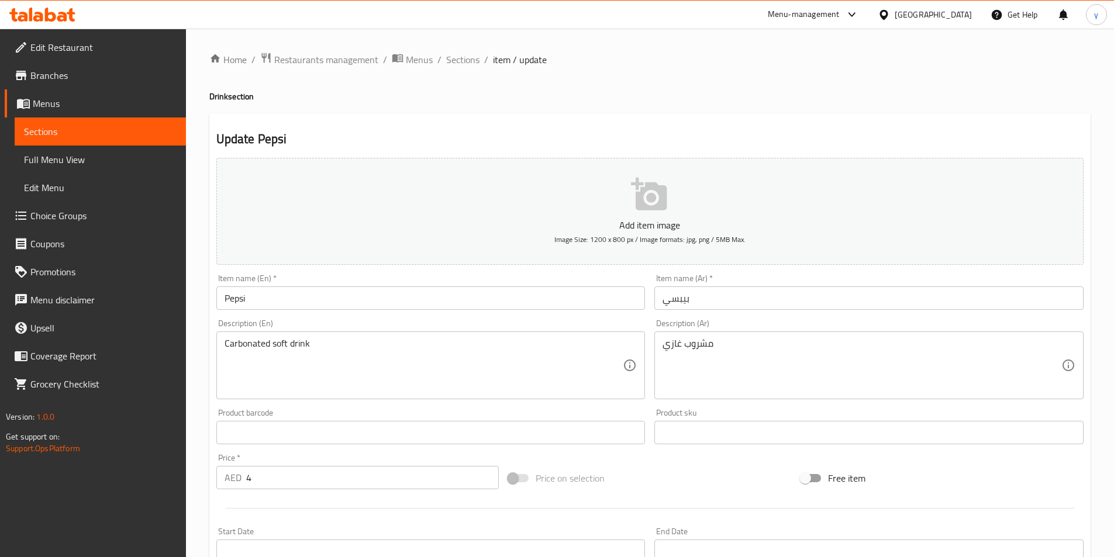
click at [330, 357] on textarea "Carbonated soft drink" at bounding box center [424, 366] width 399 height 56
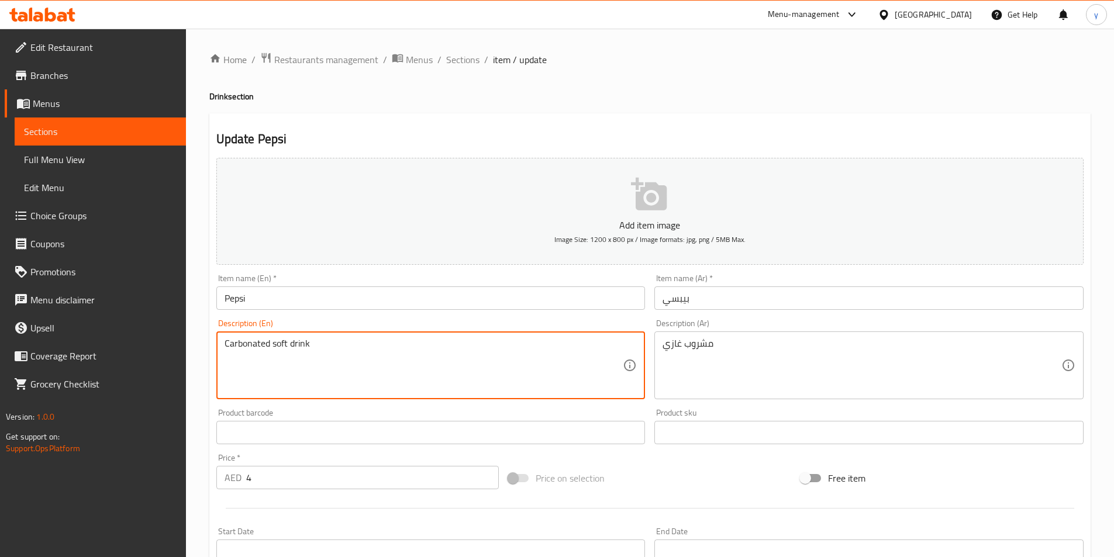
drag, startPoint x: 286, startPoint y: 344, endPoint x: 223, endPoint y: 347, distance: 62.6
click at [223, 347] on div "Carbonated soft drink Description (En)" at bounding box center [430, 365] width 429 height 68
drag, startPoint x: 331, startPoint y: 342, endPoint x: 187, endPoint y: 335, distance: 144.0
click at [187, 335] on div "Home / Restaurants management / Menus / Sections / item / update Drink section …" at bounding box center [650, 427] width 928 height 797
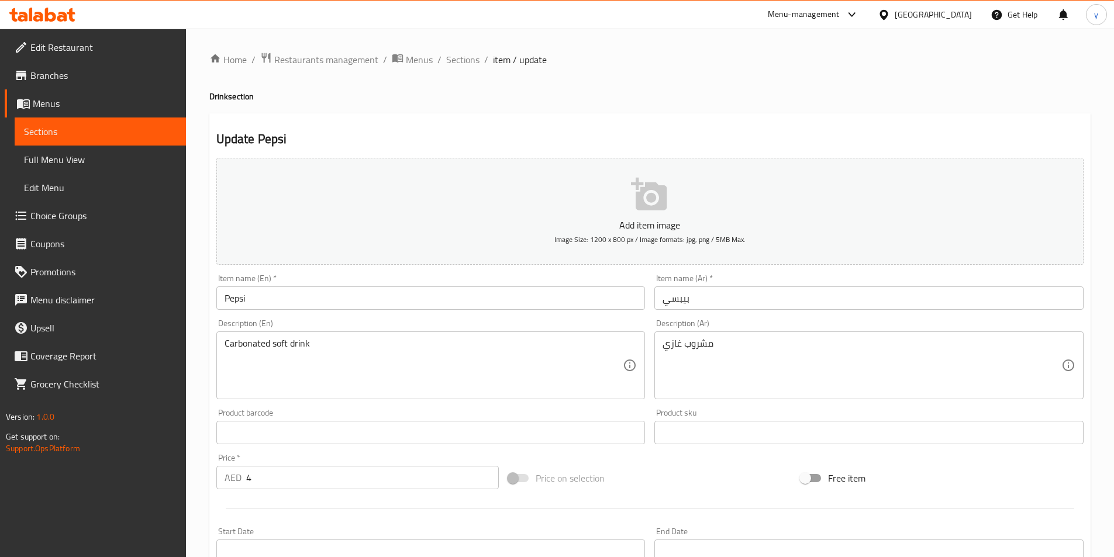
click at [277, 354] on textarea "Carbonated soft drink" at bounding box center [424, 366] width 399 height 56
drag, startPoint x: 84, startPoint y: 150, endPoint x: 81, endPoint y: 132, distance: 18.4
click at [84, 150] on link "Full Menu View" at bounding box center [100, 160] width 171 height 28
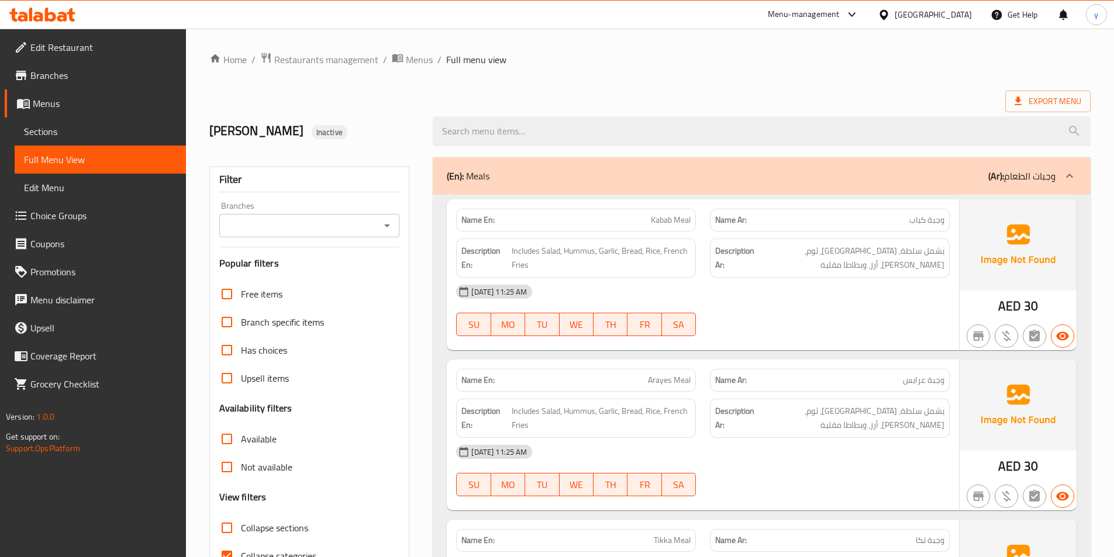
click at [81, 132] on span "Sections" at bounding box center [100, 132] width 153 height 14
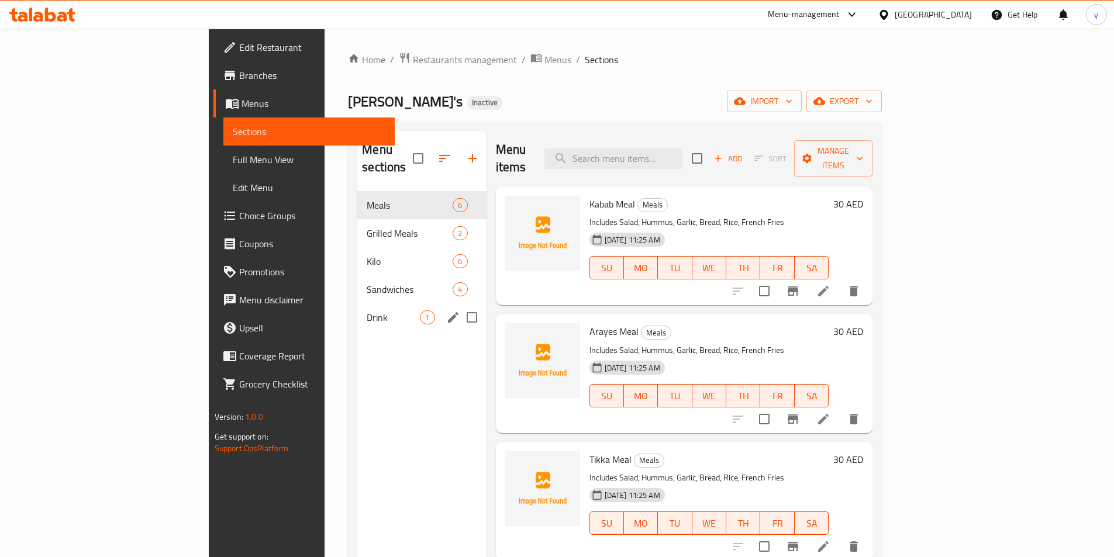
click at [367, 310] on span "Drink" at bounding box center [393, 317] width 53 height 14
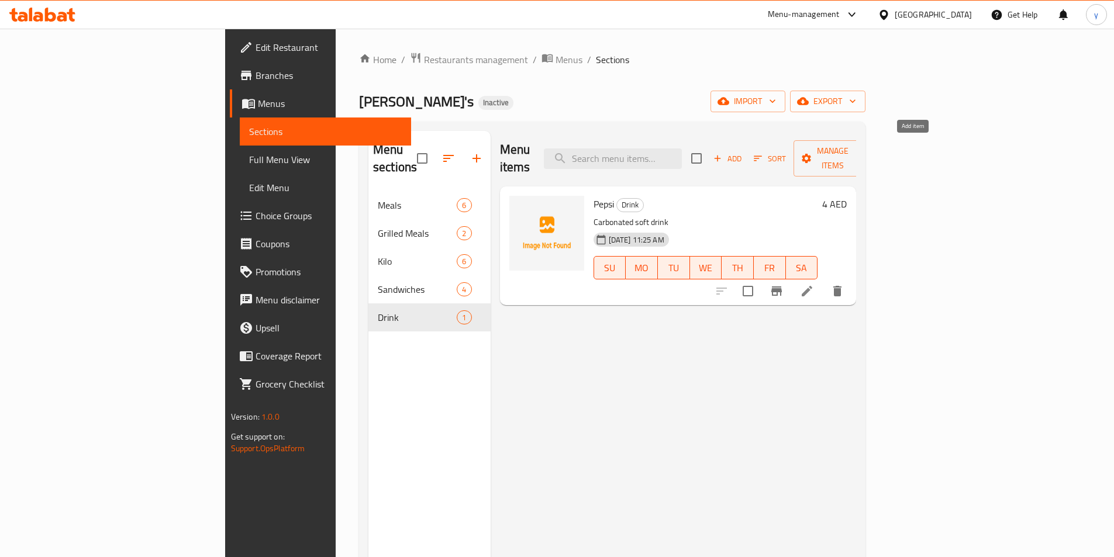
click at [743, 154] on span "Add" at bounding box center [728, 158] width 32 height 13
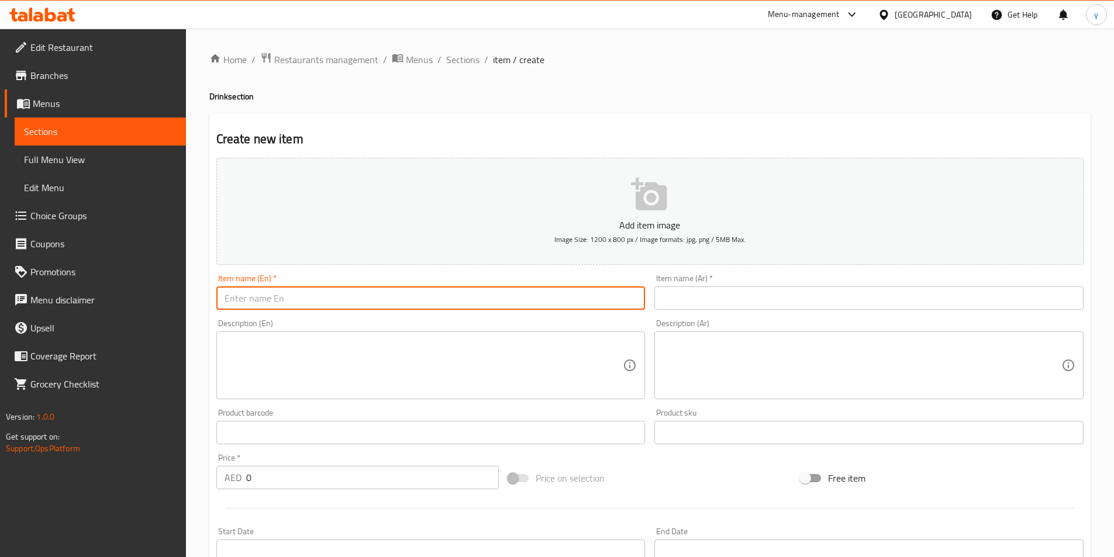
click at [309, 302] on input "text" at bounding box center [430, 297] width 429 height 23
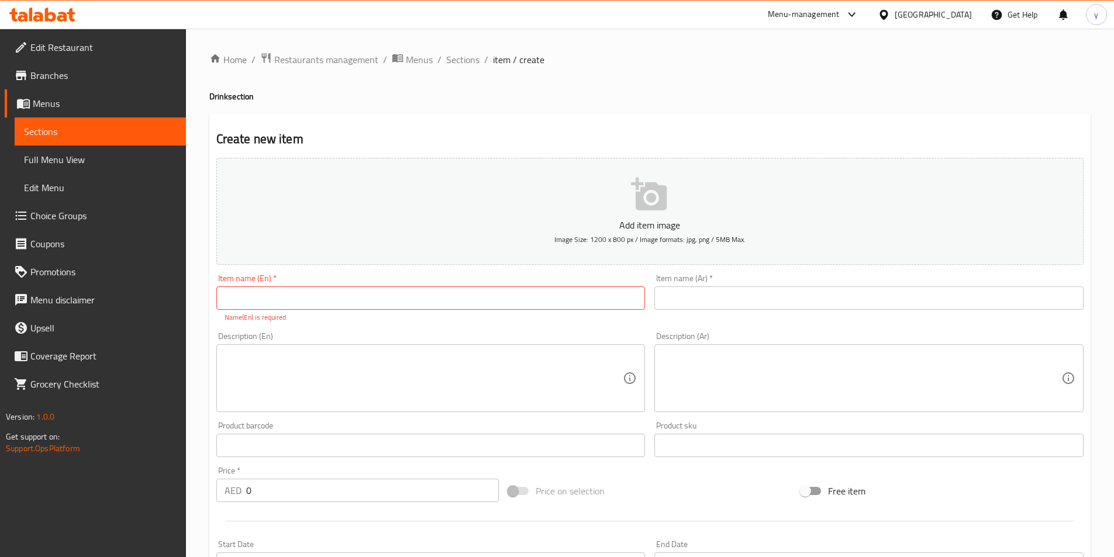
click at [255, 294] on input "text" at bounding box center [430, 297] width 429 height 23
paste input "Small Water"
type input "Small Water"
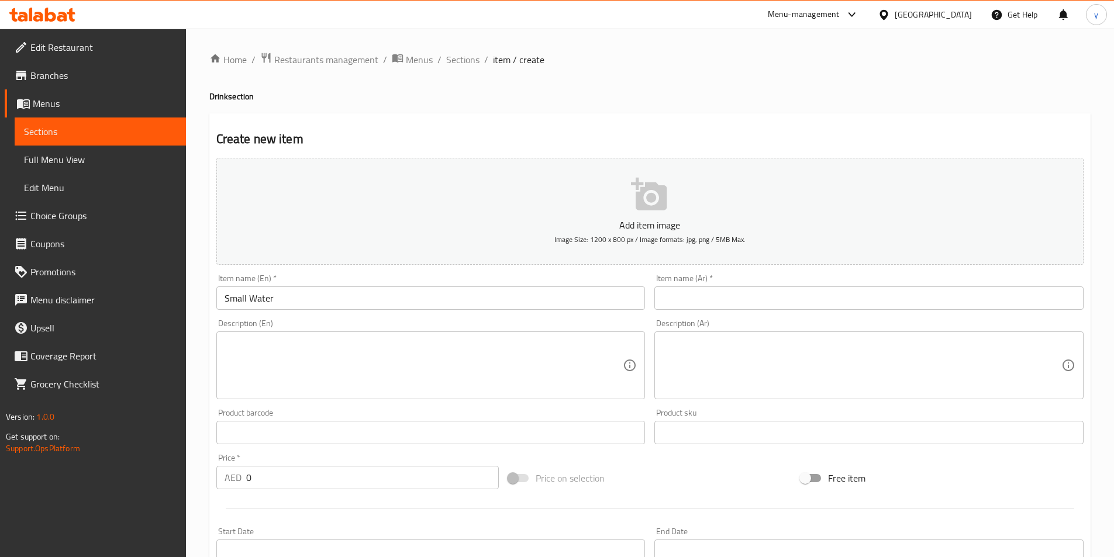
click at [747, 299] on input "text" at bounding box center [868, 297] width 429 height 23
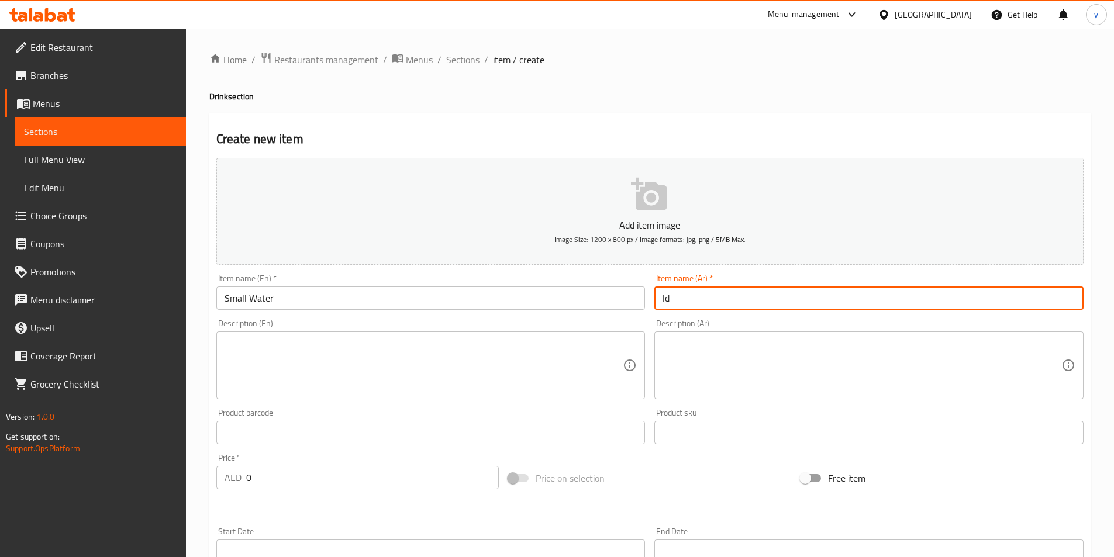
type input "l"
drag, startPoint x: 680, startPoint y: 299, endPoint x: 648, endPoint y: 300, distance: 31.6
click at [651, 296] on div "Item name (Ar)   * مياه صيرة Item name (Ar) *" at bounding box center [869, 292] width 438 height 45
type input "مياه صغيرة"
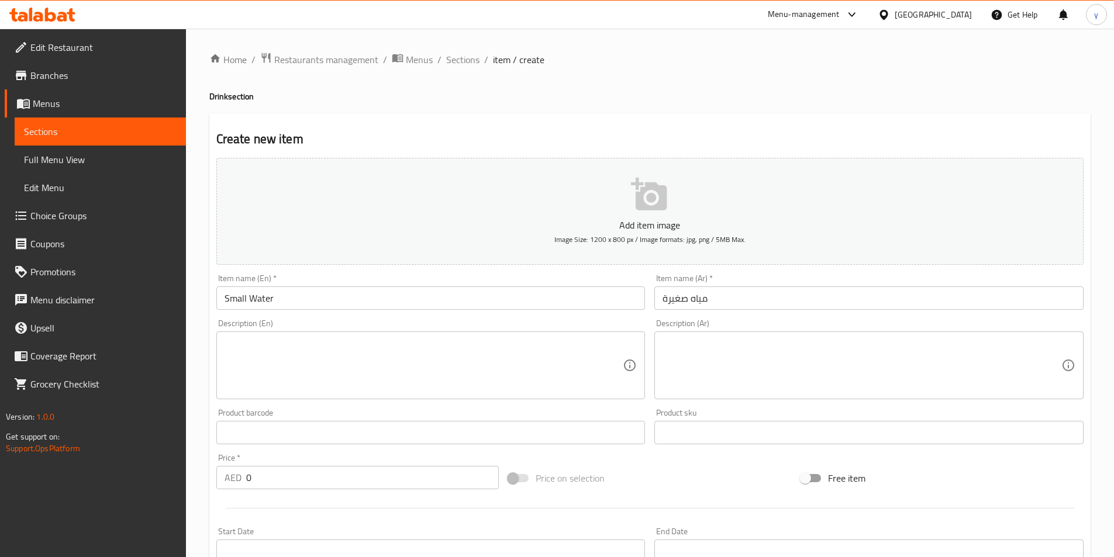
click at [372, 354] on textarea at bounding box center [424, 366] width 399 height 56
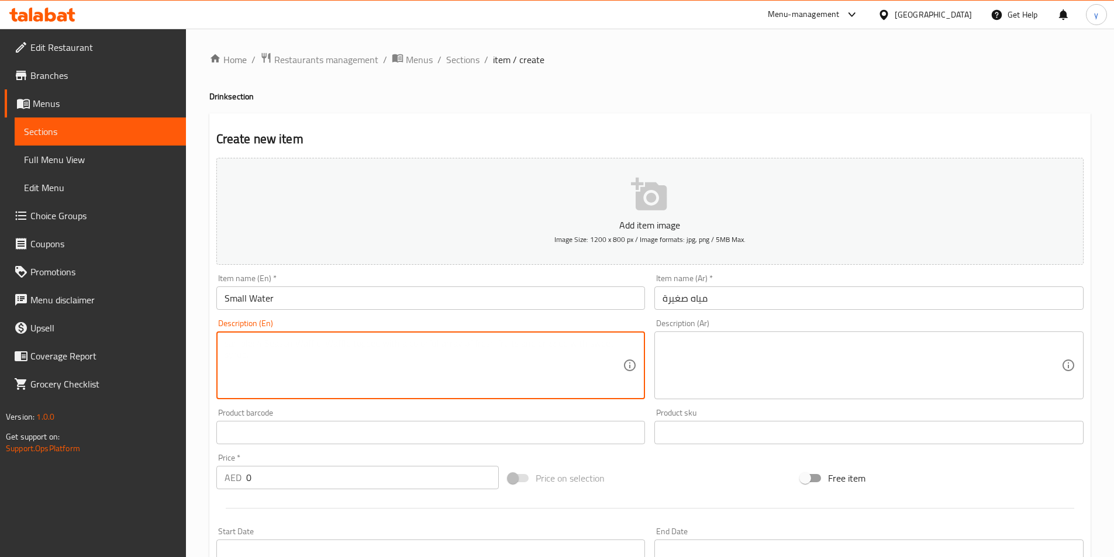
paste textarea "Mineral Water"
type textarea "Mineral Water"
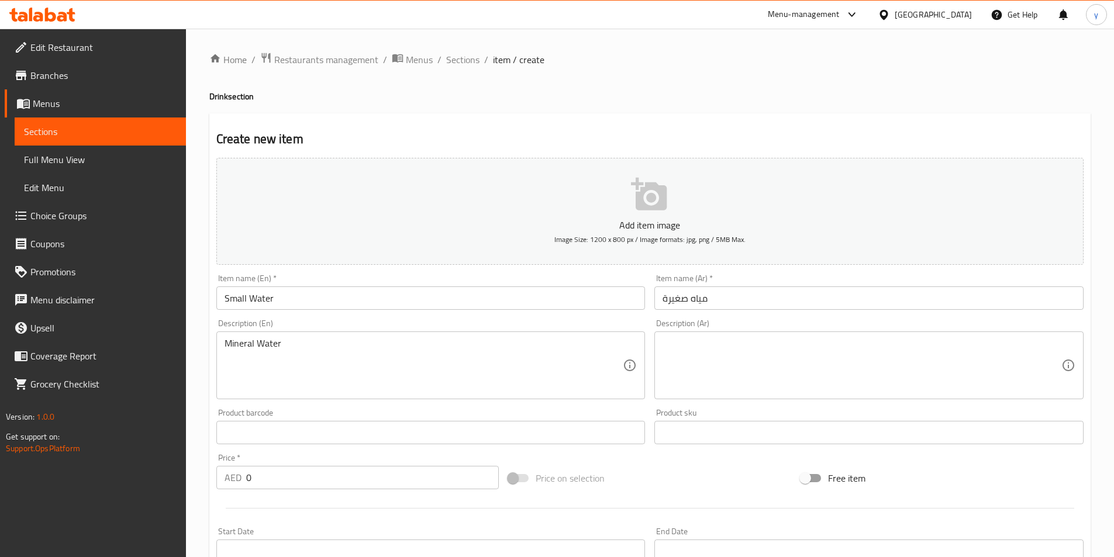
click at [792, 351] on textarea at bounding box center [861, 366] width 399 height 56
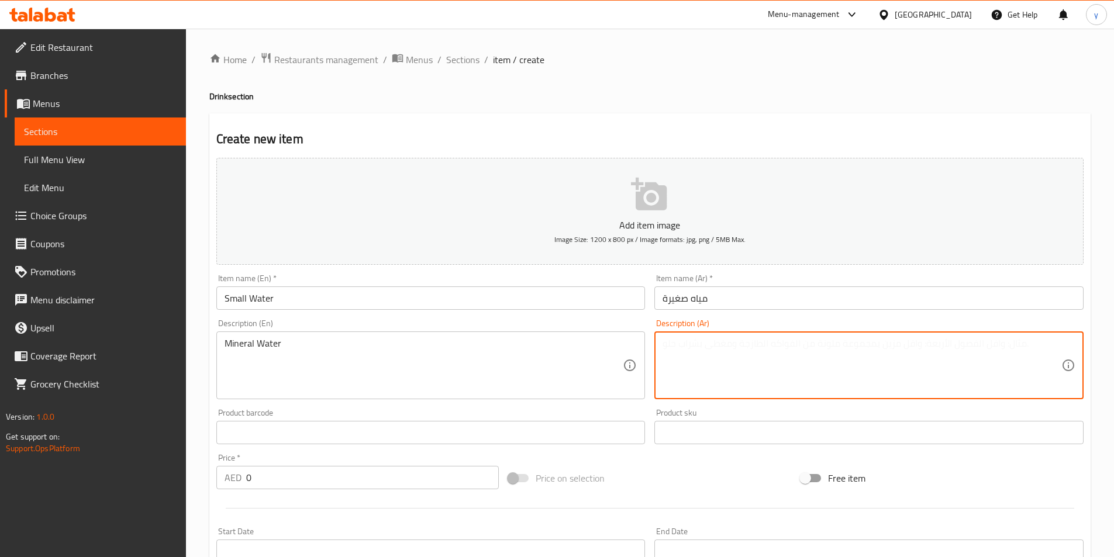
paste textarea "مياه معدنية"
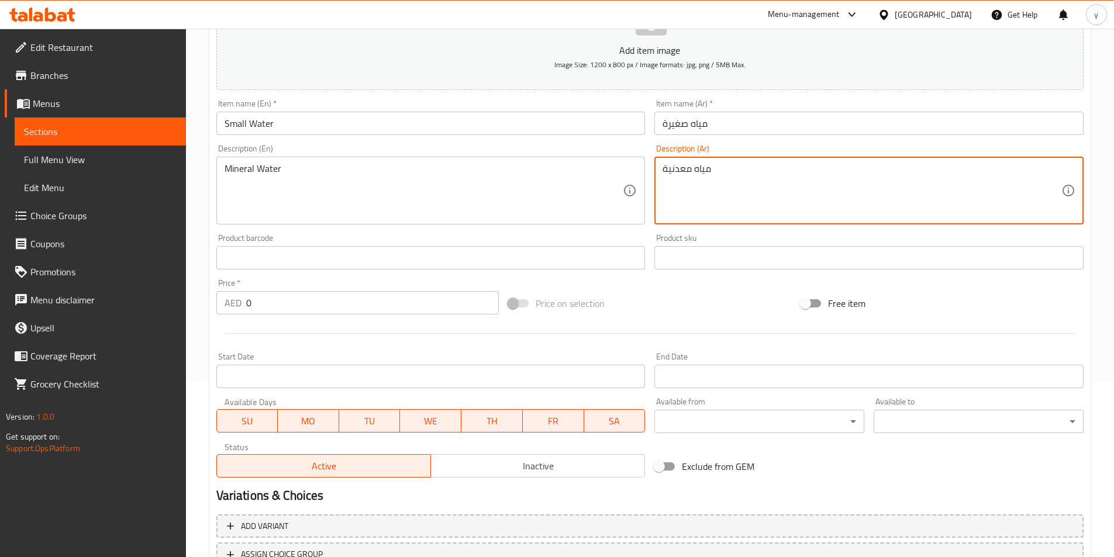
scroll to position [175, 0]
type textarea "مياه معدنية"
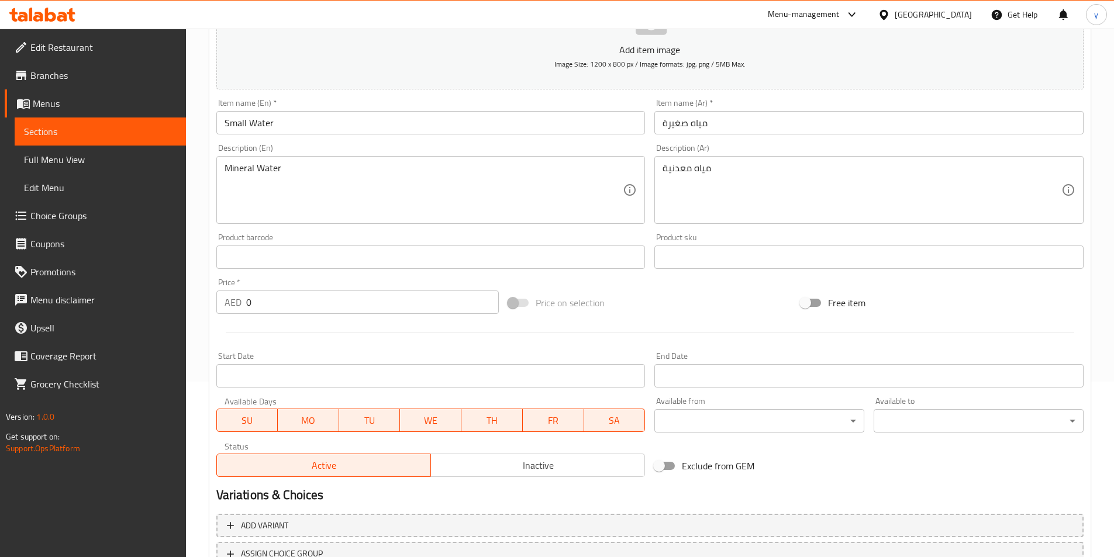
click at [296, 306] on input "0" at bounding box center [372, 302] width 253 height 23
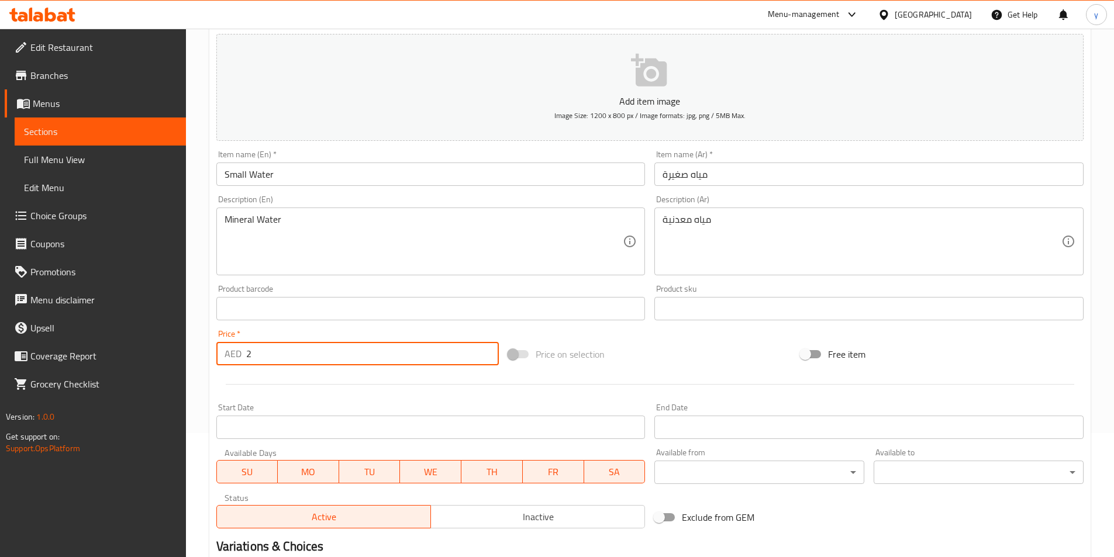
scroll to position [269, 0]
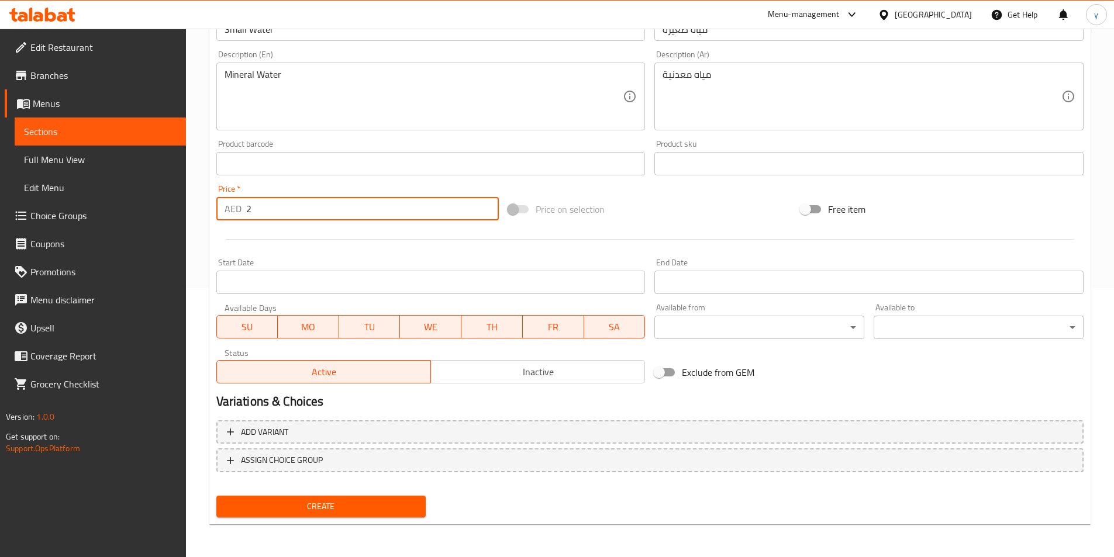
type input "2"
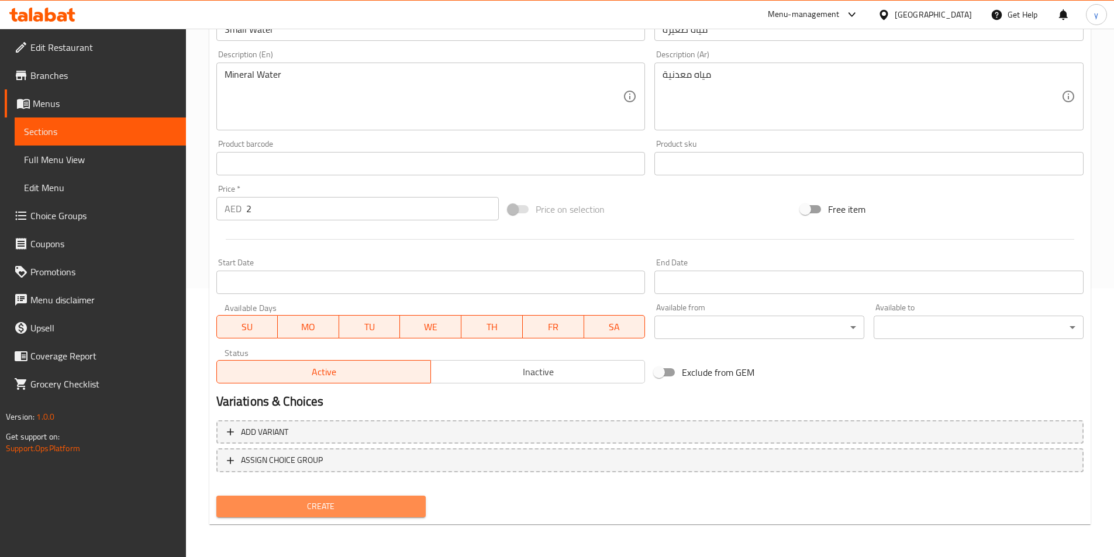
click at [341, 501] on span "Create" at bounding box center [321, 506] width 191 height 15
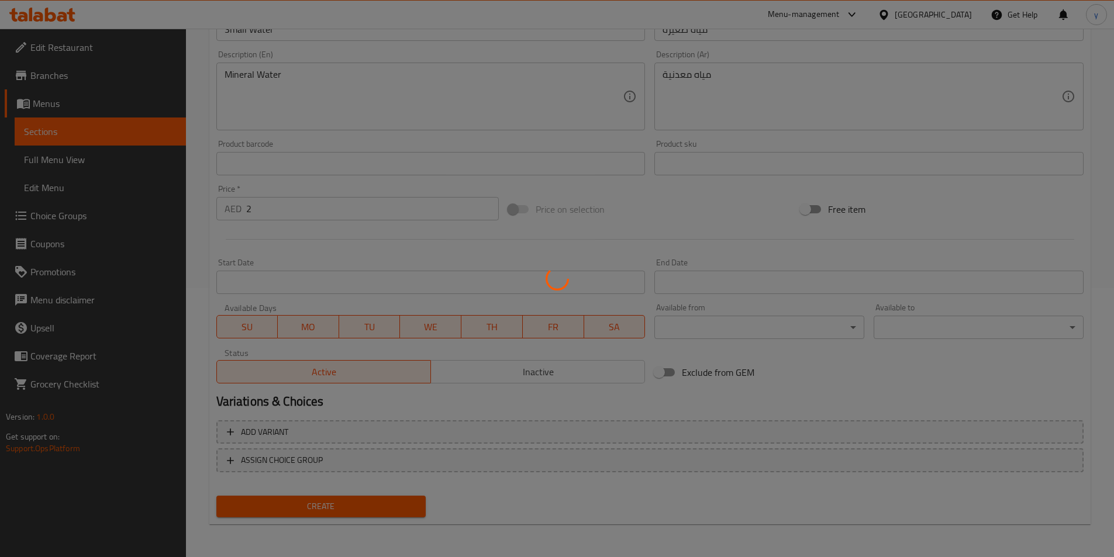
type input "0"
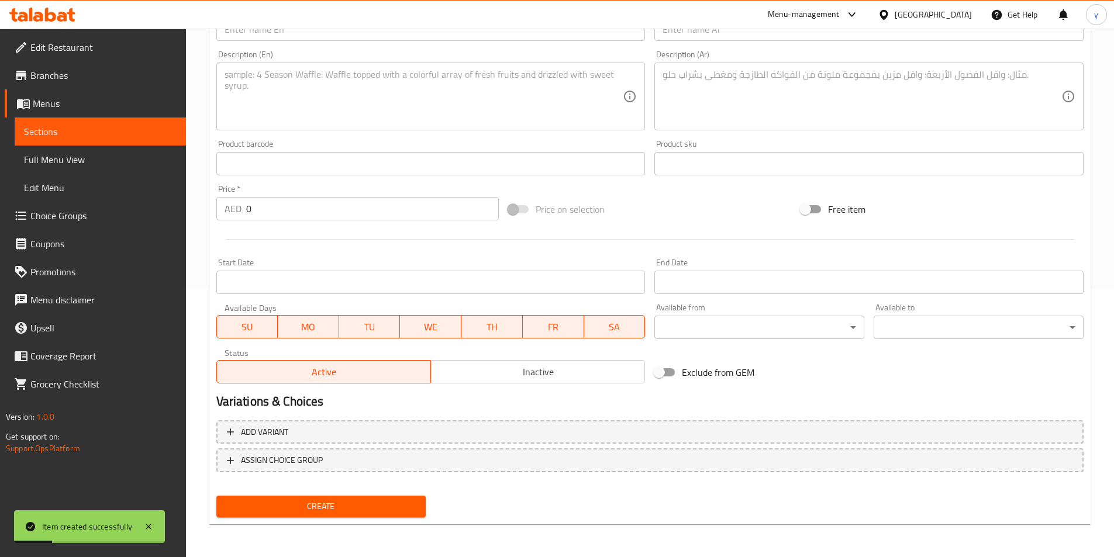
click at [106, 167] on link "Full Menu View" at bounding box center [100, 160] width 171 height 28
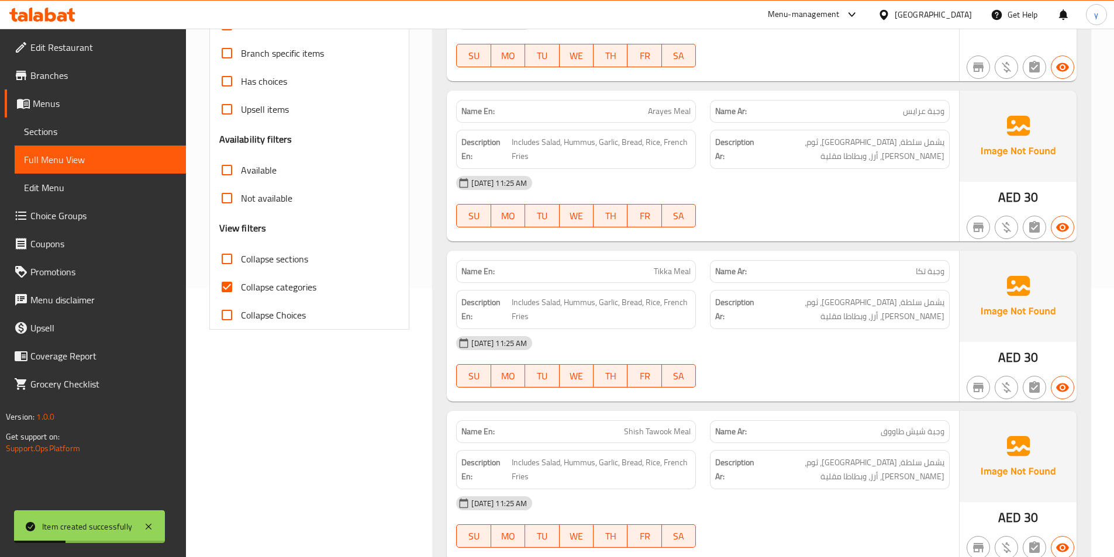
click at [99, 137] on span "Sections" at bounding box center [100, 132] width 153 height 14
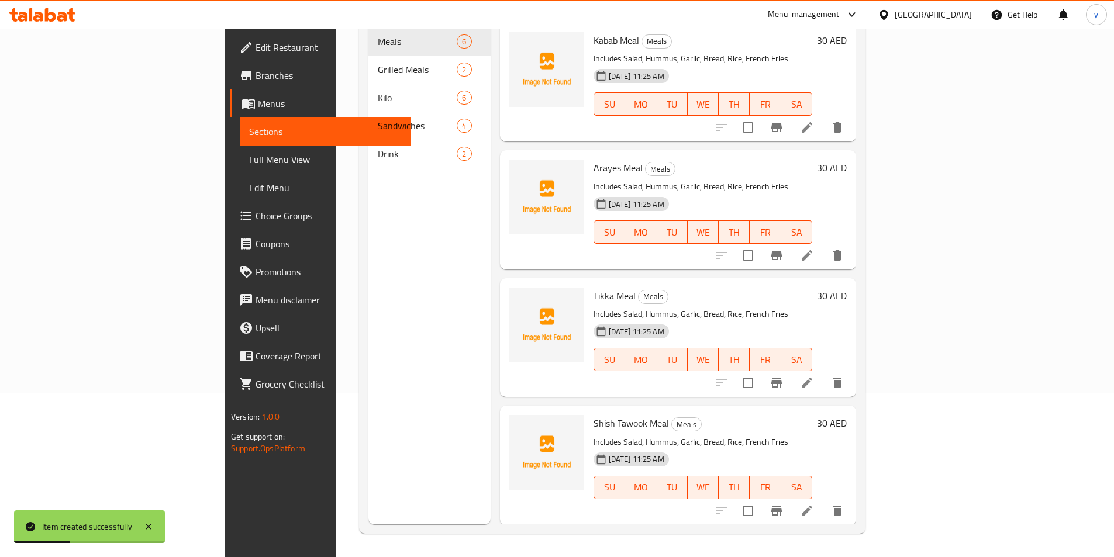
scroll to position [164, 0]
click at [368, 151] on nav "Meals 6 Grilled Meals 2 Kilo 6 Sandwiches 4 Drink 2" at bounding box center [429, 98] width 122 height 150
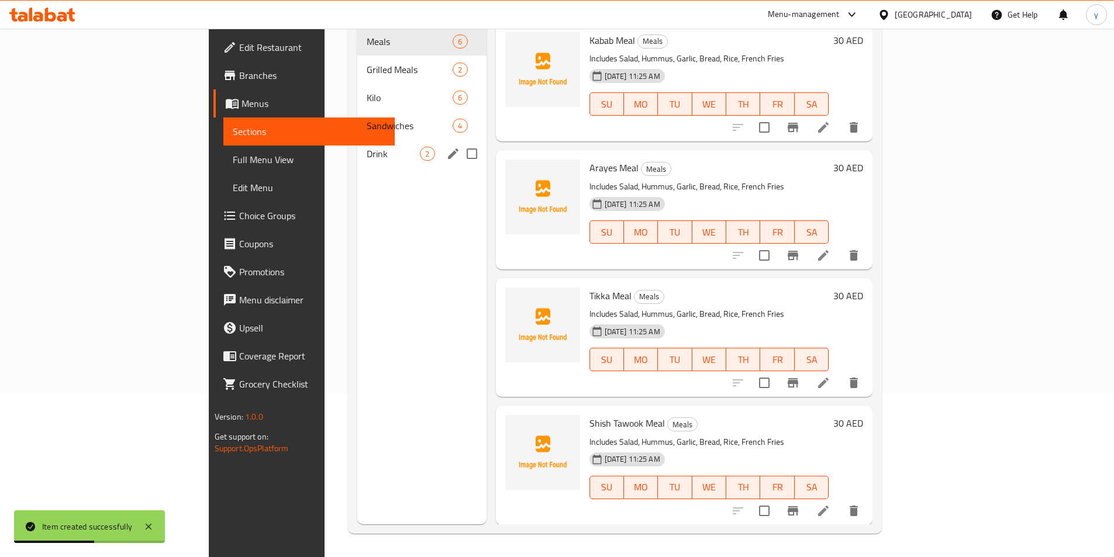
click at [367, 147] on span "Drink" at bounding box center [393, 154] width 53 height 14
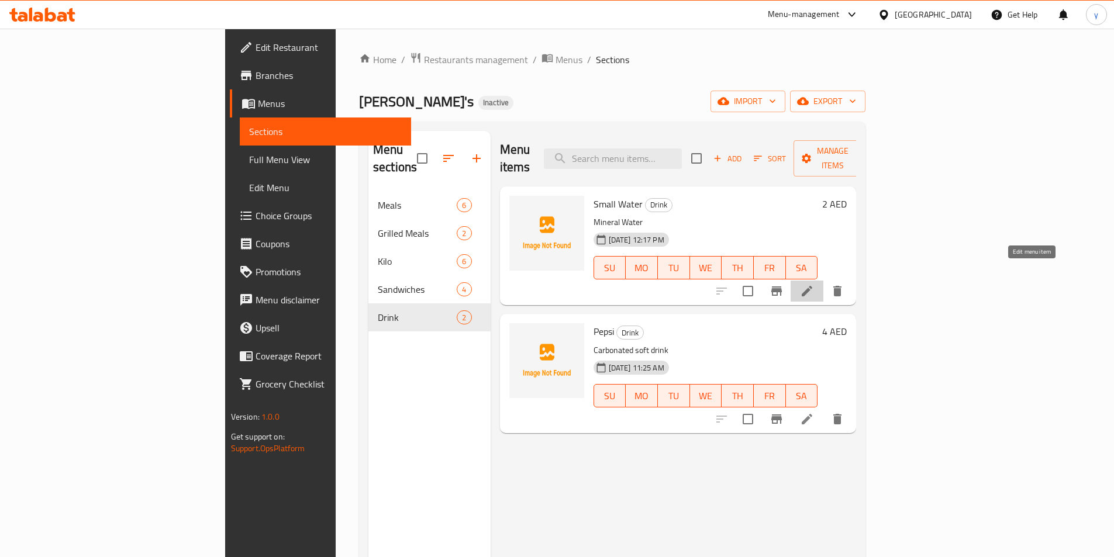
click at [814, 284] on icon at bounding box center [807, 291] width 14 height 14
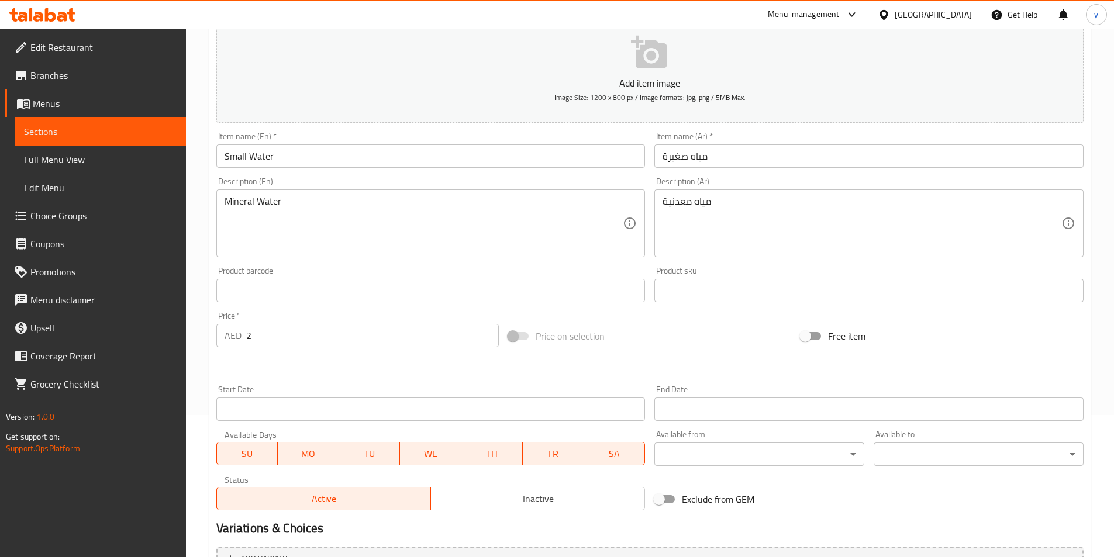
scroll to position [269, 0]
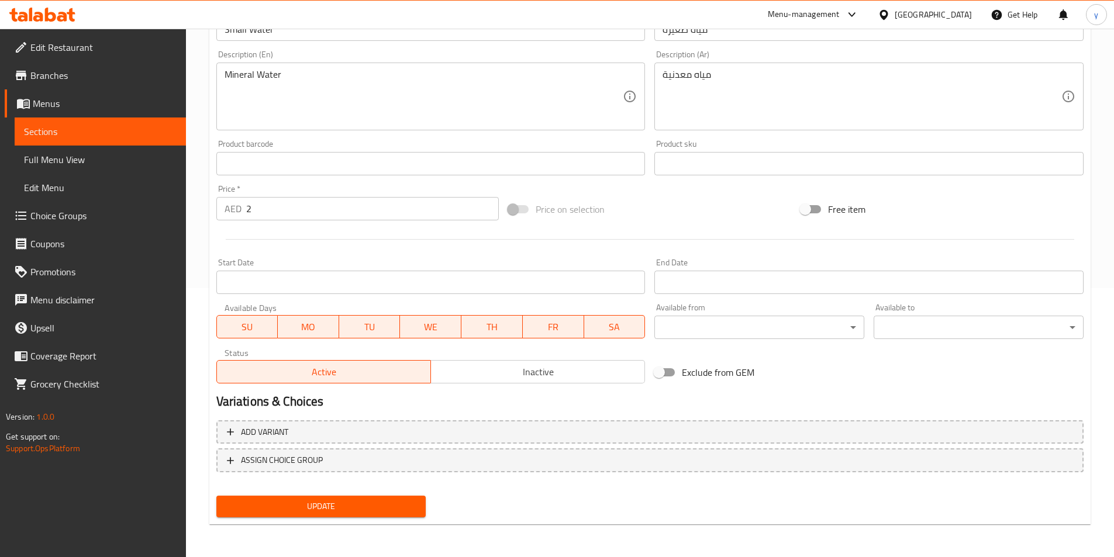
click at [64, 179] on link "Edit Menu" at bounding box center [100, 188] width 171 height 28
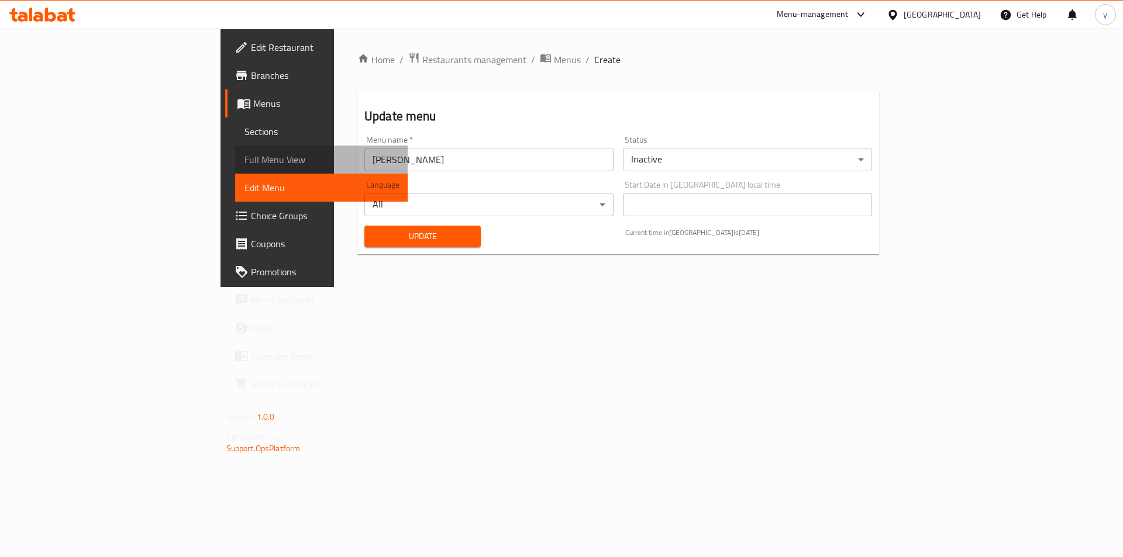
click at [244, 164] on span "Full Menu View" at bounding box center [321, 160] width 154 height 14
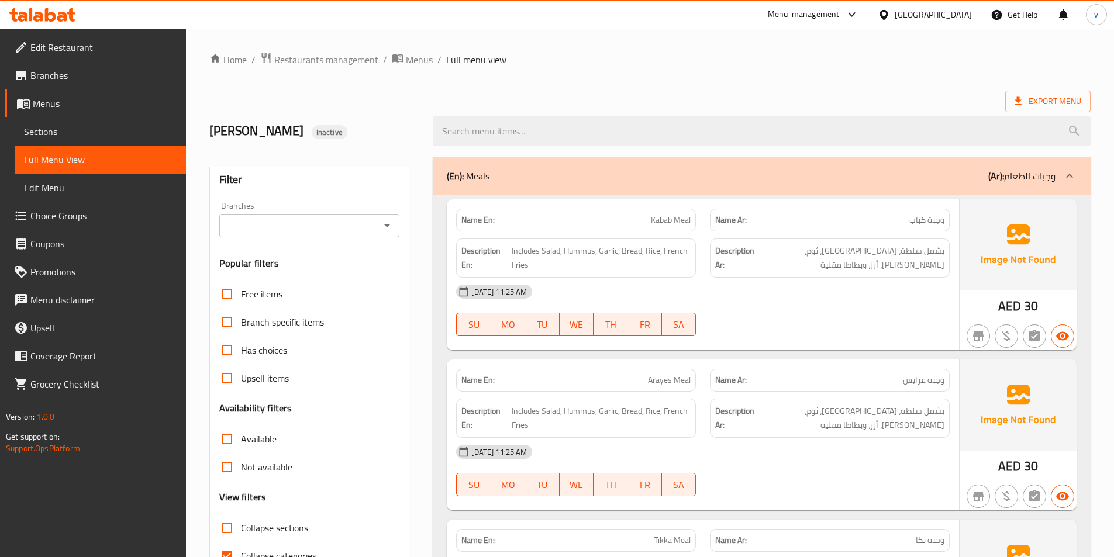
click at [99, 123] on link "Sections" at bounding box center [100, 132] width 171 height 28
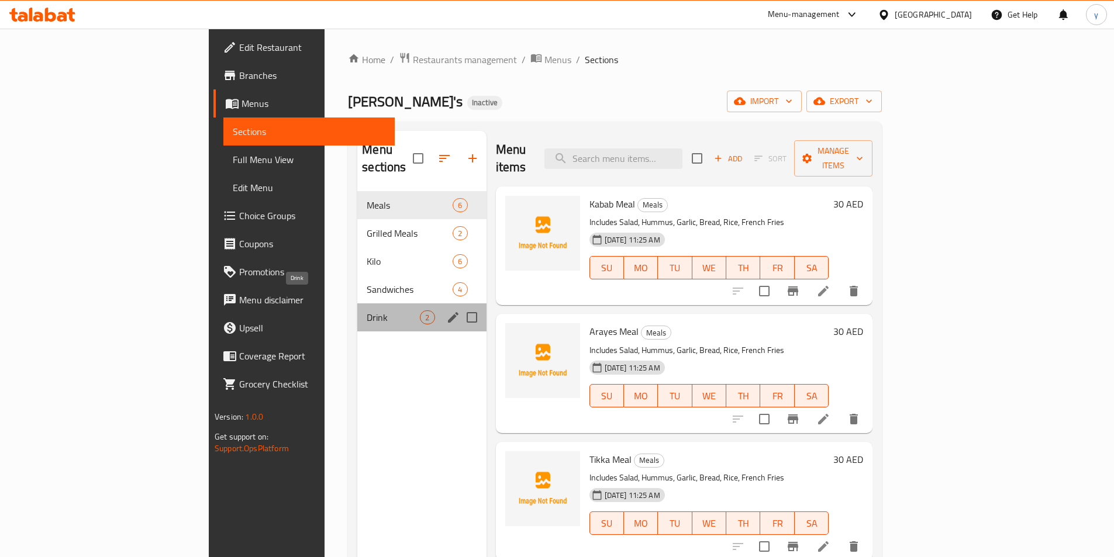
click at [367, 310] on span "Drink" at bounding box center [393, 317] width 53 height 14
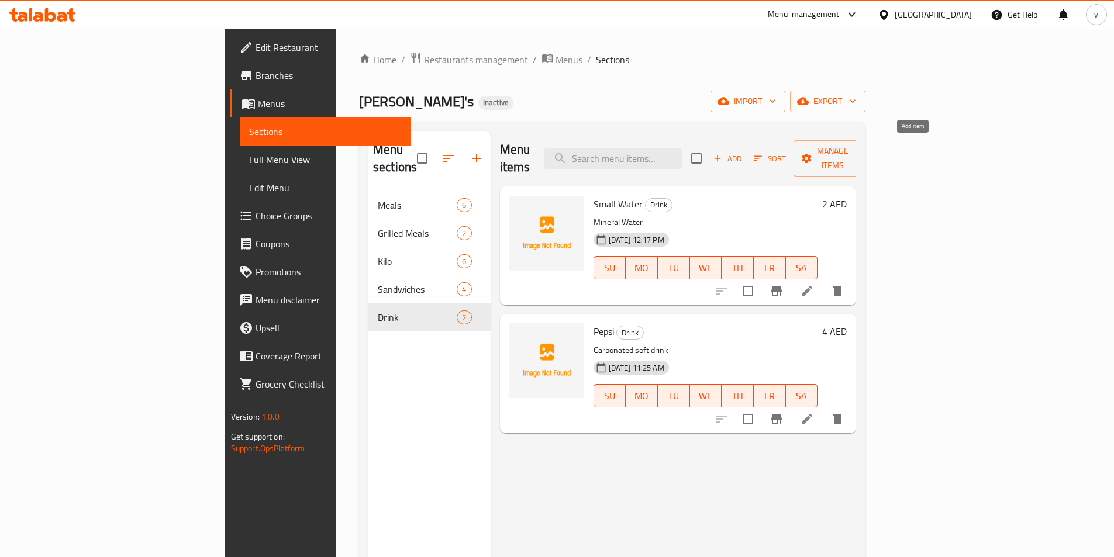
click at [743, 153] on span "Add" at bounding box center [728, 158] width 32 height 13
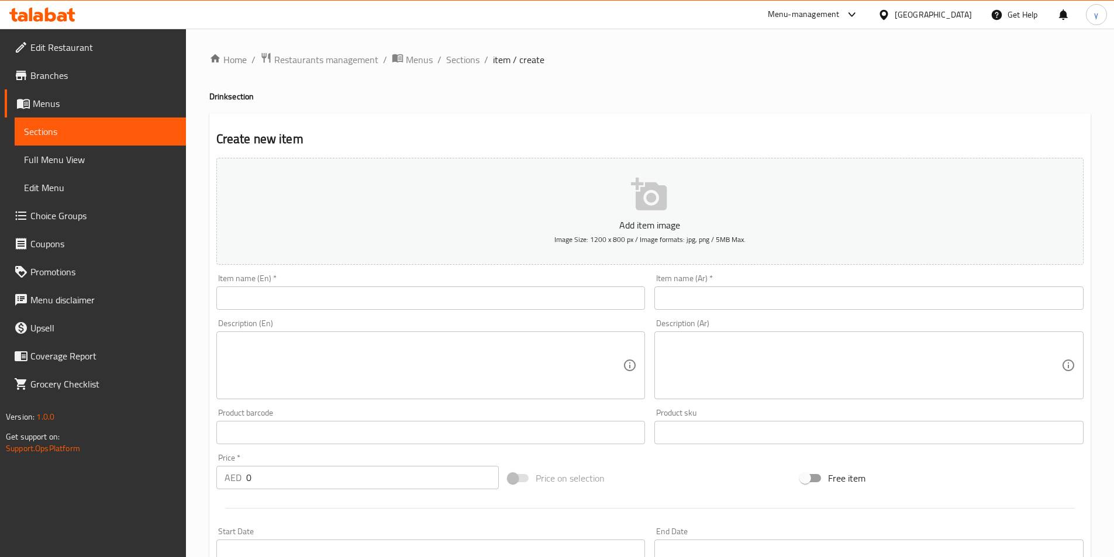
click at [291, 301] on input "text" at bounding box center [430, 297] width 429 height 23
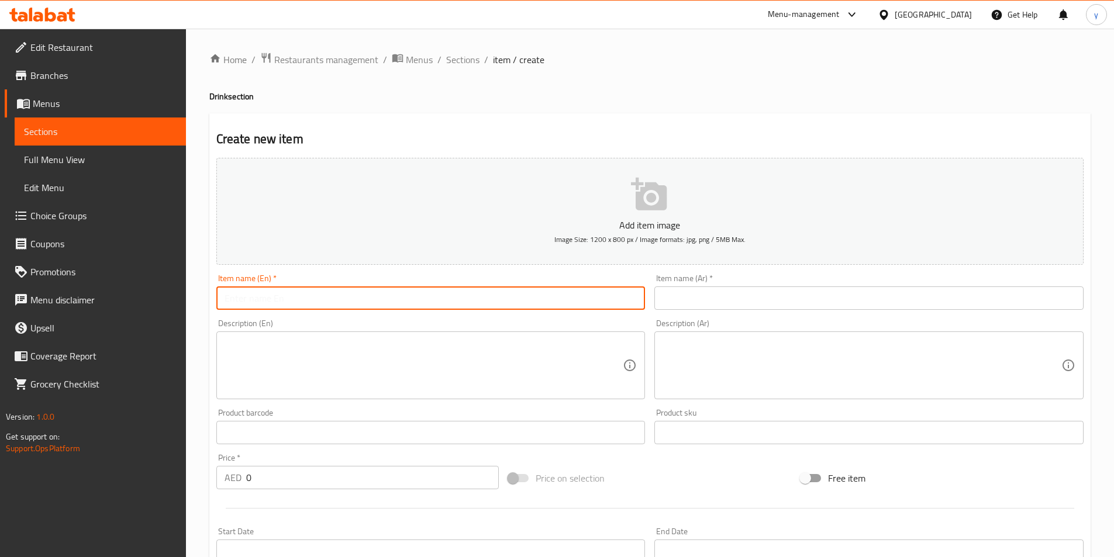
paste input "Large Water"
type input "Large Water"
click at [814, 305] on input "text" at bounding box center [868, 297] width 429 height 23
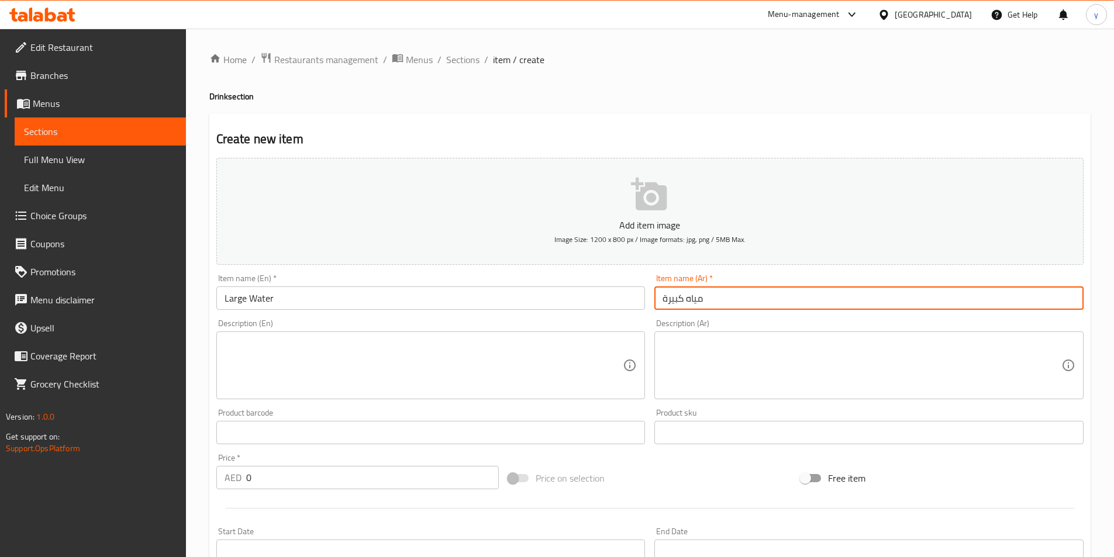
type input "مياه كبيرة"
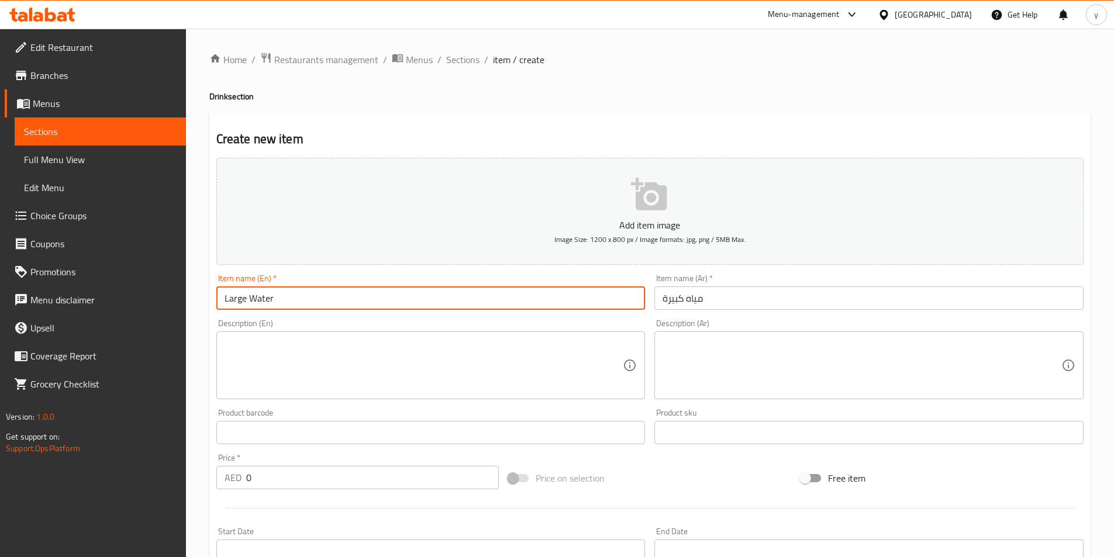
click at [251, 302] on input "Large Water" at bounding box center [430, 297] width 429 height 23
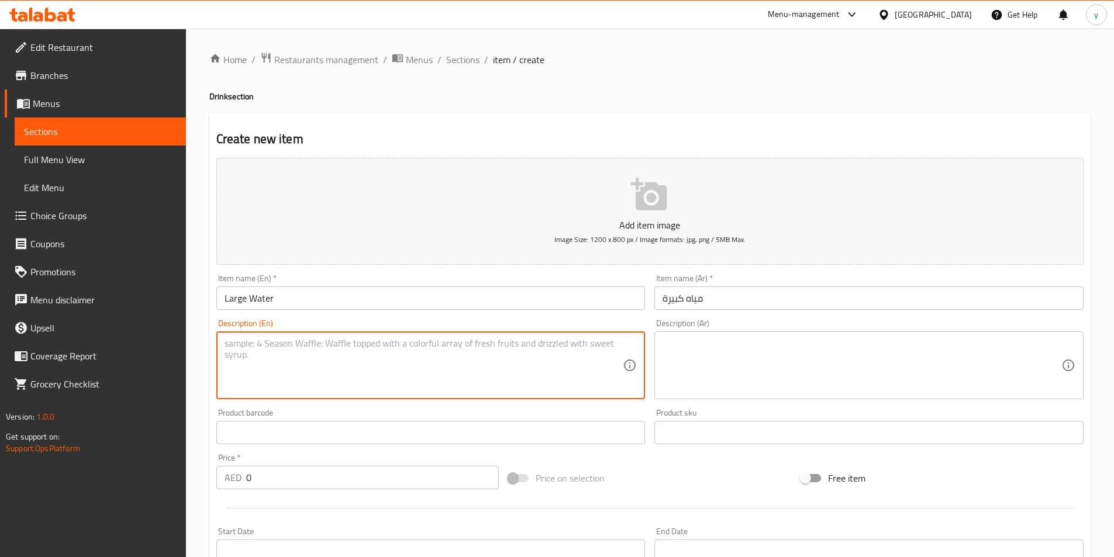
click at [284, 344] on textarea at bounding box center [424, 366] width 399 height 56
paste textarea "Big bottle of water."
type textarea "Big bottle of water."
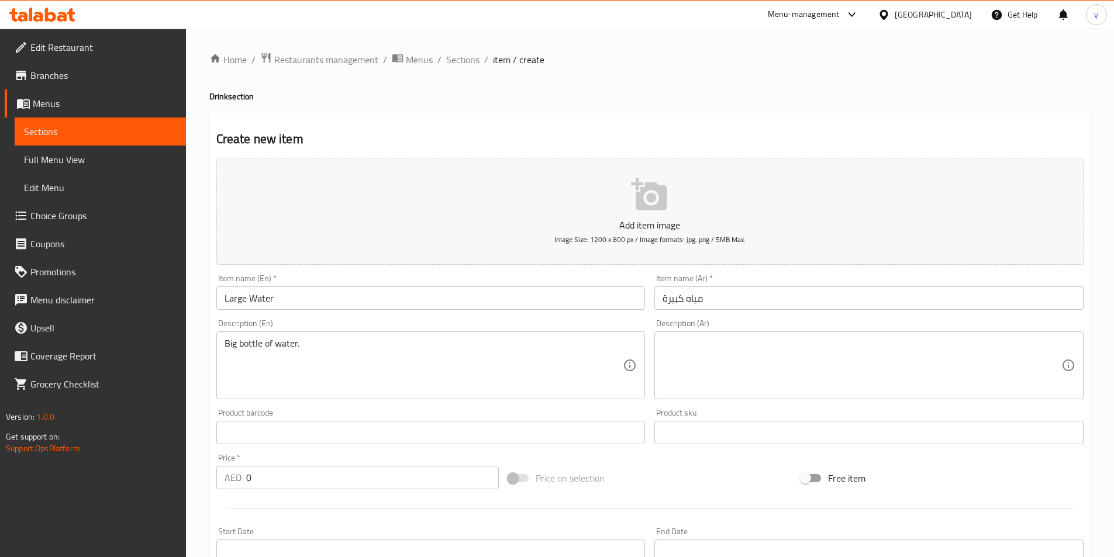
click at [762, 346] on textarea at bounding box center [861, 366] width 399 height 56
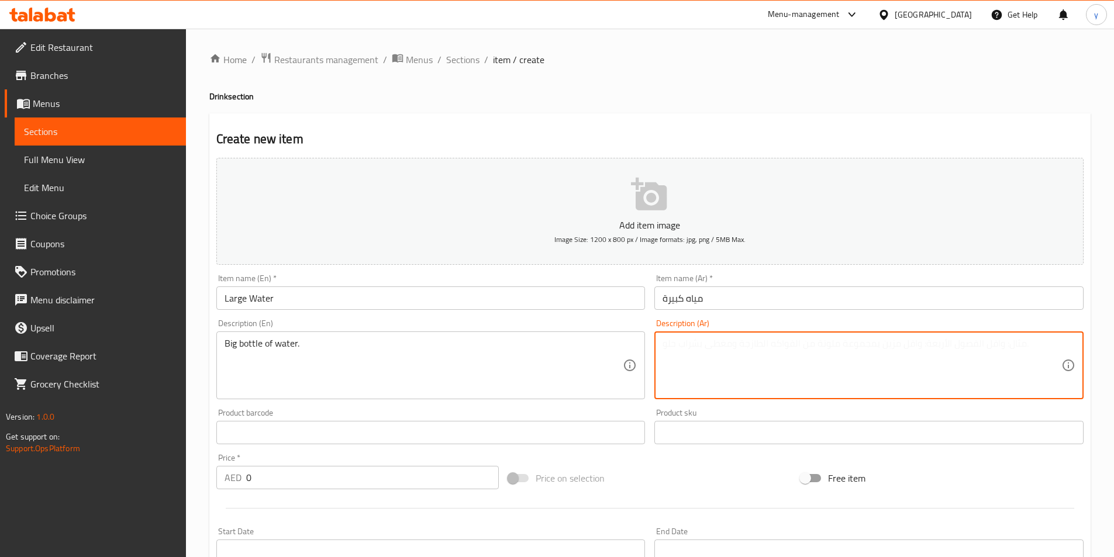
paste textarea "زجاجة كبيرة من الماء."
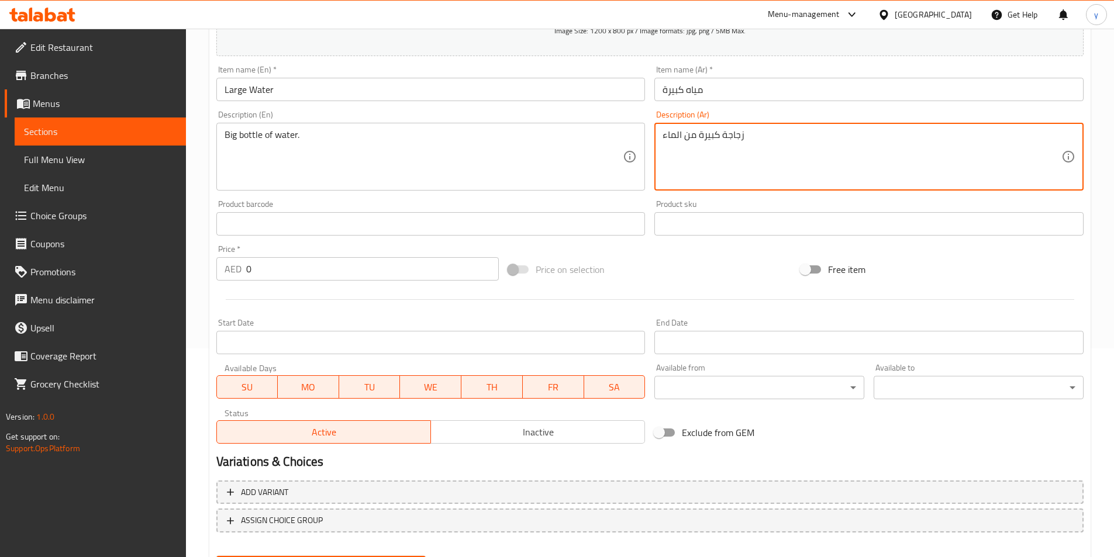
scroll to position [269, 0]
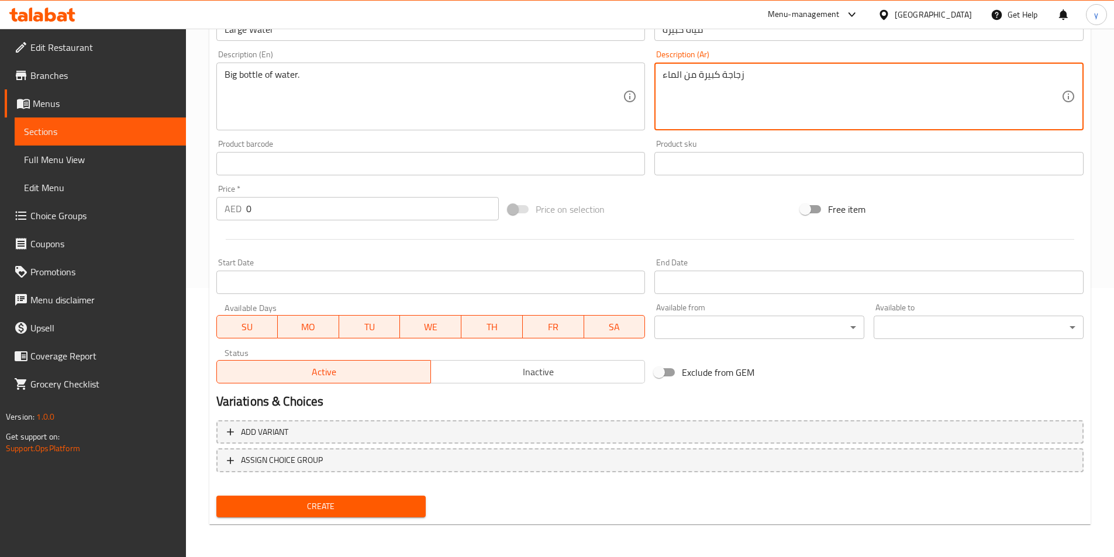
type textarea "زجاجة كبيرة من الماء"
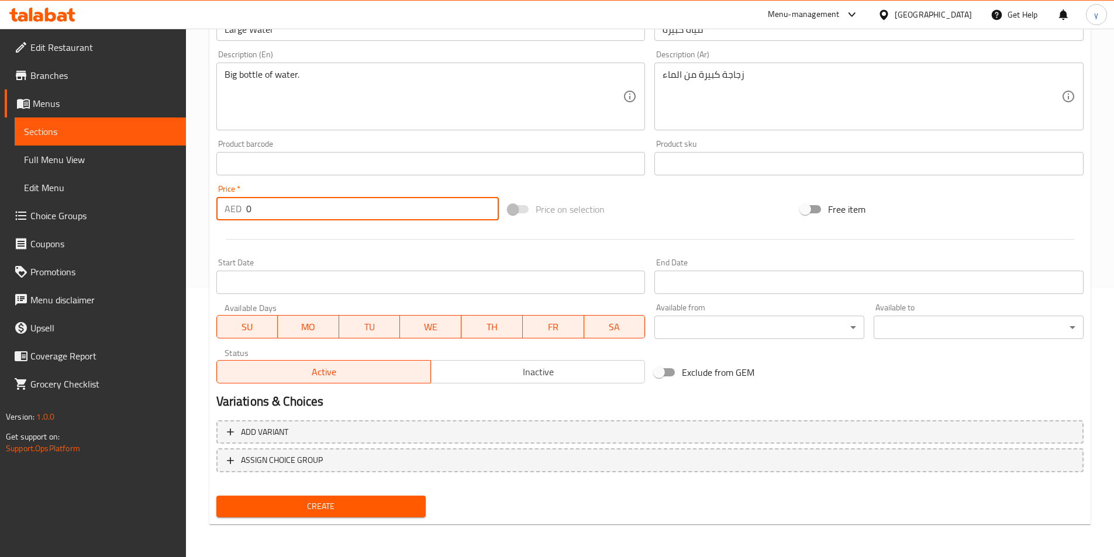
click at [267, 210] on input "0" at bounding box center [372, 208] width 253 height 23
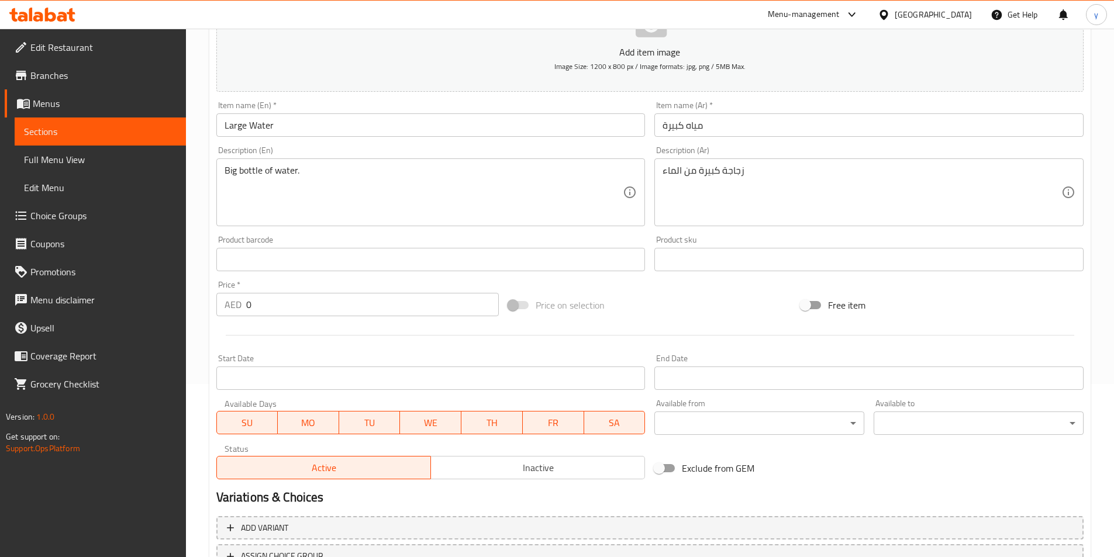
scroll to position [152, 0]
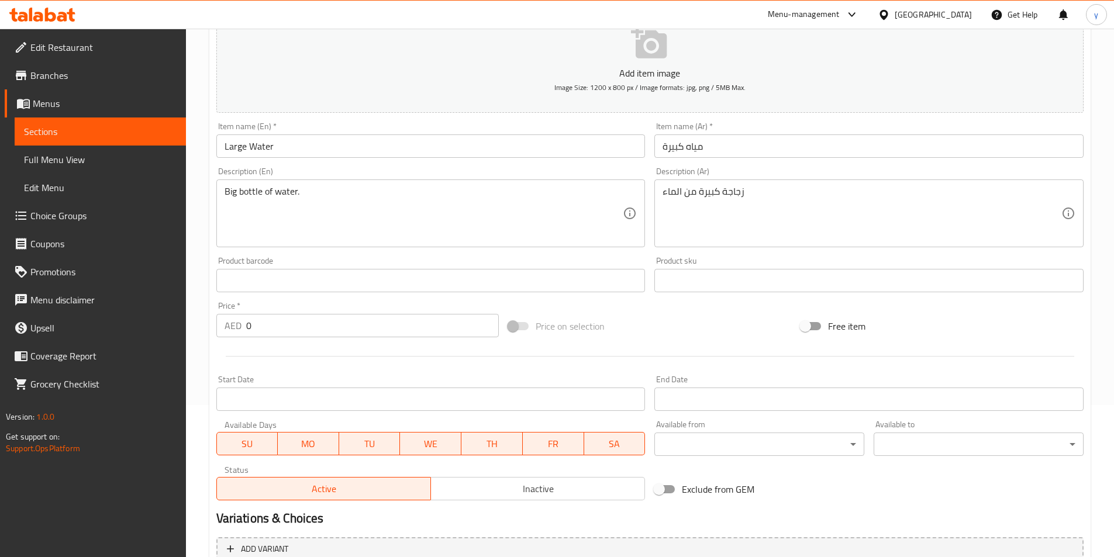
click at [291, 330] on input "0" at bounding box center [372, 325] width 253 height 23
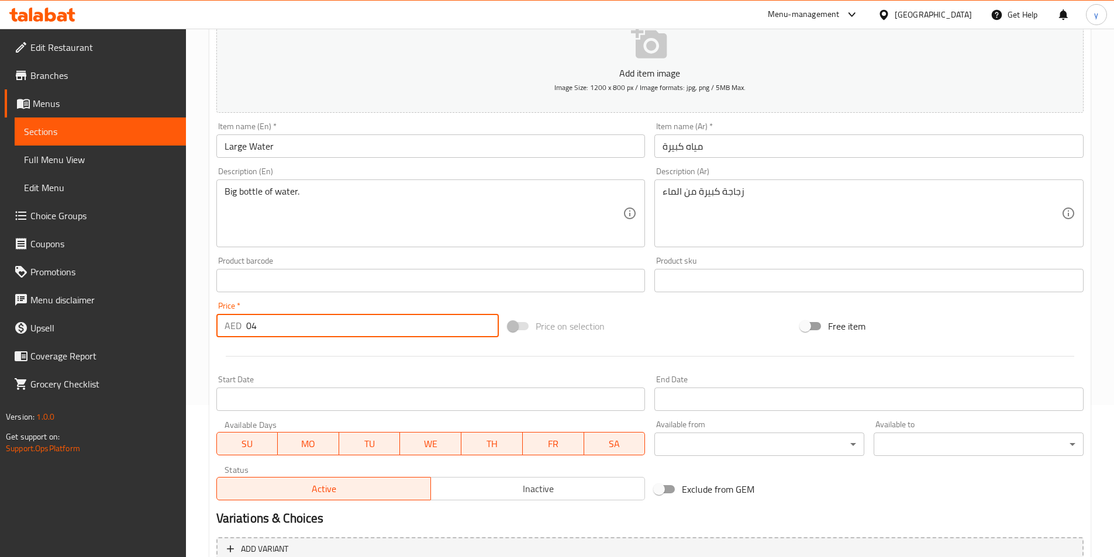
type input "0"
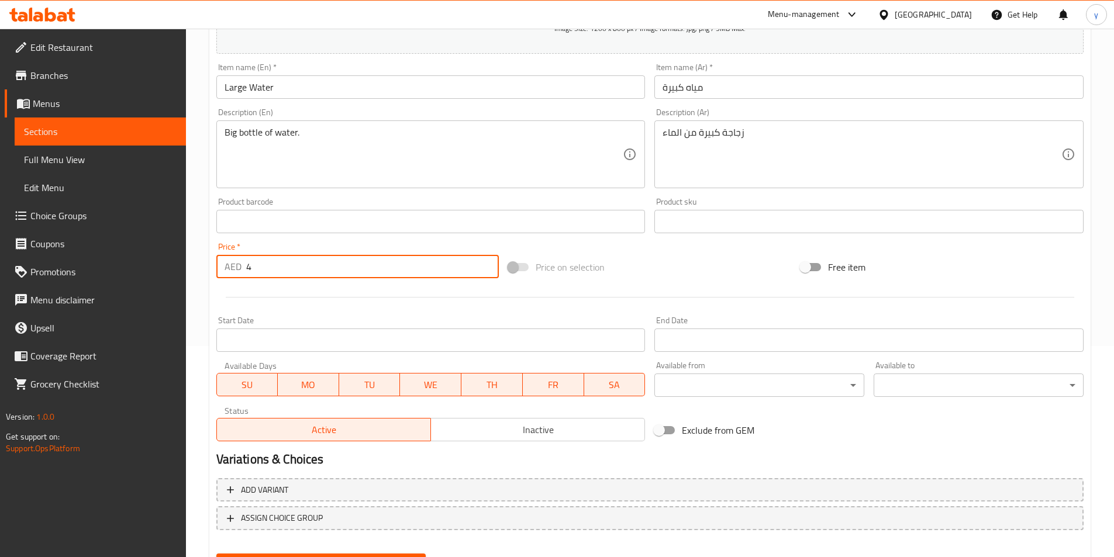
scroll to position [210, 0]
type input "4"
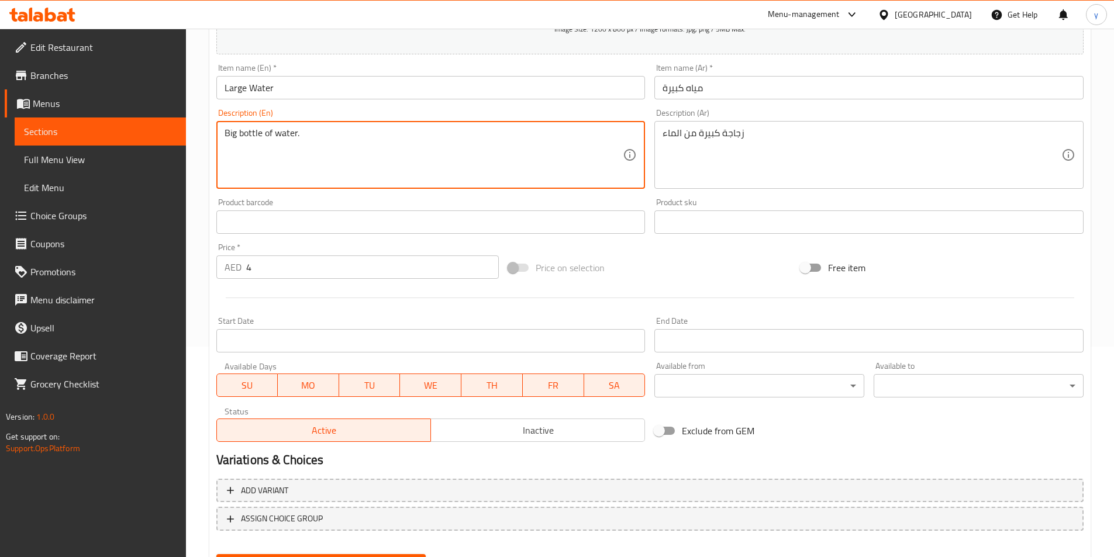
drag, startPoint x: 256, startPoint y: 136, endPoint x: 210, endPoint y: 136, distance: 46.2
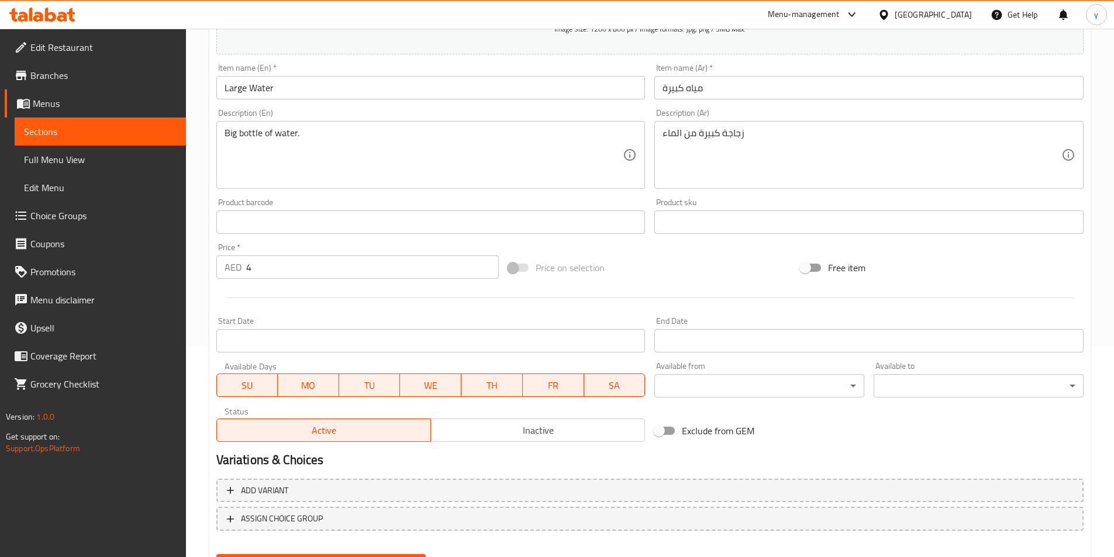
click at [255, 235] on div "Product barcode Product barcode" at bounding box center [431, 216] width 438 height 45
click at [261, 226] on input "text" at bounding box center [430, 221] width 429 height 23
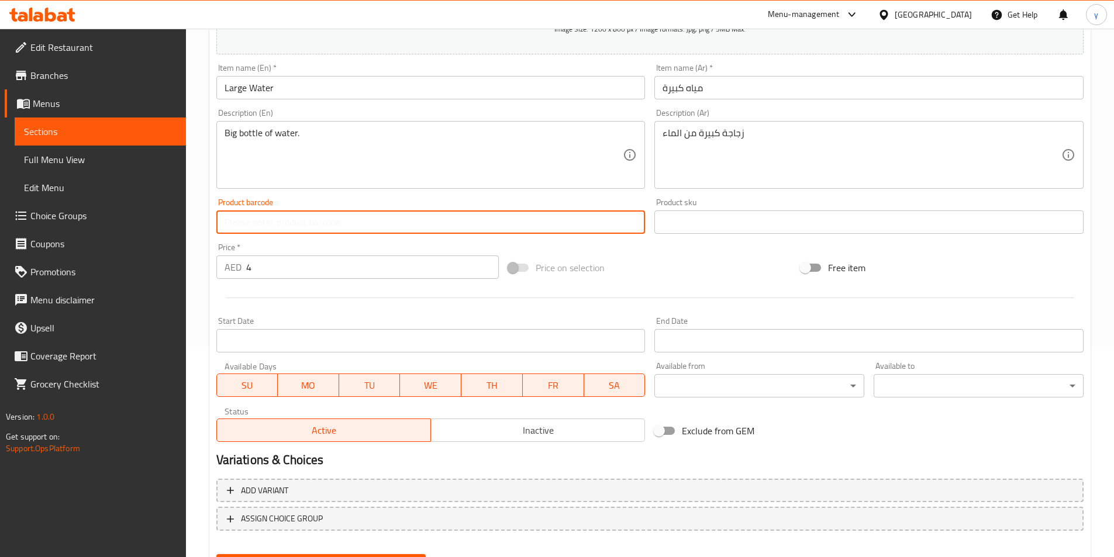
paste input "Large bottled water"
type input "L"
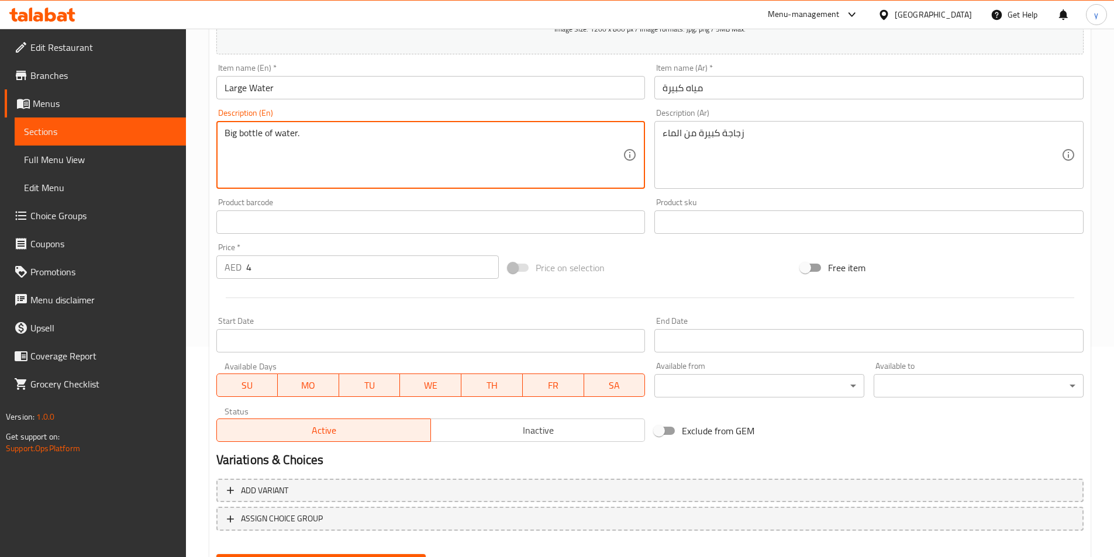
click at [331, 156] on textarea "Big bottle of water." at bounding box center [424, 155] width 399 height 56
paste textarea "Large bottled water"
type textarea "Large bottled water"
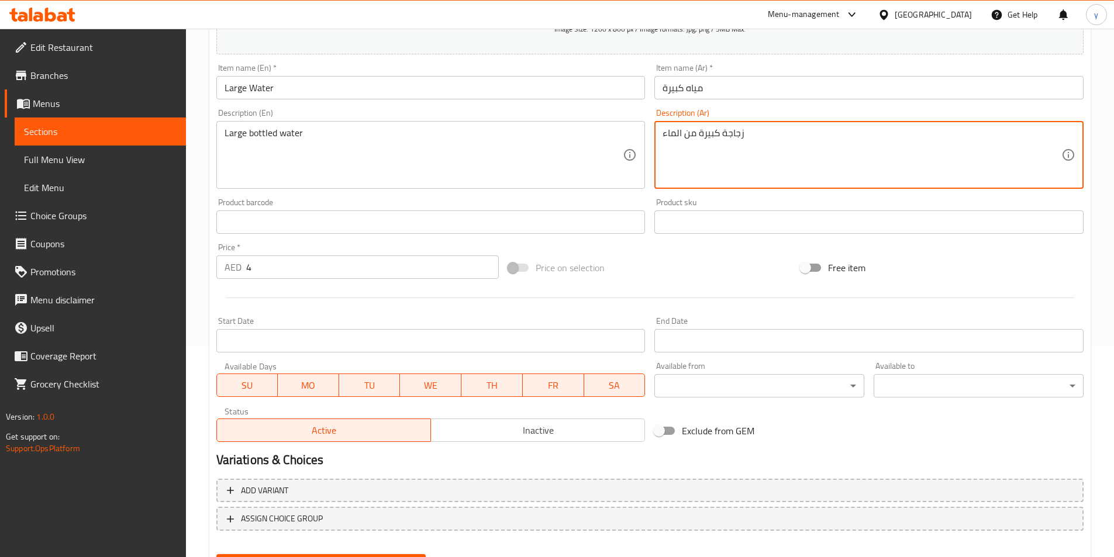
drag, startPoint x: 695, startPoint y: 137, endPoint x: 655, endPoint y: 137, distance: 39.8
click at [686, 137] on textarea "زجاجة كبيرة" at bounding box center [861, 155] width 399 height 56
type textarea "زجاجة مياة كبيرة"
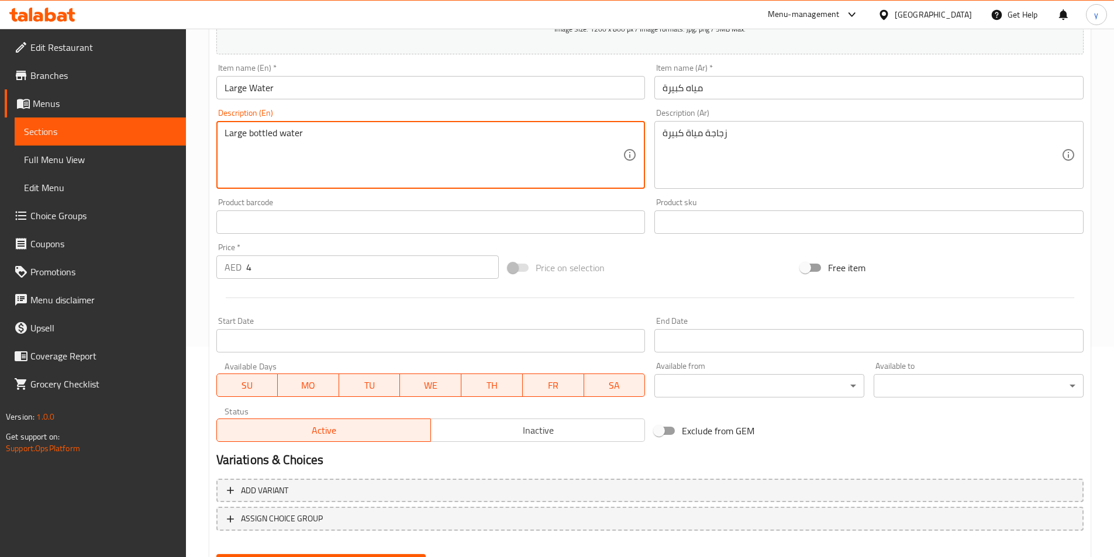
drag, startPoint x: 309, startPoint y: 133, endPoint x: 167, endPoint y: 123, distance: 142.4
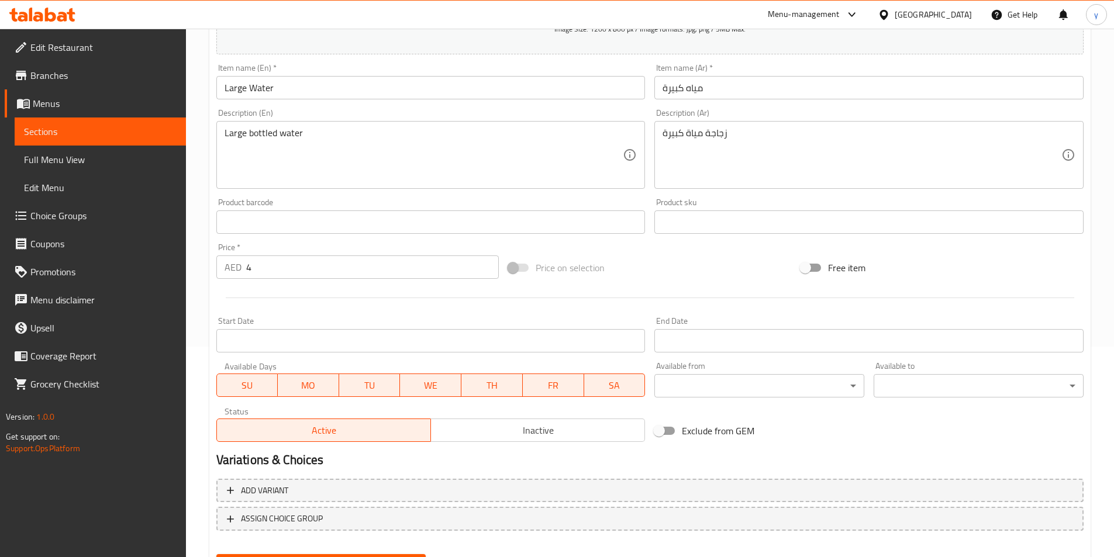
scroll to position [269, 0]
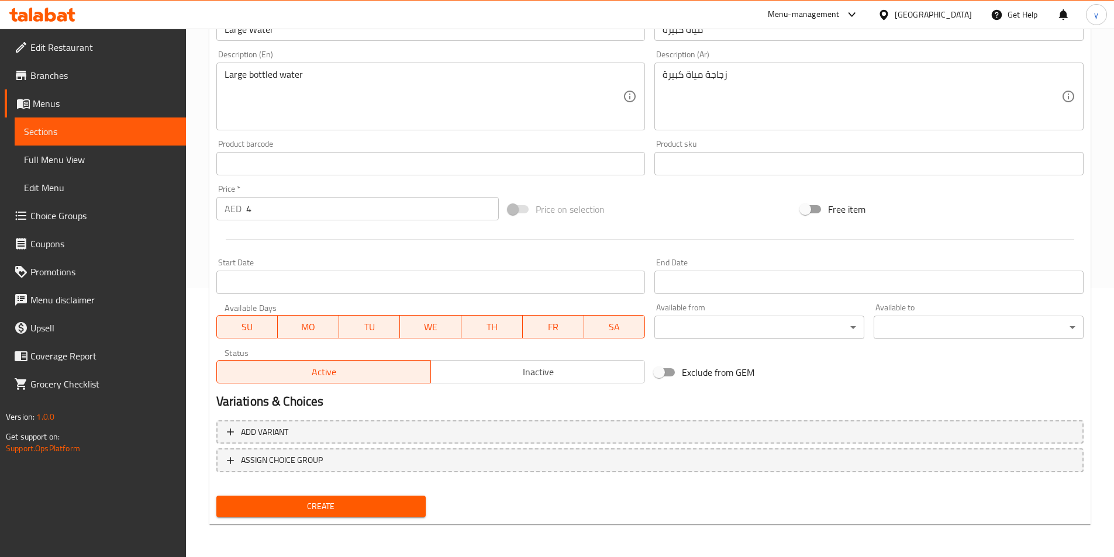
click at [251, 75] on textarea "Large bottled water" at bounding box center [424, 97] width 399 height 56
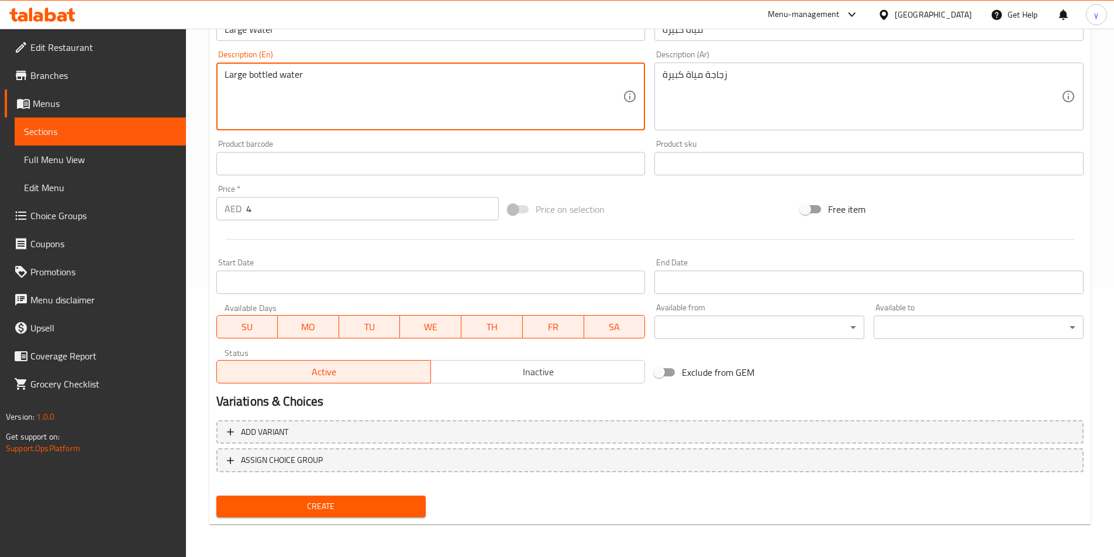
click at [251, 75] on textarea "Large bottled water" at bounding box center [424, 97] width 399 height 56
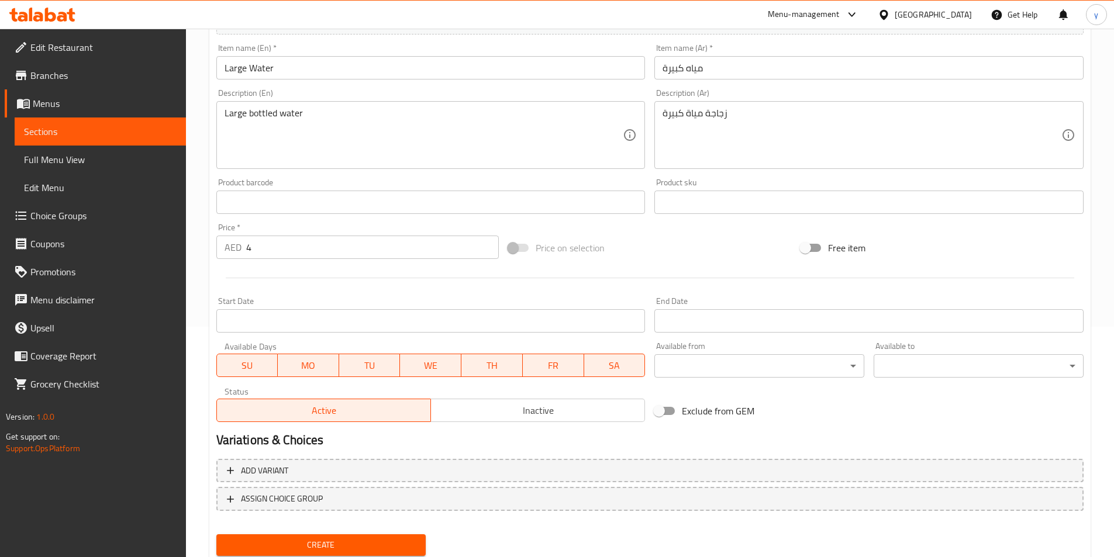
scroll to position [210, 0]
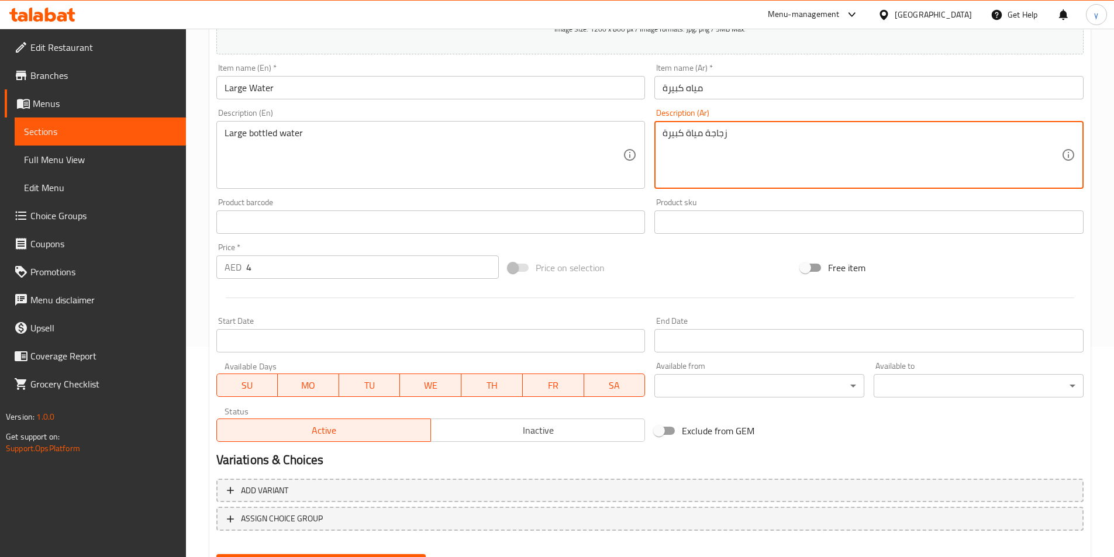
drag, startPoint x: 757, startPoint y: 139, endPoint x: 610, endPoint y: 145, distance: 147.5
click at [750, 145] on textarea "زجاجة مياة كبيرة" at bounding box center [861, 155] width 399 height 56
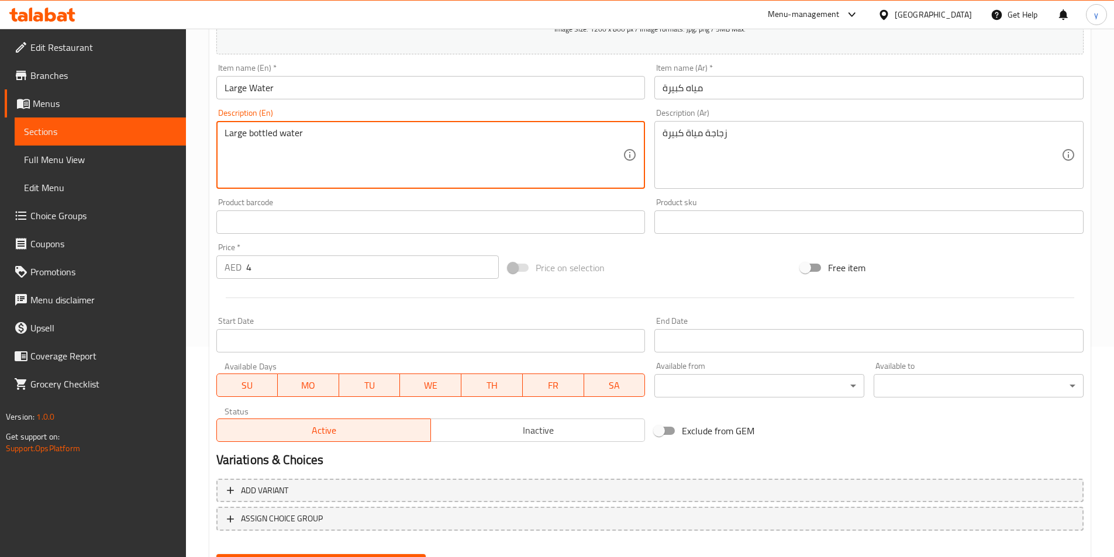
drag, startPoint x: 270, startPoint y: 138, endPoint x: 277, endPoint y: 137, distance: 7.0
type textarea "Large bottled water"
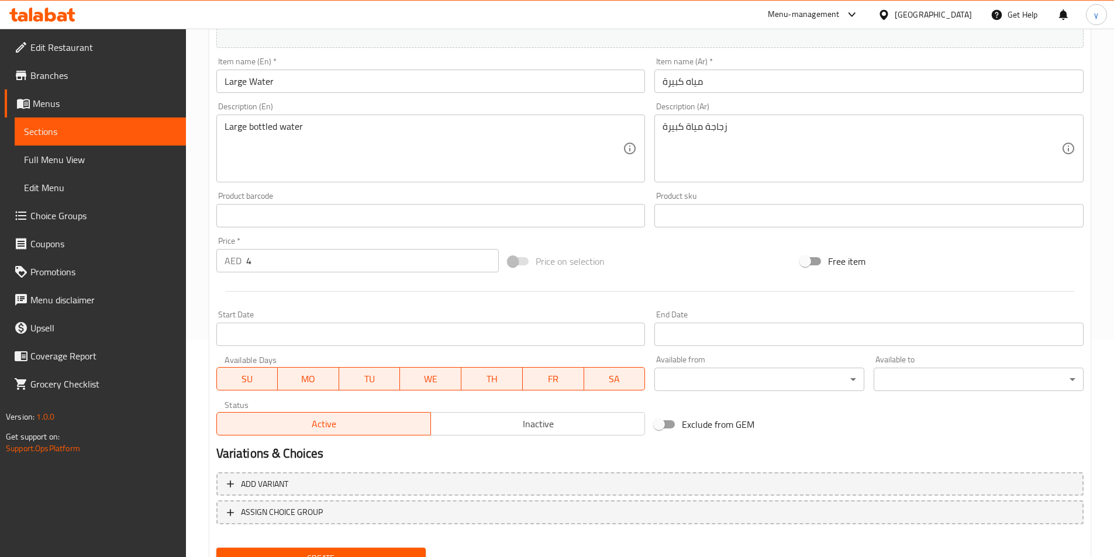
scroll to position [269, 0]
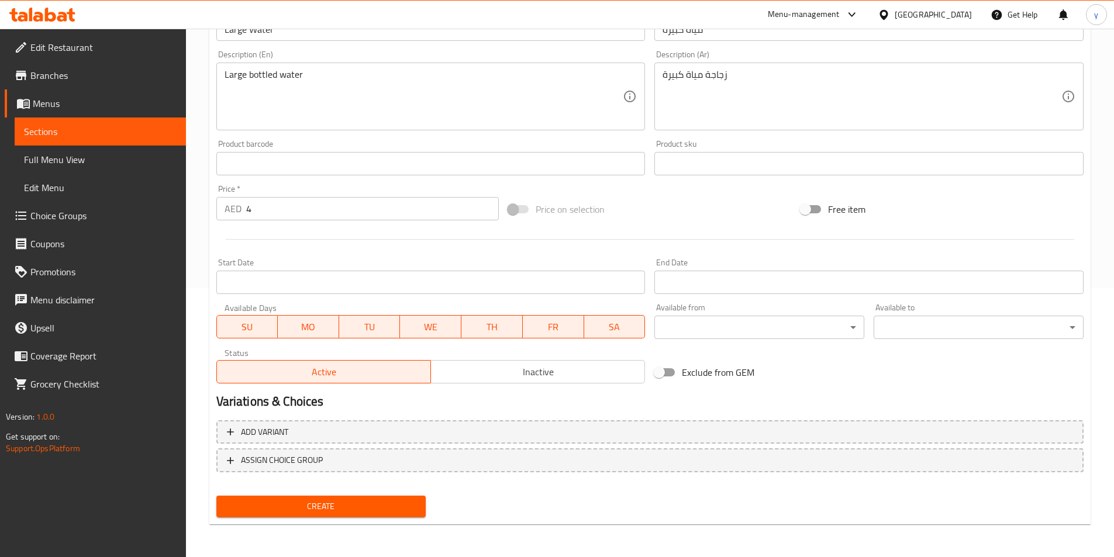
click at [343, 510] on span "Create" at bounding box center [321, 506] width 191 height 15
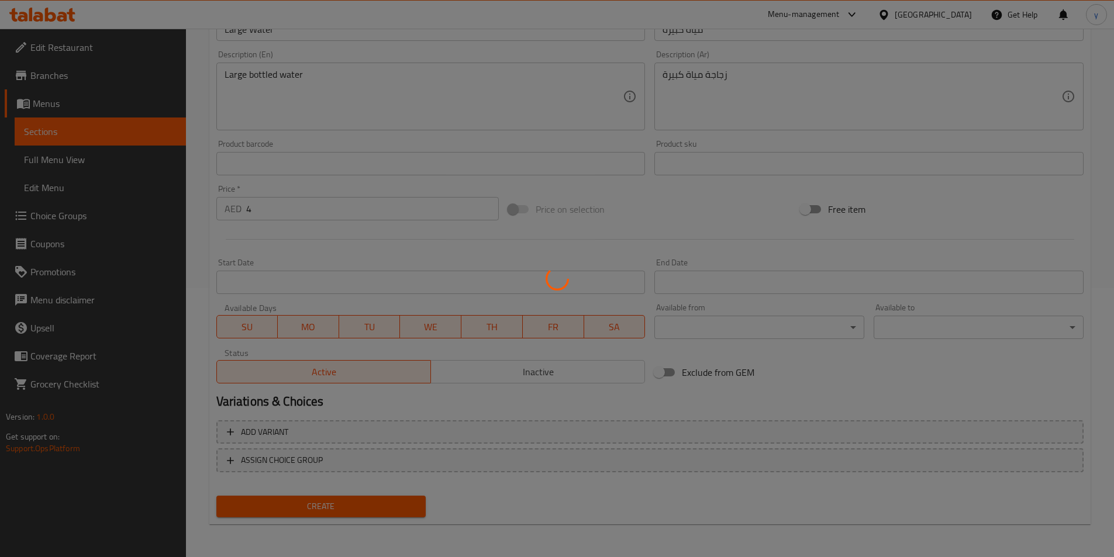
type input "0"
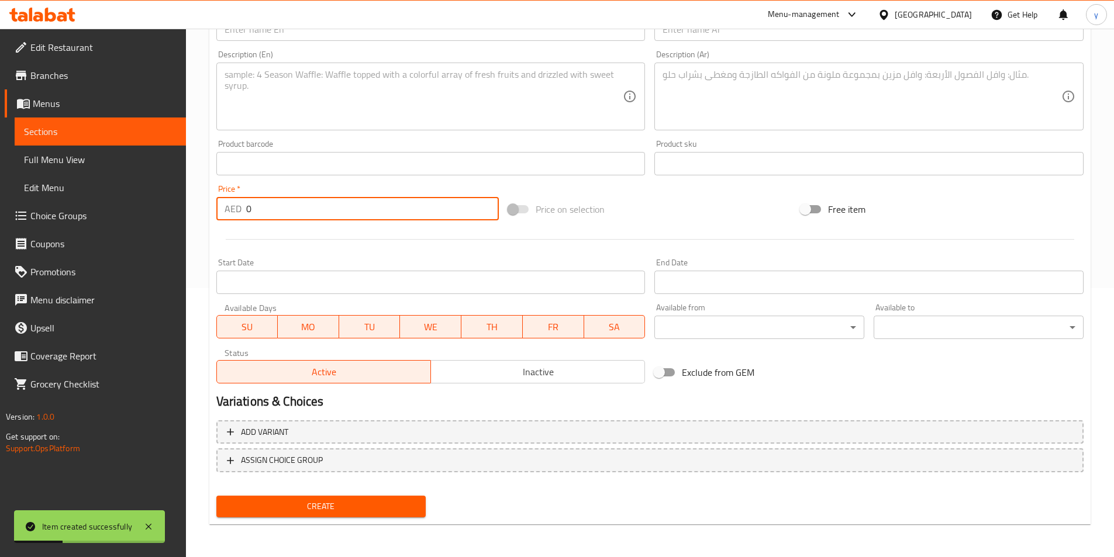
click at [301, 217] on input "0" at bounding box center [372, 208] width 253 height 23
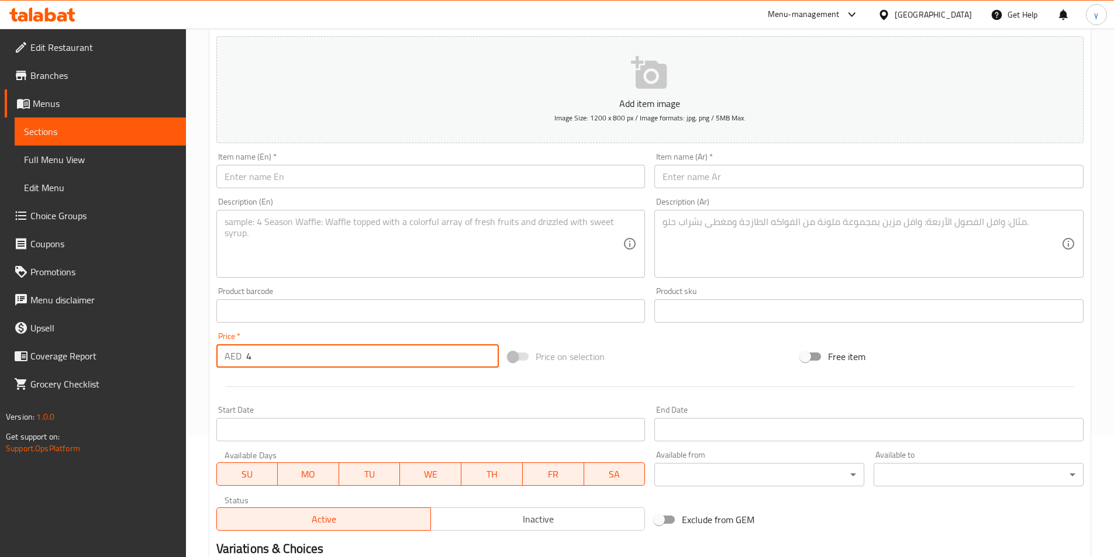
scroll to position [94, 0]
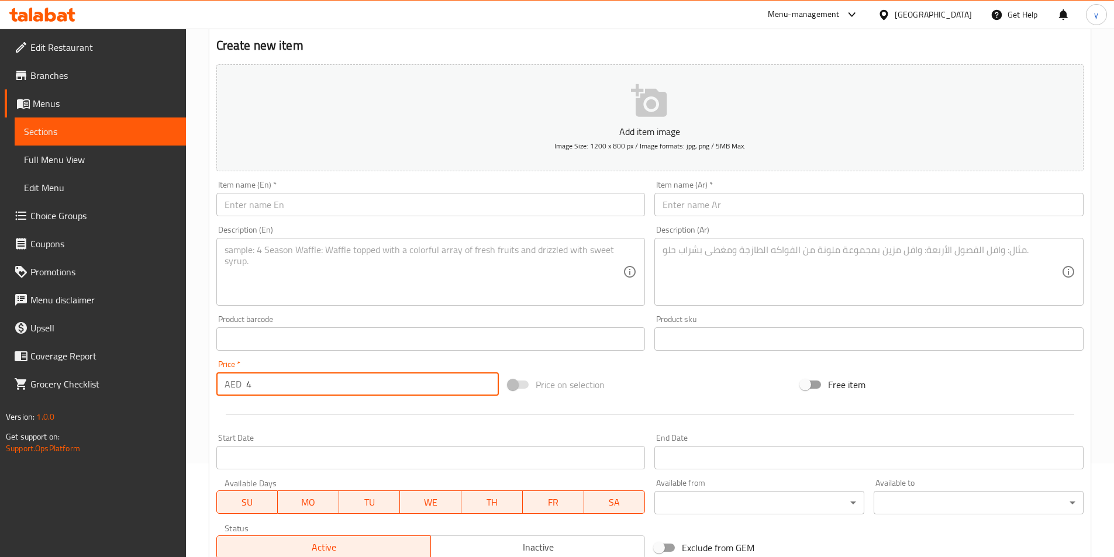
type input "4"
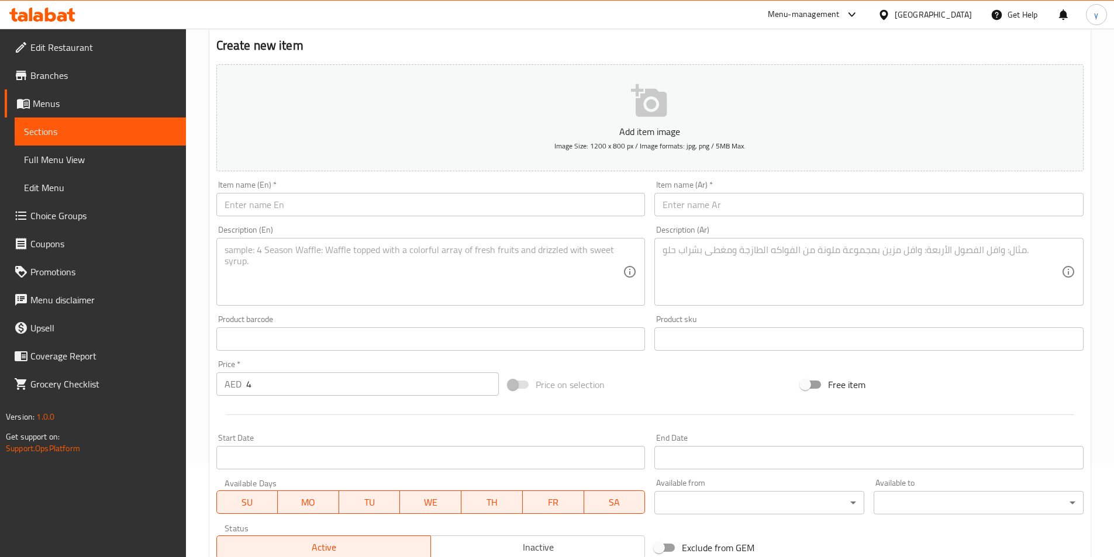
click at [326, 400] on div at bounding box center [650, 414] width 876 height 29
click at [329, 388] on input "4" at bounding box center [372, 383] width 253 height 23
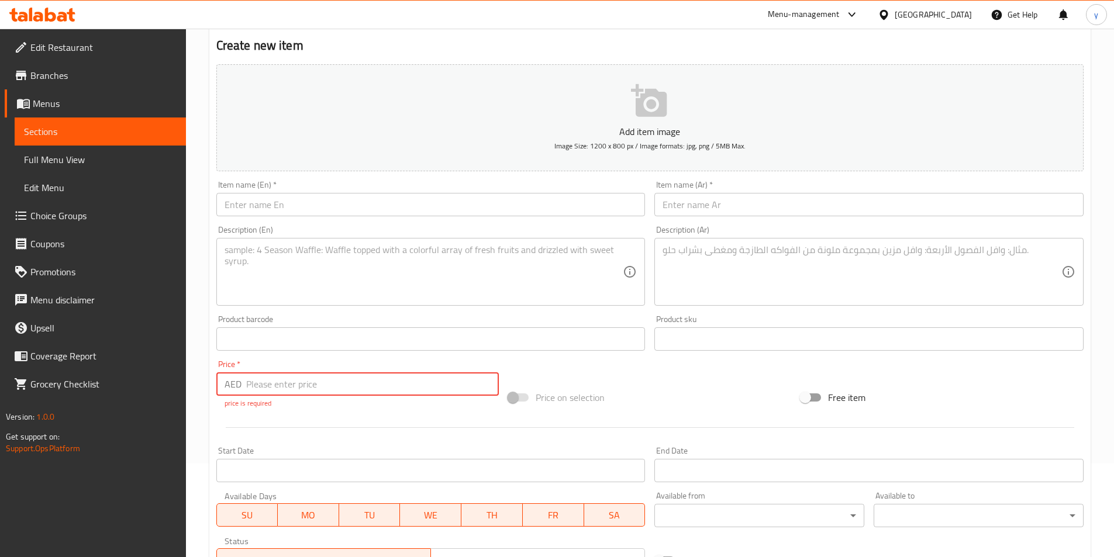
click at [95, 153] on span "Full Menu View" at bounding box center [100, 160] width 153 height 14
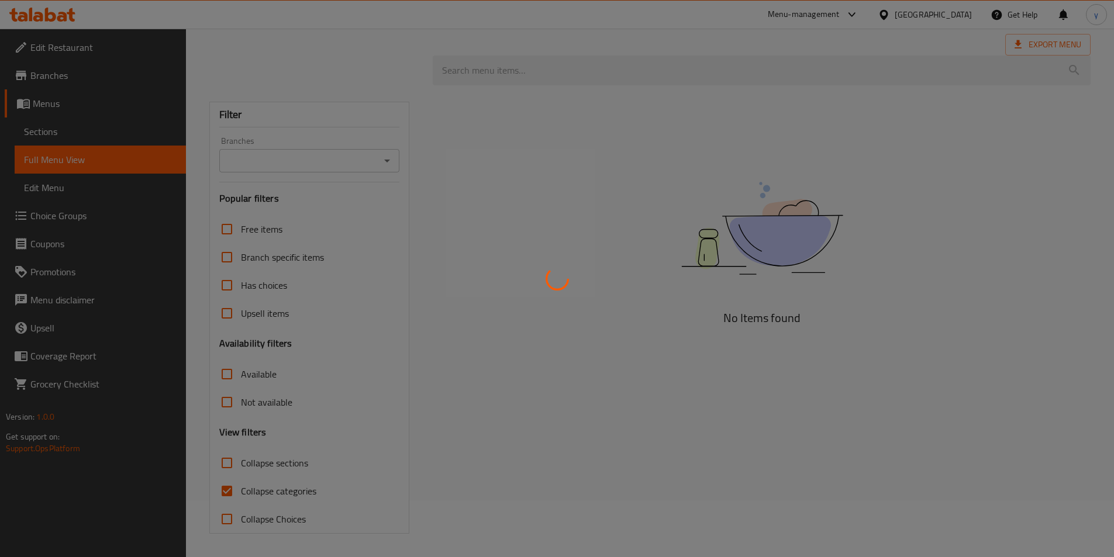
scroll to position [57, 0]
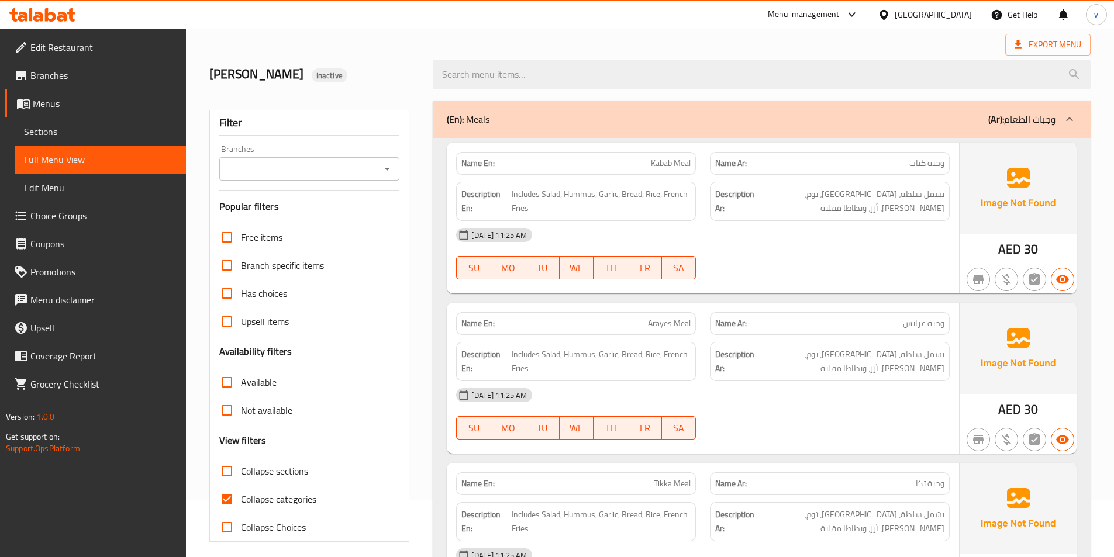
click at [89, 133] on span "Sections" at bounding box center [100, 132] width 153 height 14
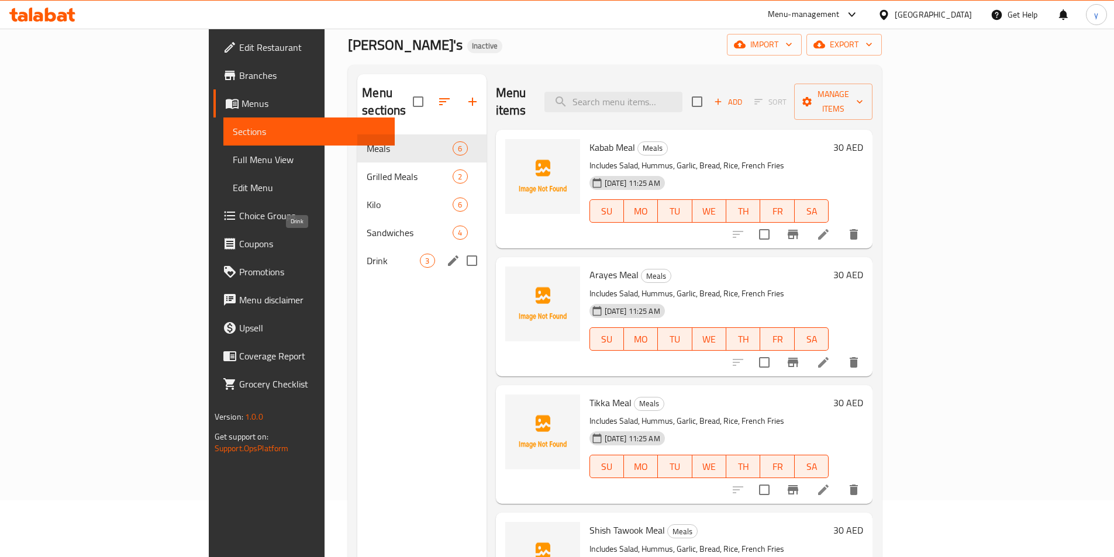
click at [357, 253] on div "Drink 3" at bounding box center [421, 261] width 129 height 28
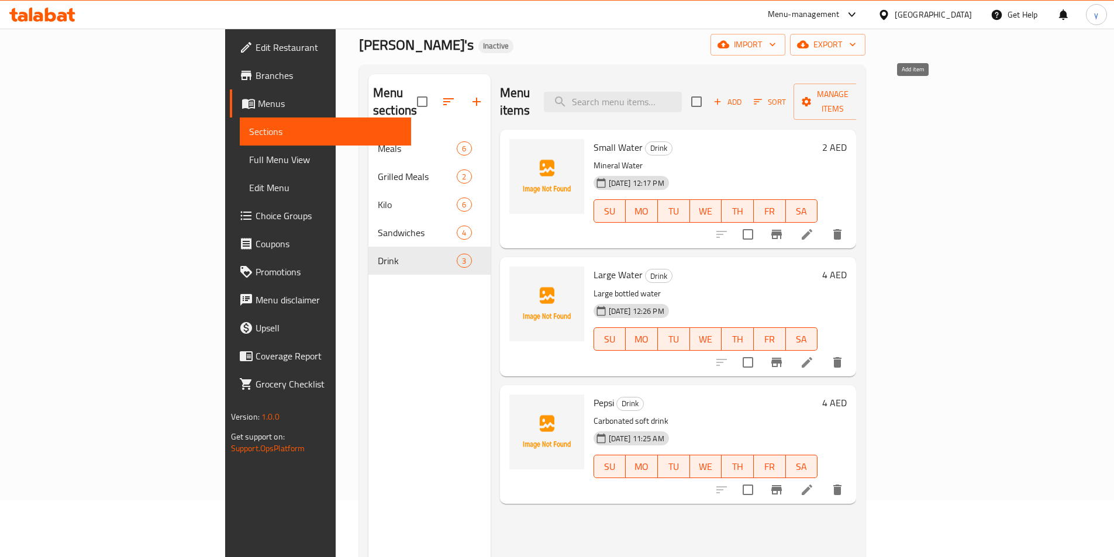
click at [743, 95] on span "Add" at bounding box center [728, 101] width 32 height 13
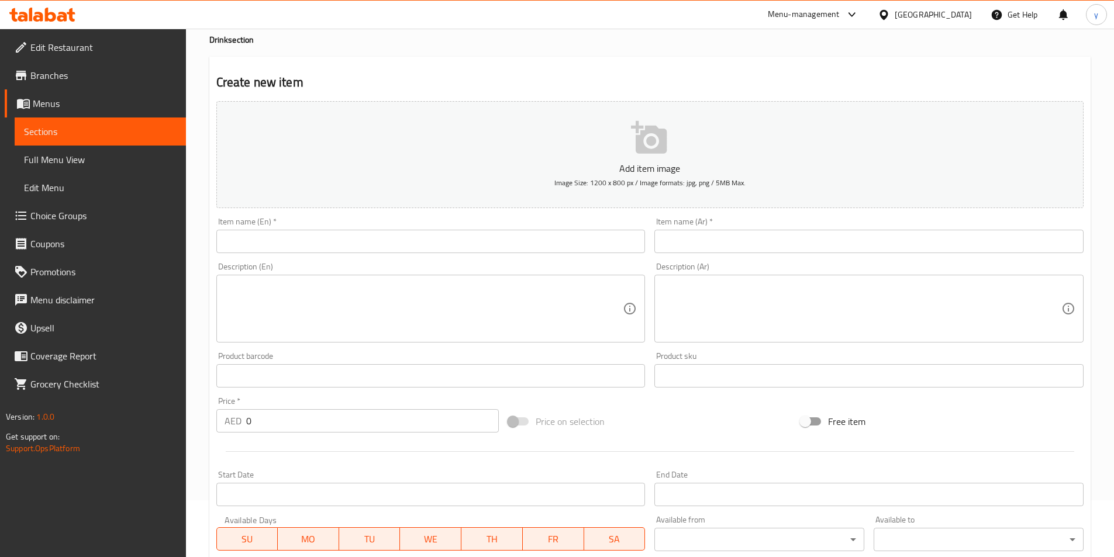
click at [447, 236] on input "text" at bounding box center [430, 241] width 429 height 23
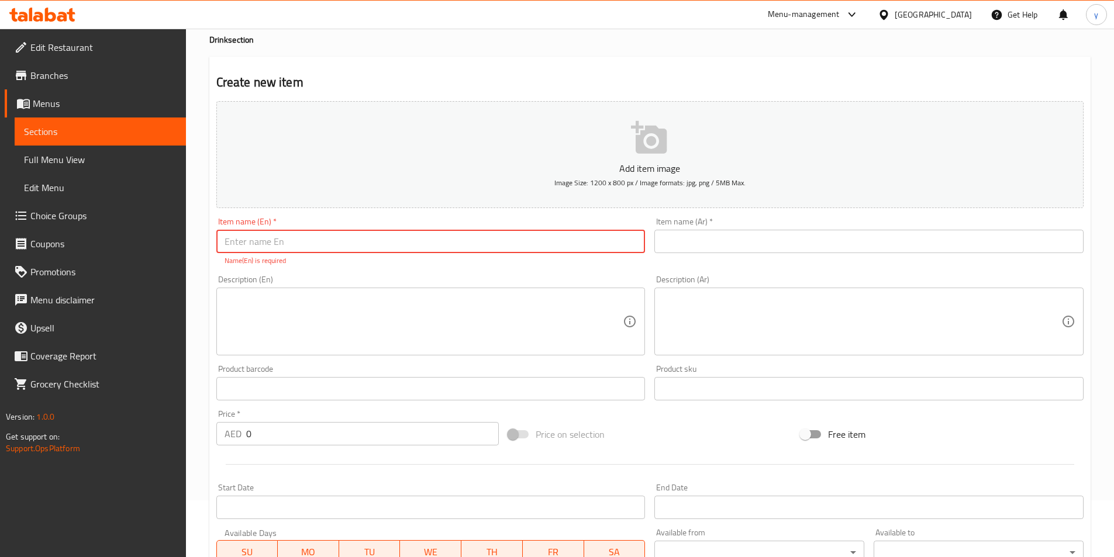
click at [277, 240] on input "text" at bounding box center [430, 241] width 429 height 23
paste input "[PERSON_NAME]"
click at [302, 249] on input "[PERSON_NAME]" at bounding box center [430, 241] width 429 height 23
type input "[PERSON_NAME]"
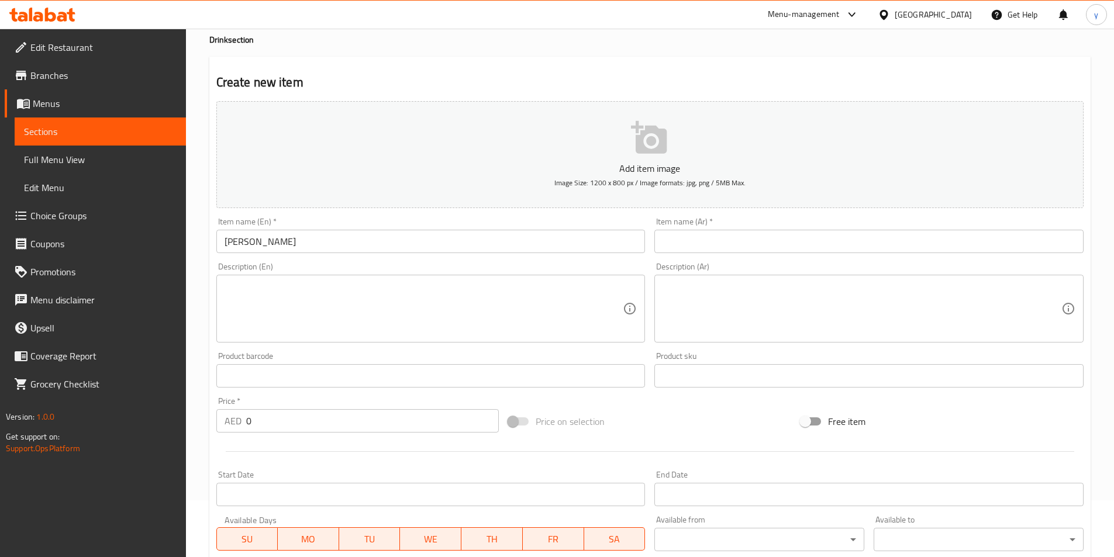
drag, startPoint x: 286, startPoint y: 301, endPoint x: 278, endPoint y: 301, distance: 7.6
click at [286, 301] on textarea at bounding box center [424, 309] width 399 height 56
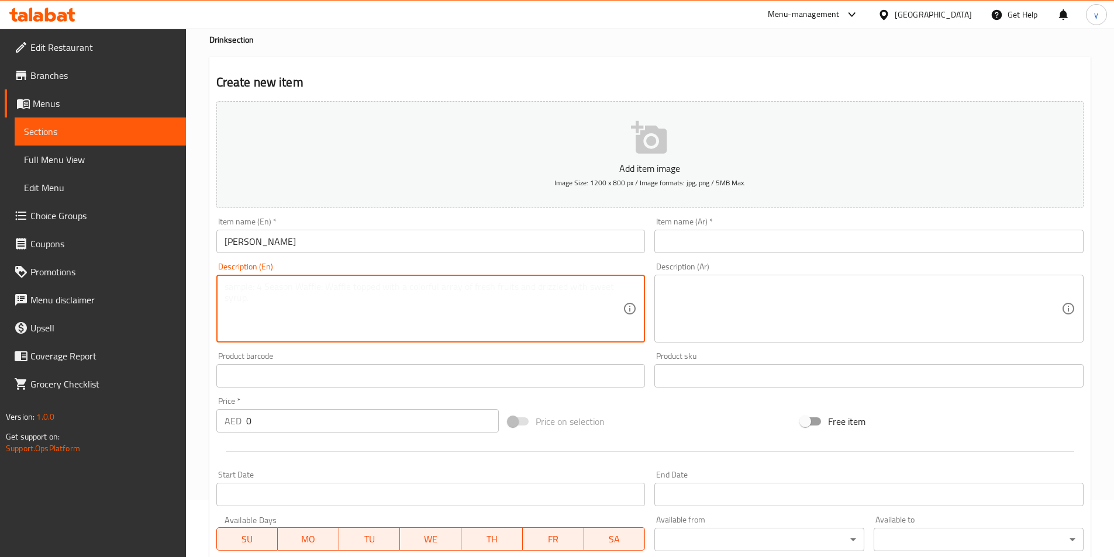
paste textarea "1-liter yogurt drink"
type textarea "1-liter yogurt drink"
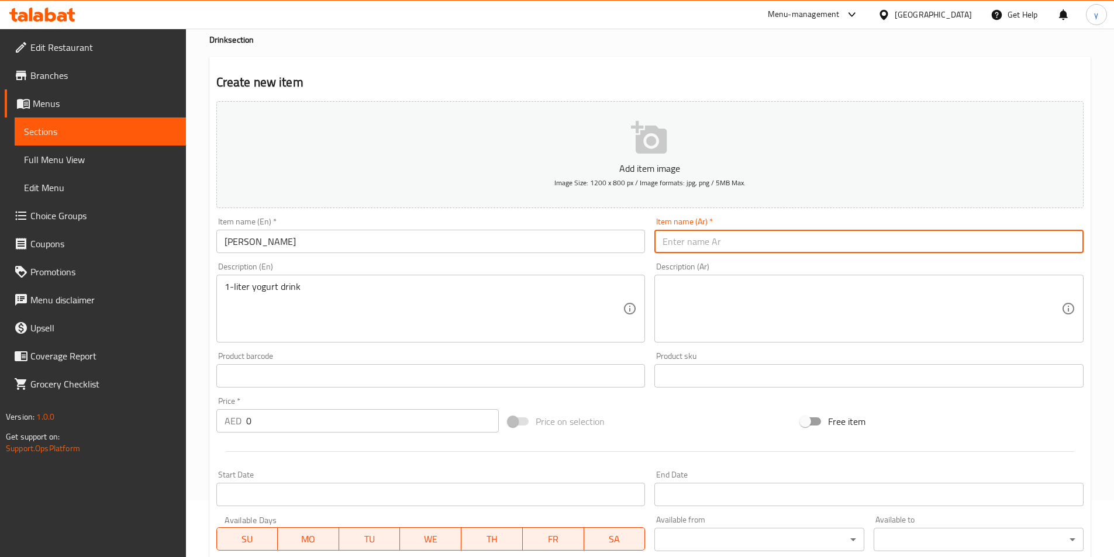
click at [800, 247] on input "text" at bounding box center [868, 241] width 429 height 23
click at [272, 243] on input "[PERSON_NAME]" at bounding box center [430, 241] width 429 height 23
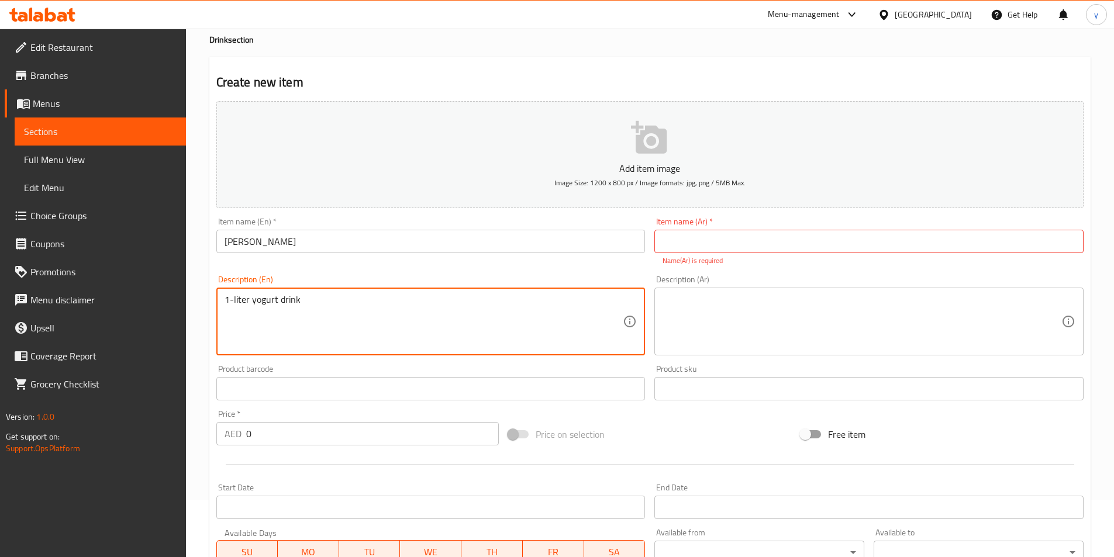
drag, startPoint x: 233, startPoint y: 301, endPoint x: 153, endPoint y: 301, distance: 80.1
drag, startPoint x: 320, startPoint y: 242, endPoint x: 35, endPoint y: 237, distance: 285.4
click at [50, 233] on div "Edit Restaurant Branches Menus Sections Full Menu View Edit Menu Choice Groups …" at bounding box center [557, 377] width 1114 height 810
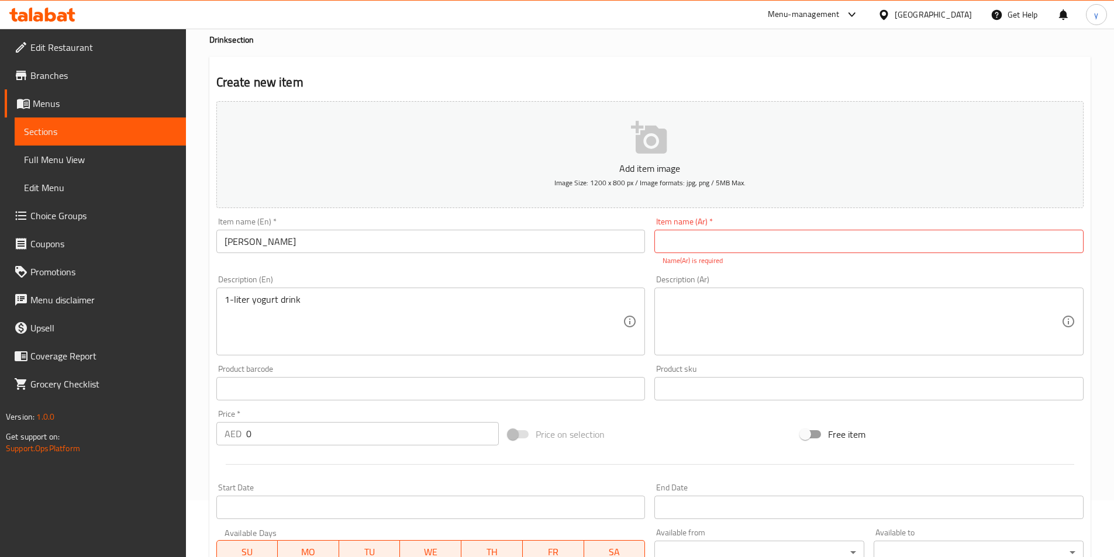
click at [766, 245] on input "text" at bounding box center [868, 241] width 429 height 23
type input "u"
click at [661, 243] on input "عيران" at bounding box center [868, 241] width 429 height 23
type input "لتر عيران"
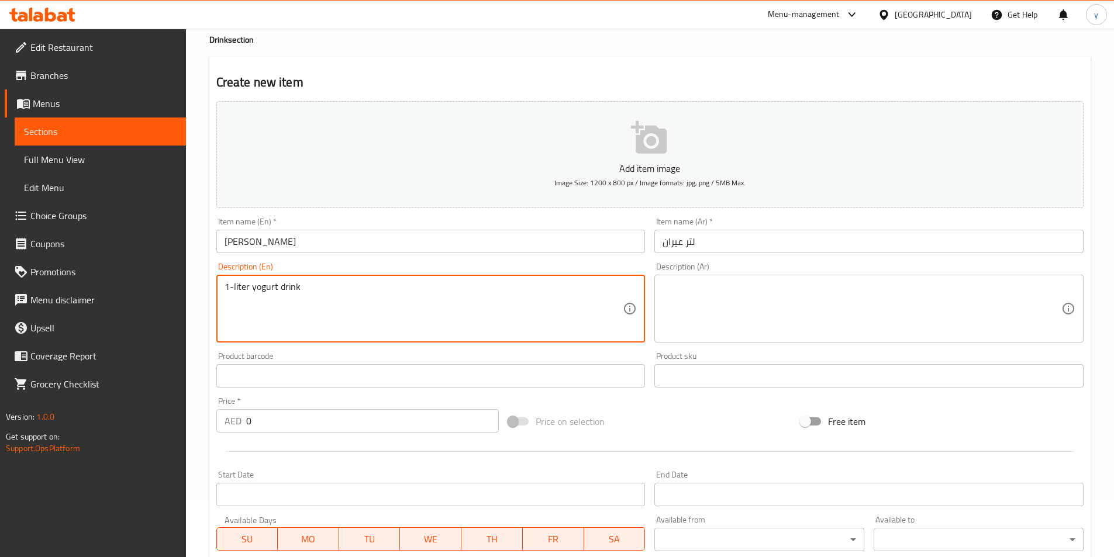
click at [243, 303] on textarea "1-liter yogurt drink" at bounding box center [424, 309] width 399 height 56
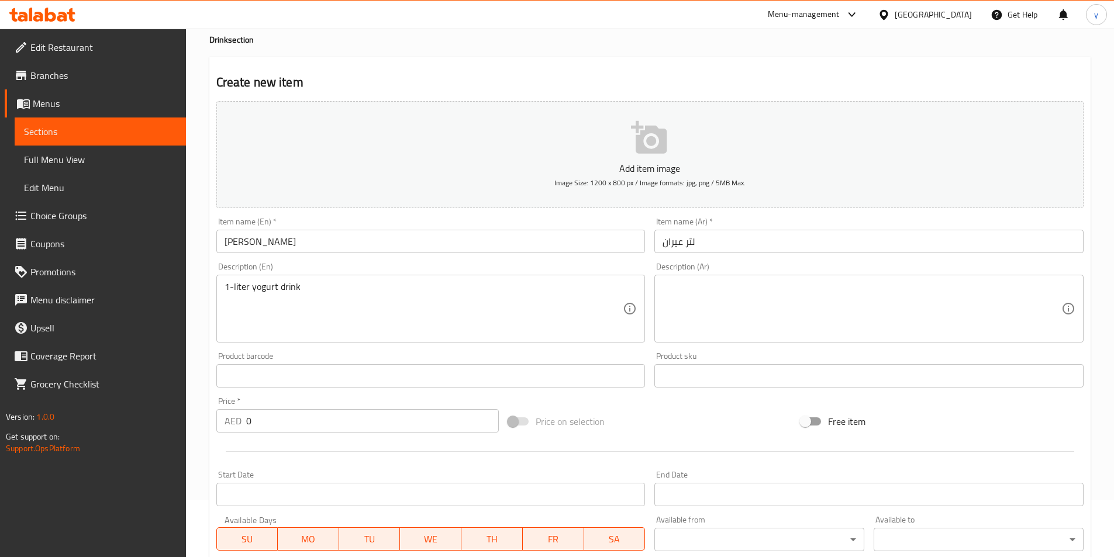
click at [282, 312] on textarea "1-liter yogurt drink" at bounding box center [424, 309] width 399 height 56
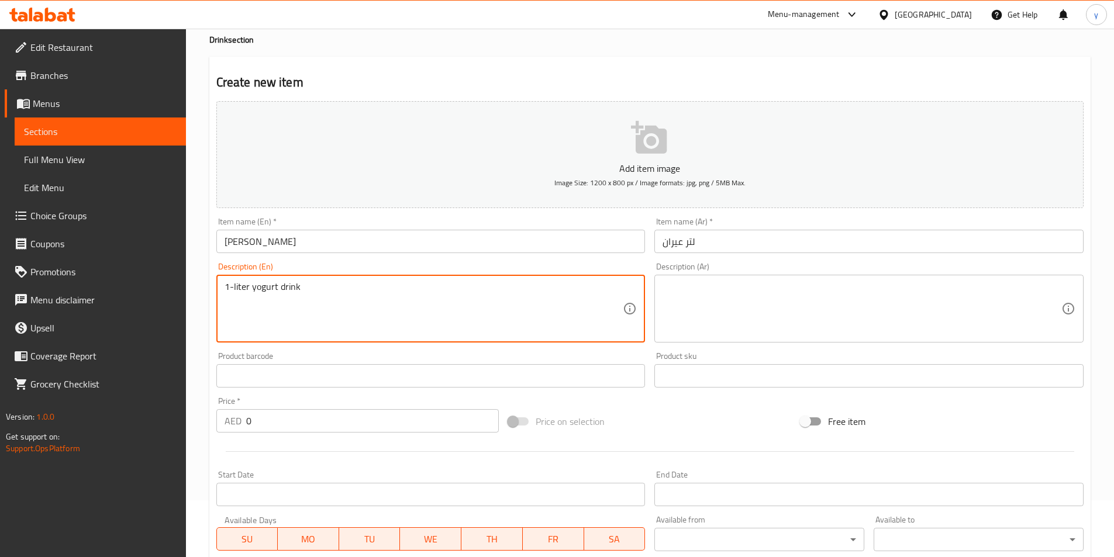
drag, startPoint x: 258, startPoint y: 292, endPoint x: 234, endPoint y: 295, distance: 24.1
click at [234, 295] on textarea "1-liter yogurt drink" at bounding box center [424, 309] width 399 height 56
click at [760, 324] on textarea at bounding box center [861, 309] width 399 height 56
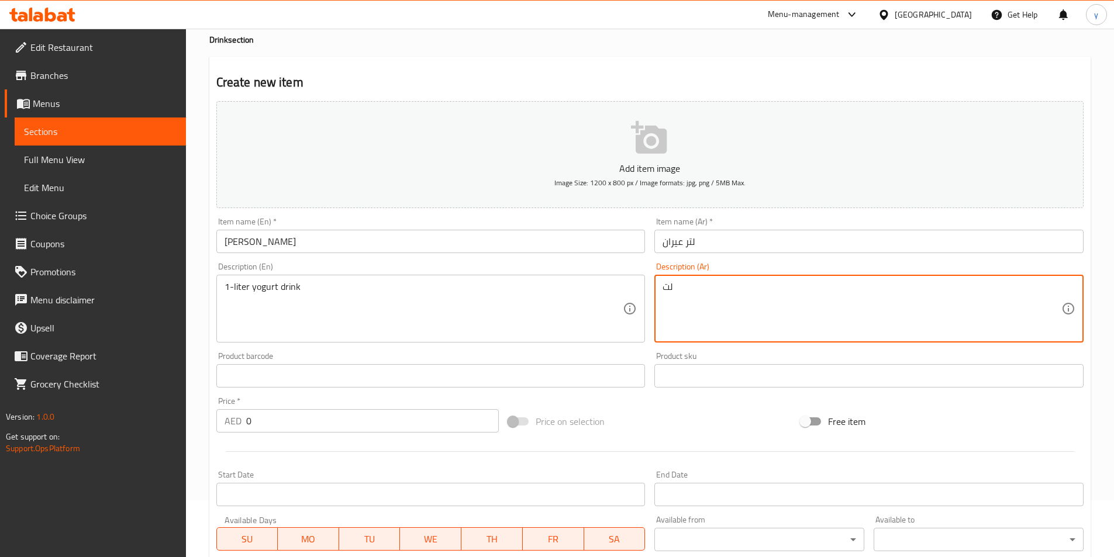
type textarea "ل"
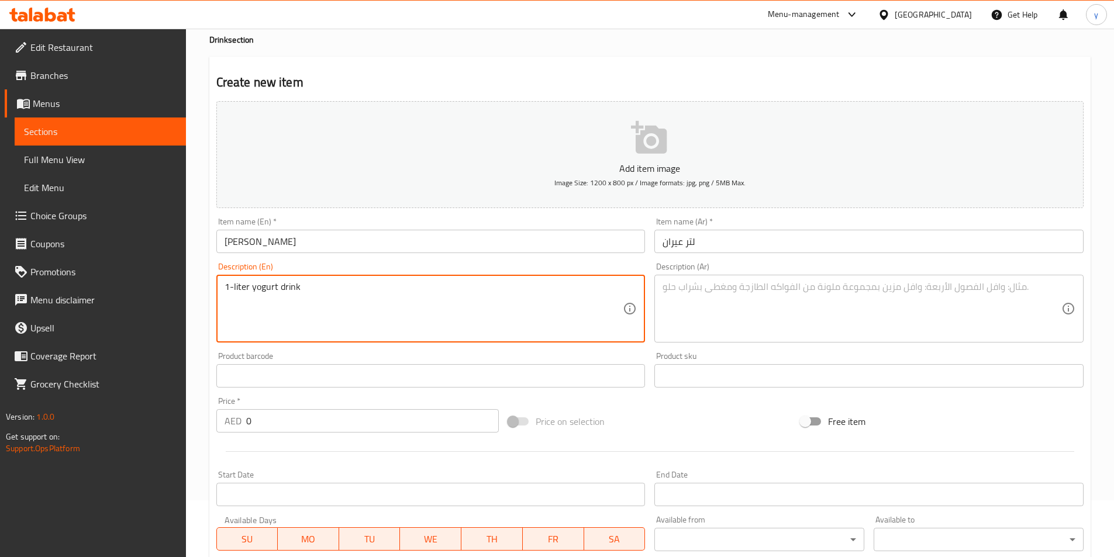
drag, startPoint x: 296, startPoint y: 286, endPoint x: 289, endPoint y: 288, distance: 7.2
drag, startPoint x: 306, startPoint y: 292, endPoint x: 279, endPoint y: 298, distance: 26.8
click at [279, 298] on textarea "1-liter yogurt drink" at bounding box center [424, 309] width 399 height 56
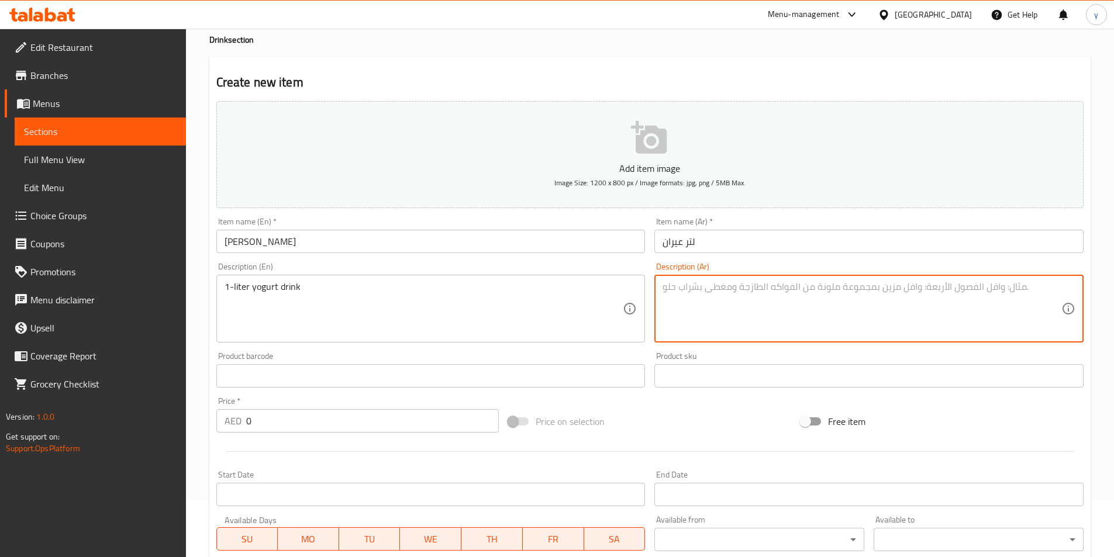
click at [705, 290] on textarea at bounding box center [861, 309] width 399 height 56
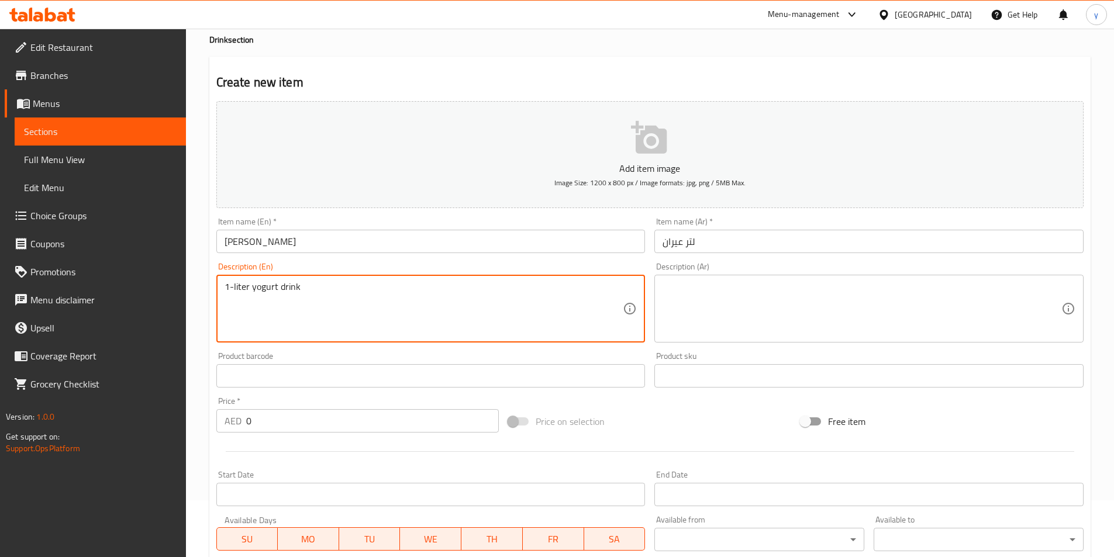
click at [267, 291] on textarea "1-liter yogurt drink" at bounding box center [424, 309] width 399 height 56
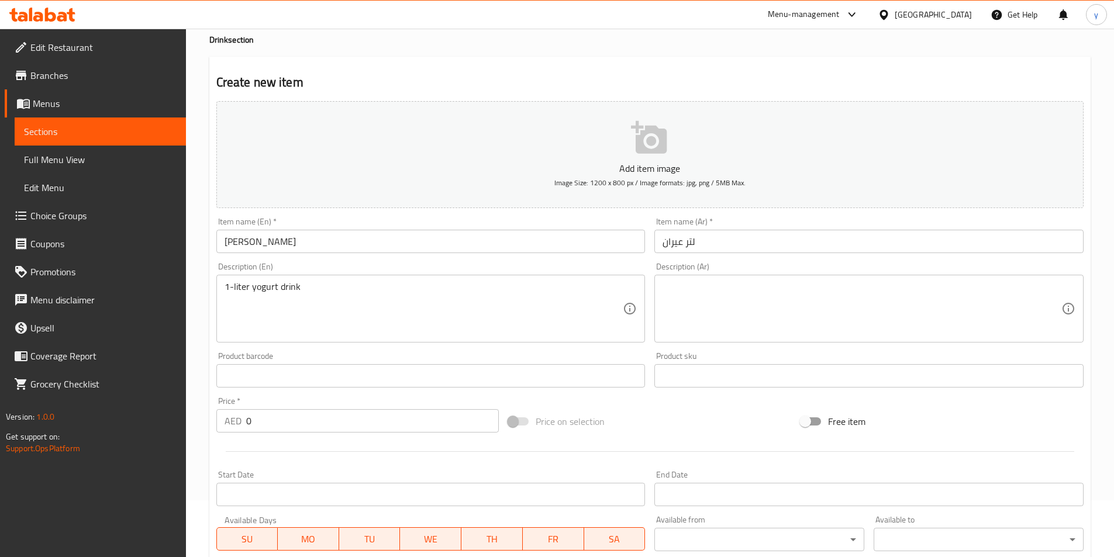
click at [758, 300] on textarea at bounding box center [861, 309] width 399 height 56
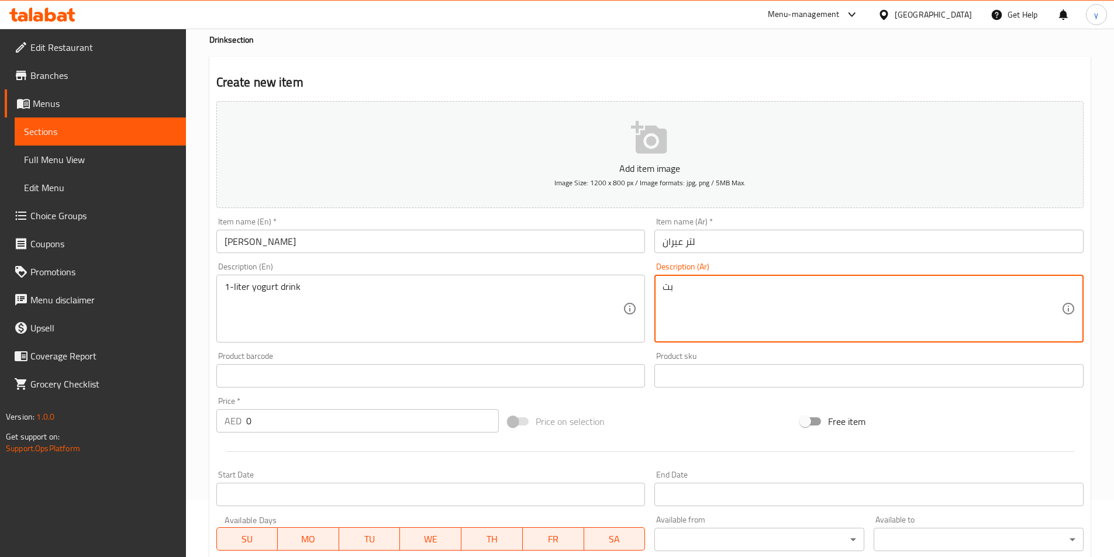
type textarea "ب"
drag, startPoint x: 718, startPoint y: 293, endPoint x: 740, endPoint y: 292, distance: 22.2
click at [719, 292] on textarea "لتر مشروب زبادي" at bounding box center [861, 309] width 399 height 56
click at [733, 296] on textarea "لتر مشروب زبادي" at bounding box center [861, 309] width 399 height 56
click at [661, 287] on div "لتر مشروب زبادي Description (Ar)" at bounding box center [868, 309] width 429 height 68
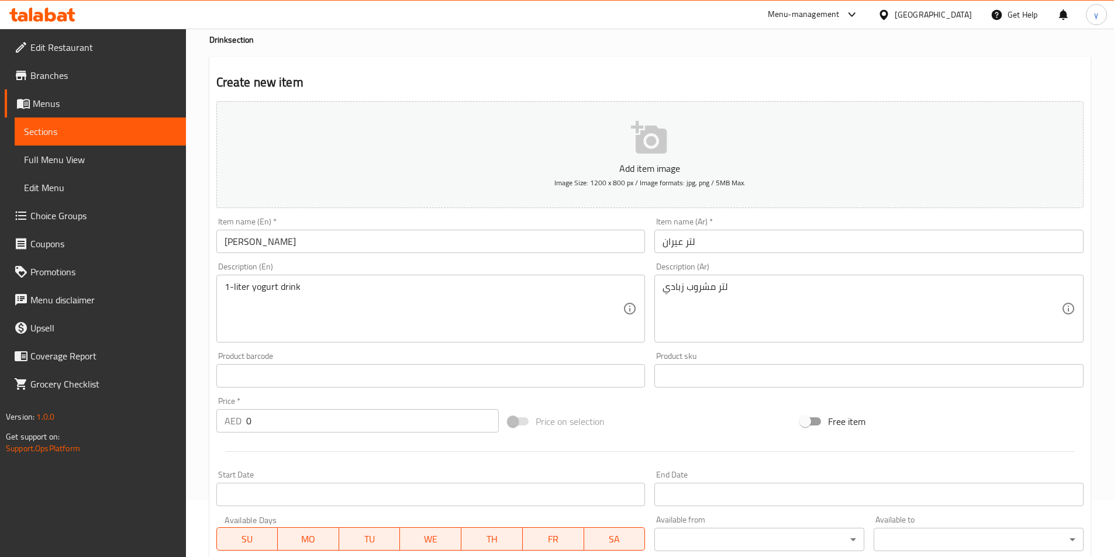
click at [657, 292] on div "لتر مشروب زبادي Description (Ar)" at bounding box center [868, 309] width 429 height 68
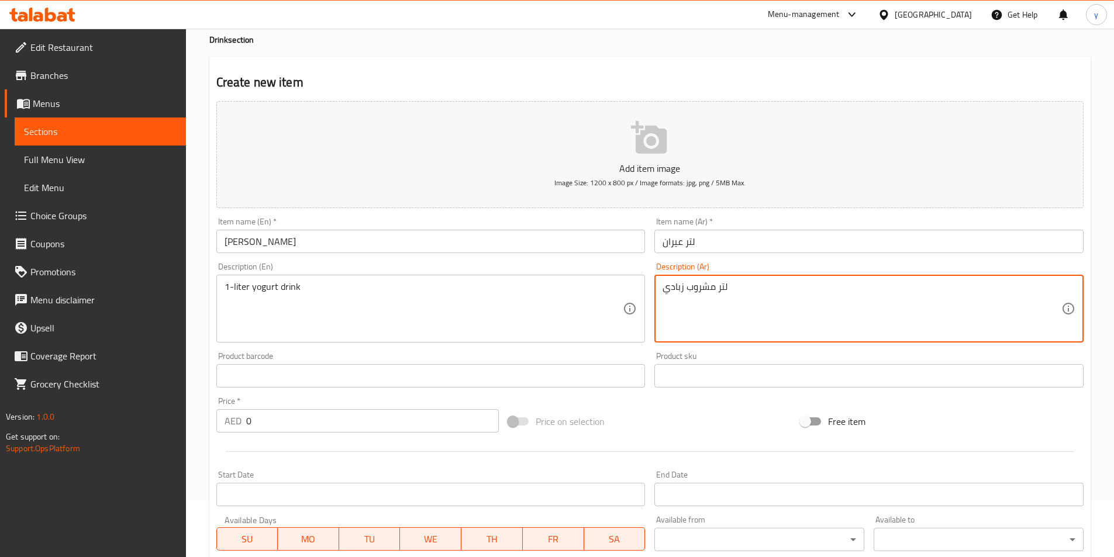
click at [690, 297] on textarea "لتر مشروب زبادي" at bounding box center [861, 309] width 399 height 56
click at [669, 293] on textarea "لتر مشروب زبادي" at bounding box center [861, 309] width 399 height 56
click at [665, 289] on textarea "لتر مشروب زبادي" at bounding box center [861, 309] width 399 height 56
click at [749, 288] on textarea "لتر مشروب زبادي" at bounding box center [861, 309] width 399 height 56
click at [735, 291] on textarea "لتر مشروب زبادي" at bounding box center [861, 309] width 399 height 56
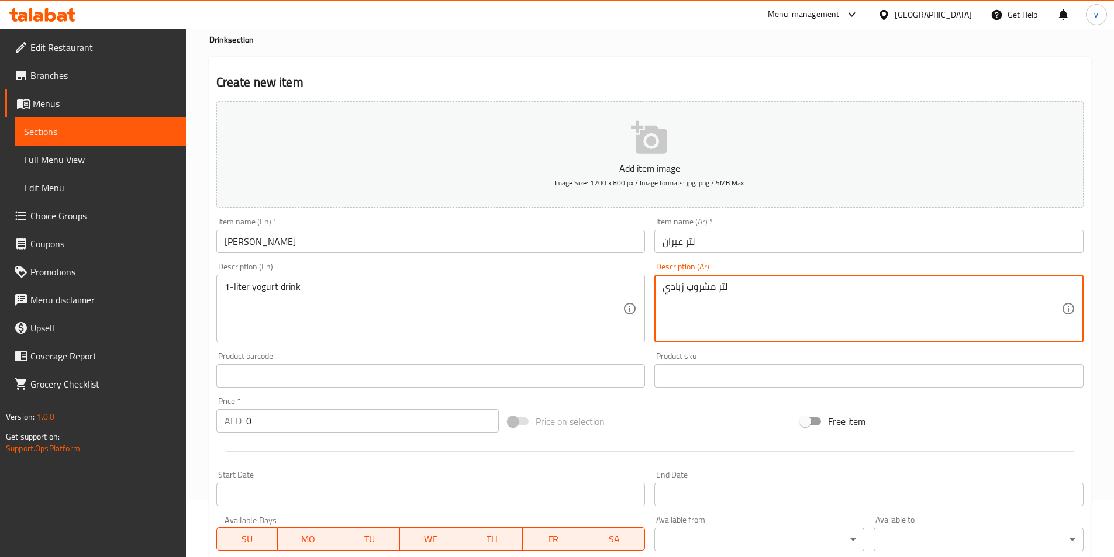
click at [661, 285] on div "لتر مشروب زبادي Description (Ar)" at bounding box center [868, 309] width 429 height 68
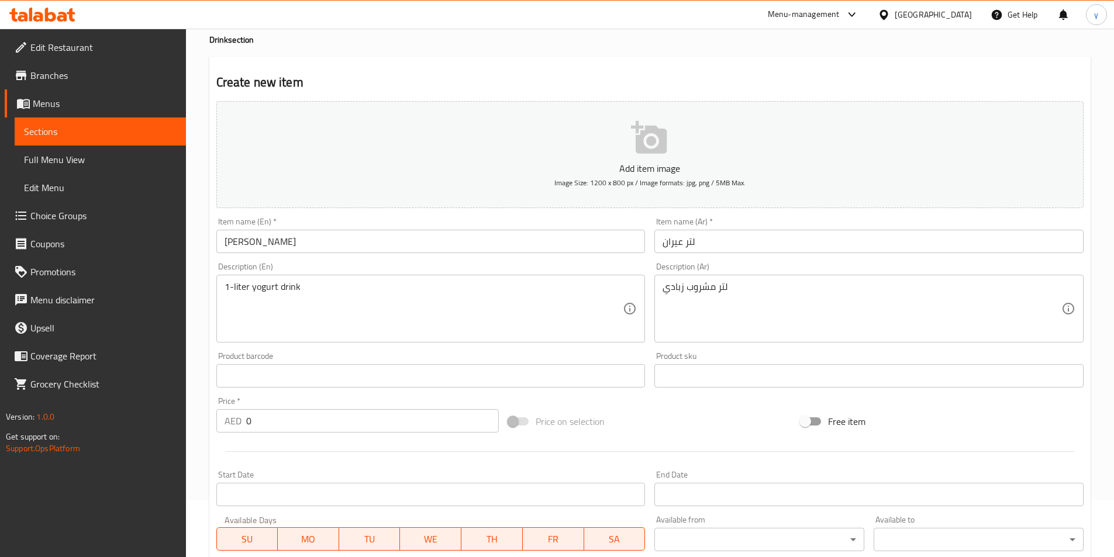
click at [661, 285] on div "لتر مشروب زبادي Description (Ar)" at bounding box center [868, 309] width 429 height 68
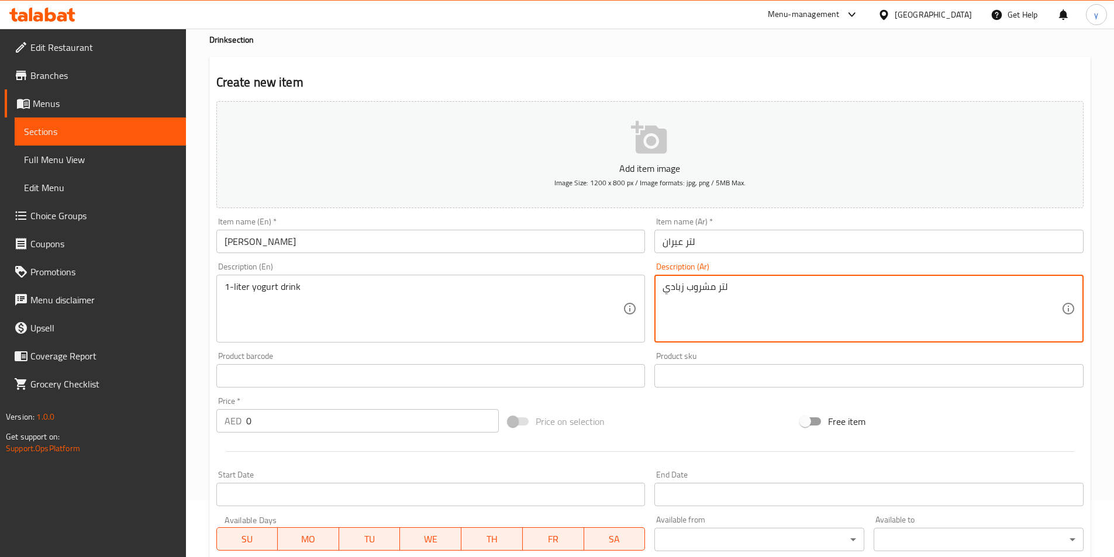
click at [662, 286] on textarea "لتر مشروب زبادي" at bounding box center [861, 309] width 399 height 56
click at [734, 287] on textarea "لتر مشروب زبادي" at bounding box center [861, 309] width 399 height 56
click at [664, 287] on textarea "لتر مشروب زبادي" at bounding box center [861, 309] width 399 height 56
click at [658, 303] on div "لتر مشروب زبادي Description (Ar)" at bounding box center [868, 309] width 429 height 68
paste textarea "1-"
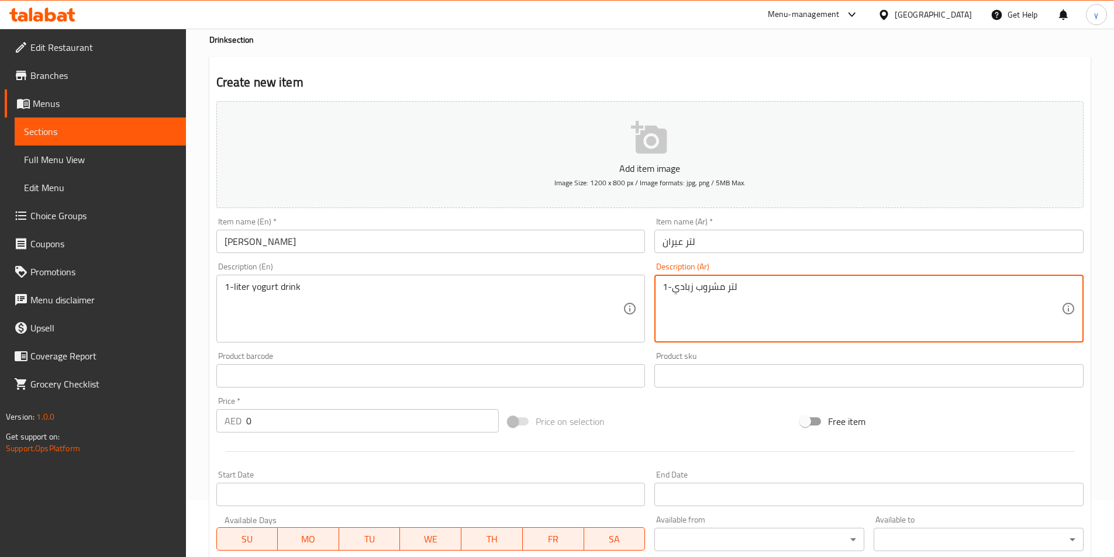
drag, startPoint x: 672, startPoint y: 291, endPoint x: 625, endPoint y: 296, distance: 47.6
click at [625, 296] on div "Add item image Image Size: 1200 x 800 px / Image formats: jpg, png / 5MB Max. I…" at bounding box center [650, 348] width 876 height 504
click at [746, 292] on textarea "لتر مشروب زبادي" at bounding box center [861, 309] width 399 height 56
click at [663, 288] on textarea "لتر مشروب زبادي" at bounding box center [861, 309] width 399 height 56
click at [761, 281] on textarea "1-لتر مشروب زبادي" at bounding box center [861, 309] width 399 height 56
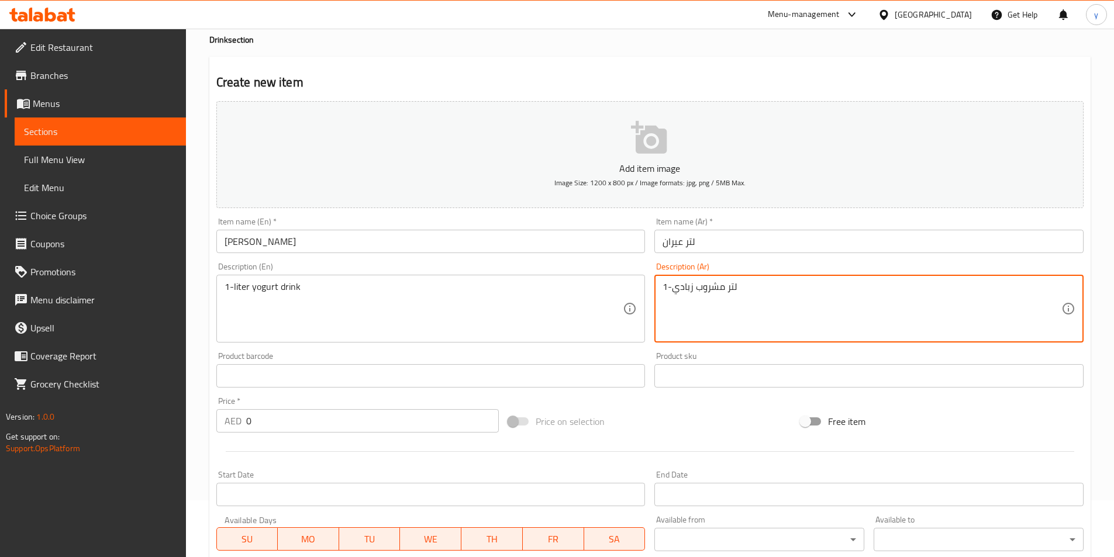
type textarea "1-لتر مشروب زبادي"
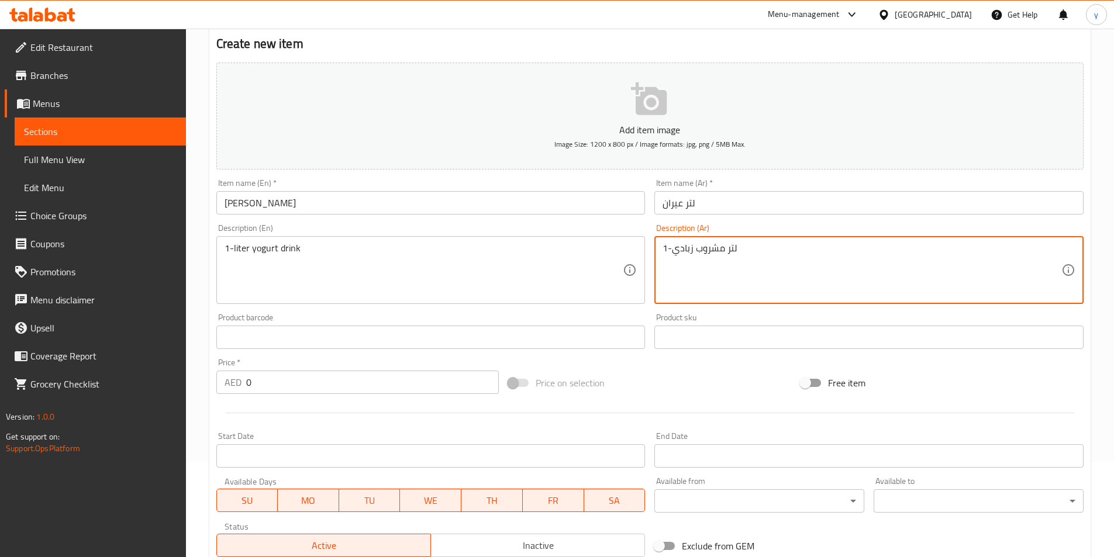
scroll to position [115, 0]
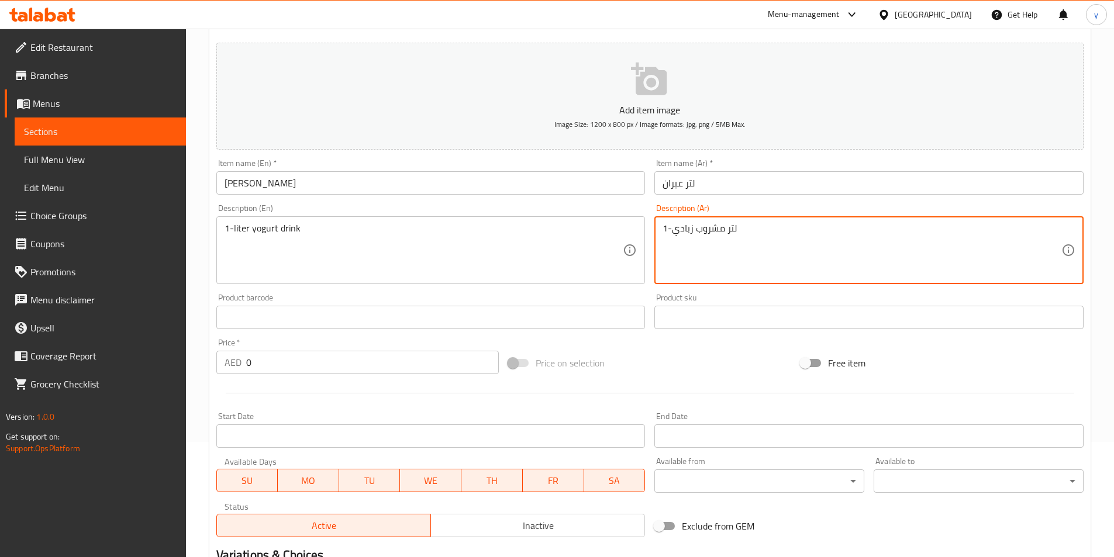
click at [316, 355] on input "0" at bounding box center [372, 362] width 253 height 23
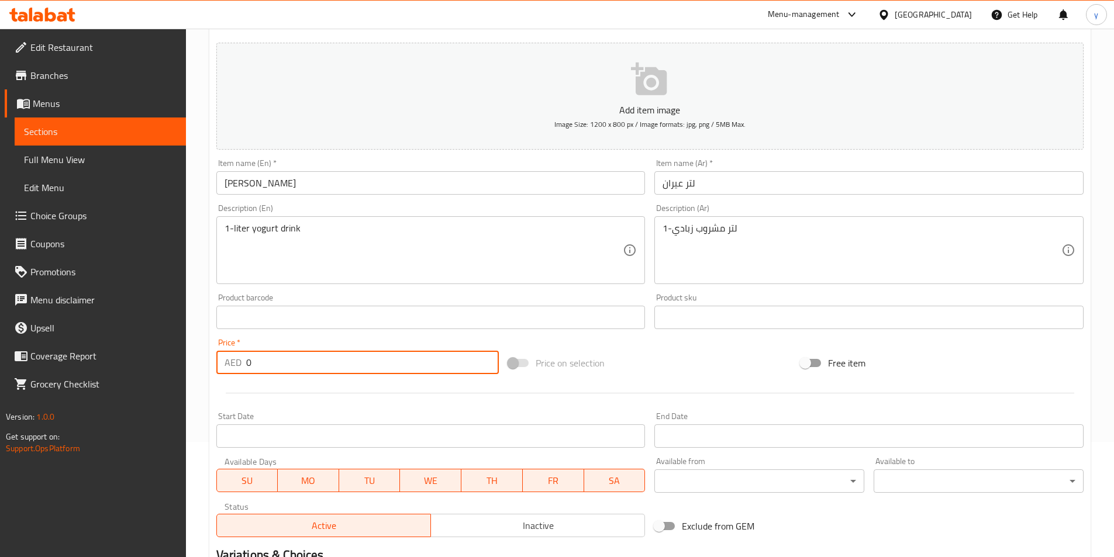
click at [316, 355] on input "0" at bounding box center [372, 362] width 253 height 23
click at [337, 369] on input "0" at bounding box center [372, 362] width 253 height 23
type input "0"
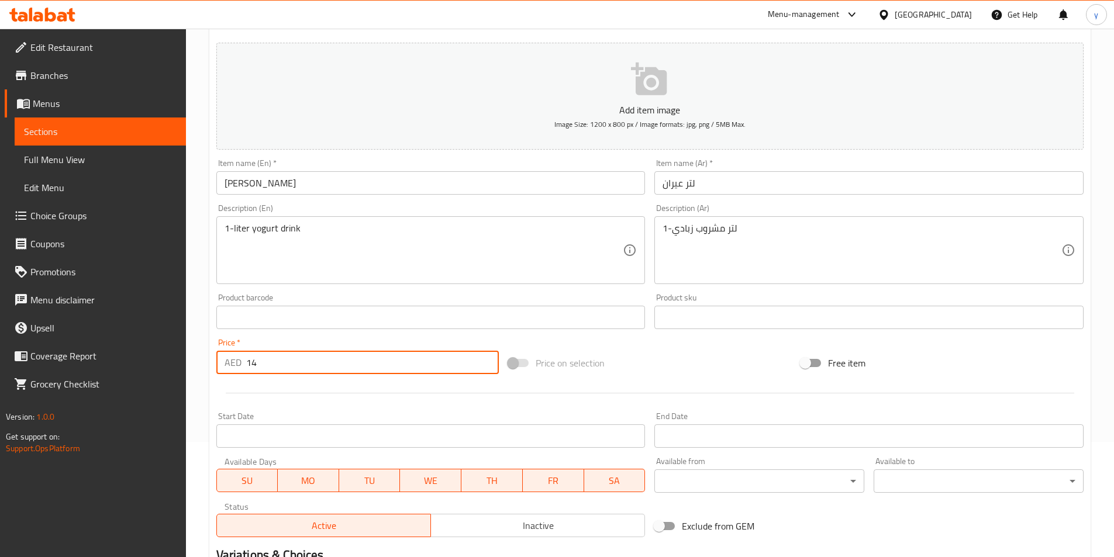
type input "14"
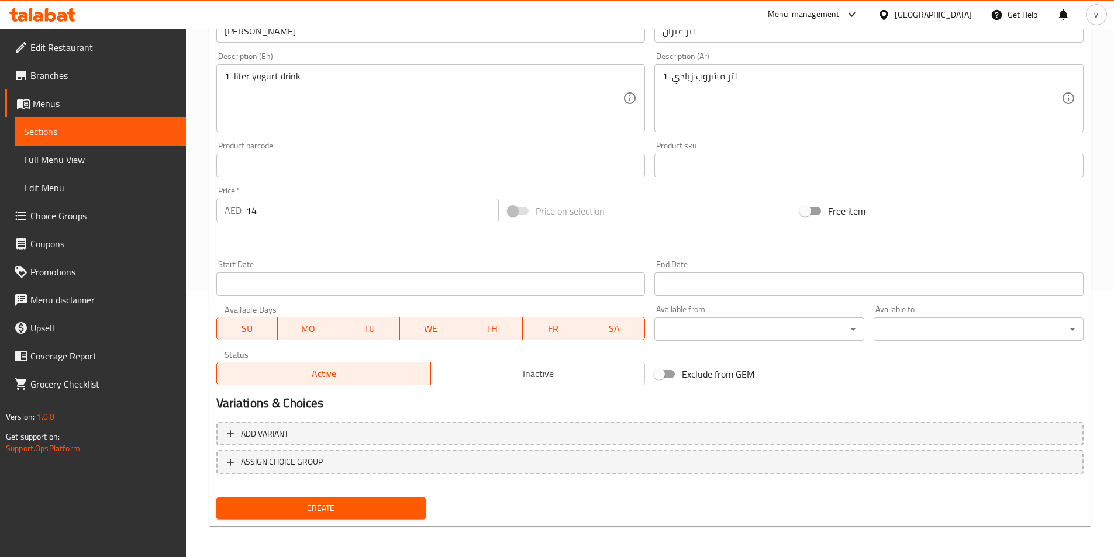
scroll to position [269, 0]
click at [405, 496] on button "Create" at bounding box center [321, 507] width 210 height 22
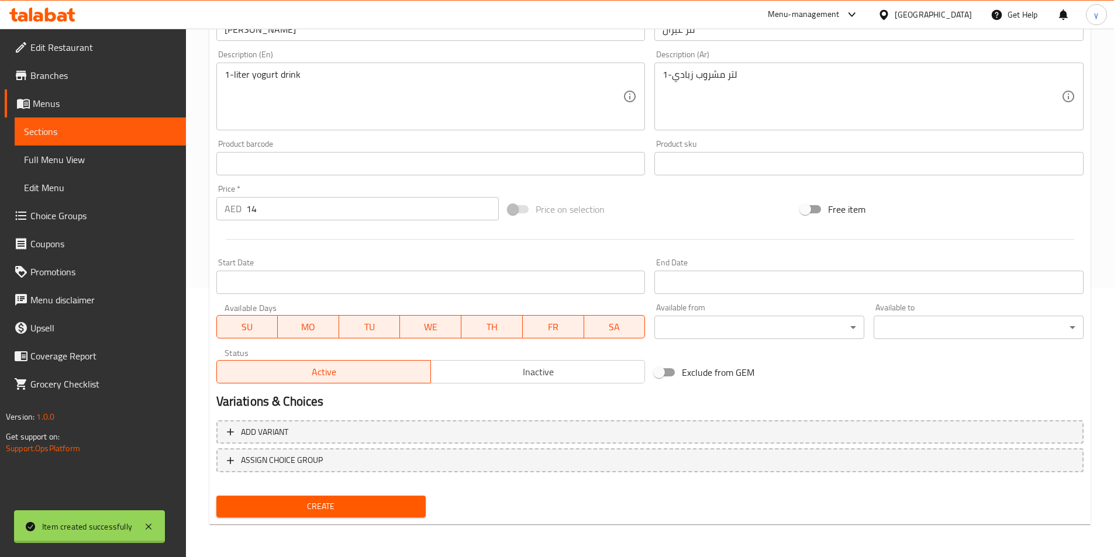
type input "0"
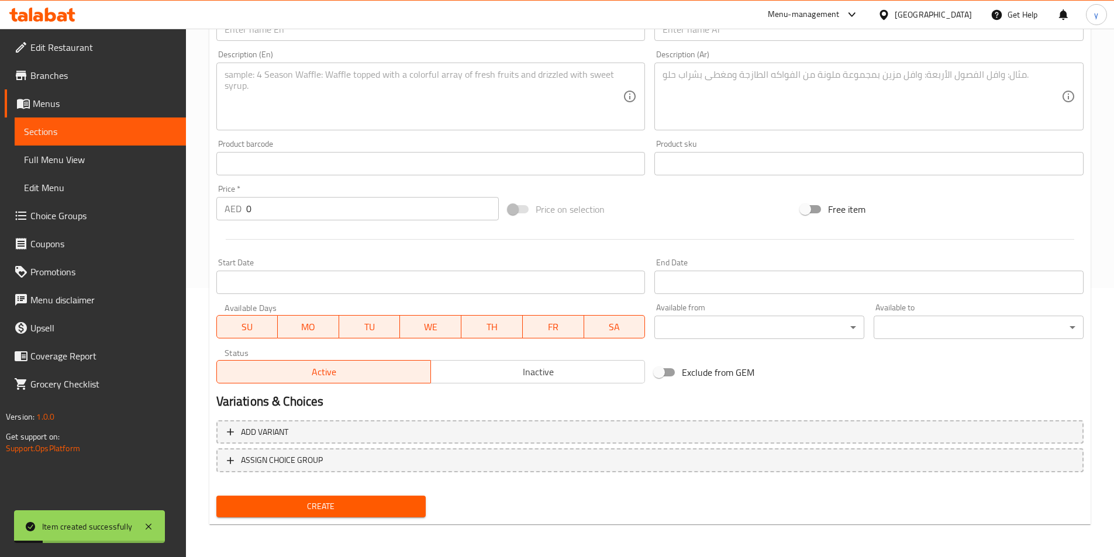
click at [57, 160] on span "Full Menu View" at bounding box center [100, 160] width 153 height 14
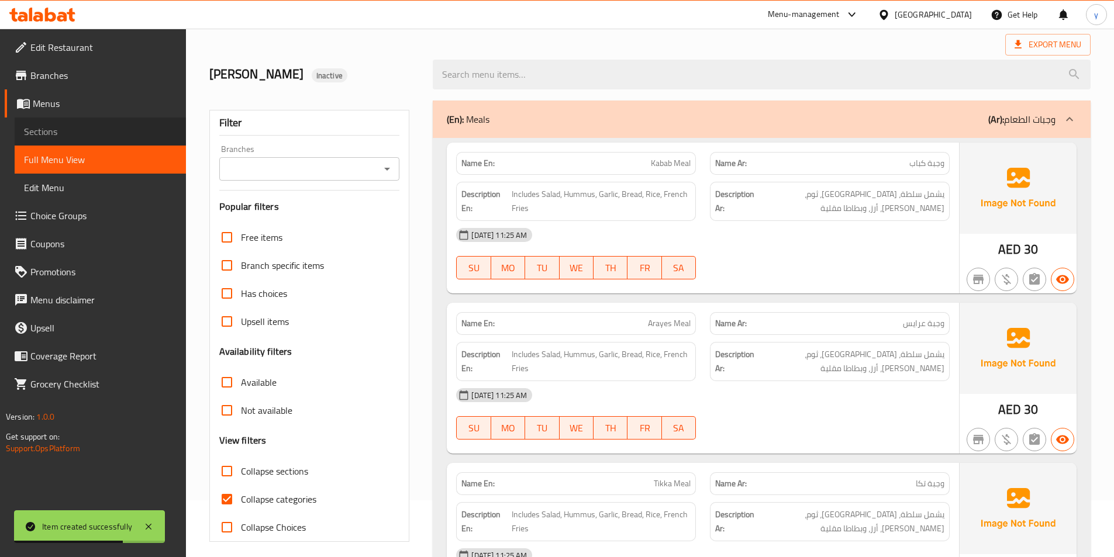
click at [100, 128] on span "Sections" at bounding box center [100, 132] width 153 height 14
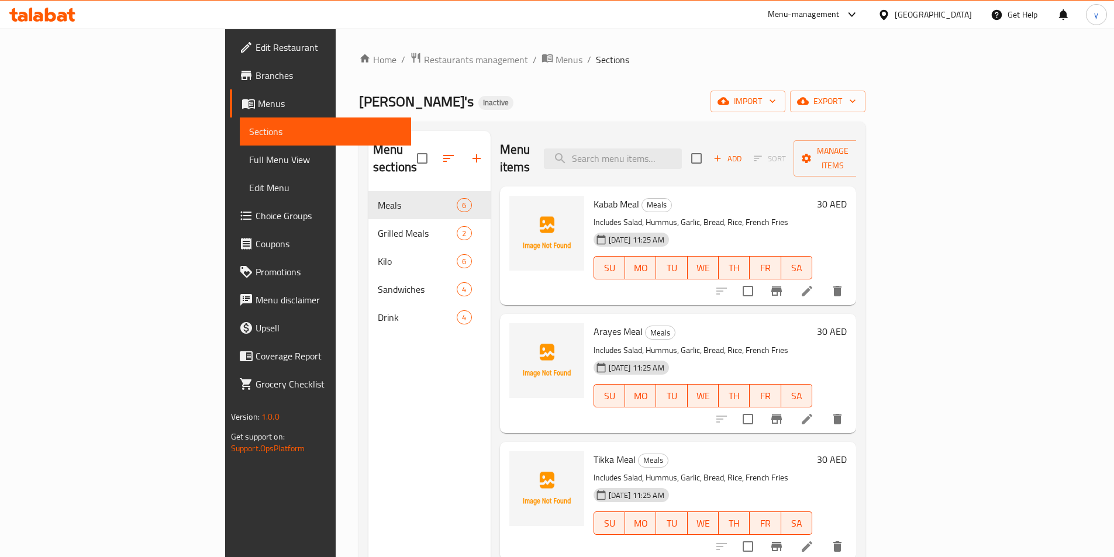
click at [814, 284] on icon at bounding box center [807, 291] width 14 height 14
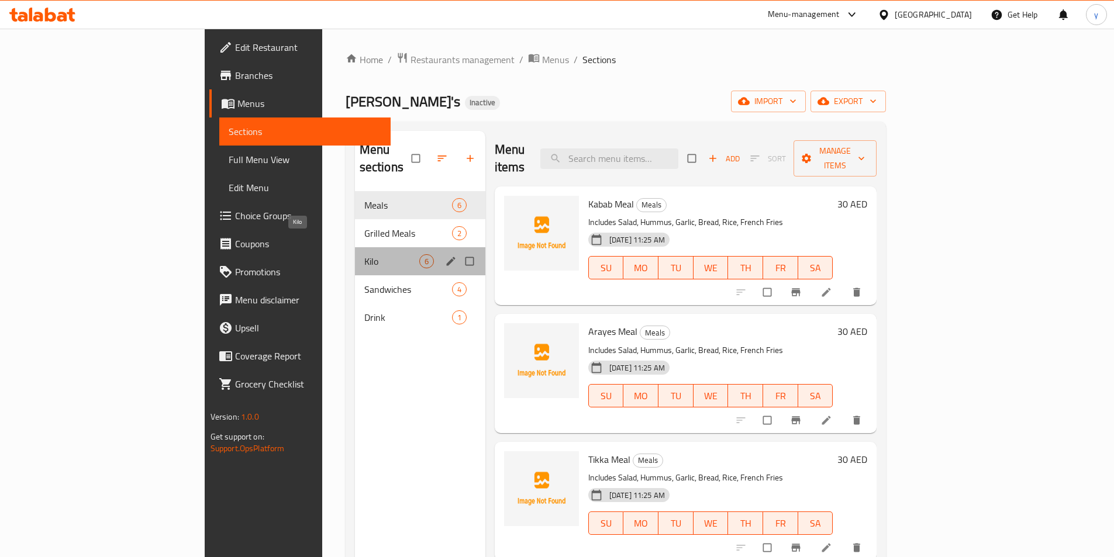
click at [364, 254] on span "Kilo" at bounding box center [391, 261] width 55 height 14
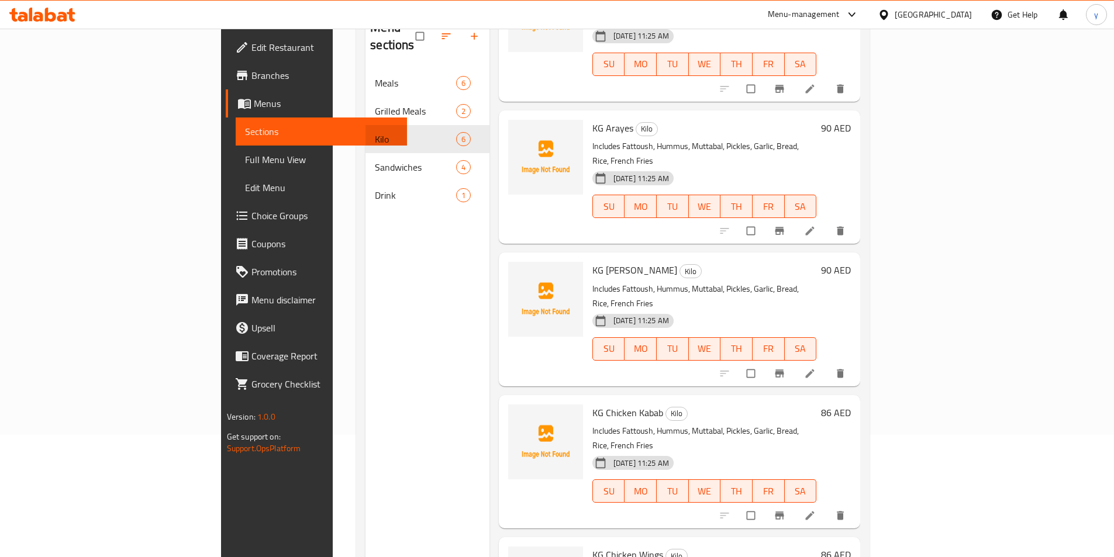
scroll to position [164, 0]
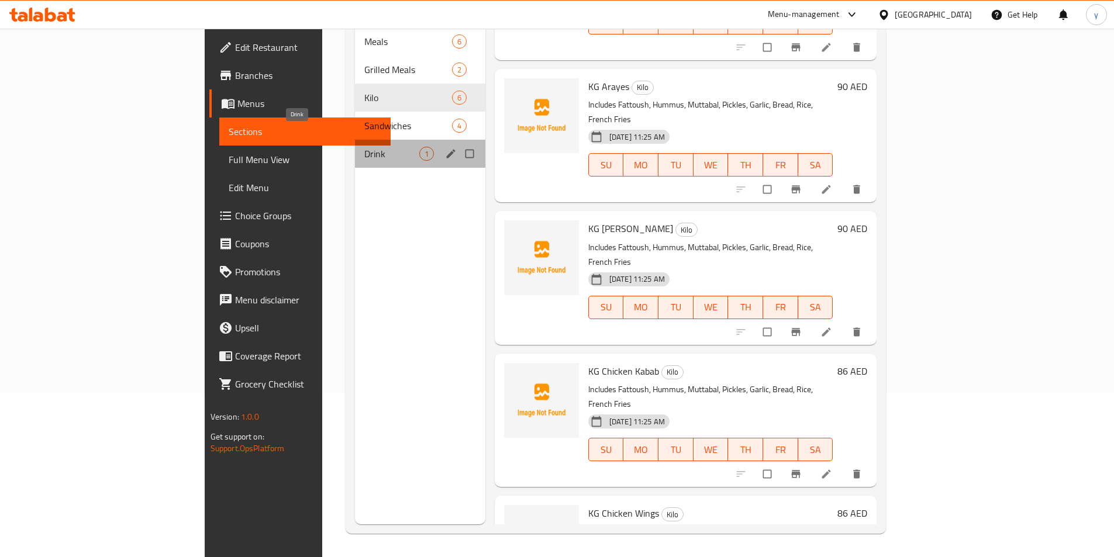
click at [364, 147] on span "Drink" at bounding box center [391, 154] width 55 height 14
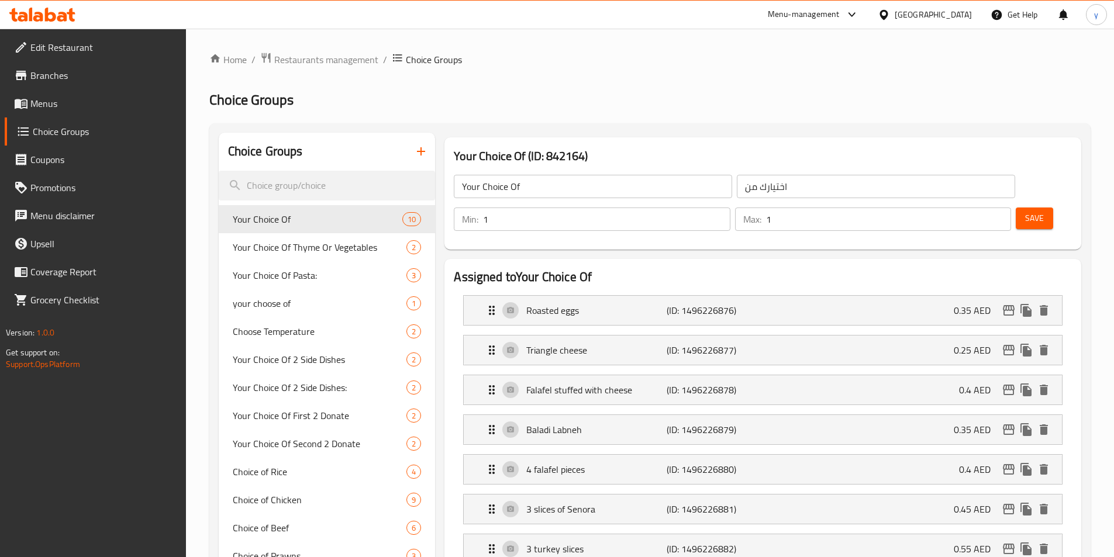
click at [79, 106] on span "Menus" at bounding box center [103, 103] width 146 height 14
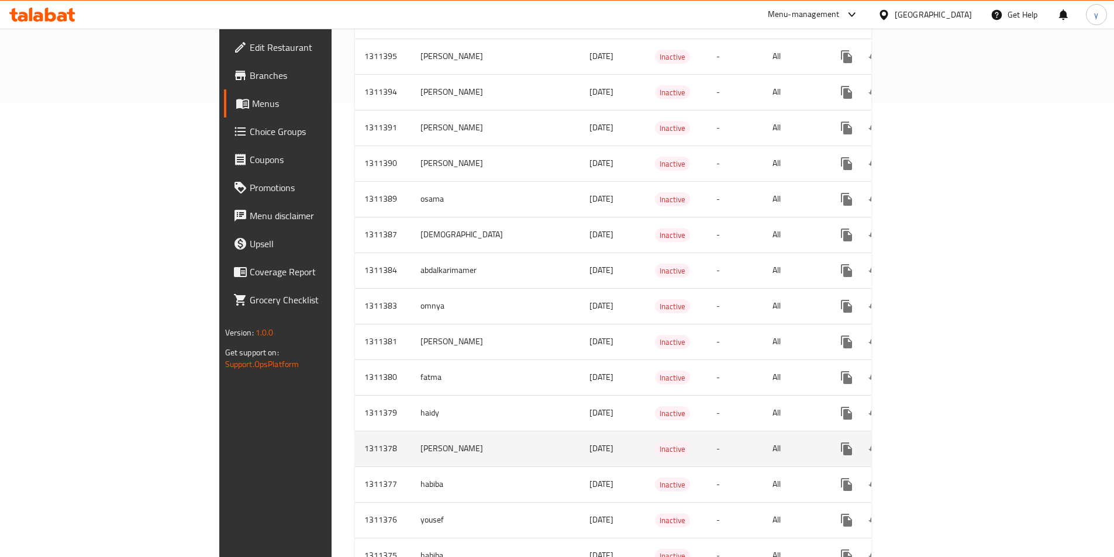
scroll to position [486, 0]
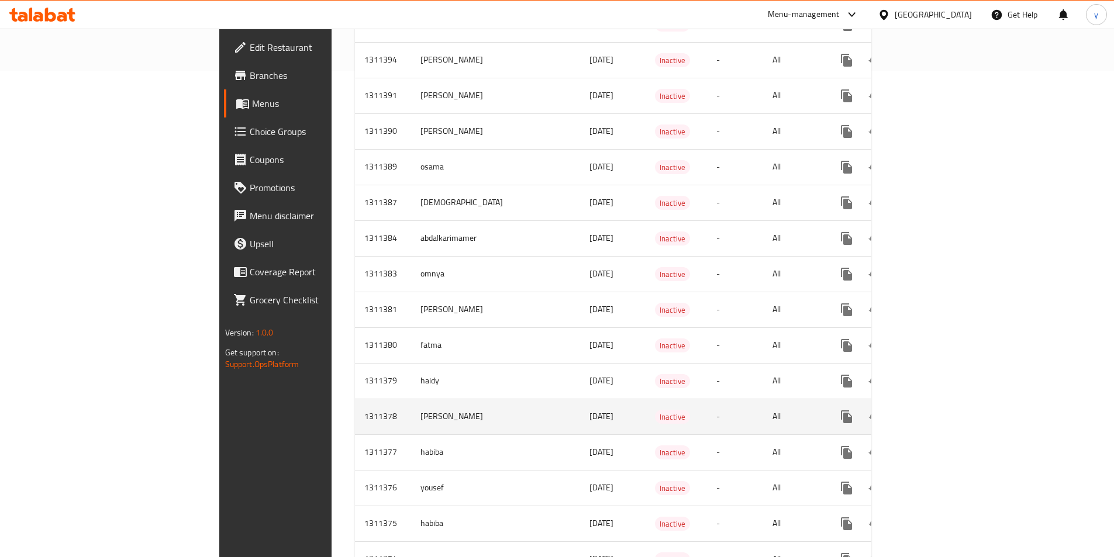
click at [938, 410] on icon "enhanced table" at bounding box center [931, 417] width 14 height 14
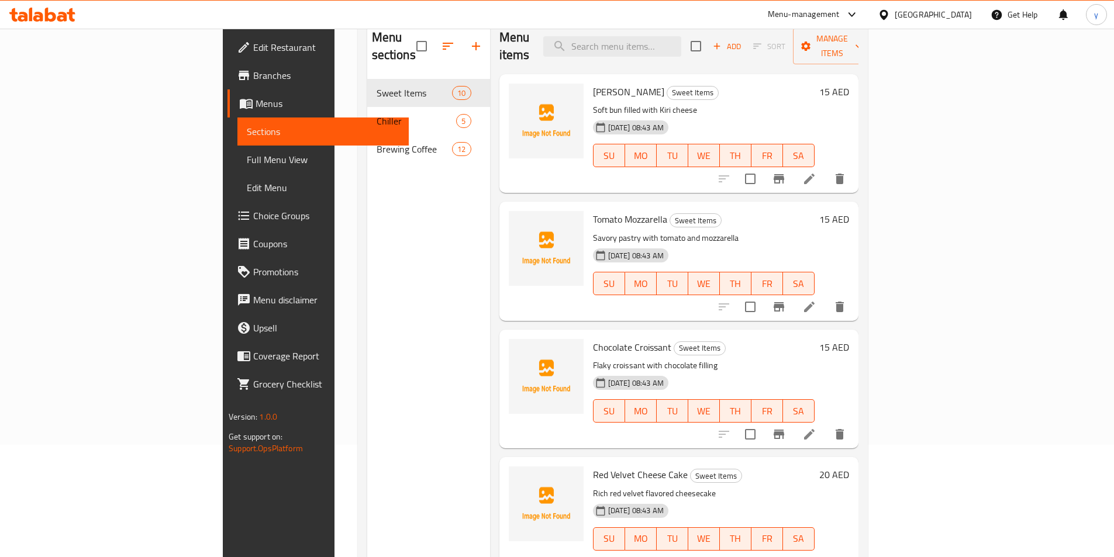
scroll to position [117, 0]
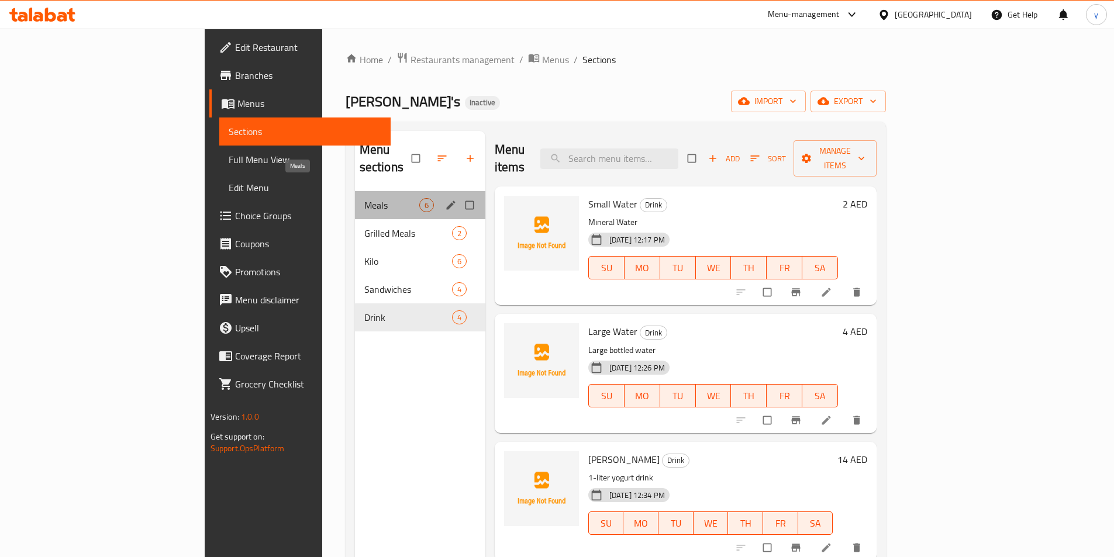
click at [364, 198] on span "Meals" at bounding box center [391, 205] width 55 height 14
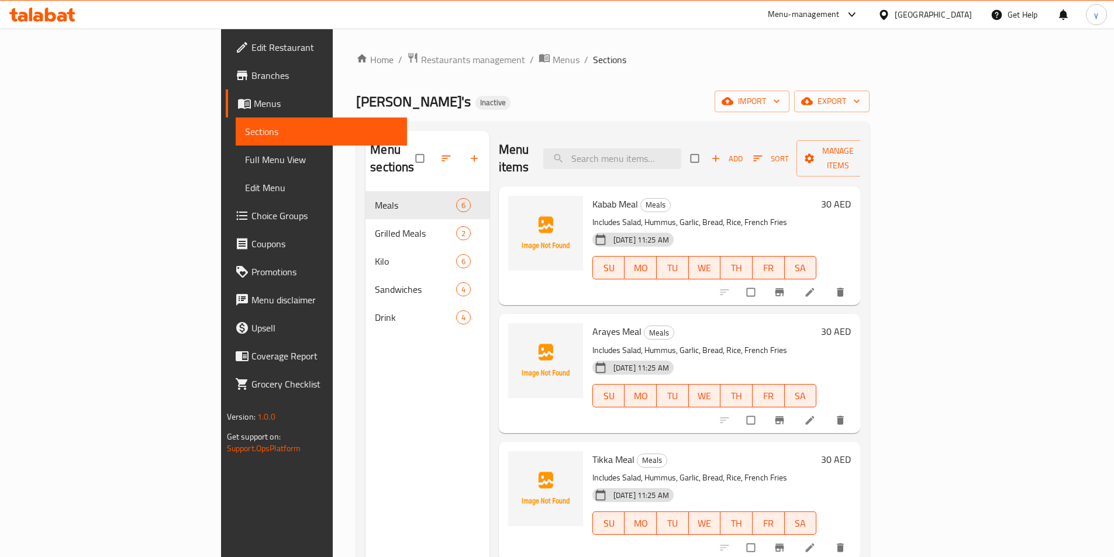
click at [598, 388] on span "SU" at bounding box center [609, 396] width 23 height 17
click at [816, 415] on icon at bounding box center [810, 421] width 12 height 12
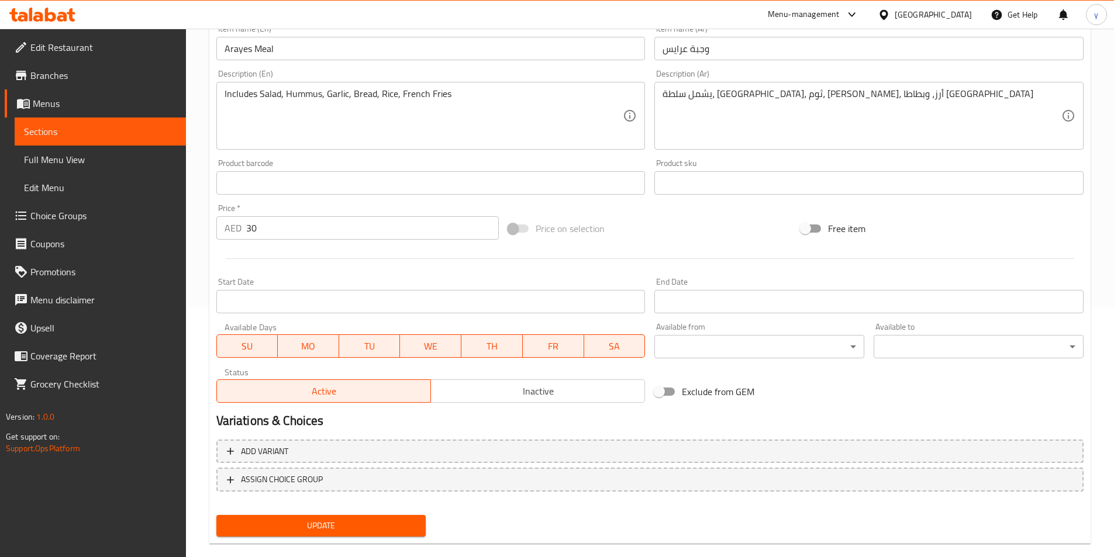
scroll to position [269, 0]
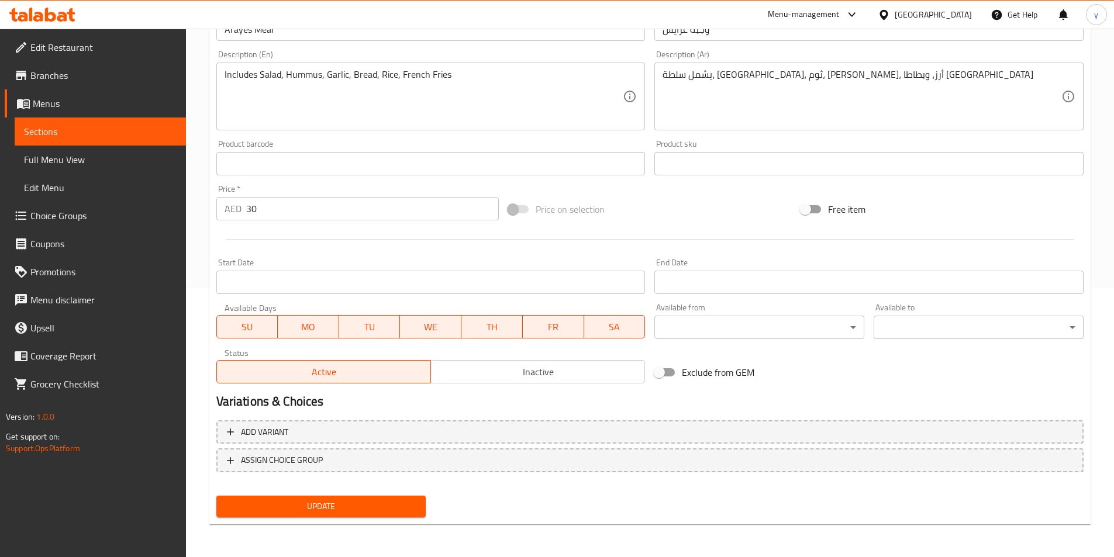
click at [316, 329] on span "MO" at bounding box center [308, 327] width 52 height 17
click at [368, 333] on span "TU" at bounding box center [370, 327] width 52 height 17
click at [436, 330] on span "WE" at bounding box center [431, 327] width 52 height 17
click at [516, 331] on span "TH" at bounding box center [492, 327] width 52 height 17
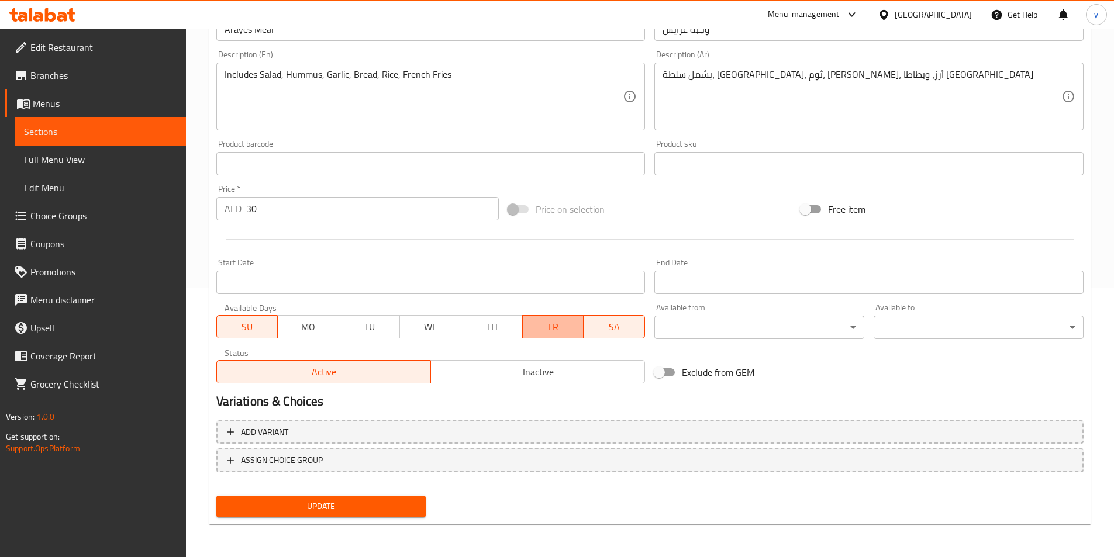
drag, startPoint x: 547, startPoint y: 326, endPoint x: 619, endPoint y: 327, distance: 71.3
click at [548, 326] on span "FR" at bounding box center [553, 327] width 52 height 17
click at [619, 327] on span "SA" at bounding box center [615, 327] width 52 height 17
click at [265, 326] on span "SU" at bounding box center [248, 327] width 52 height 17
click at [303, 326] on span "MO" at bounding box center [308, 327] width 52 height 17
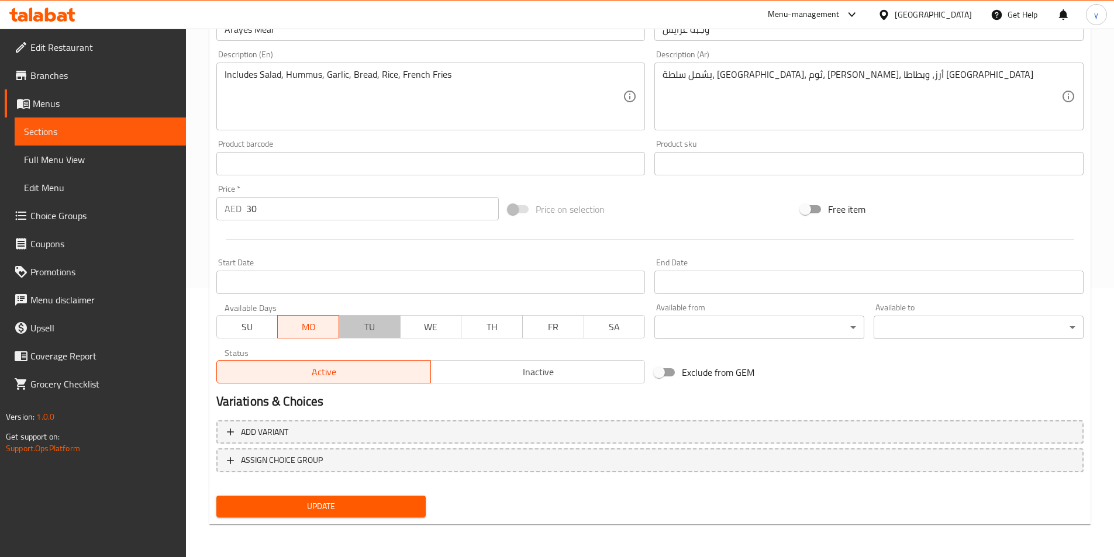
click at [362, 324] on span "TU" at bounding box center [370, 327] width 52 height 17
click at [435, 323] on span "WE" at bounding box center [431, 327] width 52 height 17
drag, startPoint x: 483, startPoint y: 327, endPoint x: 544, endPoint y: 331, distance: 61.5
click at [483, 328] on span "TH" at bounding box center [492, 327] width 52 height 17
click at [545, 331] on span "FR" at bounding box center [553, 327] width 52 height 17
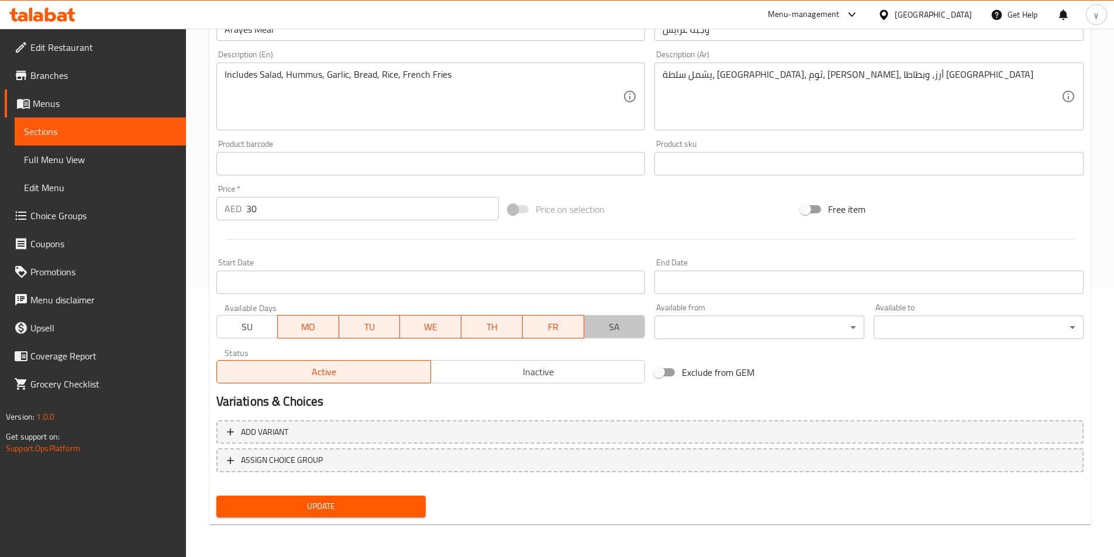
click at [591, 329] on span "SA" at bounding box center [615, 327] width 52 height 17
click at [265, 328] on span "SU" at bounding box center [248, 327] width 52 height 17
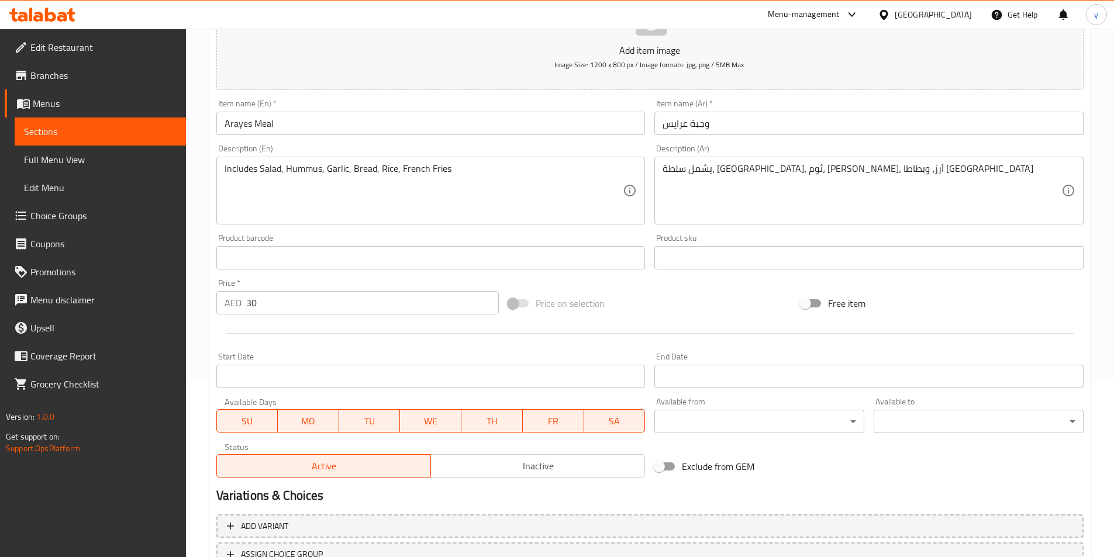
scroll to position [0, 0]
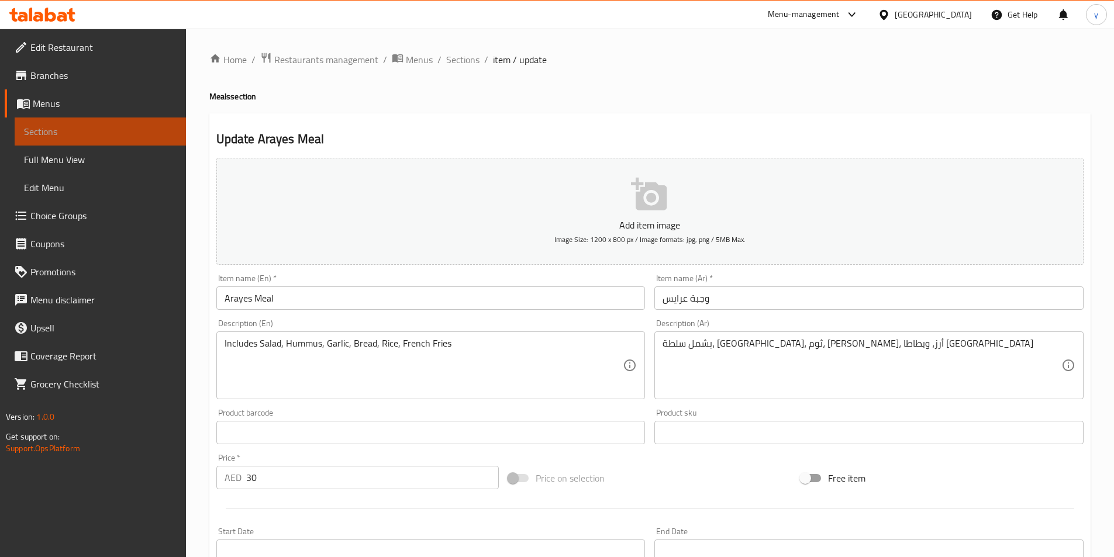
click at [74, 135] on span "Sections" at bounding box center [100, 132] width 153 height 14
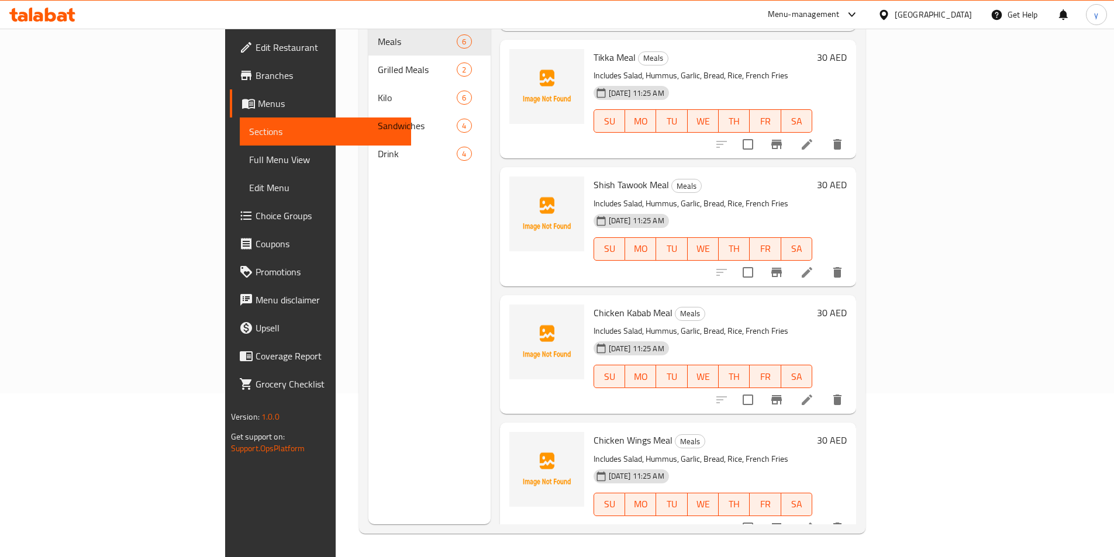
scroll to position [180, 0]
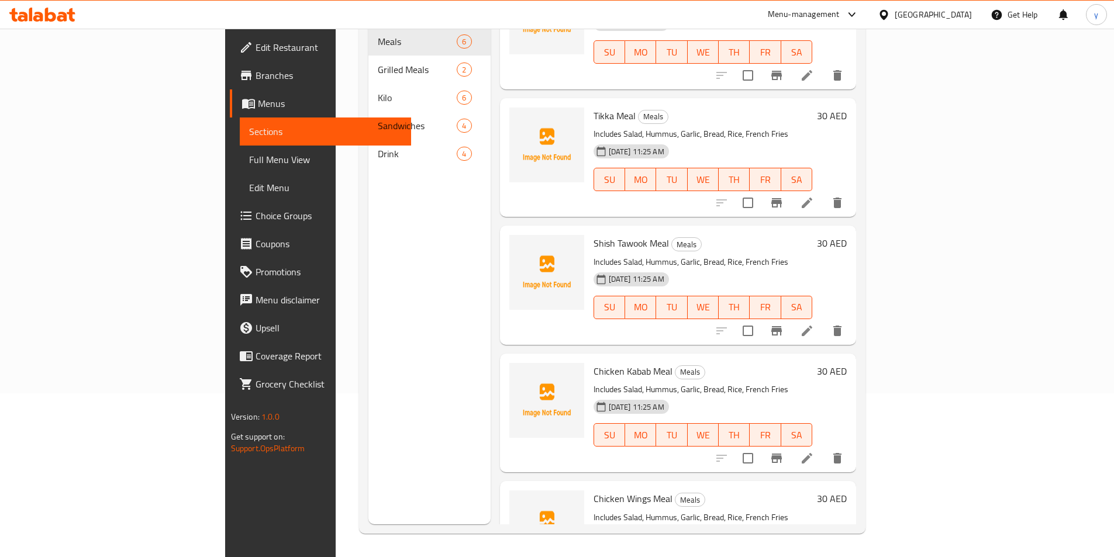
click at [368, 150] on nav "Meals 6 Grilled Meals 2 Kilo 6 Sandwiches 4 Drink 4" at bounding box center [429, 98] width 122 height 150
